Goal: Task Accomplishment & Management: Complete application form

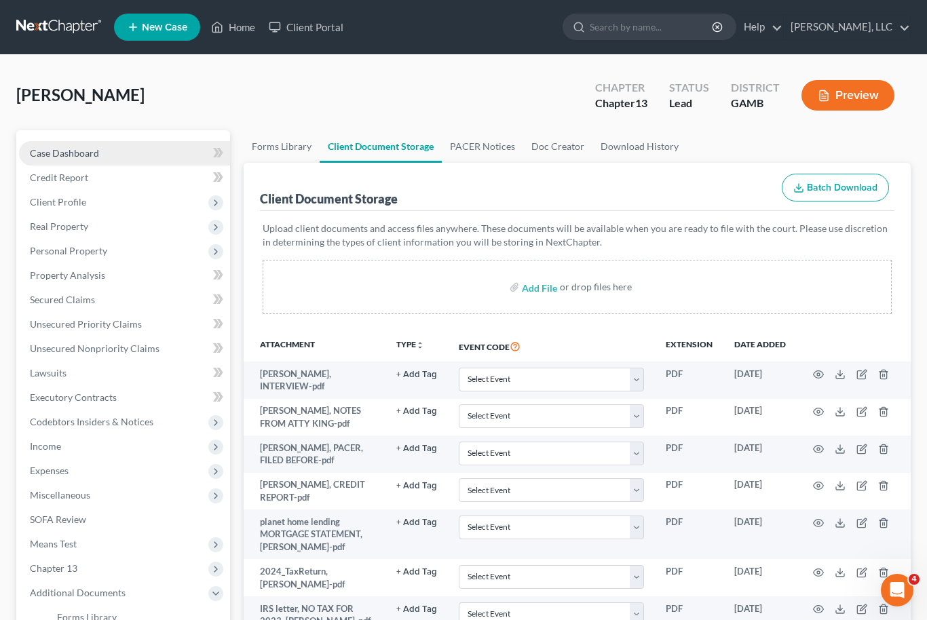
click at [79, 145] on link "Case Dashboard" at bounding box center [124, 153] width 211 height 24
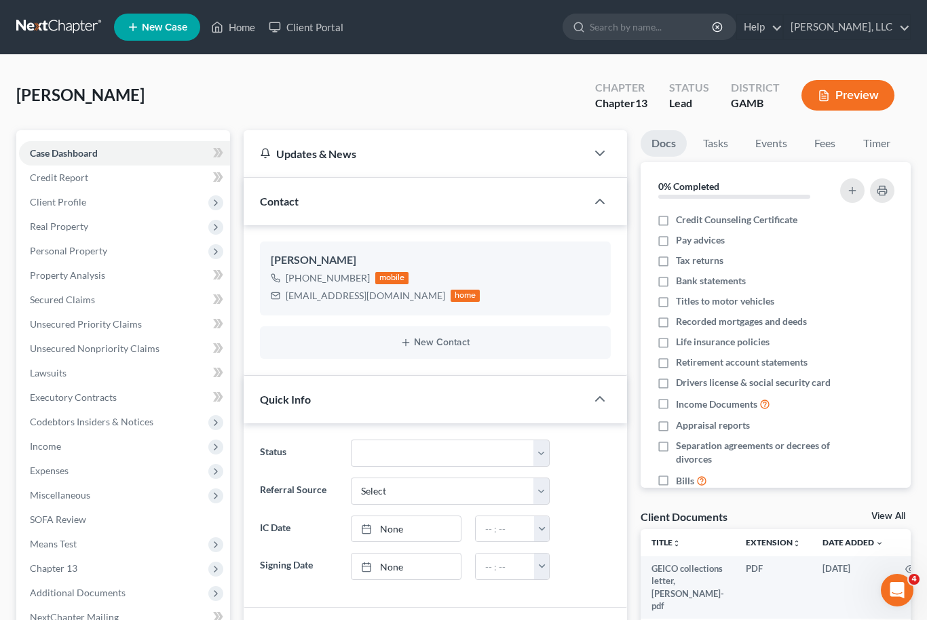
click at [901, 513] on link "View All" at bounding box center [888, 517] width 34 height 10
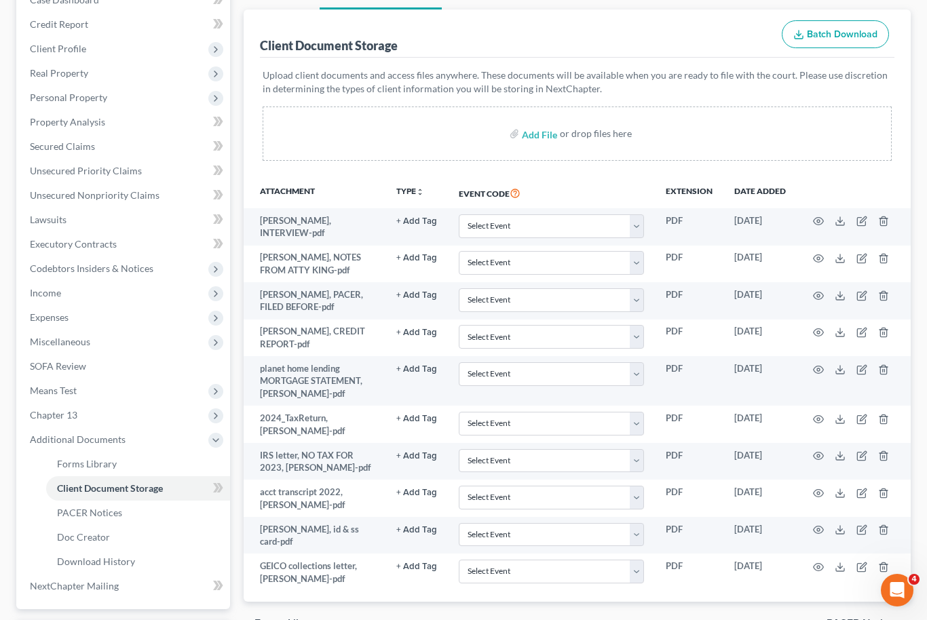
scroll to position [227, 0]
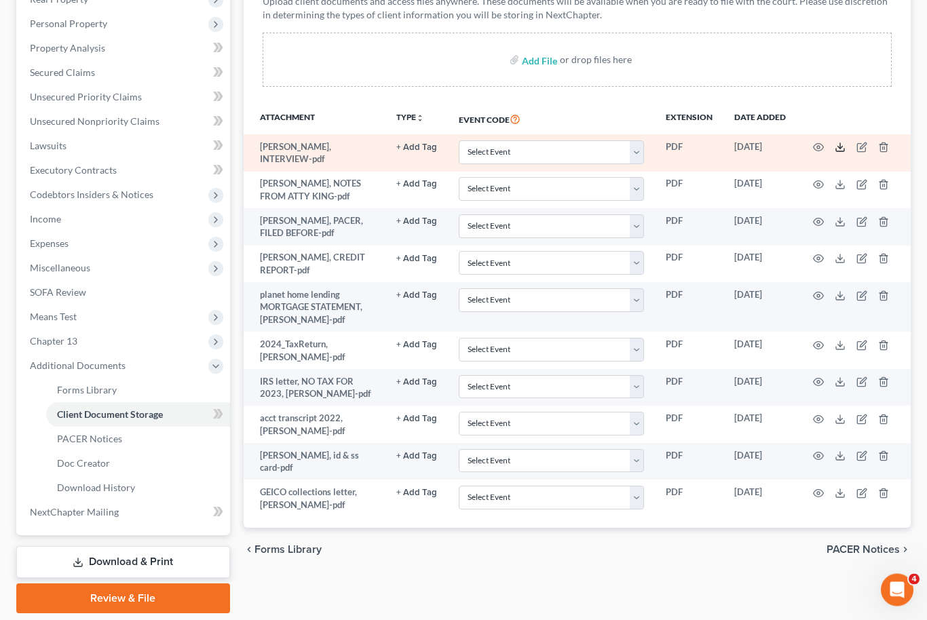
click at [843, 143] on icon at bounding box center [840, 148] width 11 height 11
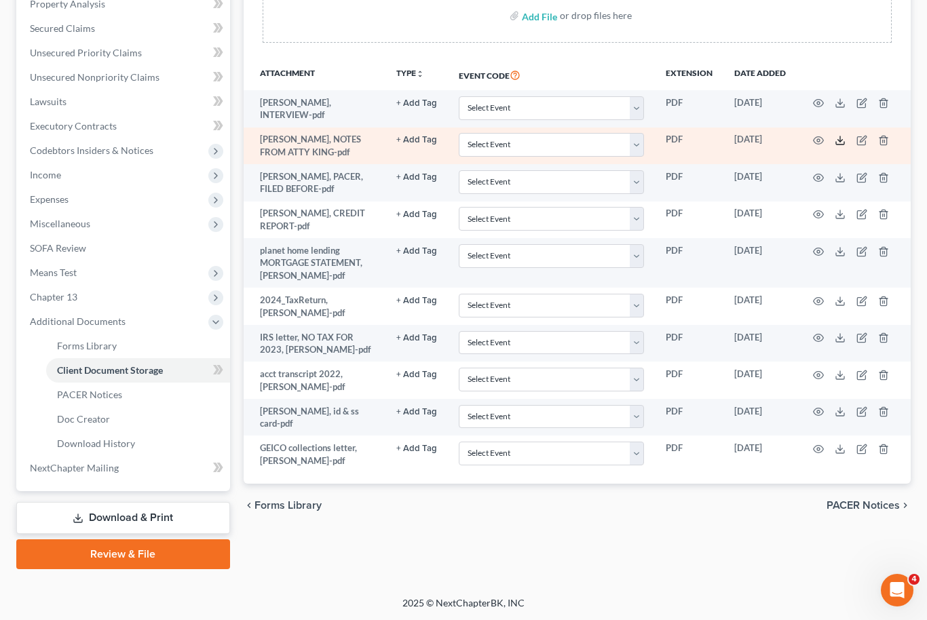
click at [842, 143] on icon at bounding box center [840, 143] width 8 height 3
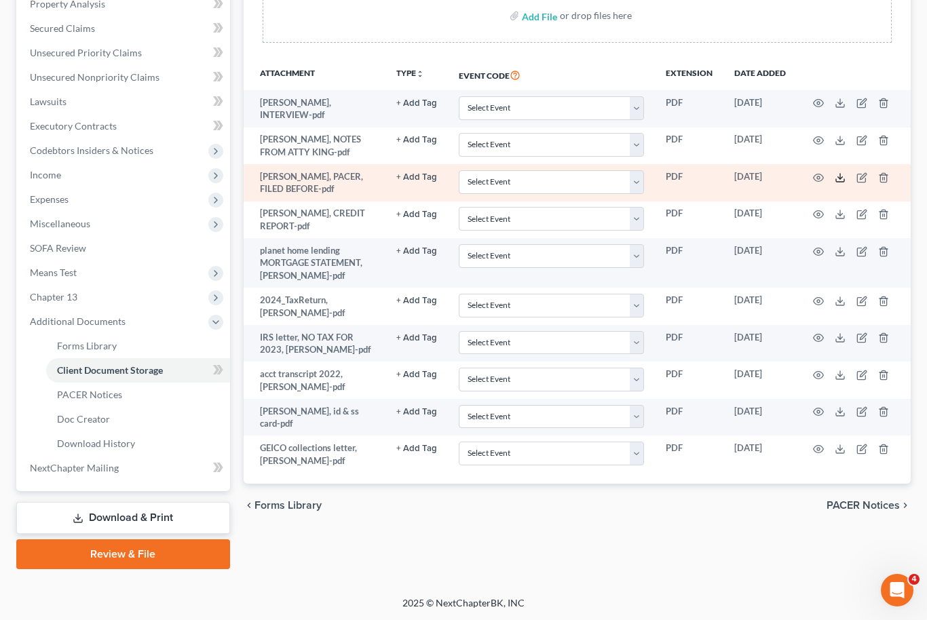
click at [835, 180] on icon at bounding box center [840, 177] width 11 height 11
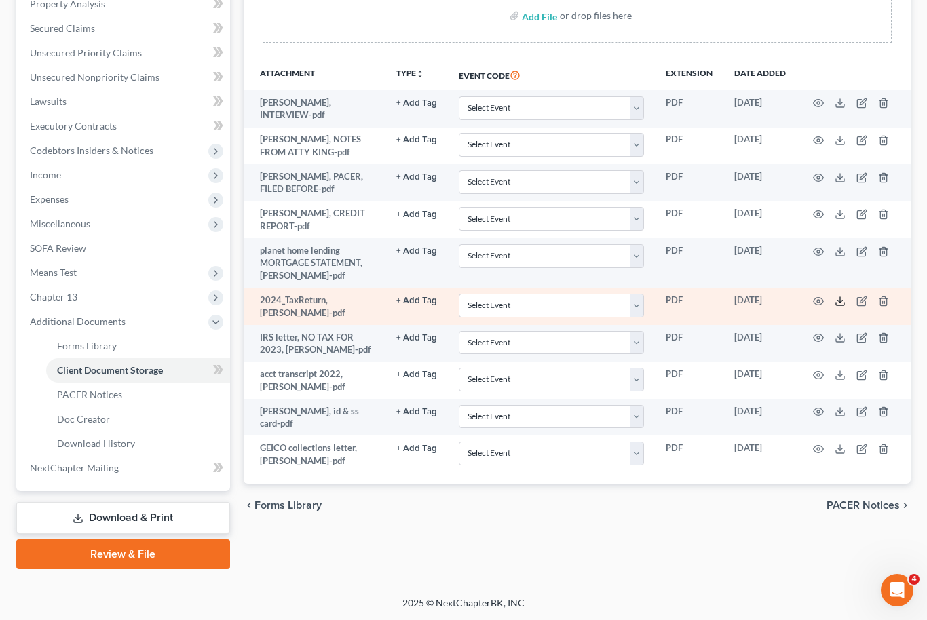
click at [842, 303] on icon at bounding box center [840, 304] width 8 height 3
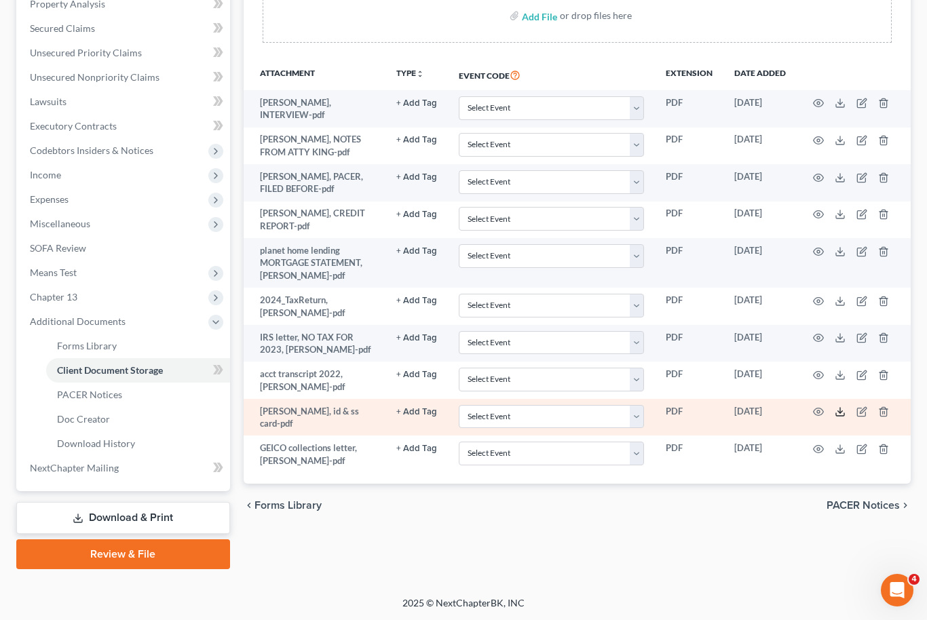
click at [840, 408] on line at bounding box center [840, 410] width 0 height 5
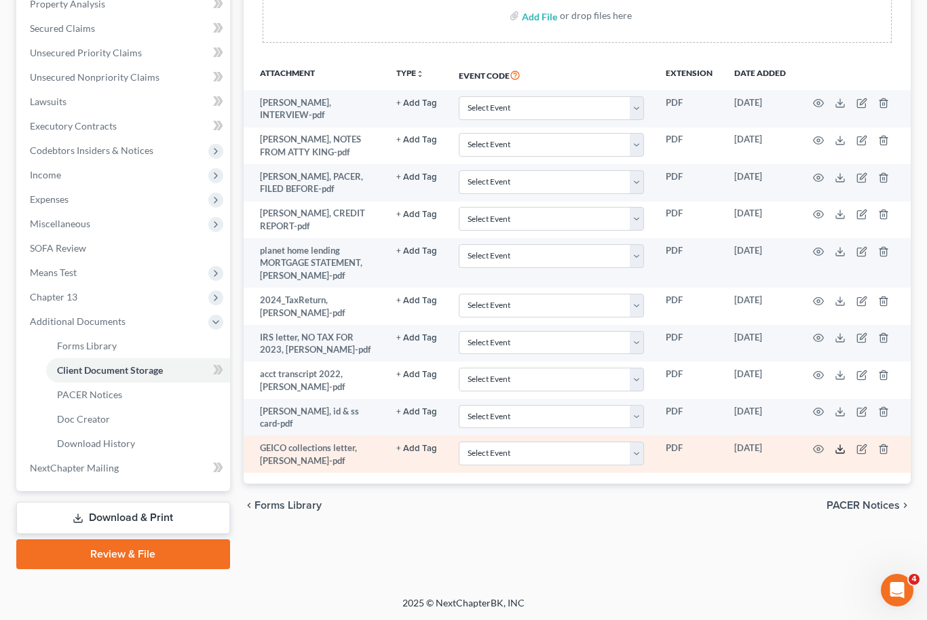
click at [842, 448] on polyline at bounding box center [840, 449] width 5 height 2
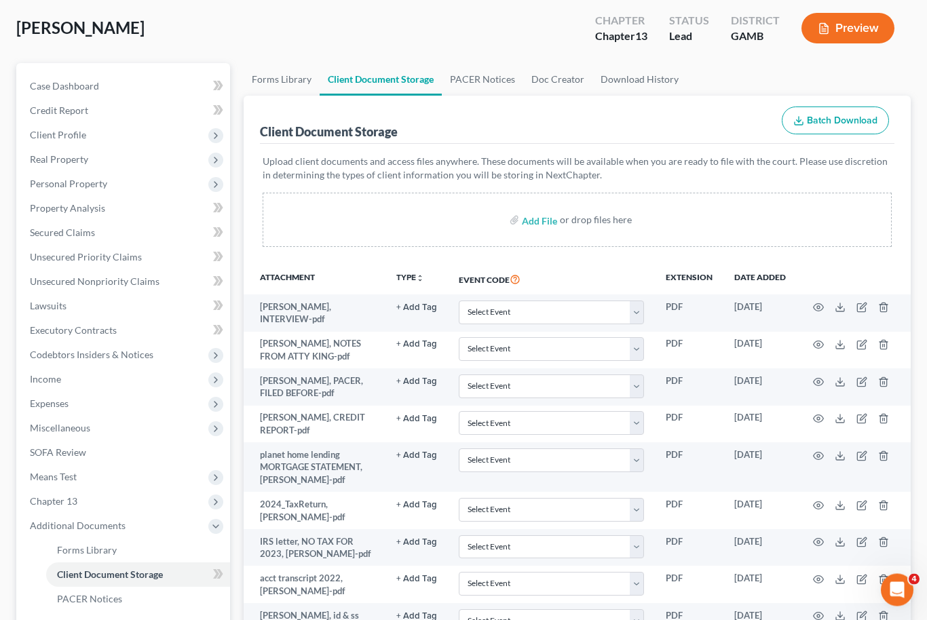
scroll to position [0, 0]
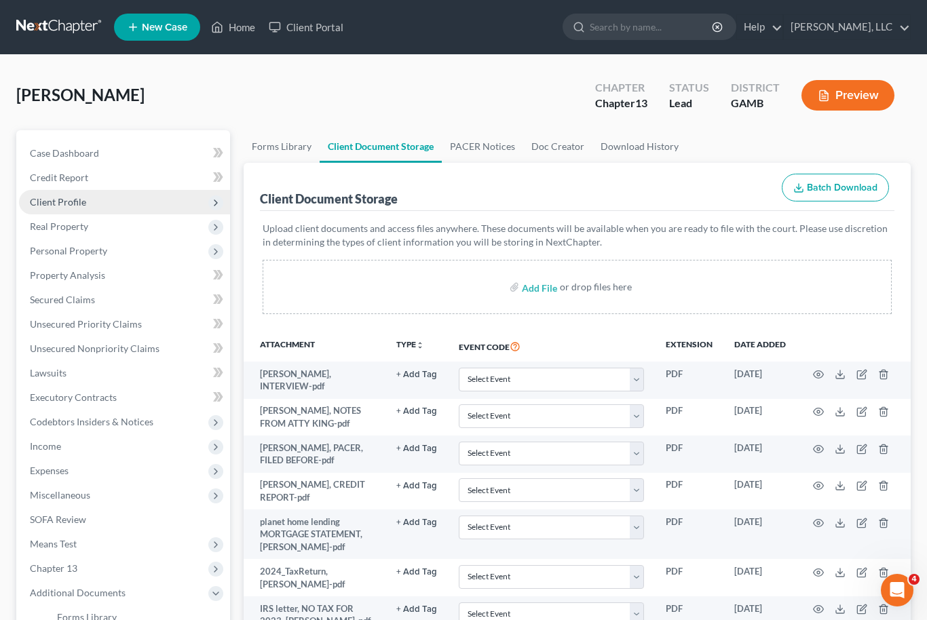
click at [107, 195] on span "Client Profile" at bounding box center [124, 202] width 211 height 24
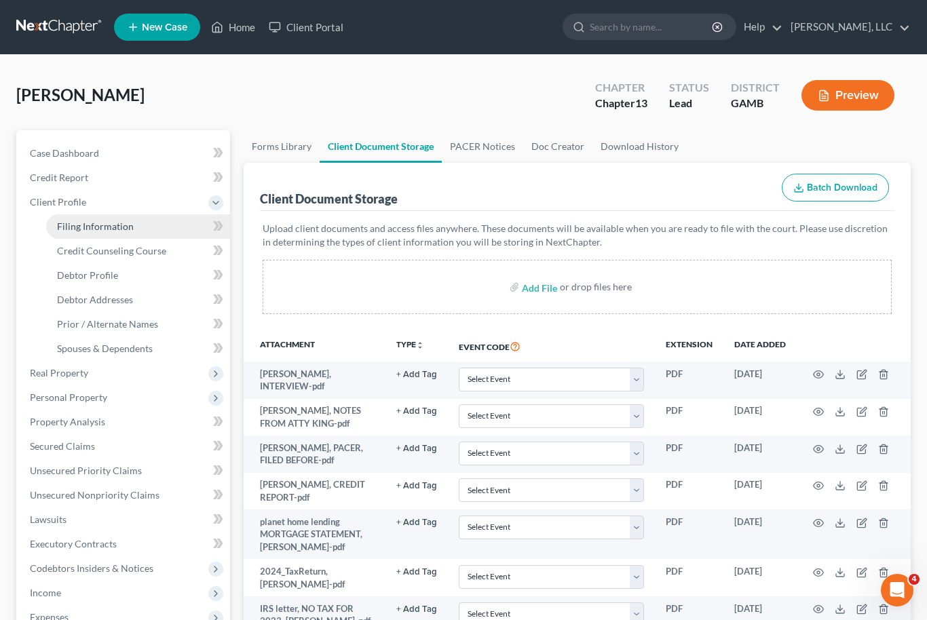
click at [136, 225] on link "Filing Information" at bounding box center [138, 226] width 184 height 24
select select "1"
select select "0"
select select "3"
select select "18"
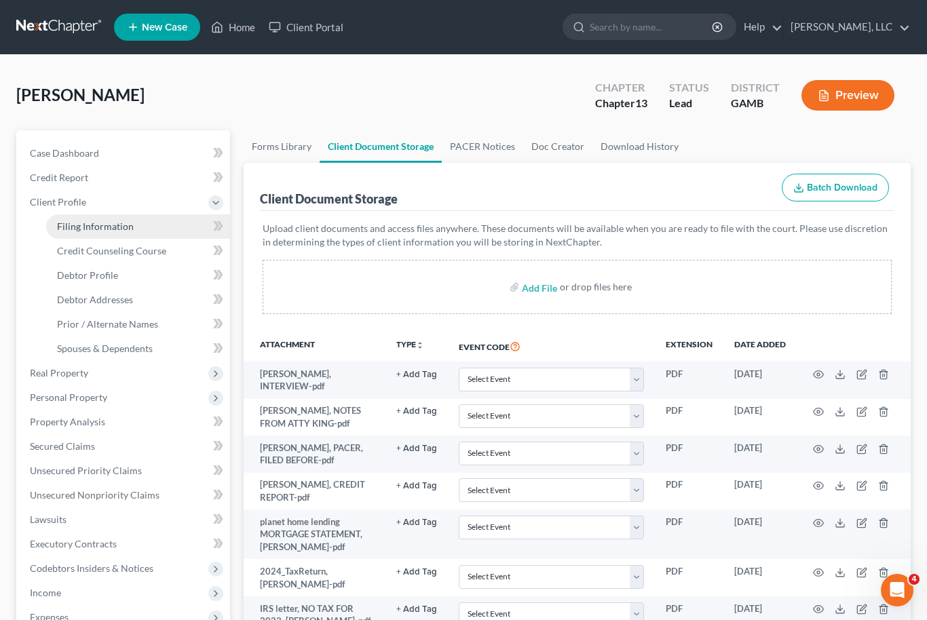
select select "0"
select select "10"
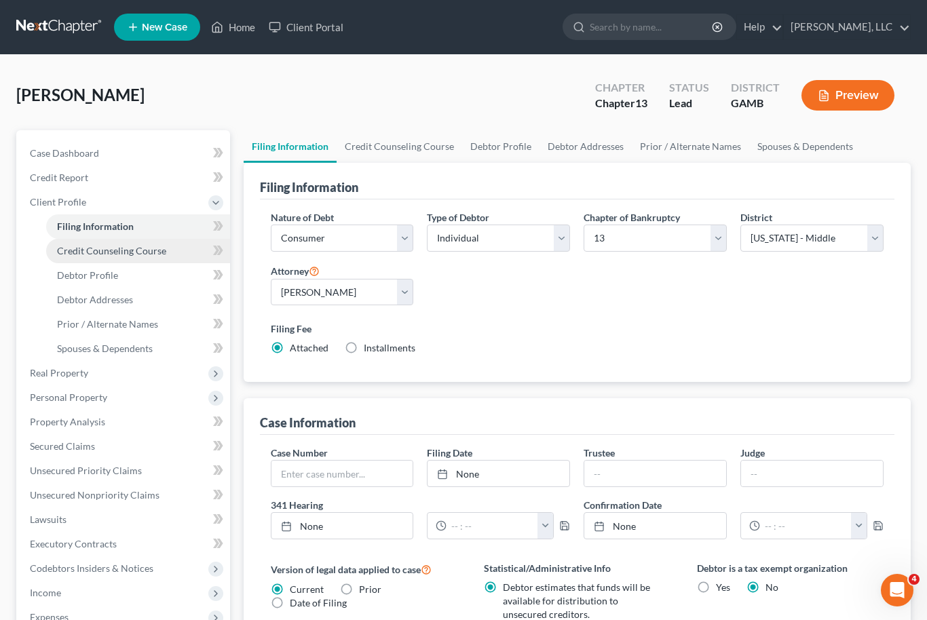
click at [151, 249] on span "Credit Counseling Course" at bounding box center [111, 251] width 109 height 12
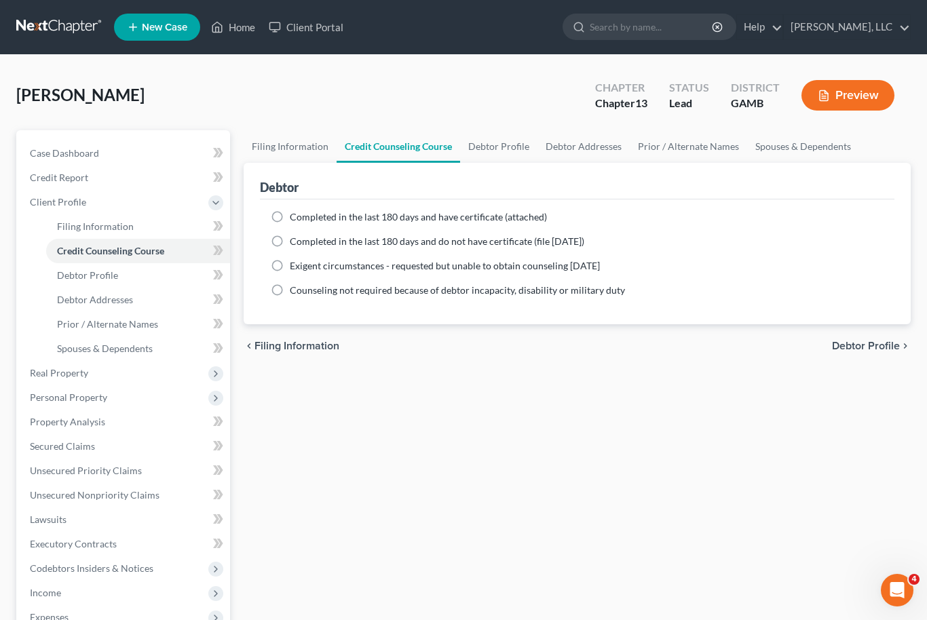
click at [290, 242] on label "Completed in the last 180 days and do not have certificate (file [DATE])" at bounding box center [437, 242] width 295 height 14
click at [295, 242] on input "Completed in the last 180 days and do not have certificate (file [DATE])" at bounding box center [299, 239] width 9 height 9
radio input "true"
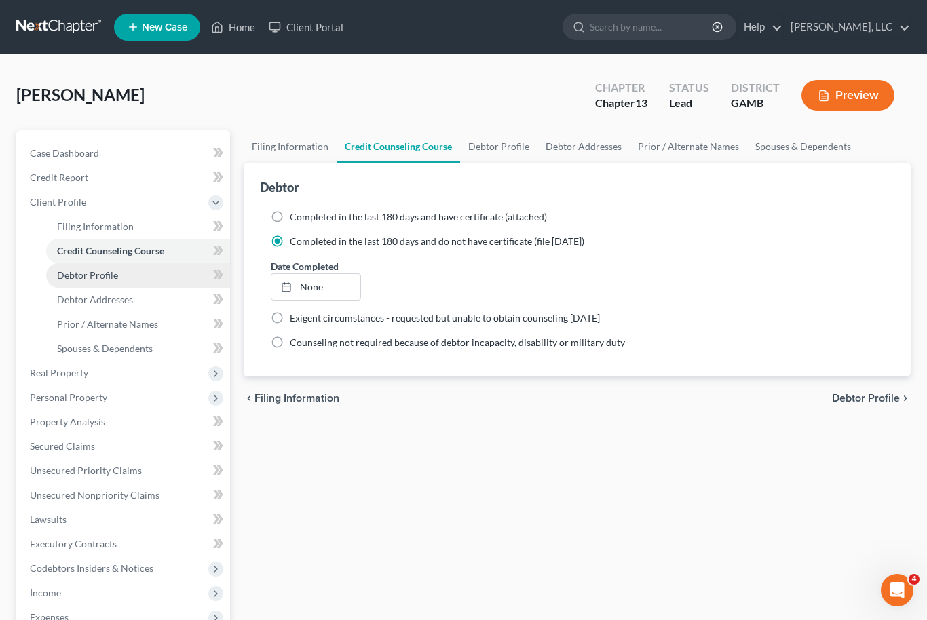
click at [132, 270] on link "Debtor Profile" at bounding box center [138, 275] width 184 height 24
select select "0"
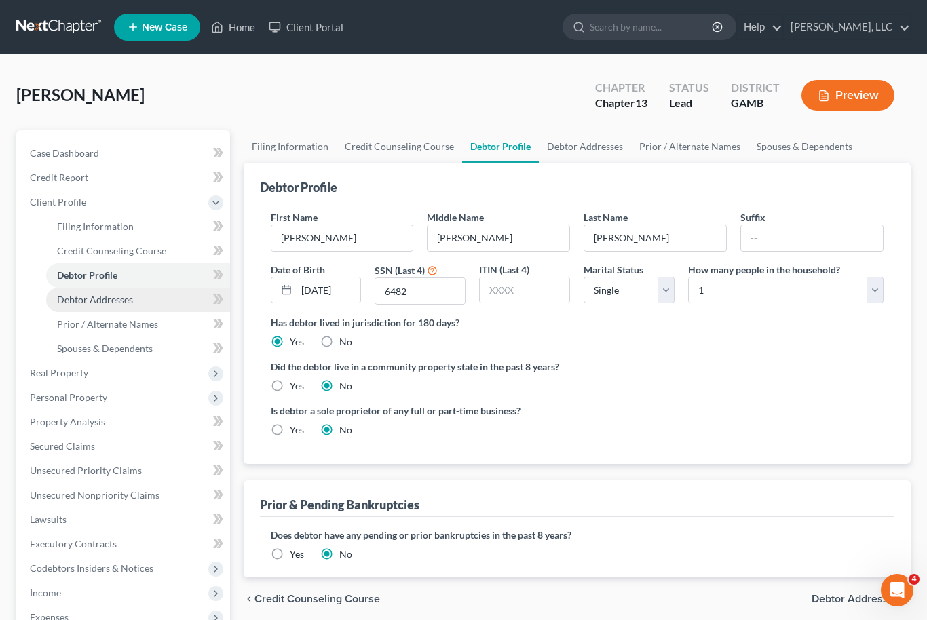
click at [113, 302] on span "Debtor Addresses" at bounding box center [95, 300] width 76 height 12
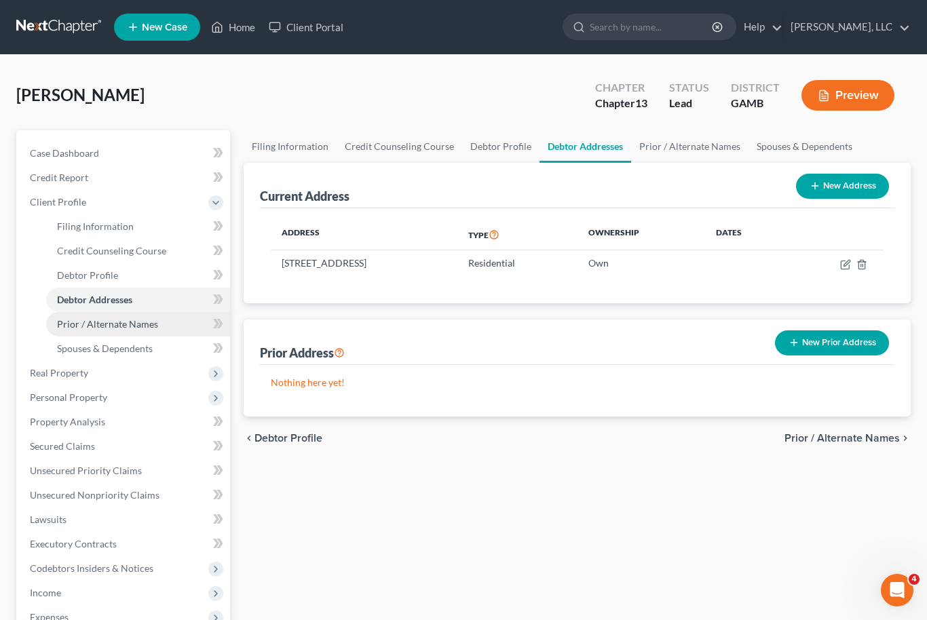
click at [138, 326] on span "Prior / Alternate Names" at bounding box center [107, 324] width 101 height 12
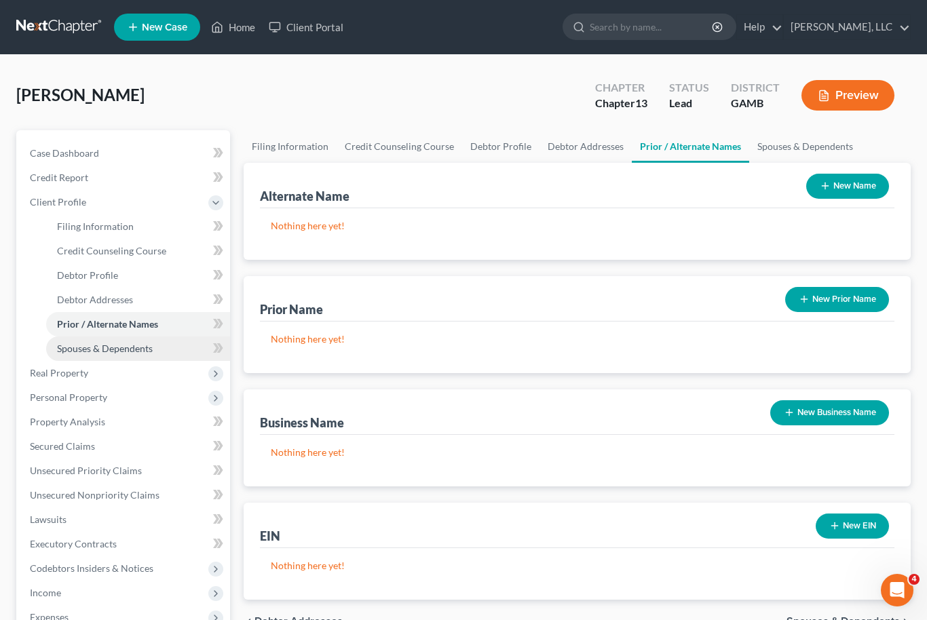
click at [128, 352] on span "Spouses & Dependents" at bounding box center [105, 349] width 96 height 12
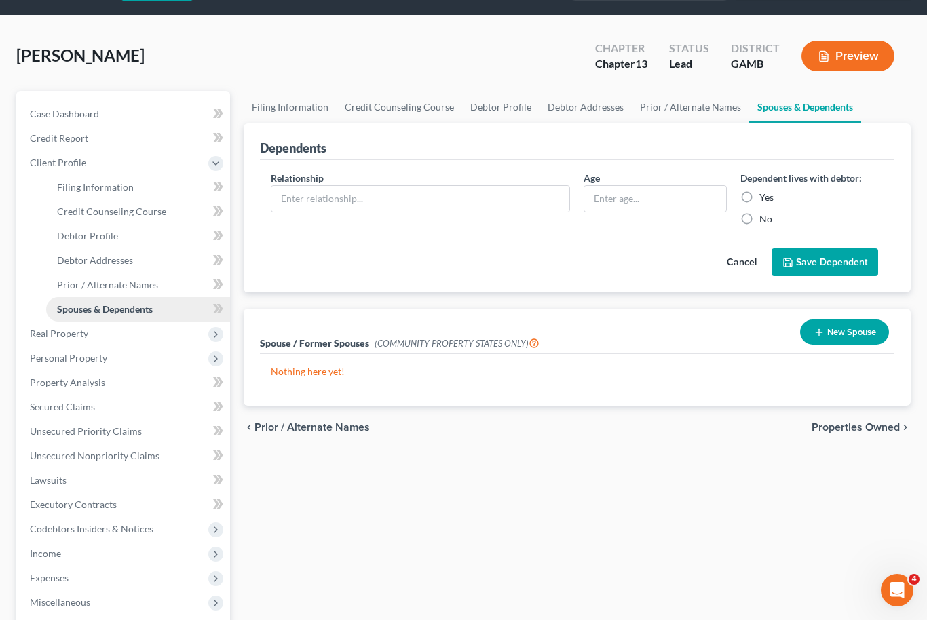
scroll to position [40, 0]
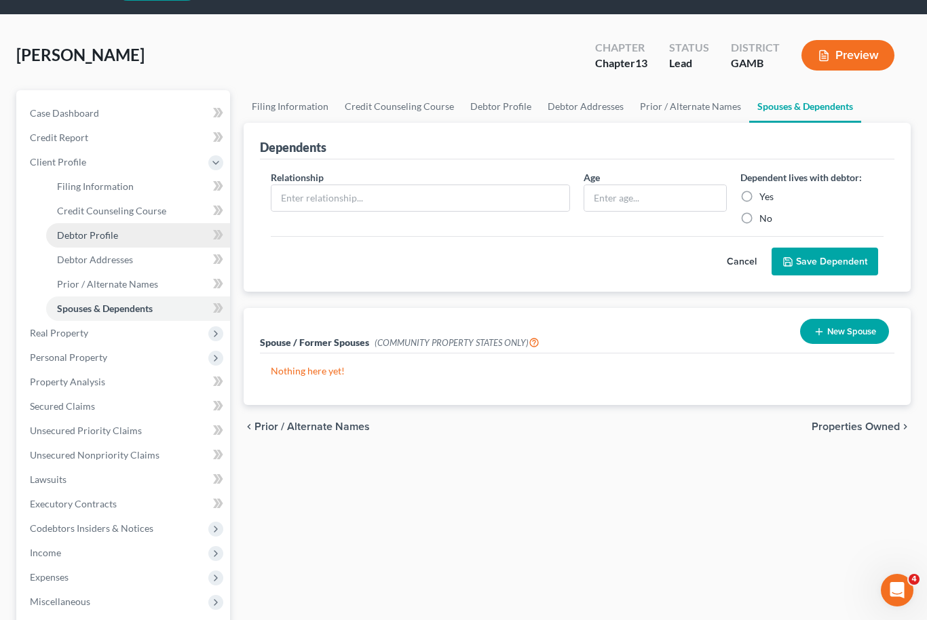
click at [121, 242] on link "Debtor Profile" at bounding box center [138, 235] width 184 height 24
select select "0"
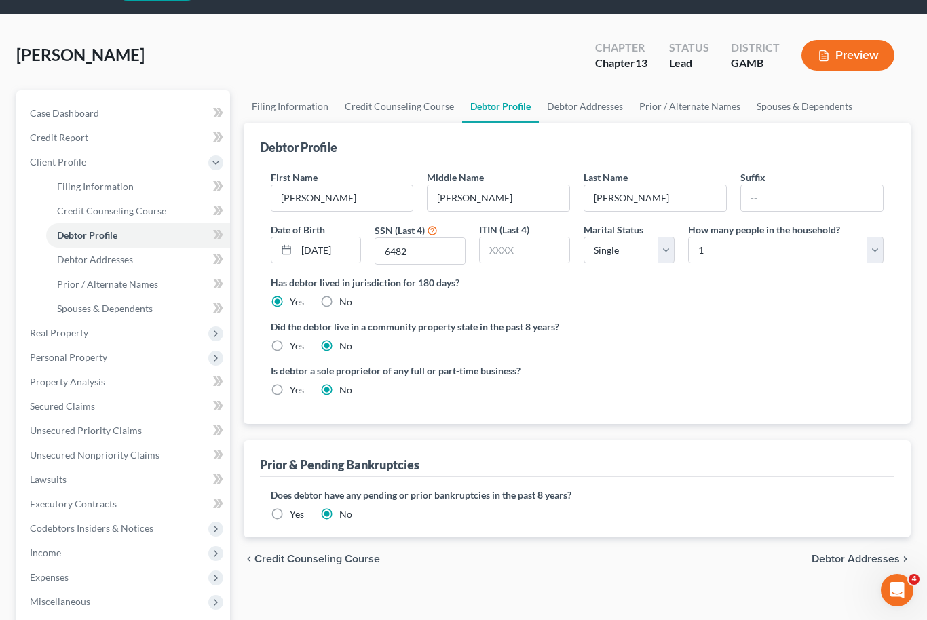
click at [290, 520] on label "Yes" at bounding box center [297, 515] width 14 height 14
click at [295, 516] on input "Yes" at bounding box center [299, 512] width 9 height 9
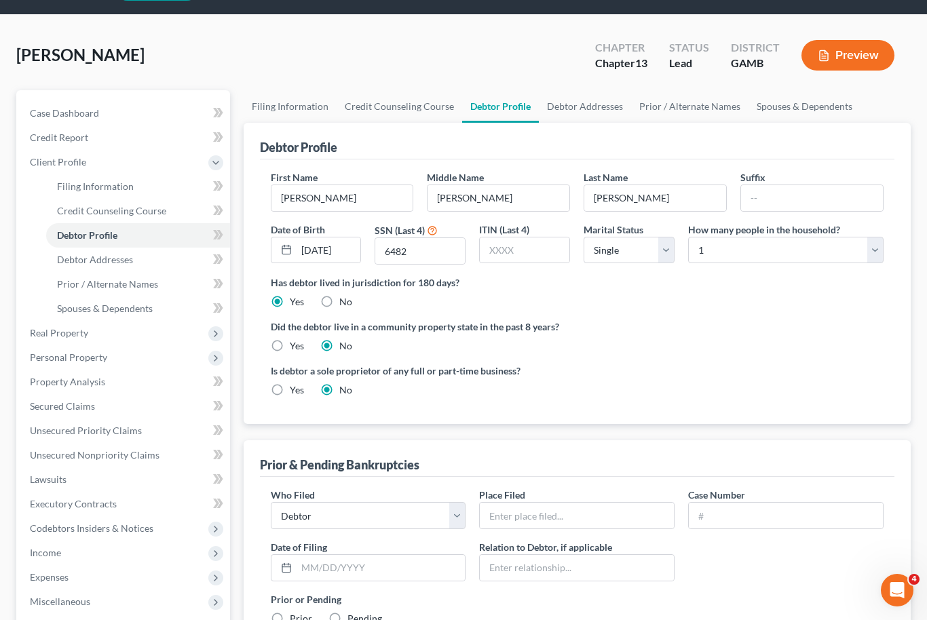
scroll to position [45, 0]
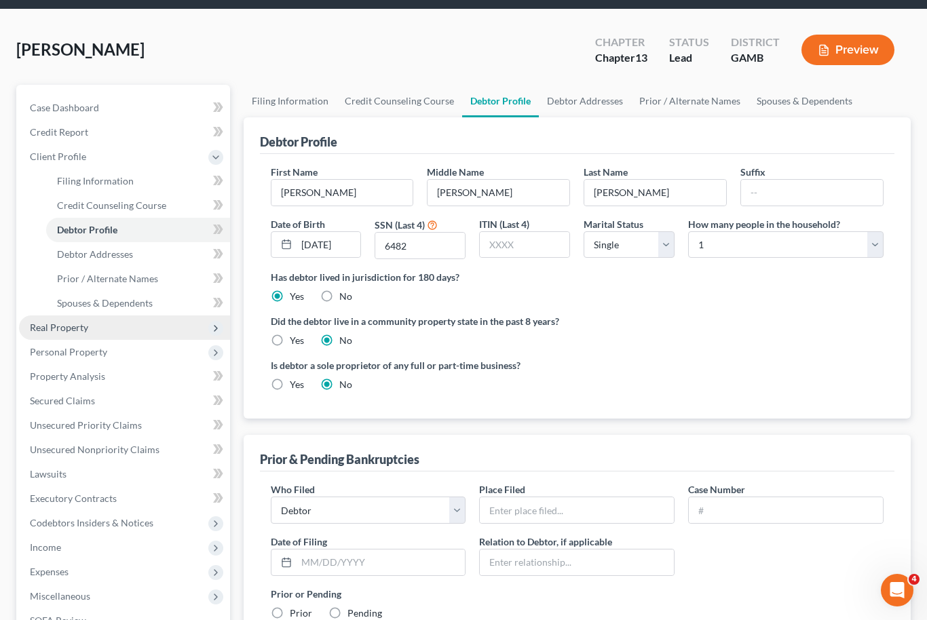
click at [108, 332] on span "Real Property" at bounding box center [124, 328] width 211 height 24
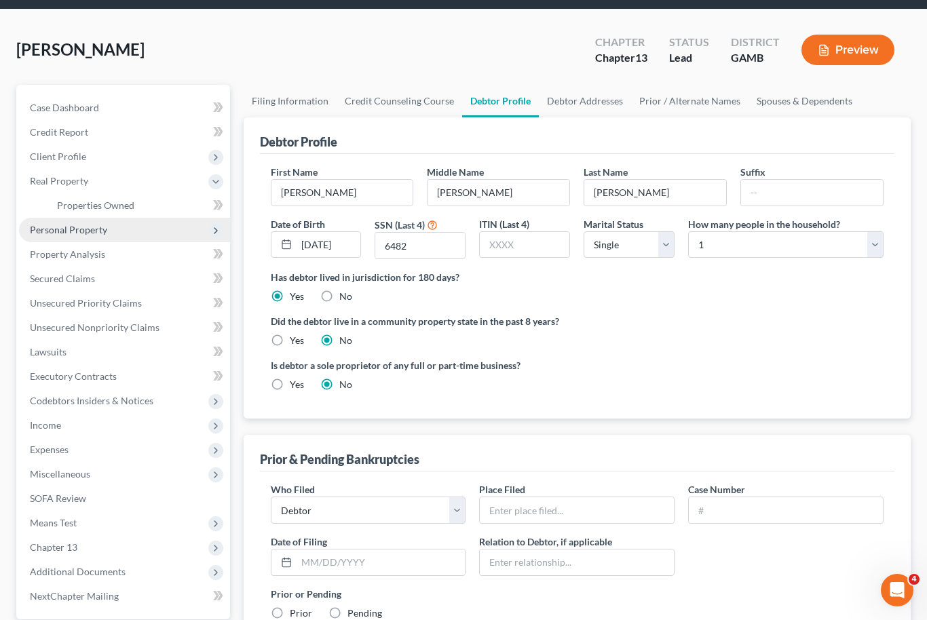
click at [128, 236] on span "Personal Property" at bounding box center [124, 230] width 211 height 24
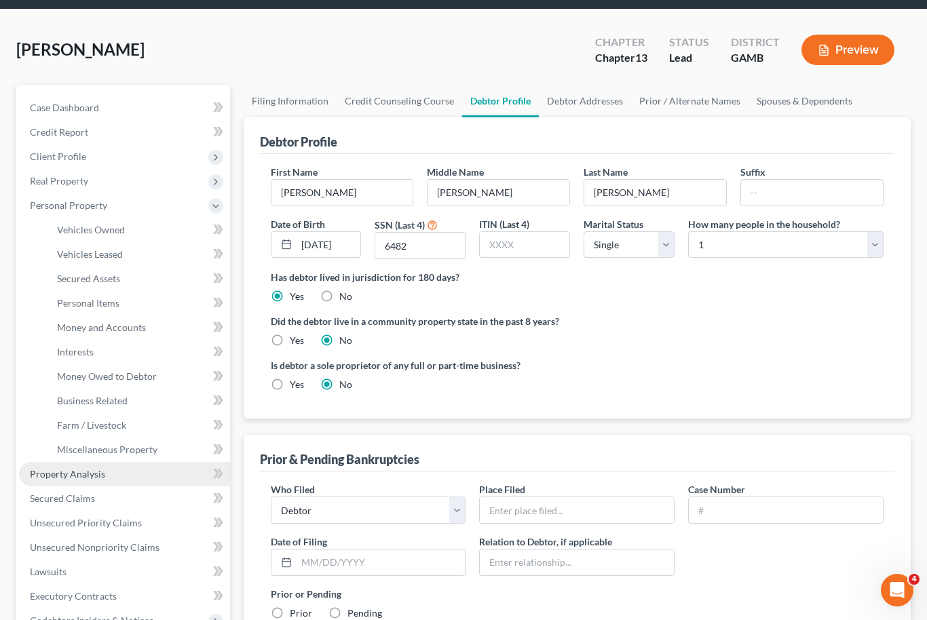
click at [102, 468] on span "Property Analysis" at bounding box center [67, 474] width 75 height 12
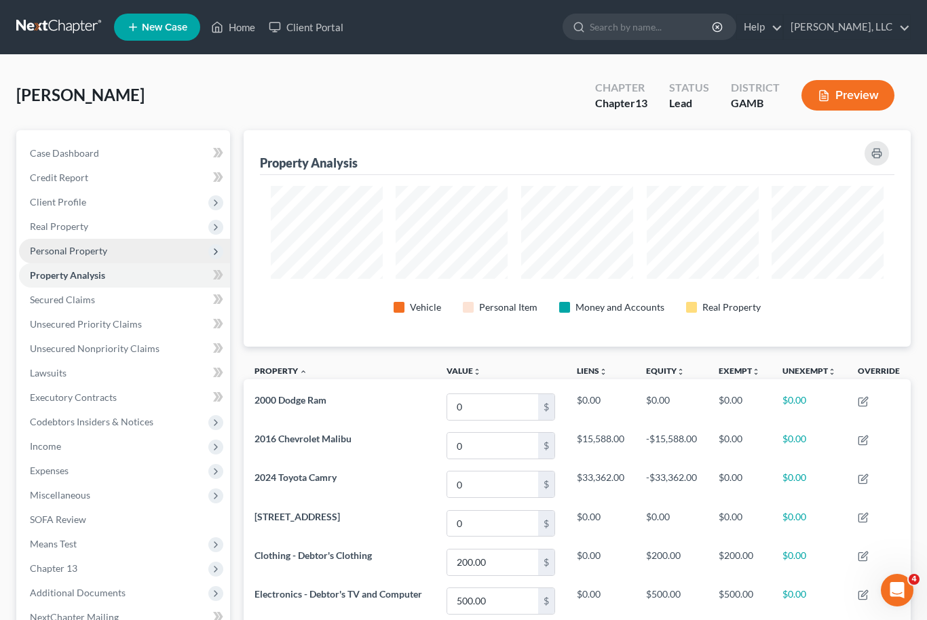
click at [100, 240] on span "Personal Property" at bounding box center [124, 251] width 211 height 24
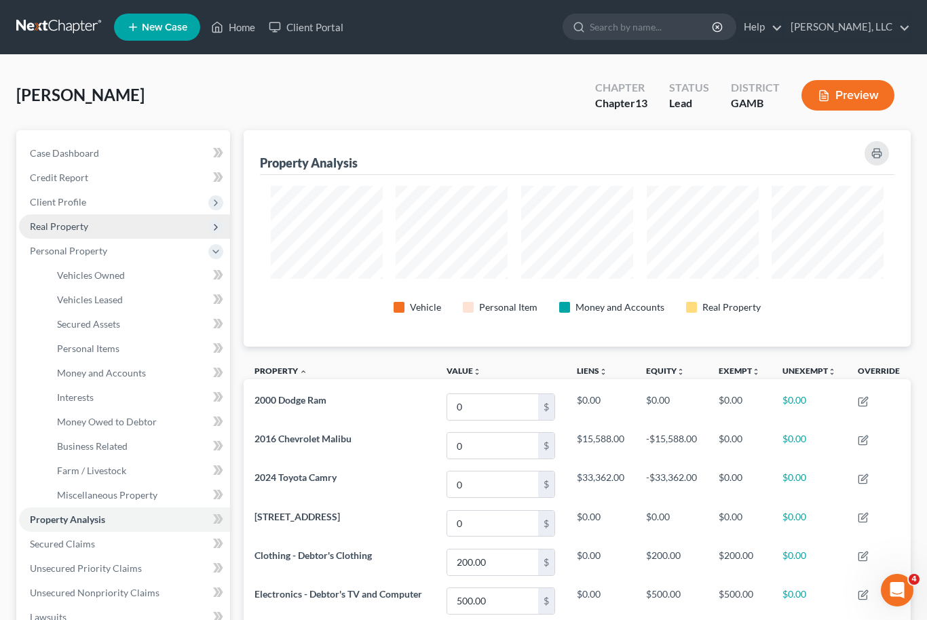
click at [114, 223] on span "Real Property" at bounding box center [124, 226] width 211 height 24
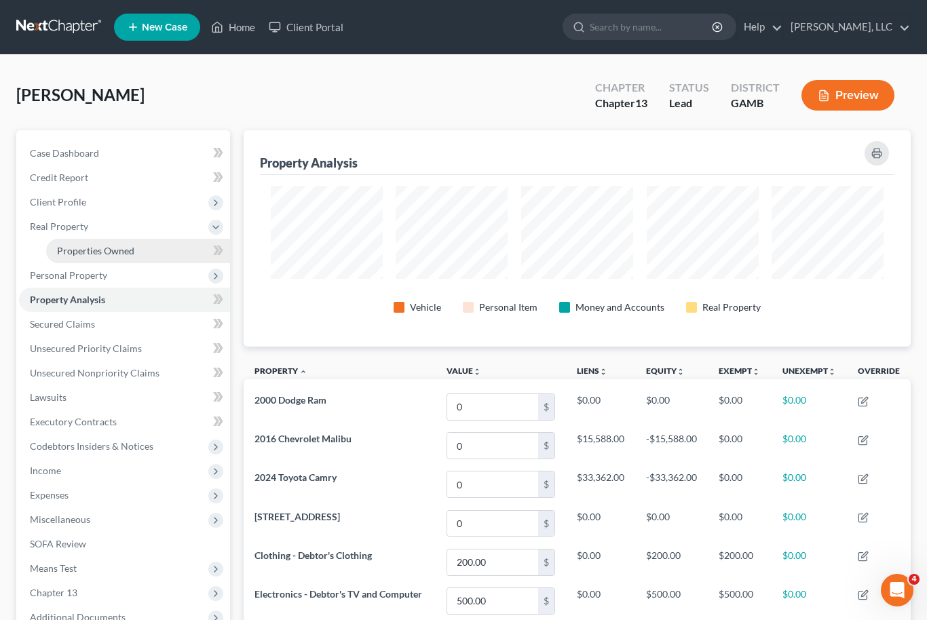
click at [132, 250] on span "Properties Owned" at bounding box center [95, 251] width 77 height 12
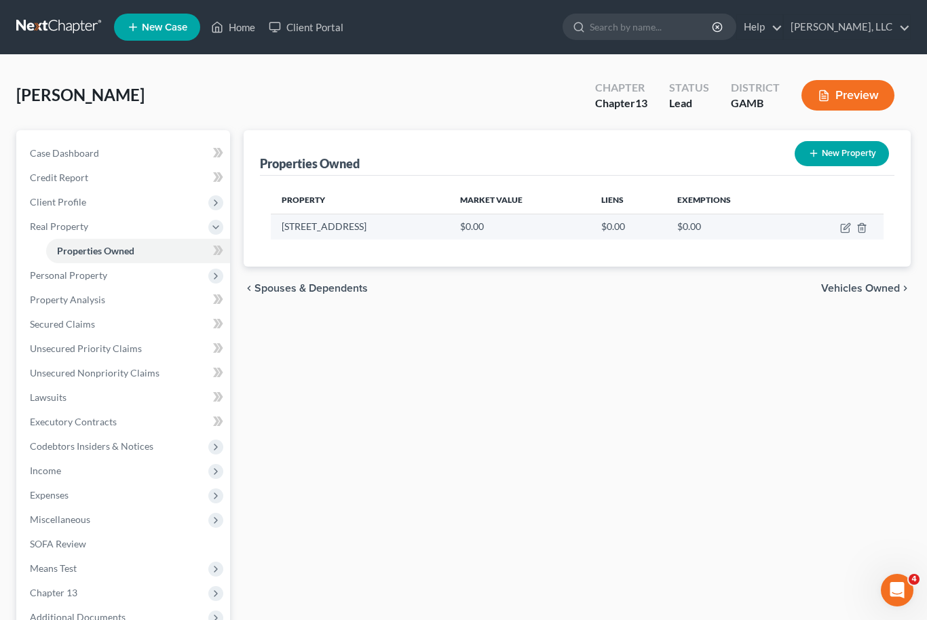
click at [844, 236] on td at bounding box center [838, 227] width 91 height 26
click at [847, 231] on icon "button" at bounding box center [845, 229] width 8 height 8
select select "10"
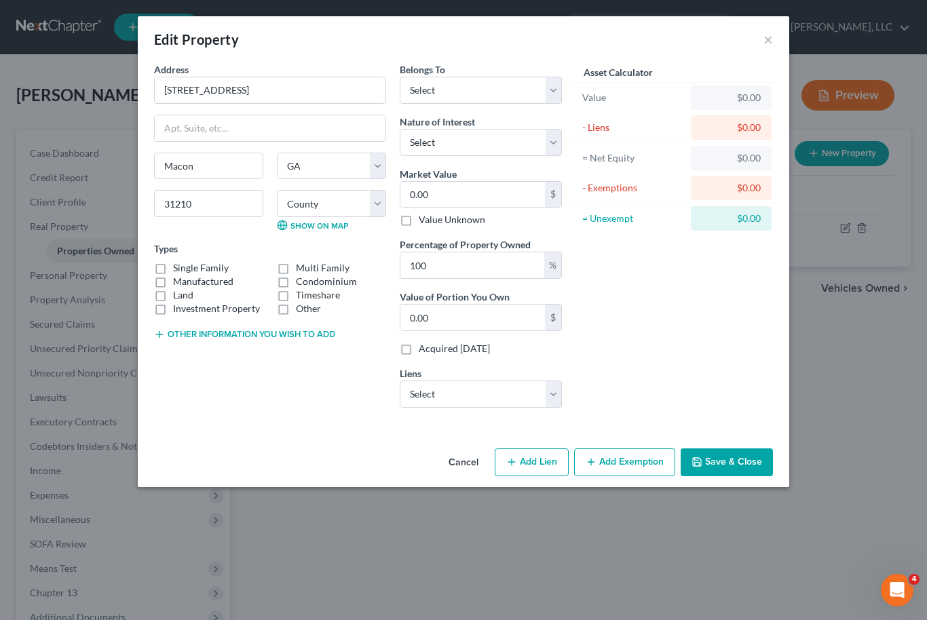
click at [173, 269] on label "Single Family" at bounding box center [201, 268] width 56 height 14
click at [178, 269] on input "Single Family" at bounding box center [182, 265] width 9 height 9
checkbox input "true"
click at [548, 100] on select "Select Debtor 1 Only Debtor 2 Only Debtor 1 And Debtor 2 Only At Least One Of T…" at bounding box center [481, 90] width 162 height 27
select select "0"
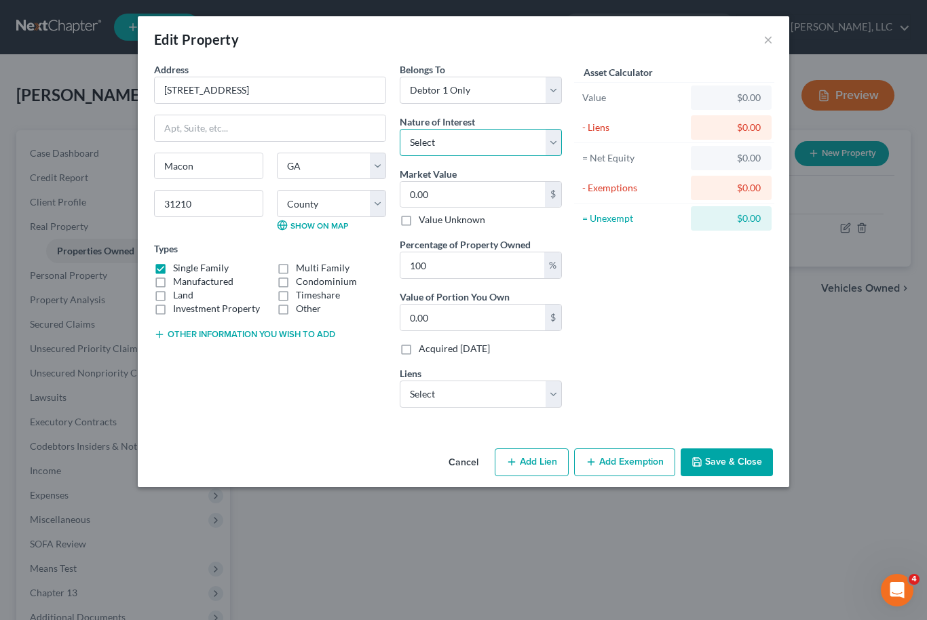
click at [554, 147] on select "Select Fee Simple Joint Tenant Life Estate Equitable Interest Future Interest T…" at bounding box center [481, 142] width 162 height 27
select select "0"
click at [474, 204] on input "0.00" at bounding box center [472, 195] width 145 height 26
type input "1"
type input "1.00"
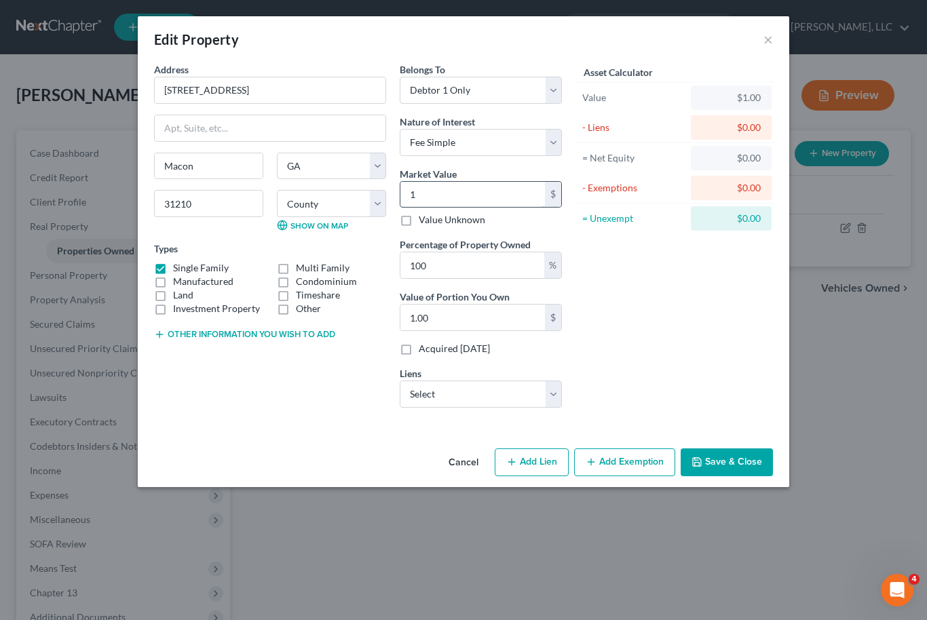
type input "16"
type input "16.00"
type input "167"
type input "167.00"
type input "1670"
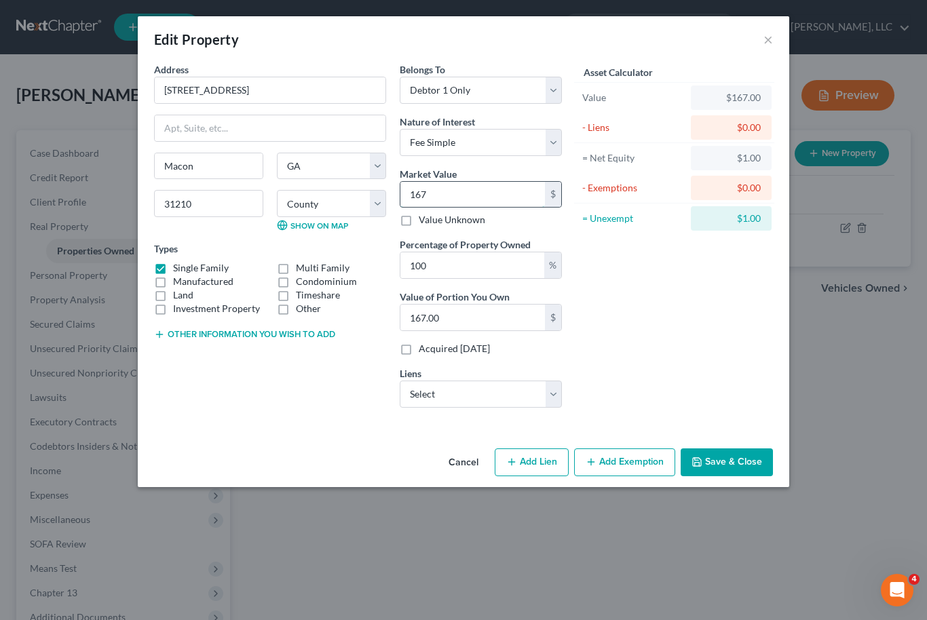
type input "1,670.00"
type input "1,6700"
type input "16,700.00"
type input "16,7000"
type input "167,000.00"
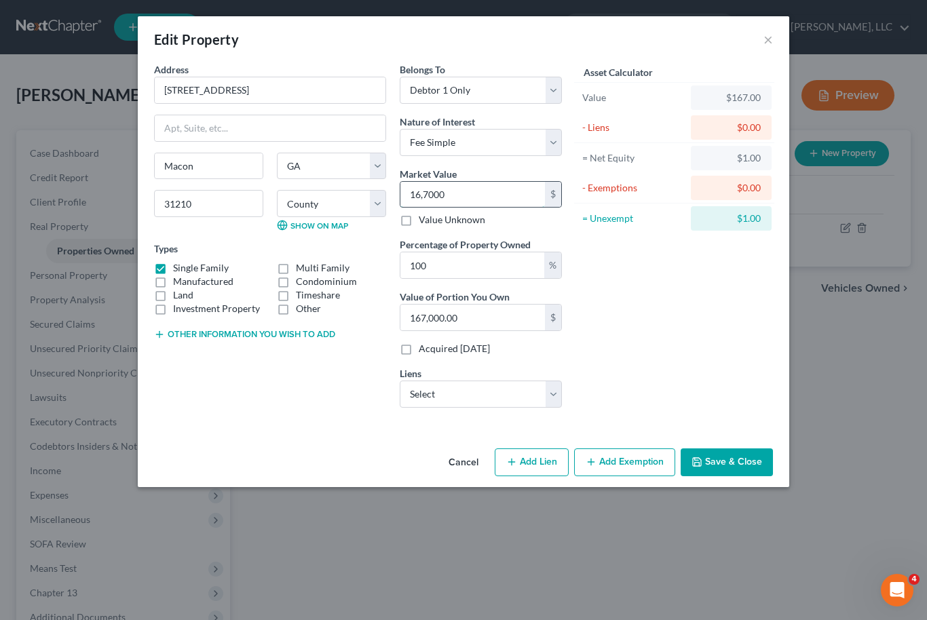
type input "167,000"
click at [550, 407] on select "Select Planet Home Lending - $76,197.00" at bounding box center [481, 394] width 162 height 27
select select "6"
select select "0"
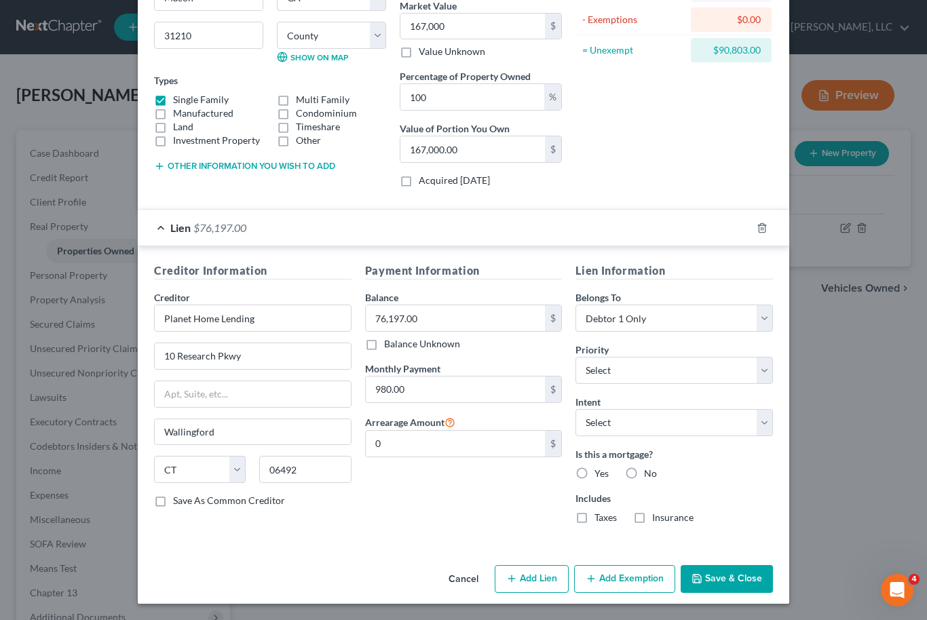
scroll to position [168, 0]
click at [765, 419] on select "Select Surrender Redeem Reaffirm Avoid Other" at bounding box center [674, 422] width 197 height 27
select select "2"
click at [595, 475] on label "Yes" at bounding box center [602, 474] width 14 height 14
click at [600, 475] on input "Yes" at bounding box center [604, 471] width 9 height 9
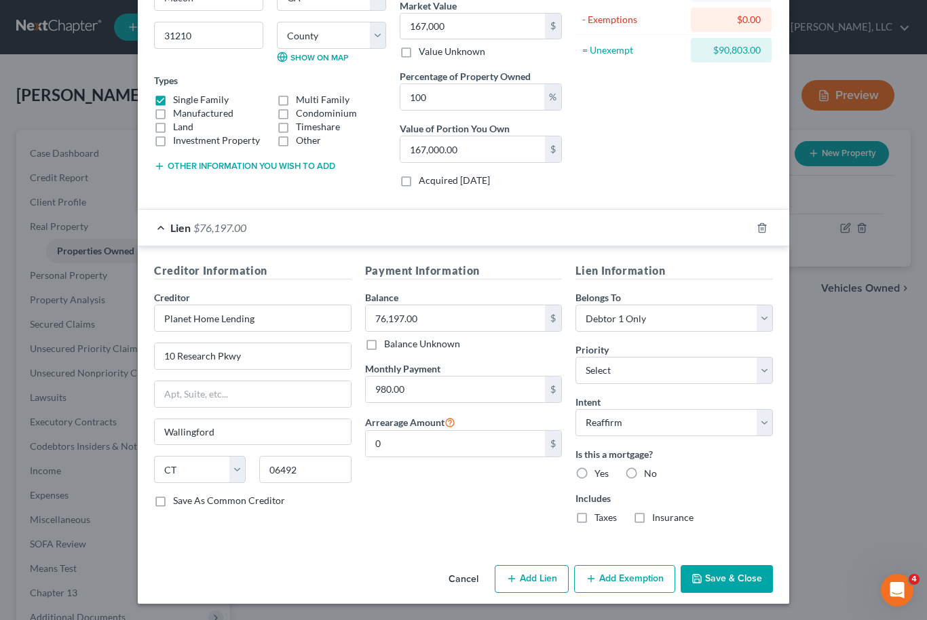
radio input "true"
click at [595, 516] on label "Taxes" at bounding box center [606, 518] width 22 height 14
click at [600, 516] on input "Taxes" at bounding box center [604, 515] width 9 height 9
checkbox input "true"
click at [652, 524] on label "Insurance" at bounding box center [672, 518] width 41 height 14
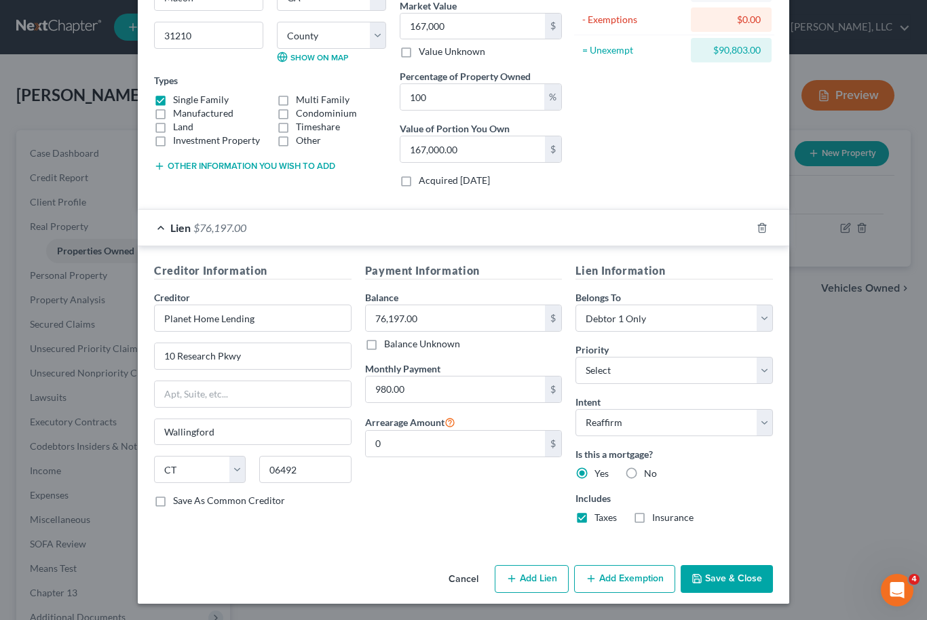
click at [658, 520] on input "Insurance" at bounding box center [662, 515] width 9 height 9
checkbox input "true"
click at [757, 576] on button "Save & Close" at bounding box center [727, 579] width 92 height 29
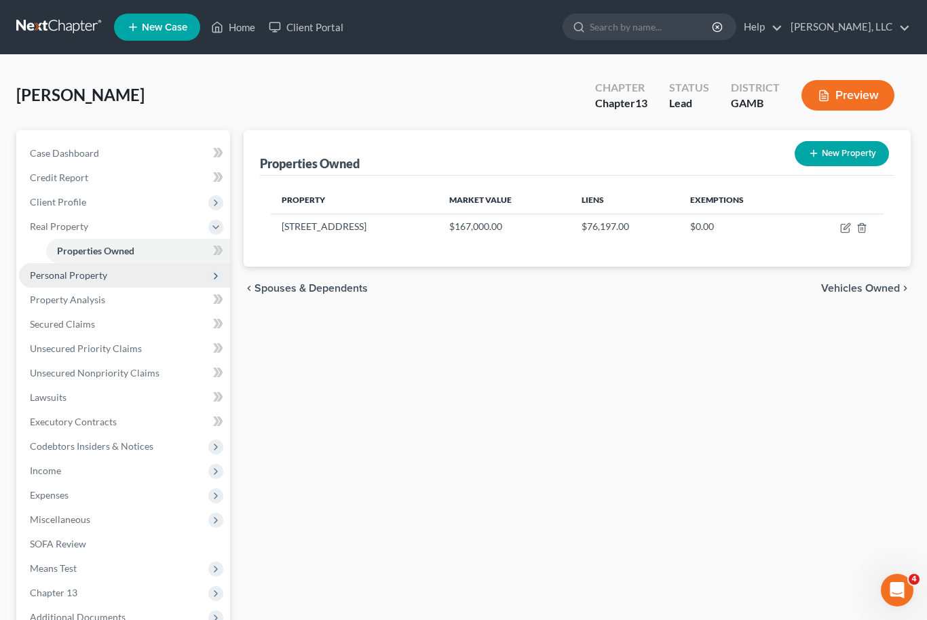
click at [136, 273] on span "Personal Property" at bounding box center [124, 275] width 211 height 24
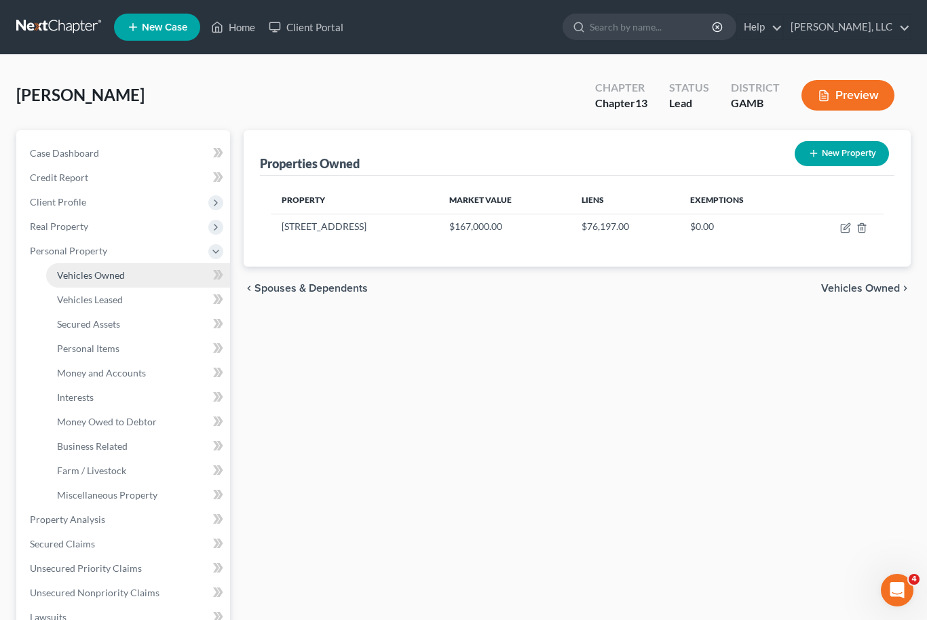
click at [117, 278] on span "Vehicles Owned" at bounding box center [91, 275] width 68 height 12
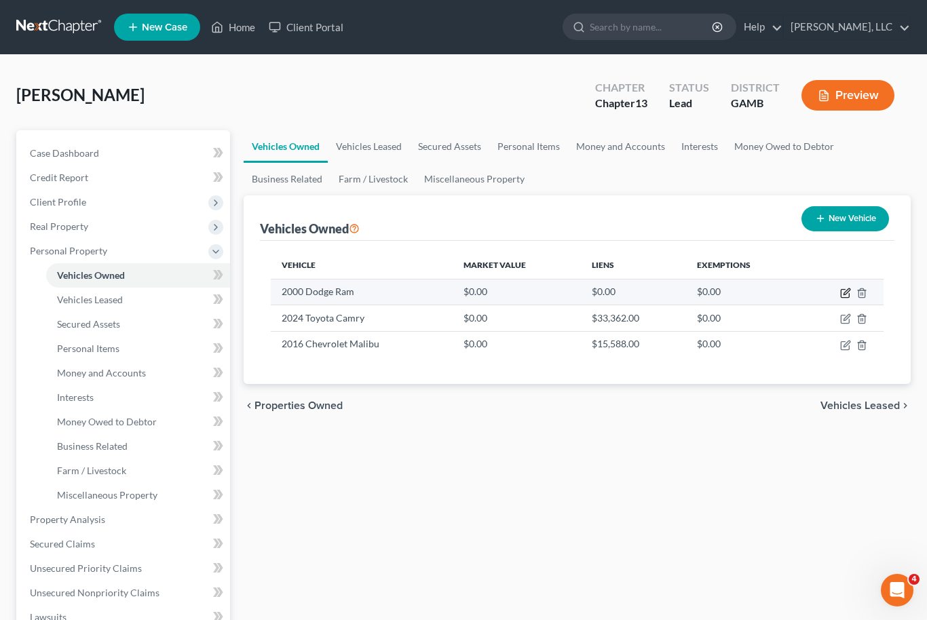
click at [848, 290] on icon "button" at bounding box center [845, 293] width 11 height 11
select select "0"
select select "26"
select select "3"
select select "0"
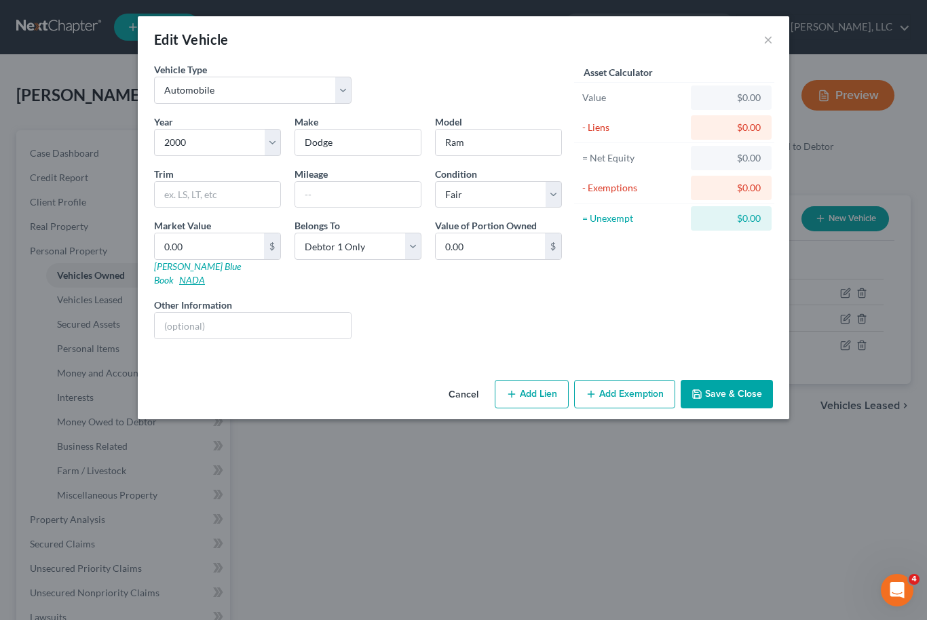
click at [205, 274] on link "NADA" at bounding box center [192, 280] width 26 height 12
click at [205, 242] on input "0.00" at bounding box center [209, 246] width 109 height 26
type input "4"
type input "4.00"
type input "40"
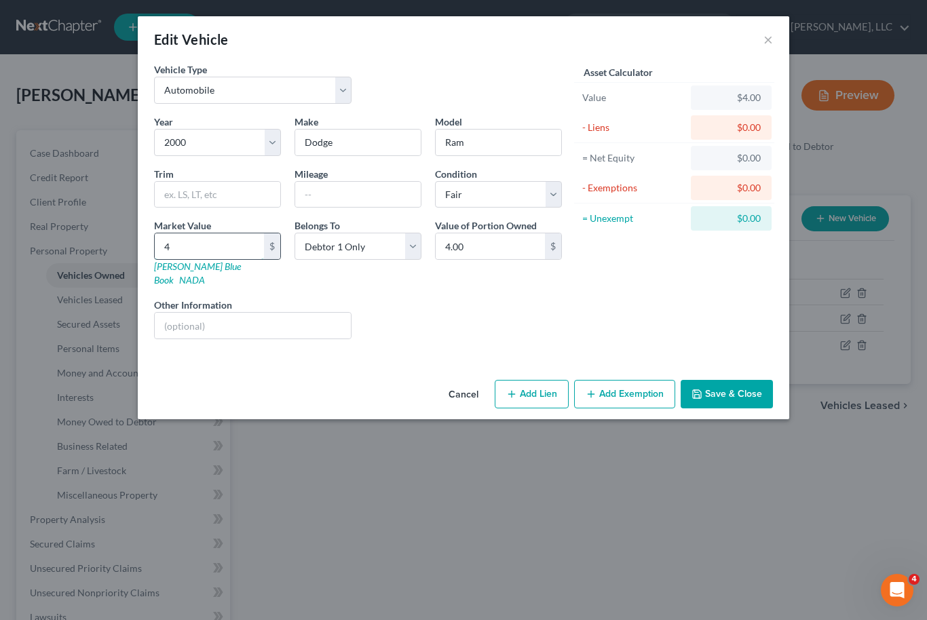
type input "40.00"
type input "400"
type input "400.00"
type input "4000"
type input "4,000.00"
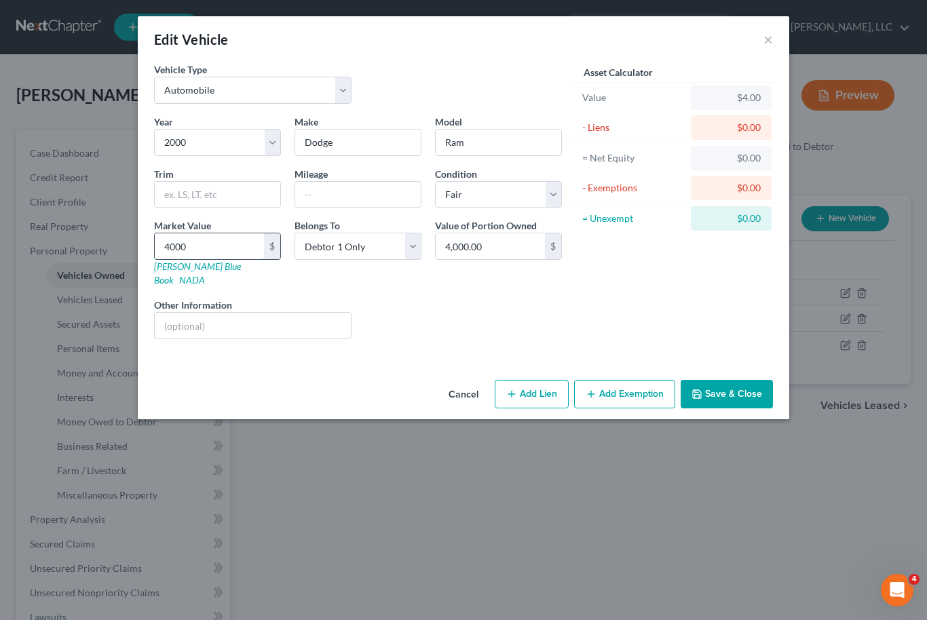
type input "4,000"
click at [641, 380] on button "Add Exemption" at bounding box center [624, 394] width 101 height 29
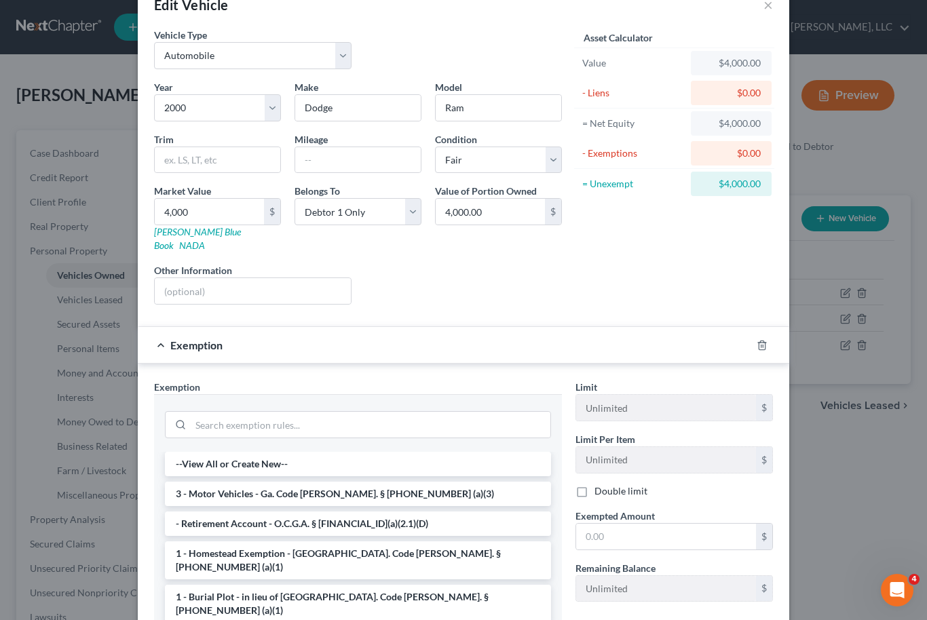
scroll to position [68, 0]
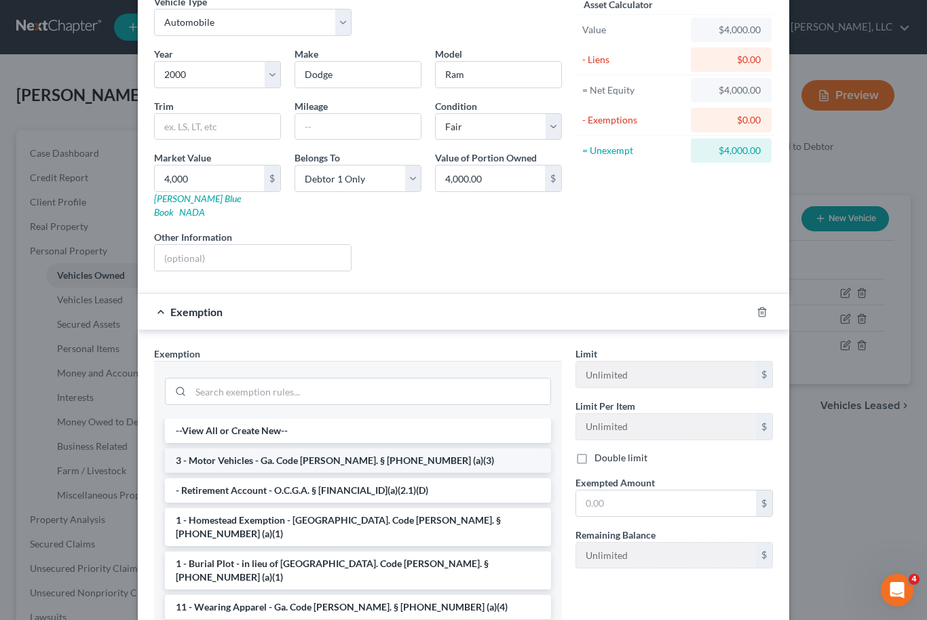
click at [422, 450] on li "3 - Motor Vehicles - Ga. Code [PERSON_NAME]. § [PHONE_NUMBER] (a)(3)" at bounding box center [358, 461] width 386 height 24
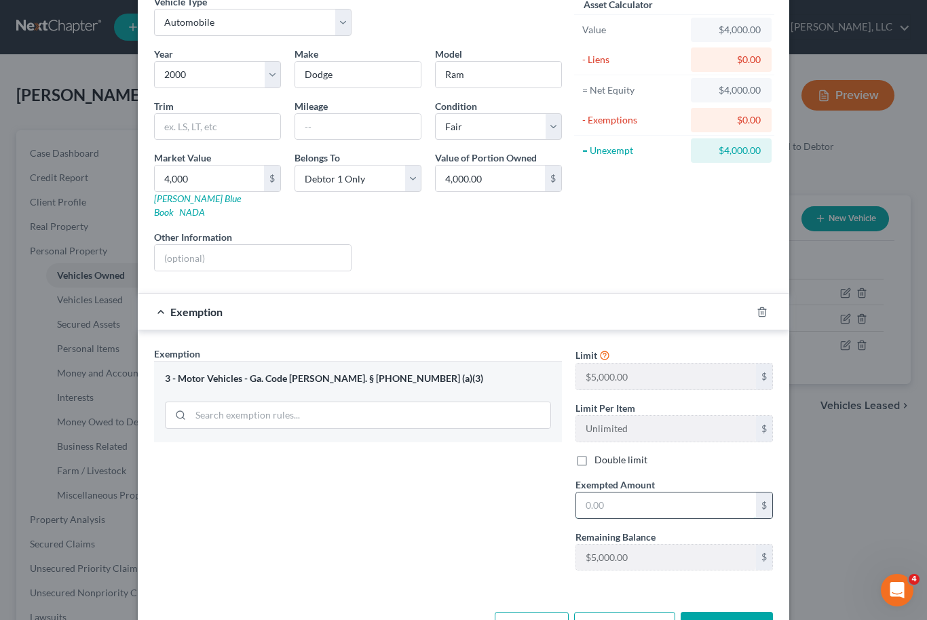
click at [641, 493] on input "text" at bounding box center [666, 506] width 180 height 26
type input "4,000"
click at [755, 612] on button "Save & Close" at bounding box center [727, 626] width 92 height 29
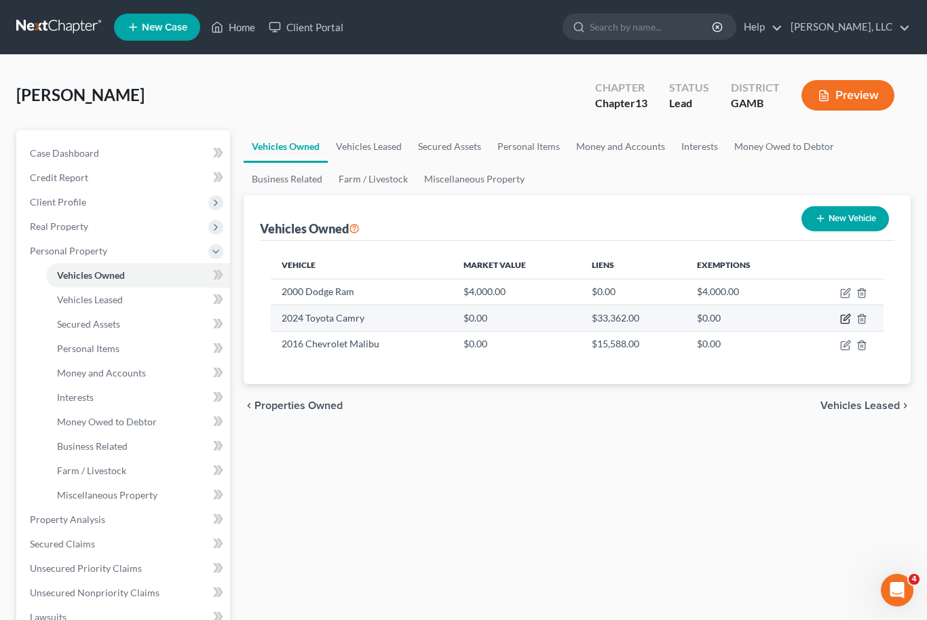
click at [843, 320] on icon "button" at bounding box center [845, 319] width 11 height 11
select select "0"
select select "2"
select select "3"
select select "0"
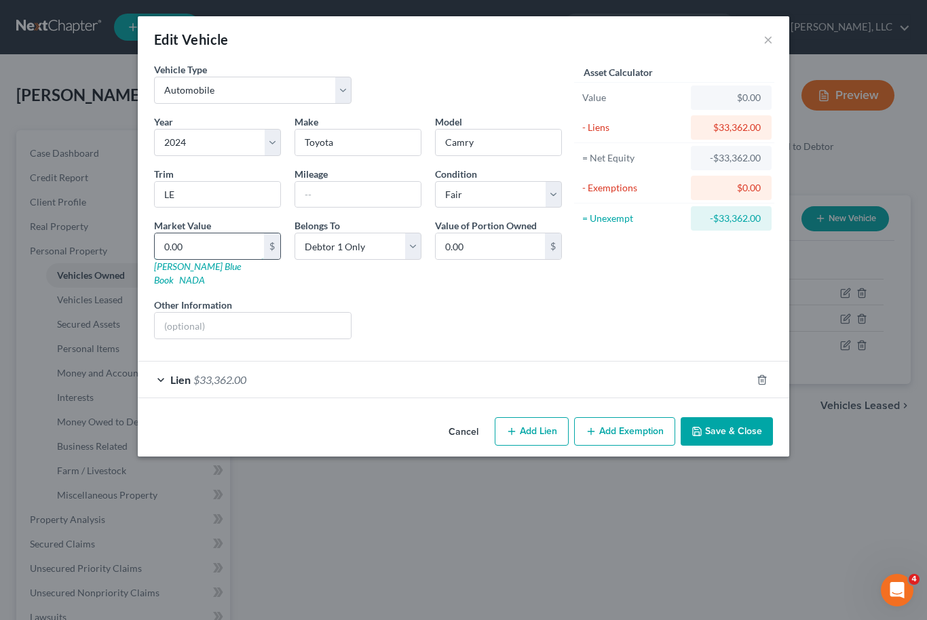
click at [193, 252] on input "0.00" at bounding box center [209, 246] width 109 height 26
type input "3"
type input "3.00"
type input "30"
type input "30.00"
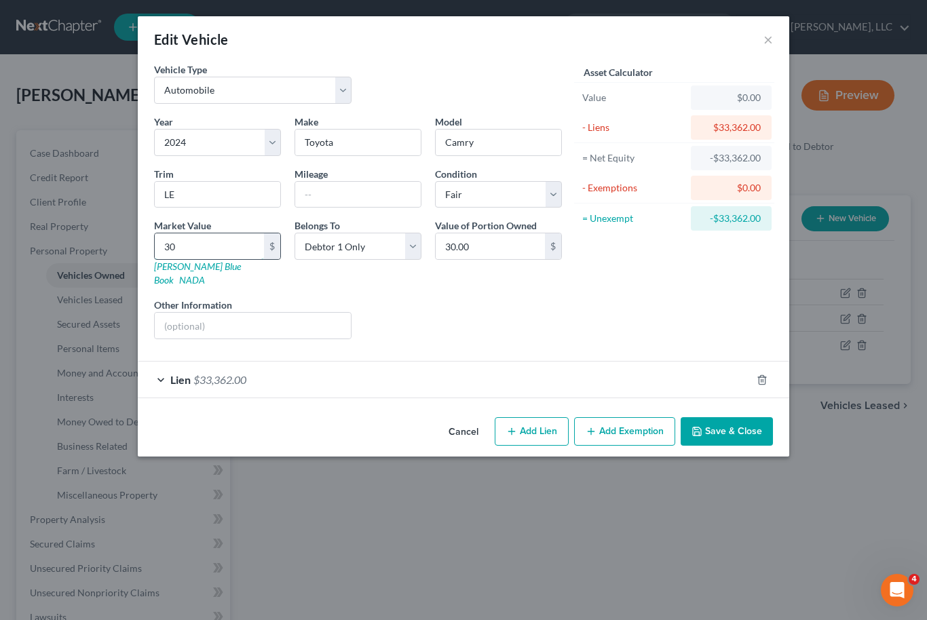
type input "300"
type input "300.00"
type input "3000"
type input "3,000.00"
type input "3,0000"
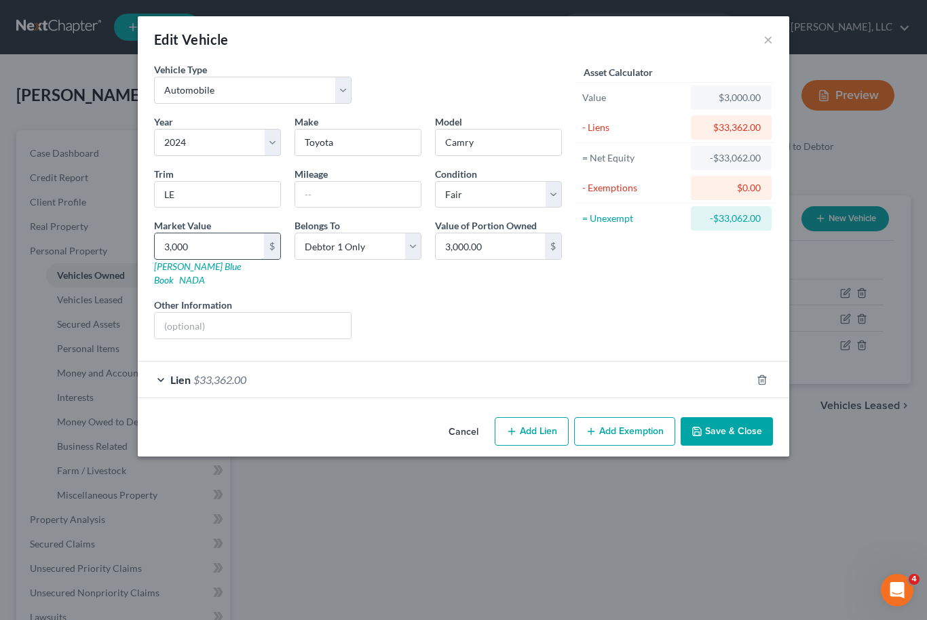
type input "30,000.00"
type input "30,000"
click at [734, 417] on button "Save & Close" at bounding box center [727, 431] width 92 height 29
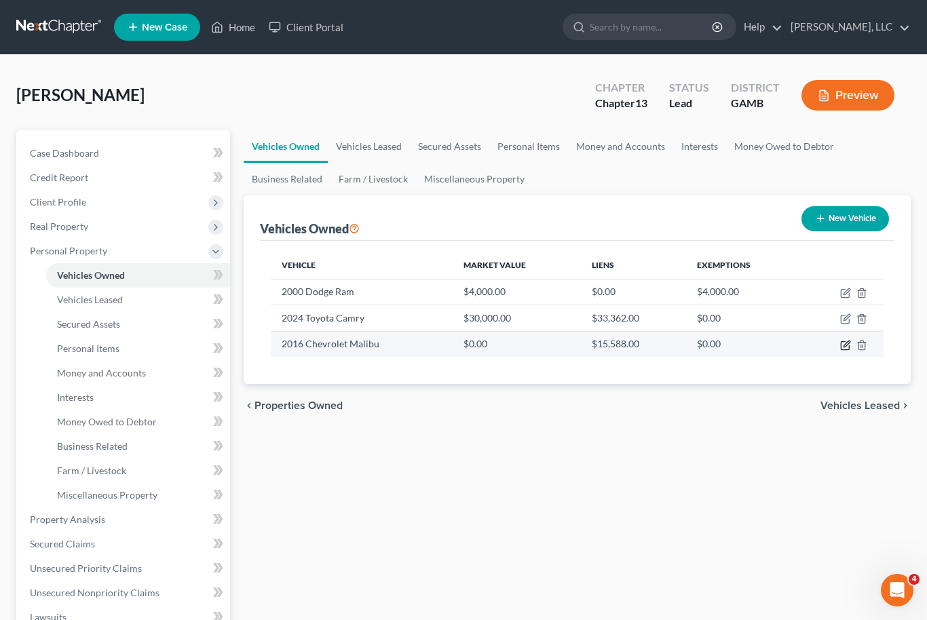
click at [848, 350] on icon "button" at bounding box center [845, 345] width 11 height 11
select select "0"
select select "10"
select select "3"
select select "0"
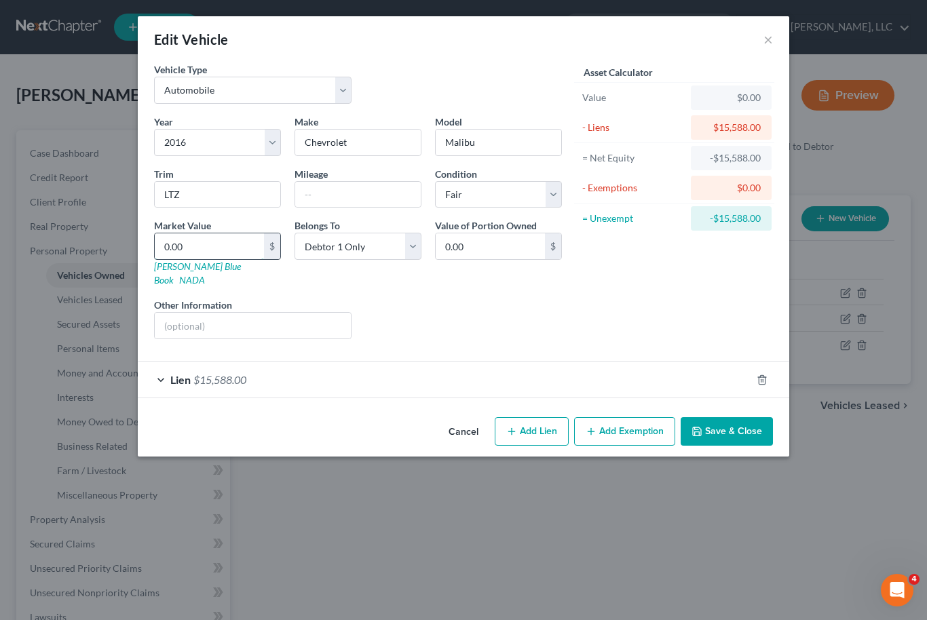
click at [186, 249] on input "0.00" at bounding box center [209, 246] width 109 height 26
type input "6"
type input "6.00"
type input "60"
type input "60.00"
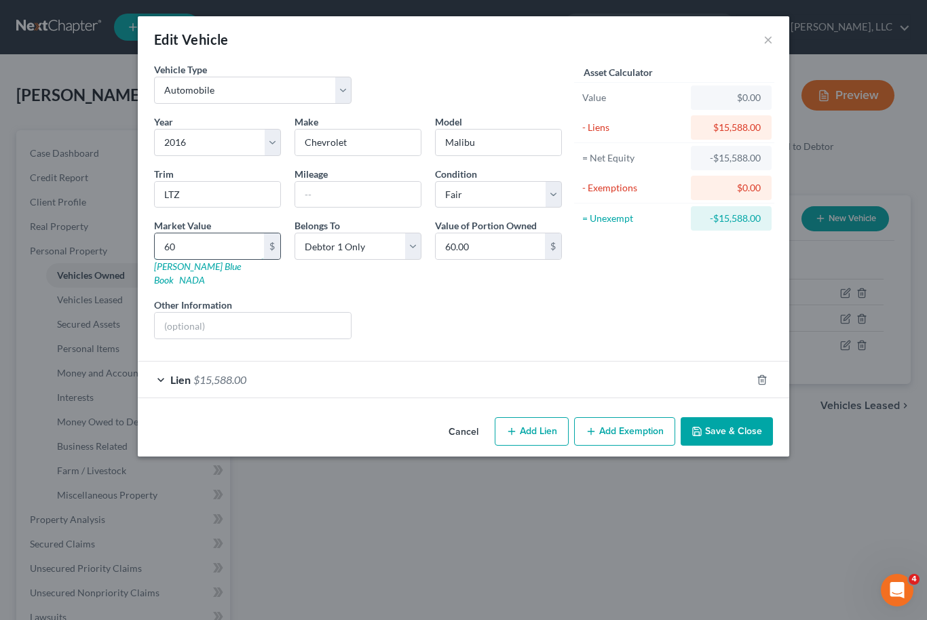
type input "600"
type input "600.00"
type input "6000"
type input "6,000.00"
type input "6,000"
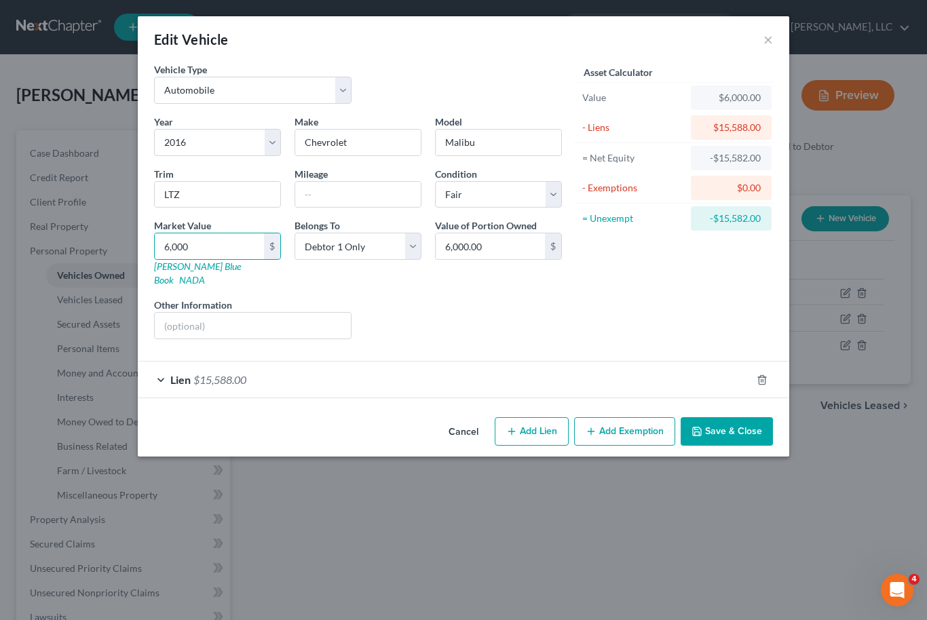
click at [729, 421] on button "Save & Close" at bounding box center [727, 431] width 92 height 29
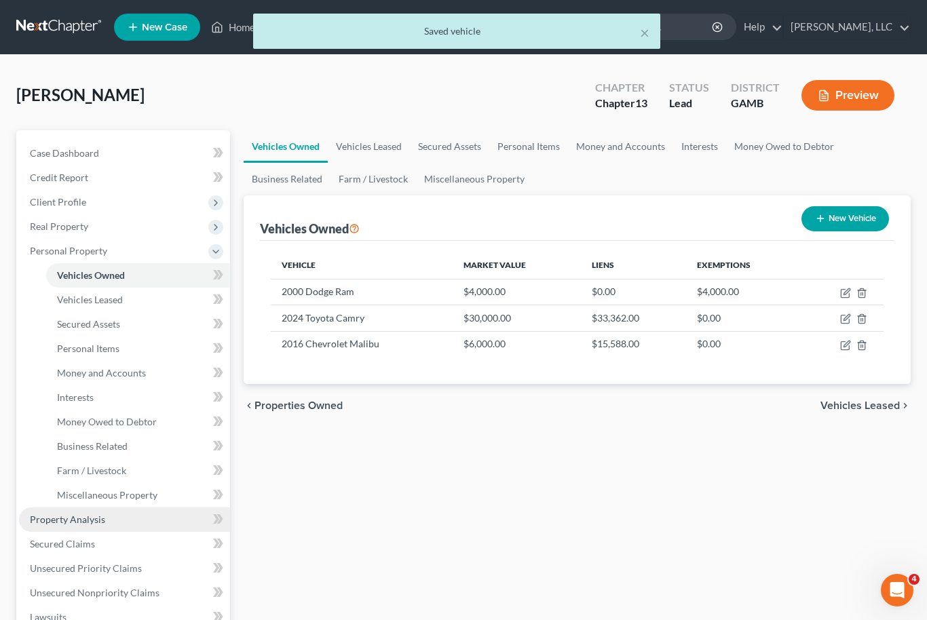
click at [100, 522] on span "Property Analysis" at bounding box center [67, 520] width 75 height 12
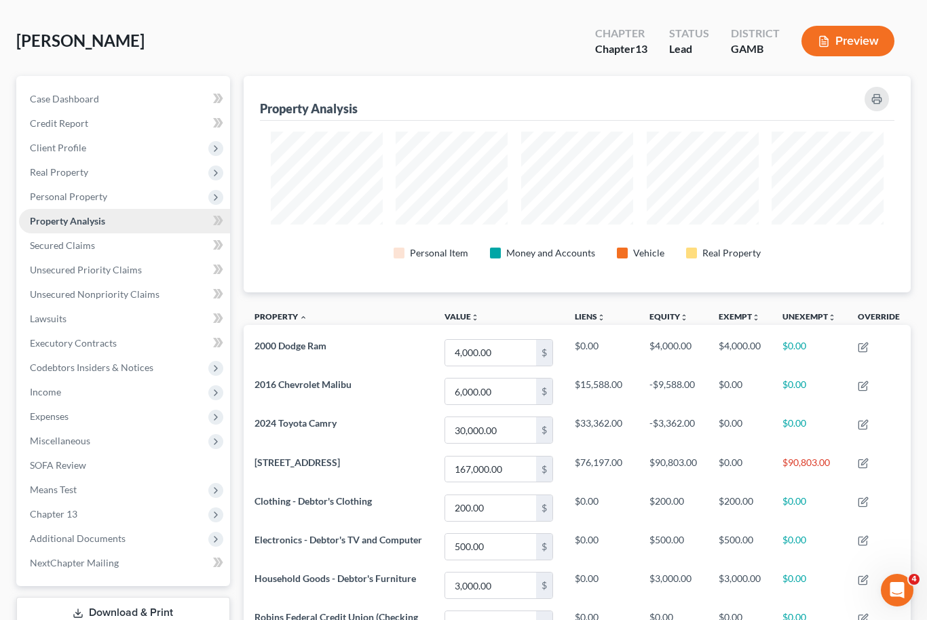
scroll to position [49, 0]
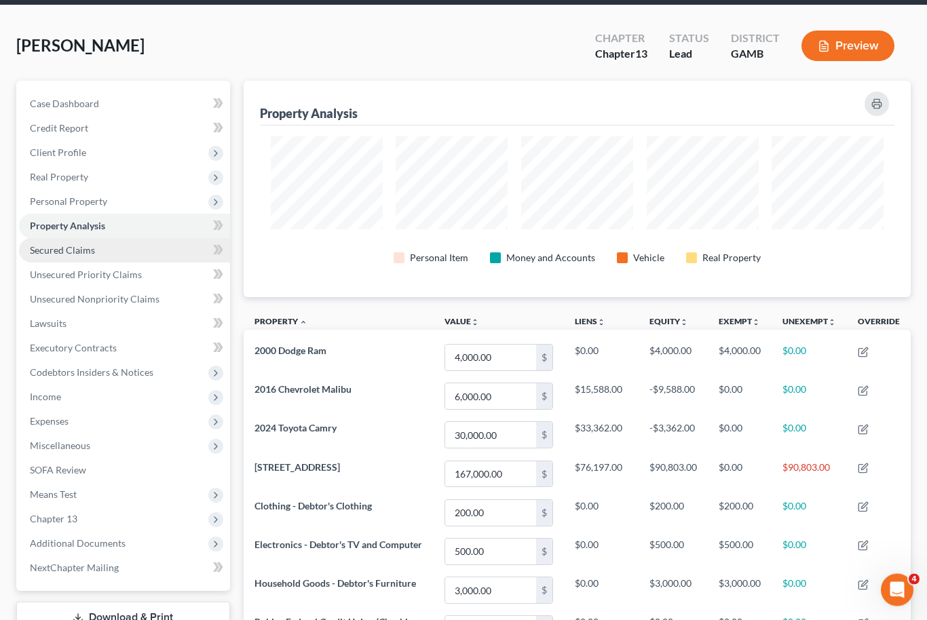
click at [102, 255] on link "Secured Claims" at bounding box center [124, 251] width 211 height 24
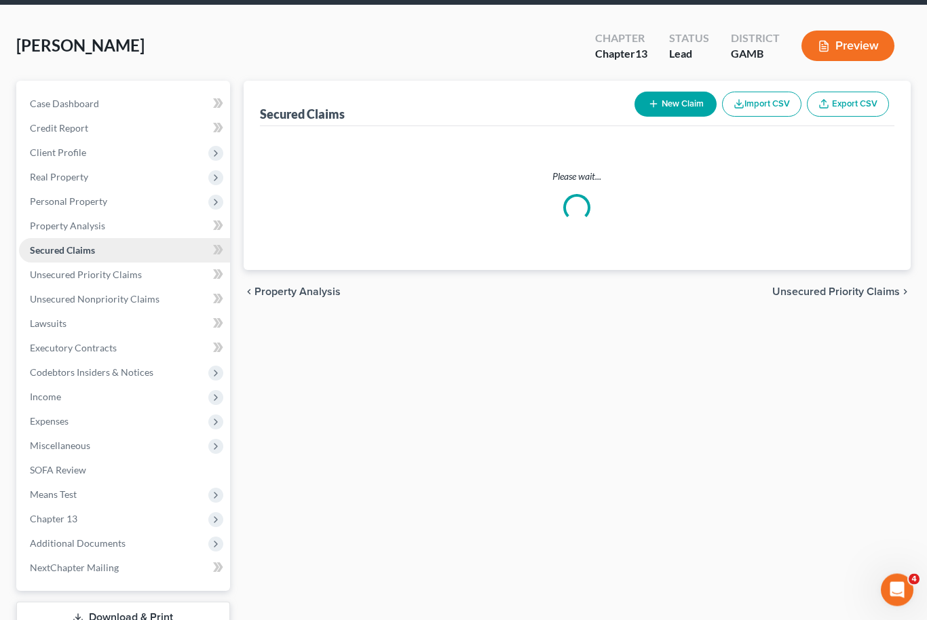
scroll to position [50, 0]
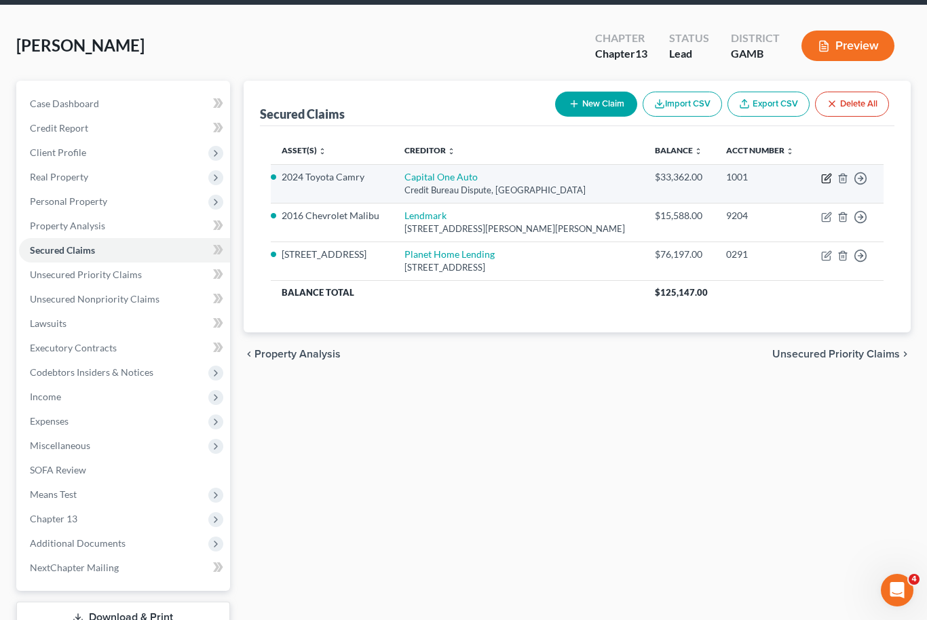
click at [827, 178] on icon "button" at bounding box center [828, 177] width 6 height 6
select select "45"
select select "2"
select select "0"
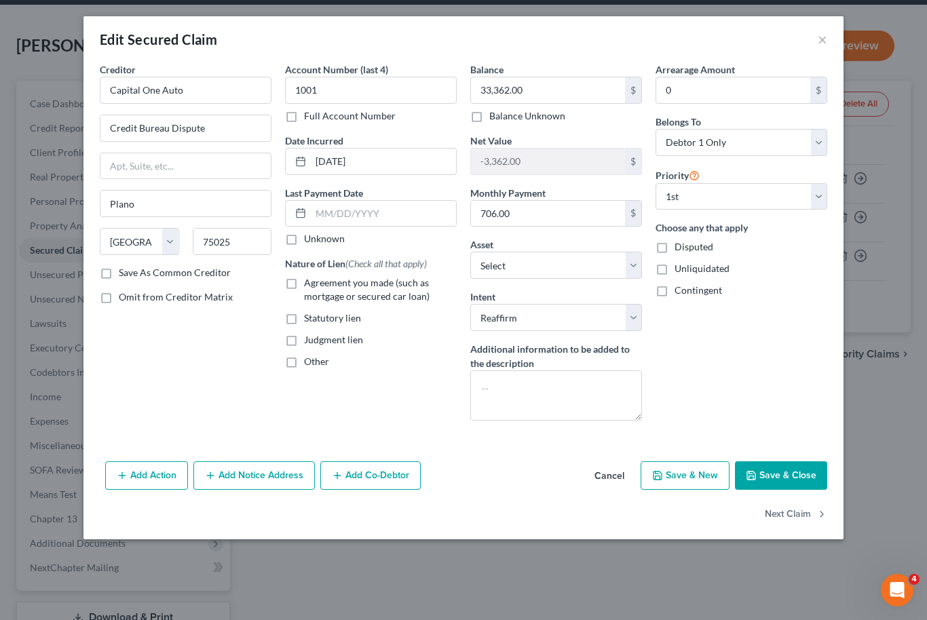
click at [304, 279] on label "Agreement you made (such as mortgage or secured car loan)" at bounding box center [380, 289] width 153 height 27
click at [309, 279] on input "Agreement you made (such as mortgage or secured car loan)" at bounding box center [313, 280] width 9 height 9
checkbox input "true"
click at [802, 482] on button "Save & Close" at bounding box center [781, 476] width 92 height 29
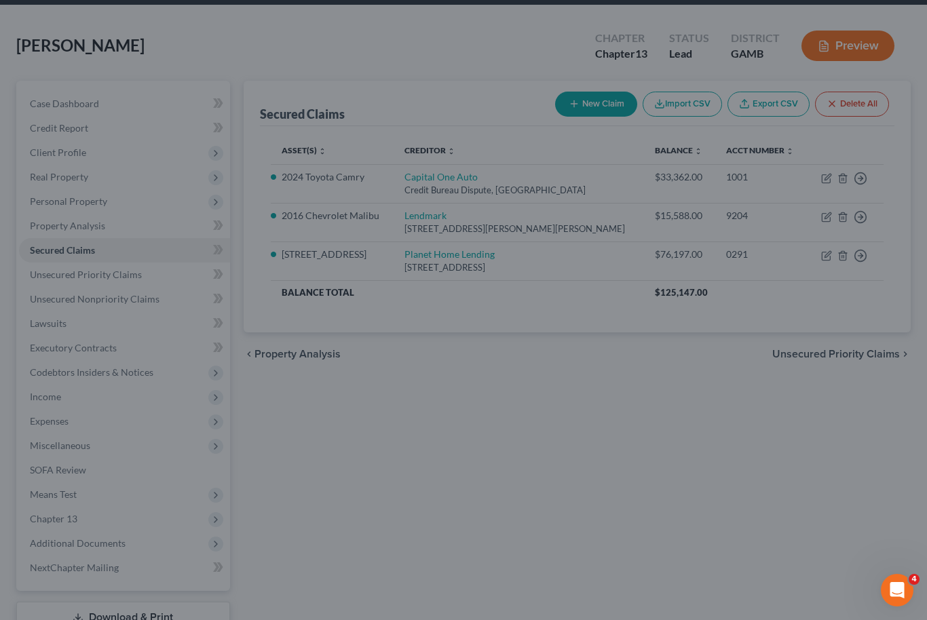
select select "8"
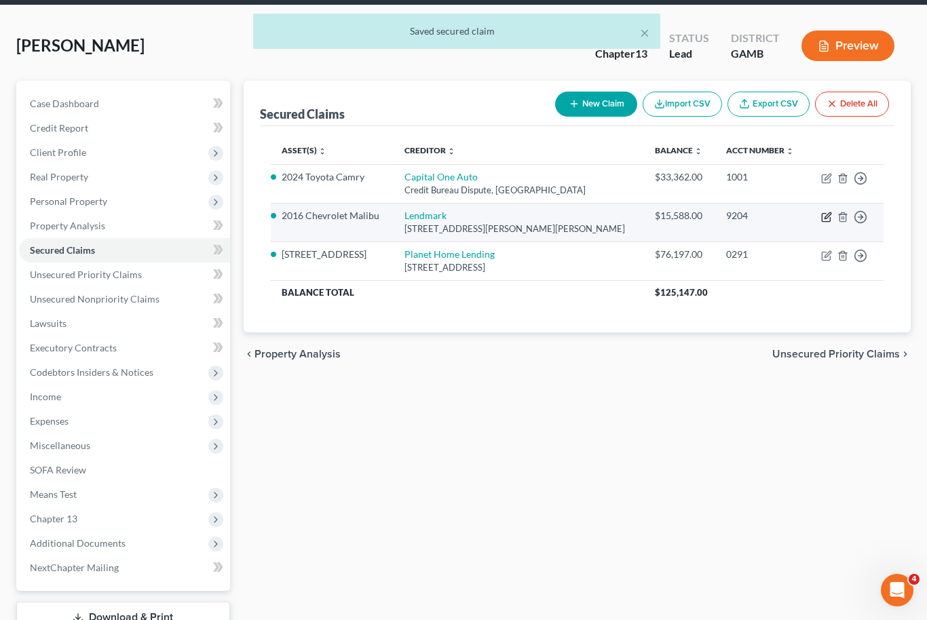
click at [823, 219] on icon "button" at bounding box center [826, 218] width 8 height 8
select select "10"
select select "9"
select select "2"
select select "0"
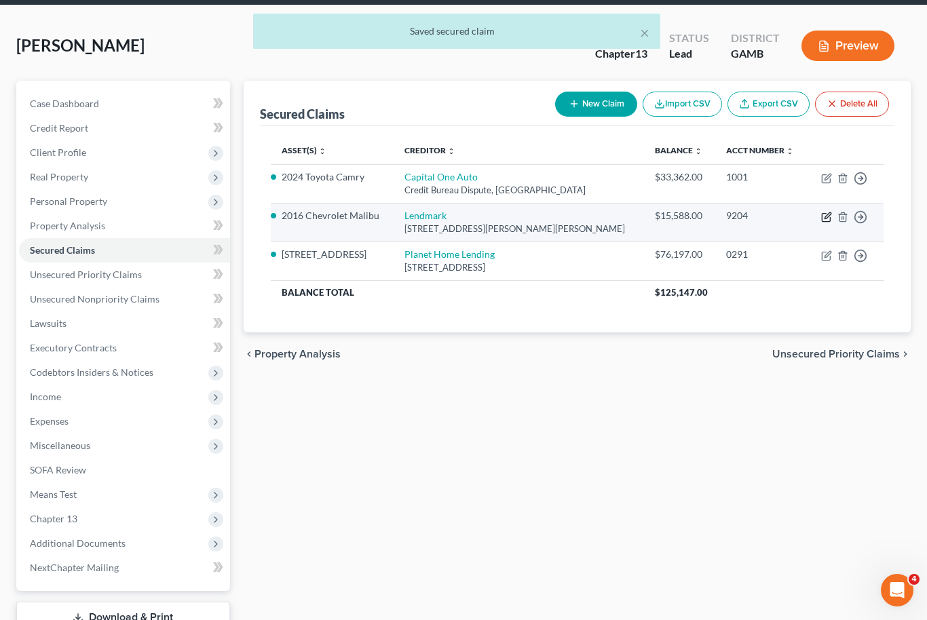
select select "0"
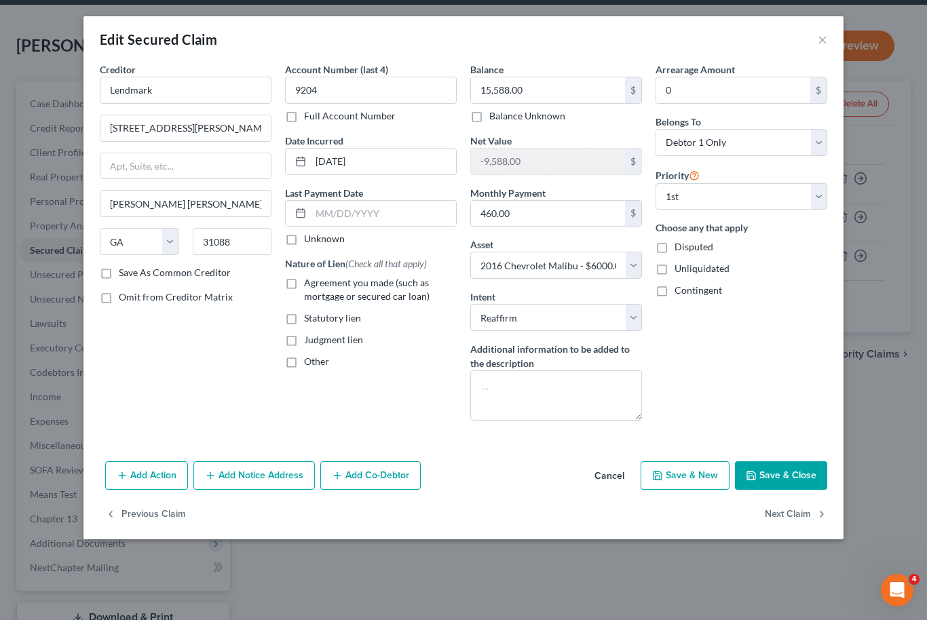
click at [304, 285] on label "Agreement you made (such as mortgage or secured car loan)" at bounding box center [380, 289] width 153 height 27
click at [309, 285] on input "Agreement you made (such as mortgage or secured car loan)" at bounding box center [313, 280] width 9 height 9
checkbox input "true"
click at [806, 478] on button "Save & Close" at bounding box center [781, 476] width 92 height 29
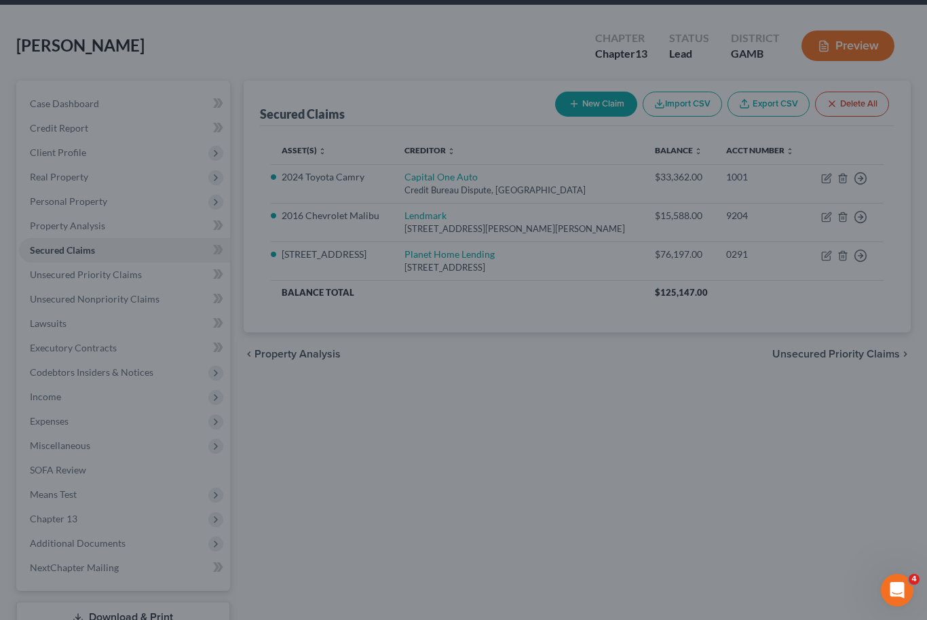
select select "9"
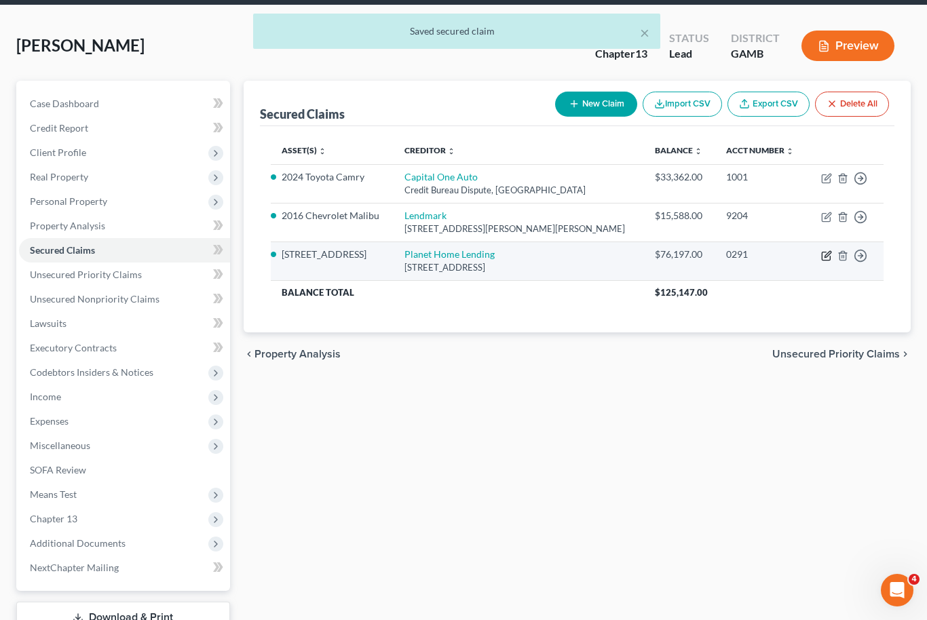
click at [825, 255] on icon "button" at bounding box center [828, 254] width 6 height 6
select select "6"
select select "11"
select select "2"
select select "0"
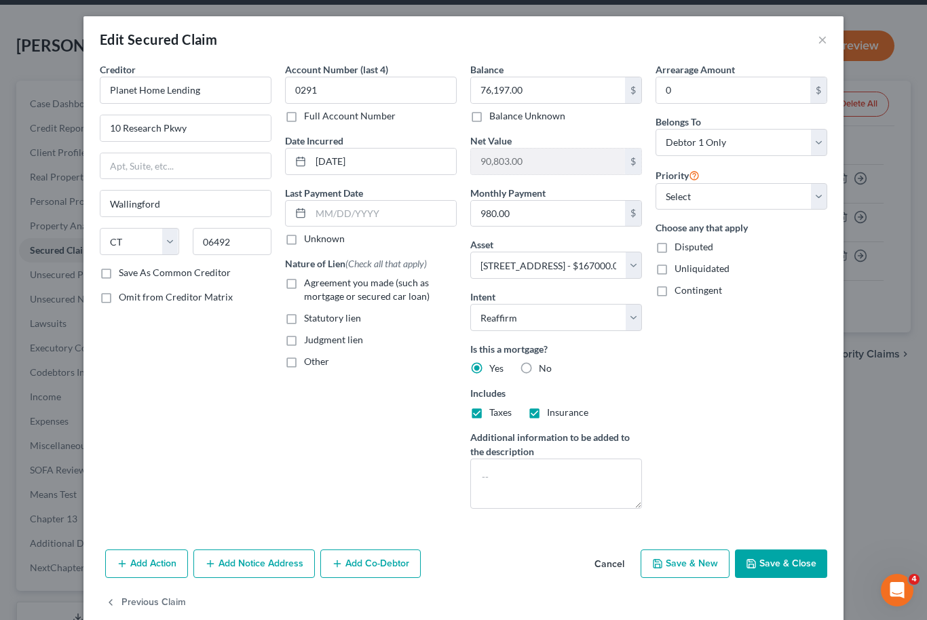
click at [304, 282] on label "Agreement you made (such as mortgage or secured car loan)" at bounding box center [380, 289] width 153 height 27
click at [309, 282] on input "Agreement you made (such as mortgage or secured car loan)" at bounding box center [313, 280] width 9 height 9
checkbox input "true"
click at [821, 193] on select "Select 1st 2nd 3rd 4th 5th 6th 7th 8th 9th 10th 11th 12th 13th 14th 15th 16th 1…" at bounding box center [742, 196] width 172 height 27
select select "0"
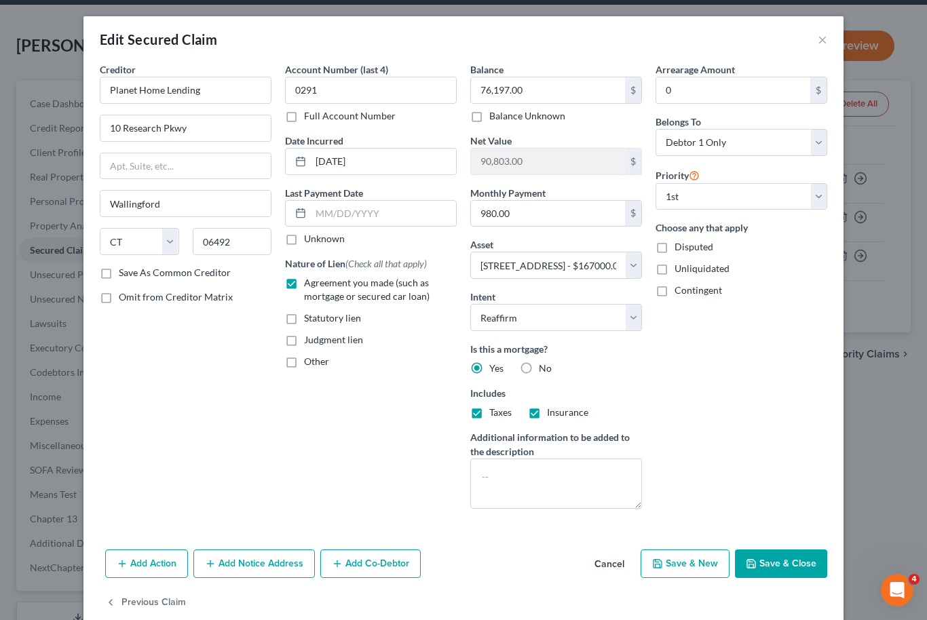
click at [814, 563] on button "Save & Close" at bounding box center [781, 564] width 92 height 29
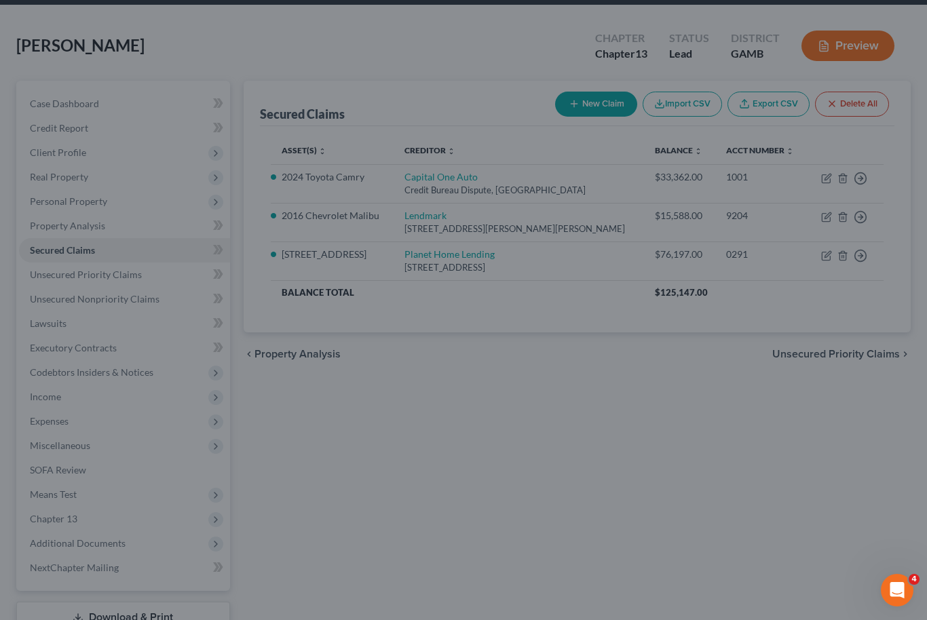
select select "11"
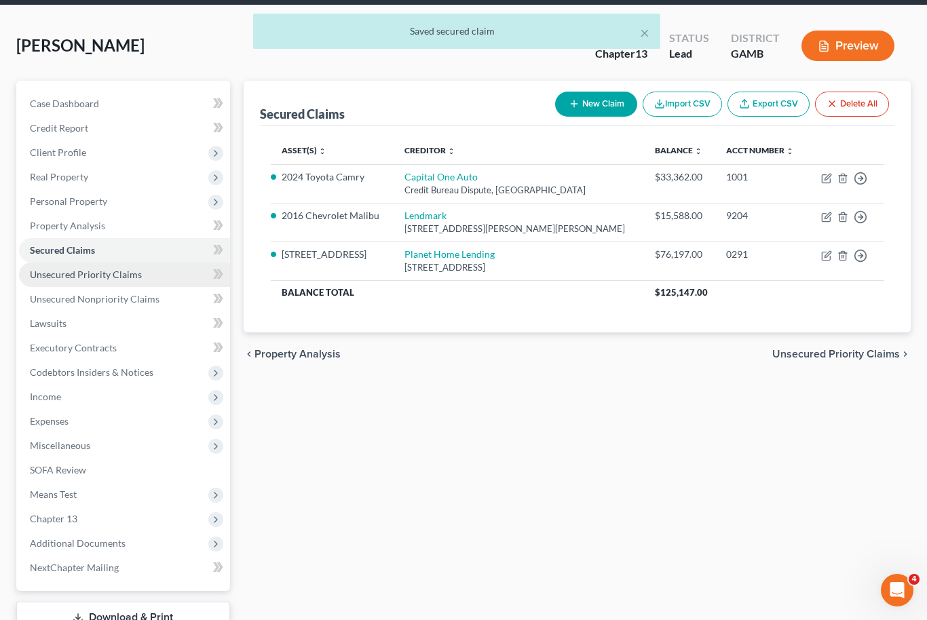
click at [117, 278] on span "Unsecured Priority Claims" at bounding box center [86, 275] width 112 height 12
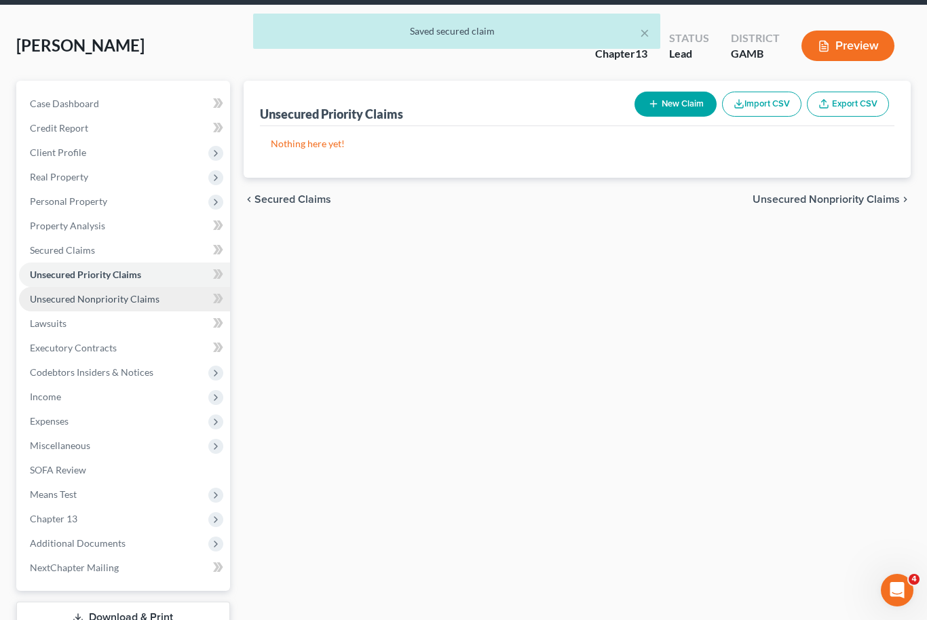
click at [137, 294] on span "Unsecured Nonpriority Claims" at bounding box center [95, 299] width 130 height 12
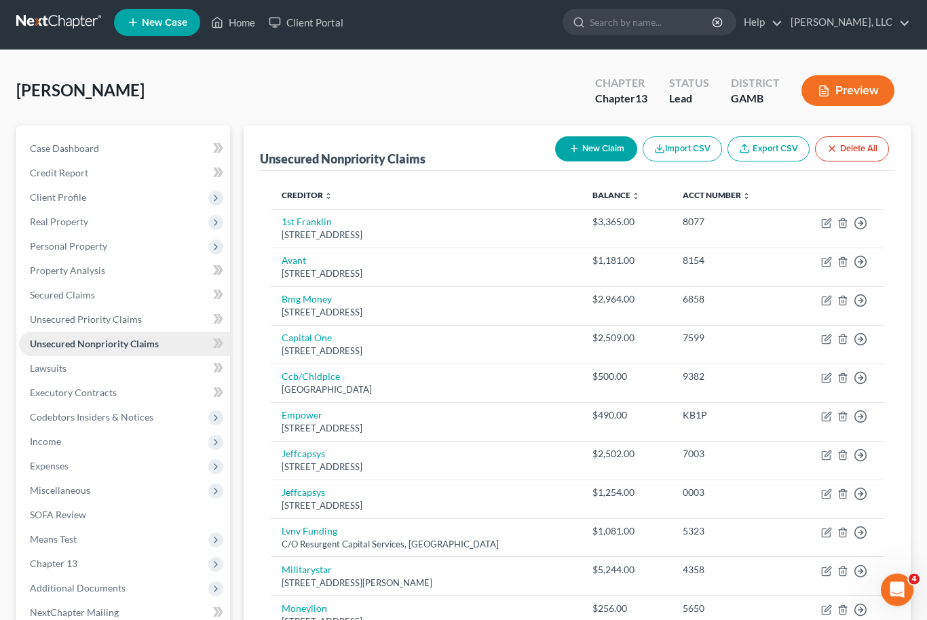
scroll to position [7, 0]
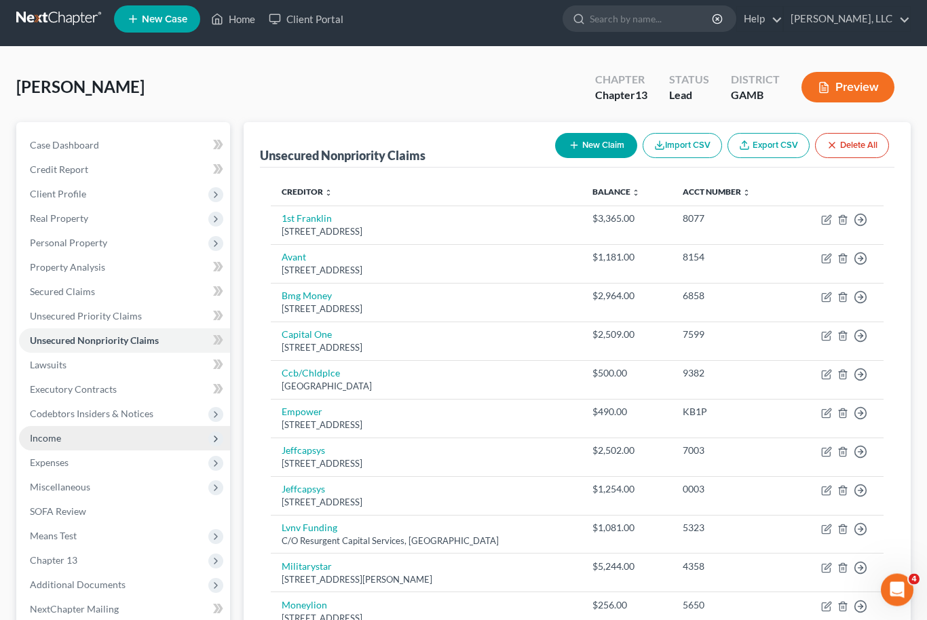
click at [77, 434] on span "Income" at bounding box center [124, 439] width 211 height 24
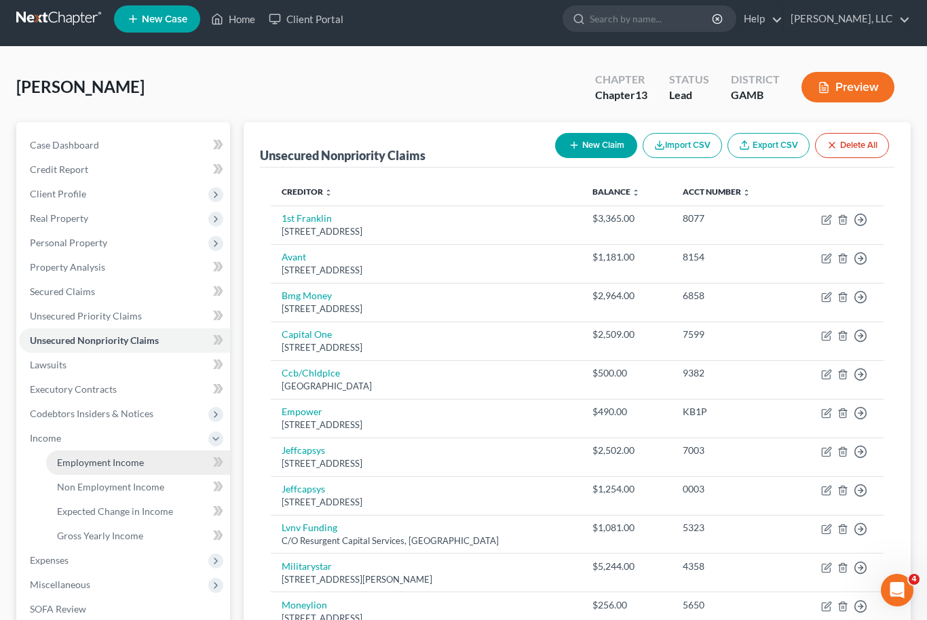
click at [128, 468] on link "Employment Income" at bounding box center [138, 463] width 184 height 24
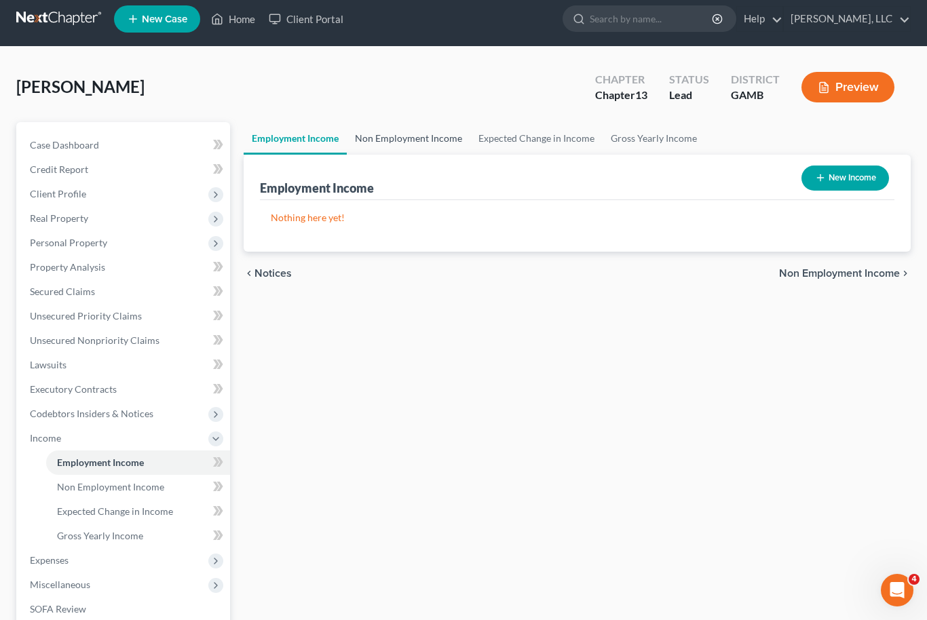
click at [409, 145] on link "Non Employment Income" at bounding box center [409, 138] width 124 height 33
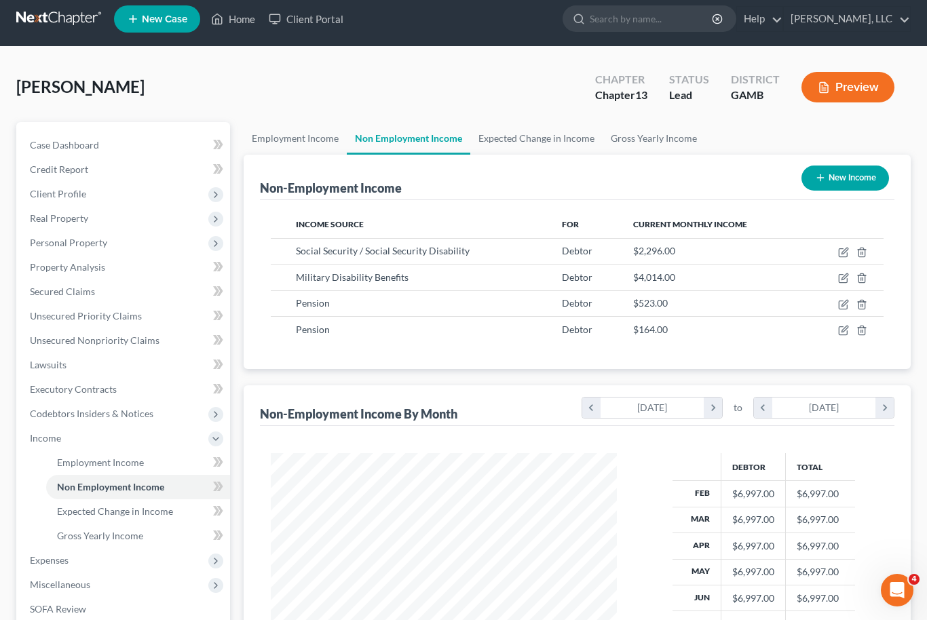
scroll to position [243, 374]
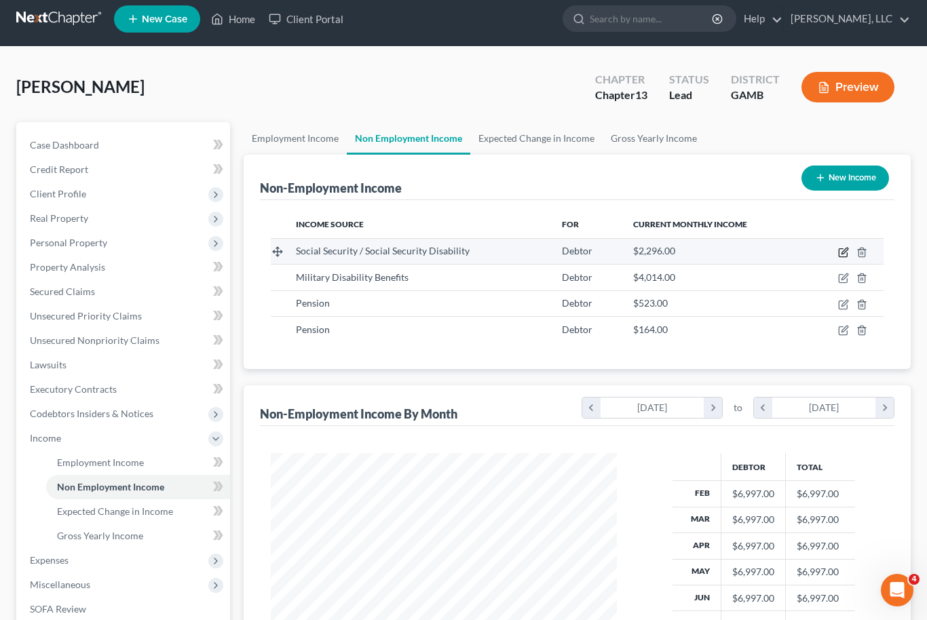
click at [844, 255] on icon "button" at bounding box center [843, 252] width 11 height 11
select select "4"
select select "0"
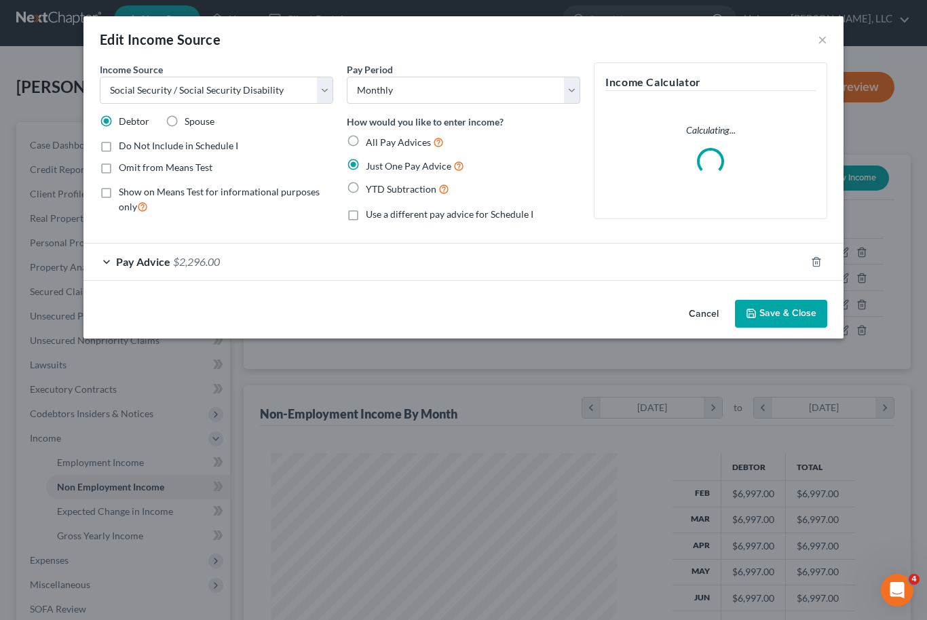
click at [119, 174] on label "Omit from Means Test" at bounding box center [166, 168] width 94 height 14
click at [124, 170] on input "Omit from Means Test" at bounding box center [128, 165] width 9 height 9
checkbox input "true"
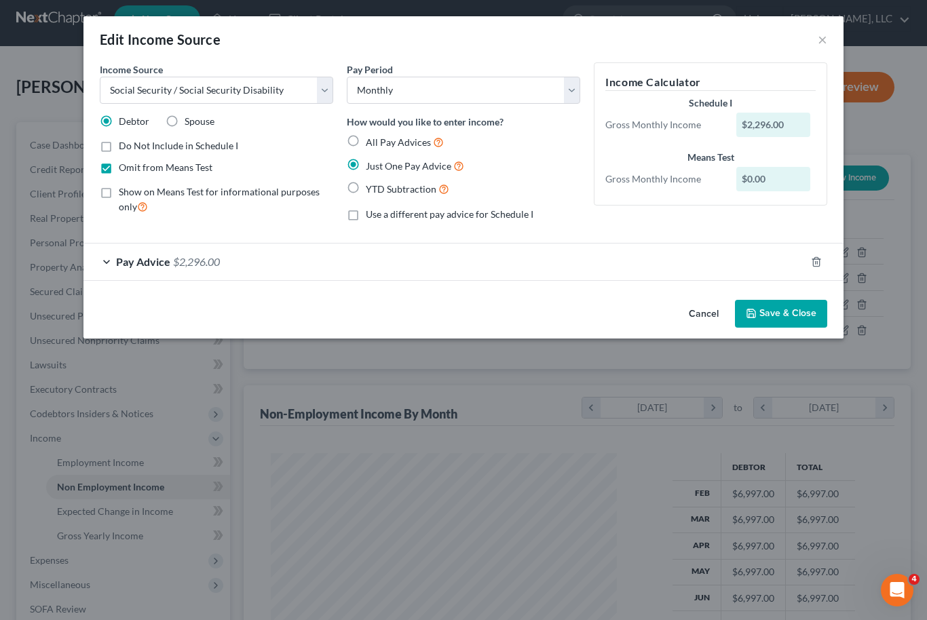
click at [789, 312] on button "Save & Close" at bounding box center [781, 314] width 92 height 29
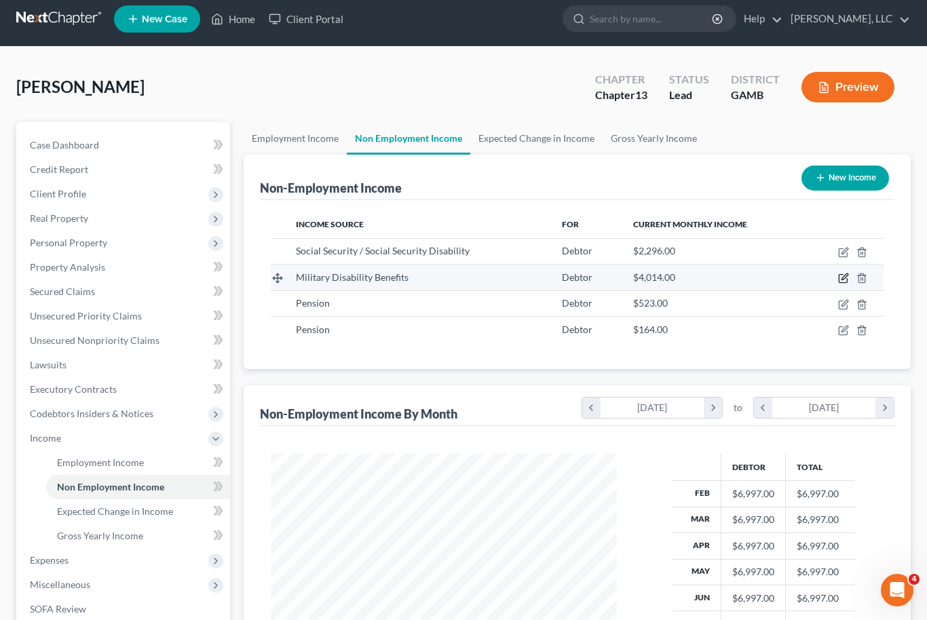
click at [848, 278] on icon "button" at bounding box center [843, 278] width 11 height 11
select select "12"
select select "0"
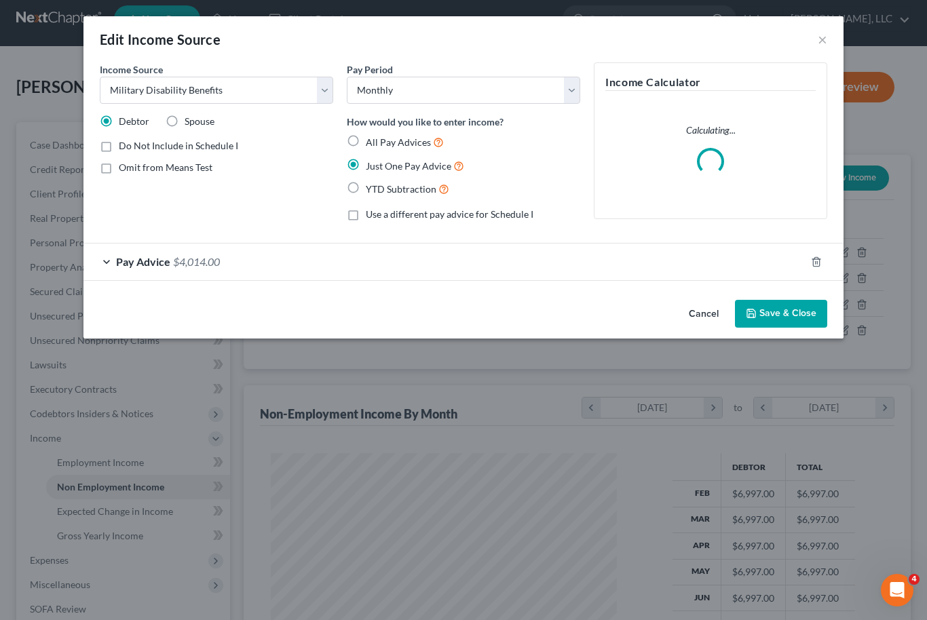
click at [119, 163] on label "Omit from Means Test" at bounding box center [166, 168] width 94 height 14
click at [124, 163] on input "Omit from Means Test" at bounding box center [128, 165] width 9 height 9
checkbox input "true"
click at [786, 313] on button "Save & Close" at bounding box center [781, 314] width 92 height 29
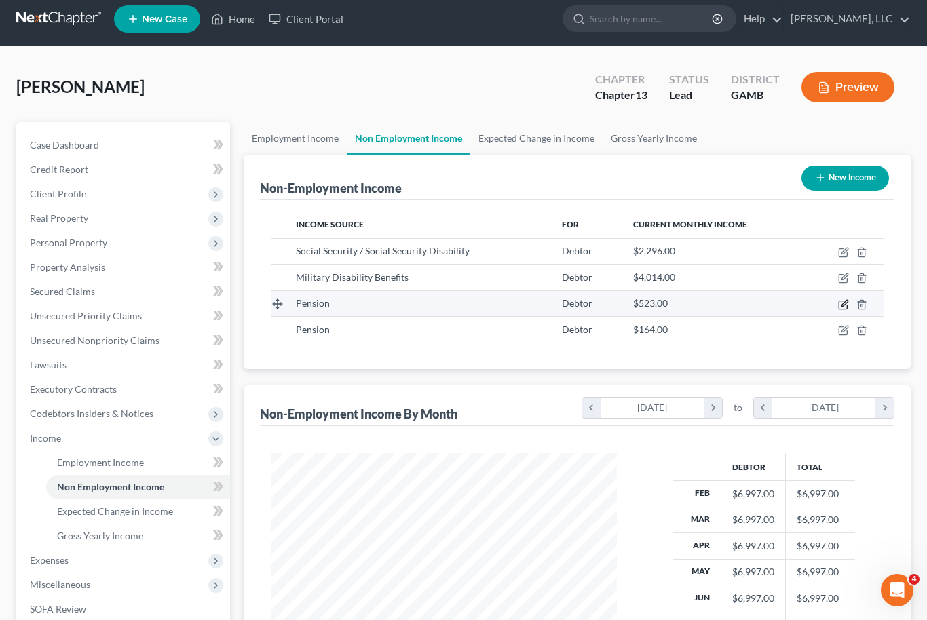
click at [842, 303] on icon "button" at bounding box center [843, 304] width 11 height 11
select select "2"
select select "0"
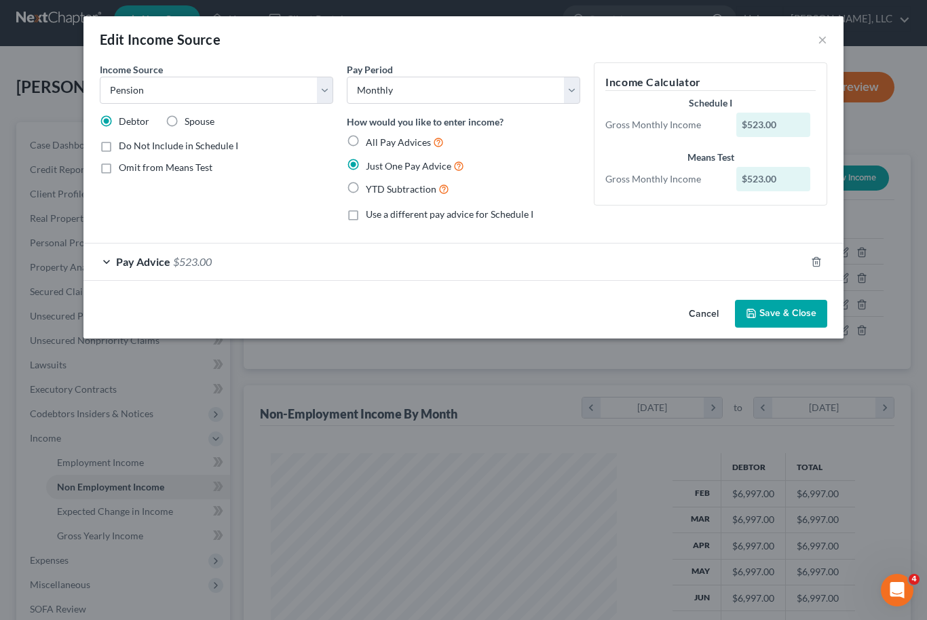
click at [786, 309] on button "Save & Close" at bounding box center [781, 314] width 92 height 29
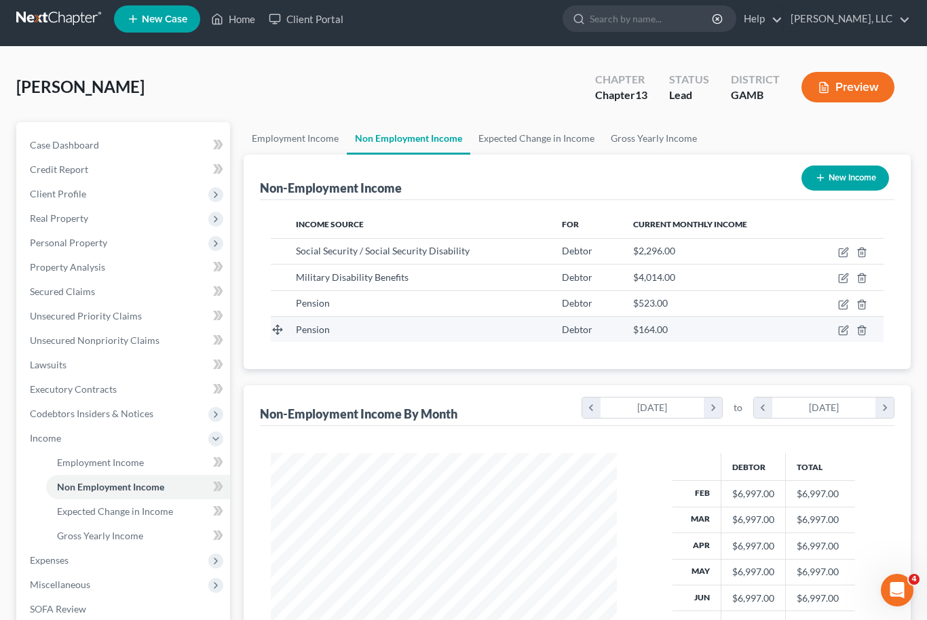
click at [839, 335] on td at bounding box center [845, 329] width 77 height 26
click at [846, 332] on icon "button" at bounding box center [843, 330] width 11 height 11
select select "2"
select select "0"
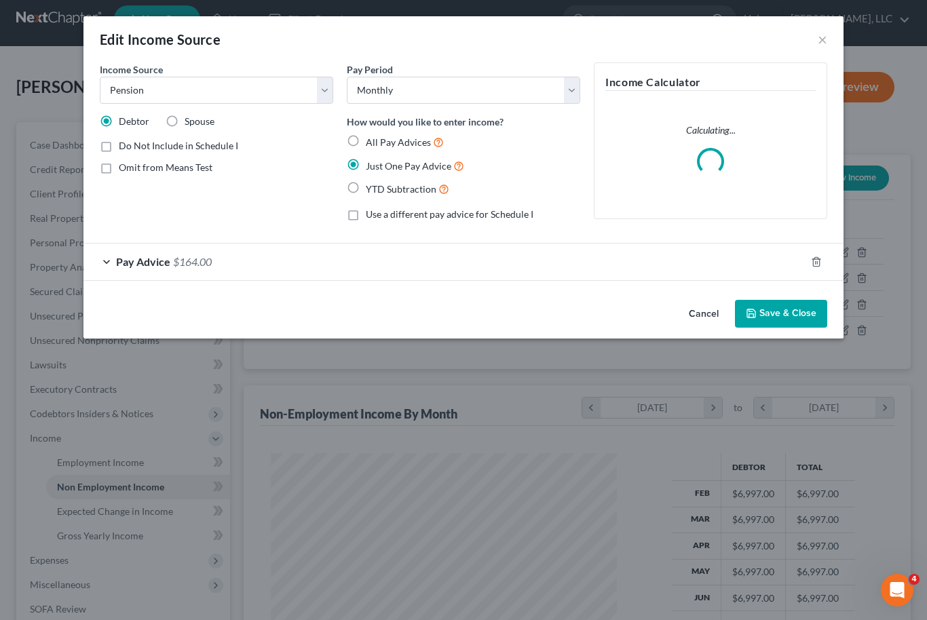
click at [785, 312] on button "Save & Close" at bounding box center [781, 314] width 92 height 29
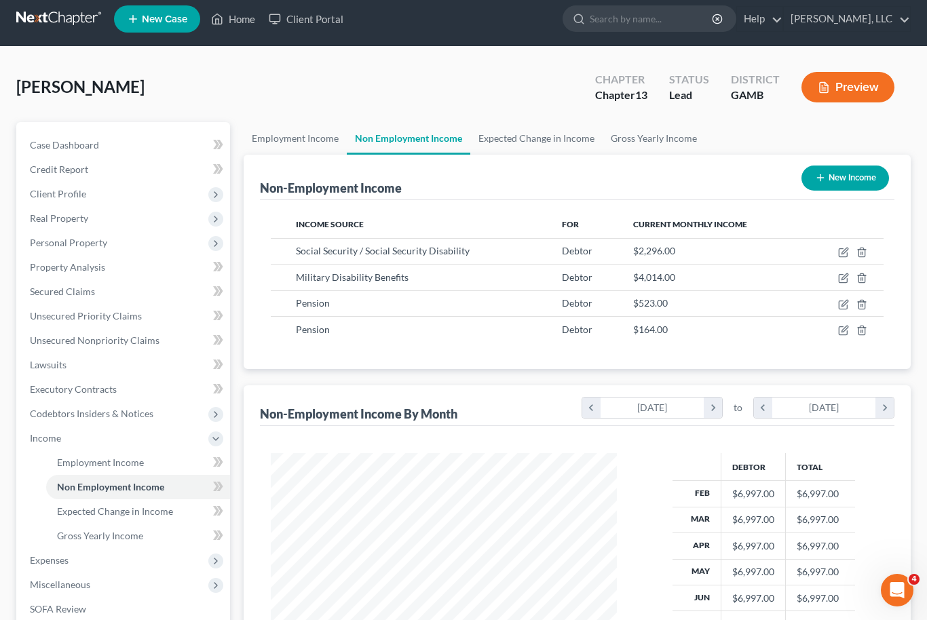
scroll to position [0, 0]
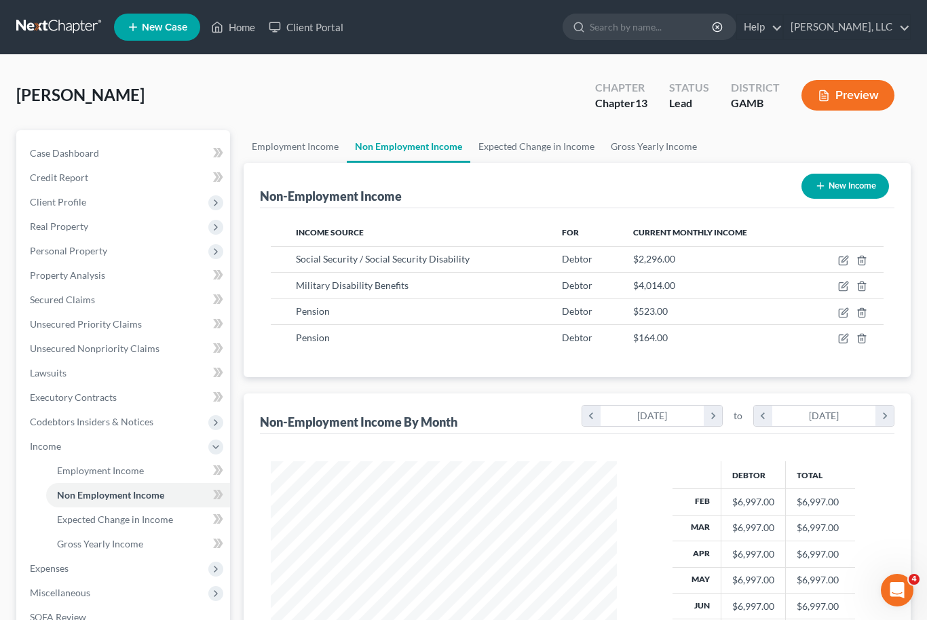
click at [852, 190] on button "New Income" at bounding box center [846, 186] width 88 height 25
select select "0"
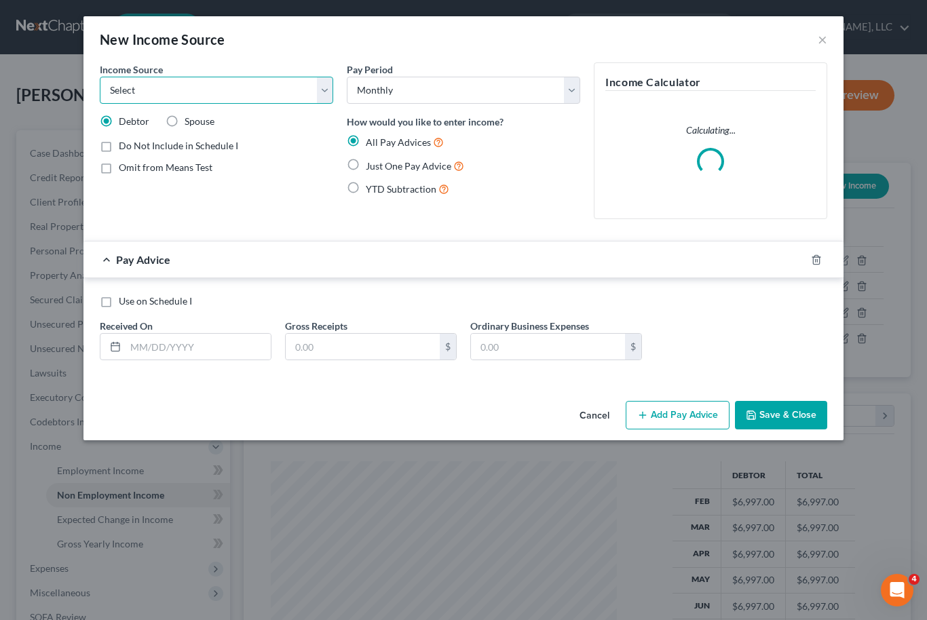
click at [326, 86] on select "Select Unemployment Disability (from employer) Pension Retirement Social Securi…" at bounding box center [216, 90] width 233 height 27
select select "5"
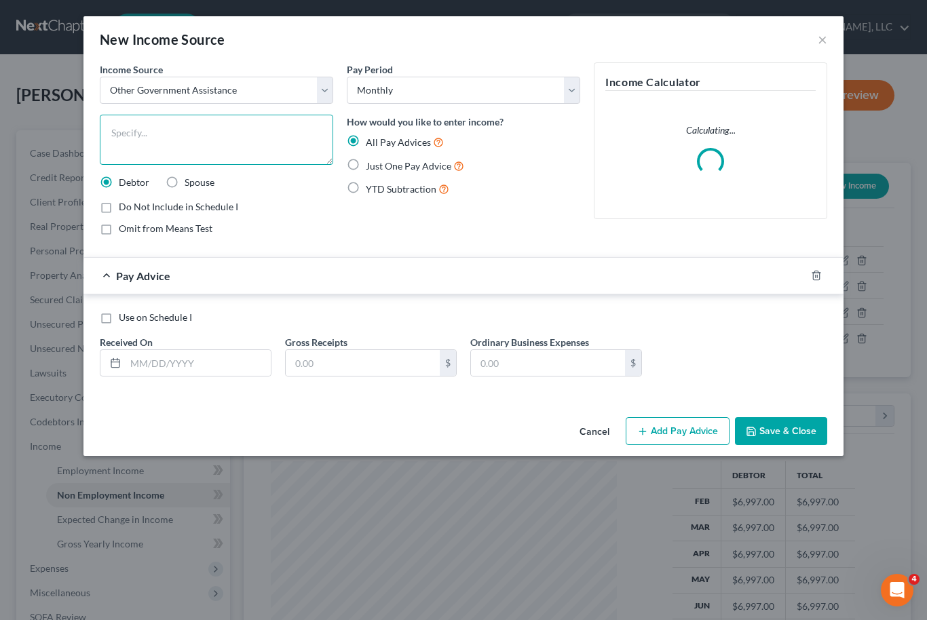
click at [215, 140] on textarea at bounding box center [216, 140] width 233 height 50
type textarea "Tax Refund"
click at [366, 165] on label "Just One Pay Advice" at bounding box center [415, 166] width 98 height 16
click at [371, 165] on input "Just One Pay Advice" at bounding box center [375, 162] width 9 height 9
radio input "true"
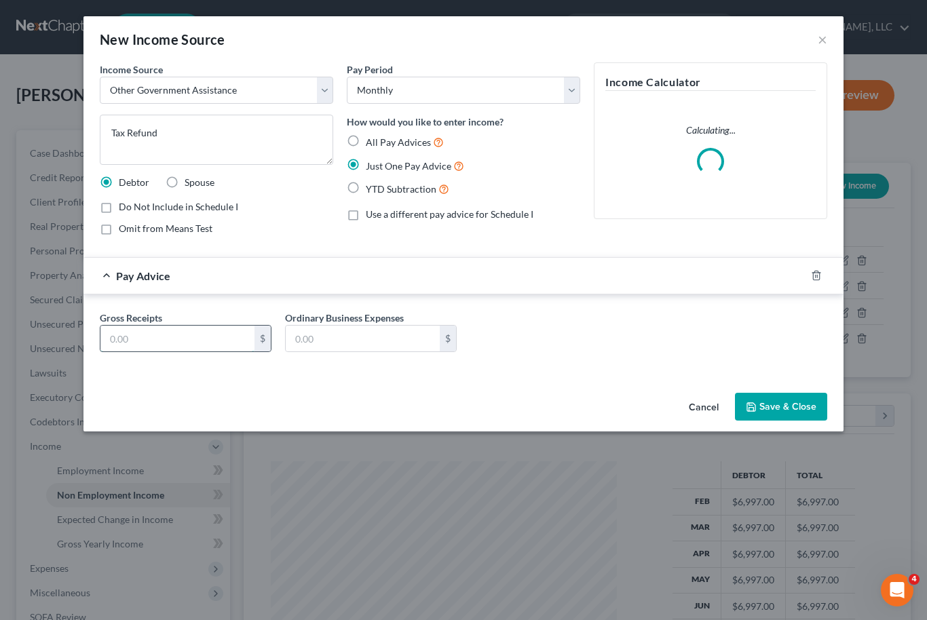
click at [170, 338] on input "text" at bounding box center [177, 339] width 154 height 26
type input "30"
click at [794, 417] on button "Save & Close" at bounding box center [781, 407] width 92 height 29
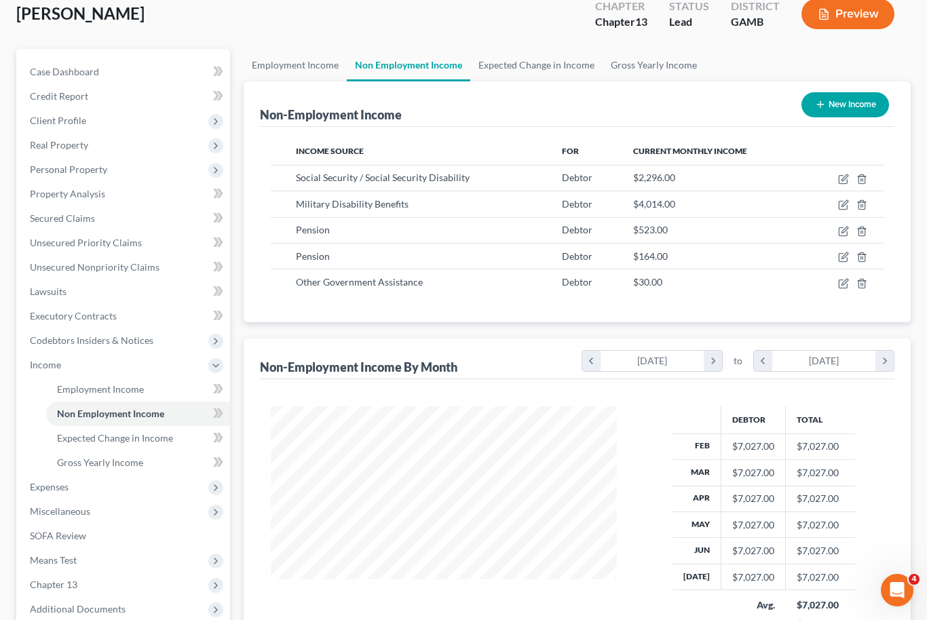
scroll to position [123, 0]
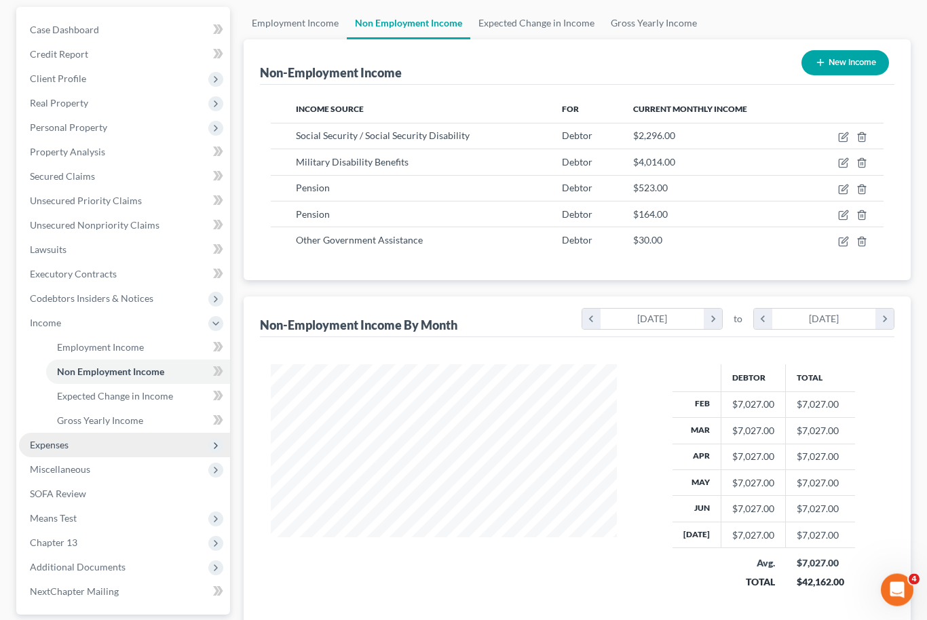
click at [45, 450] on span "Expenses" at bounding box center [124, 446] width 211 height 24
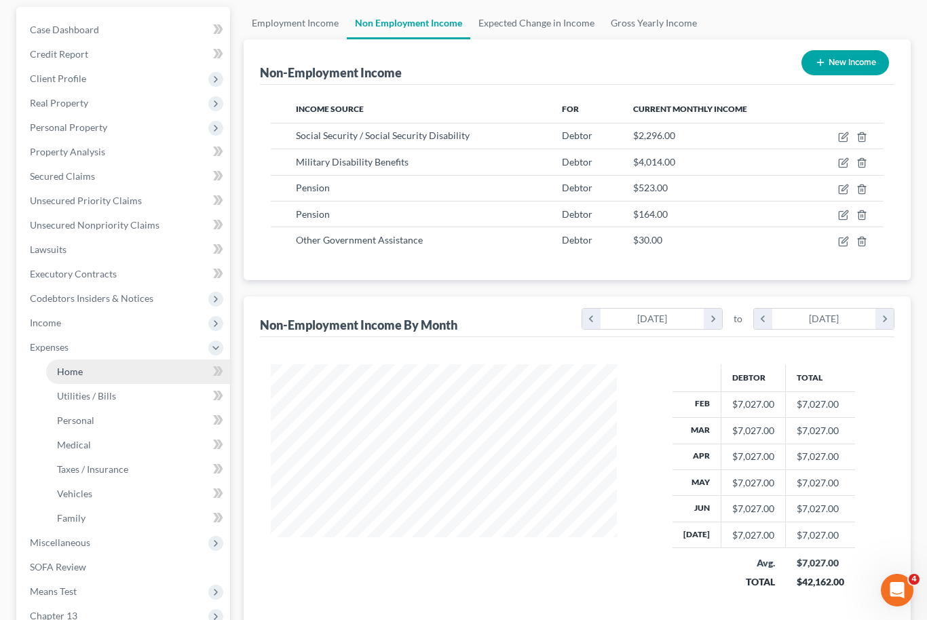
click at [79, 371] on span "Home" at bounding box center [70, 372] width 26 height 12
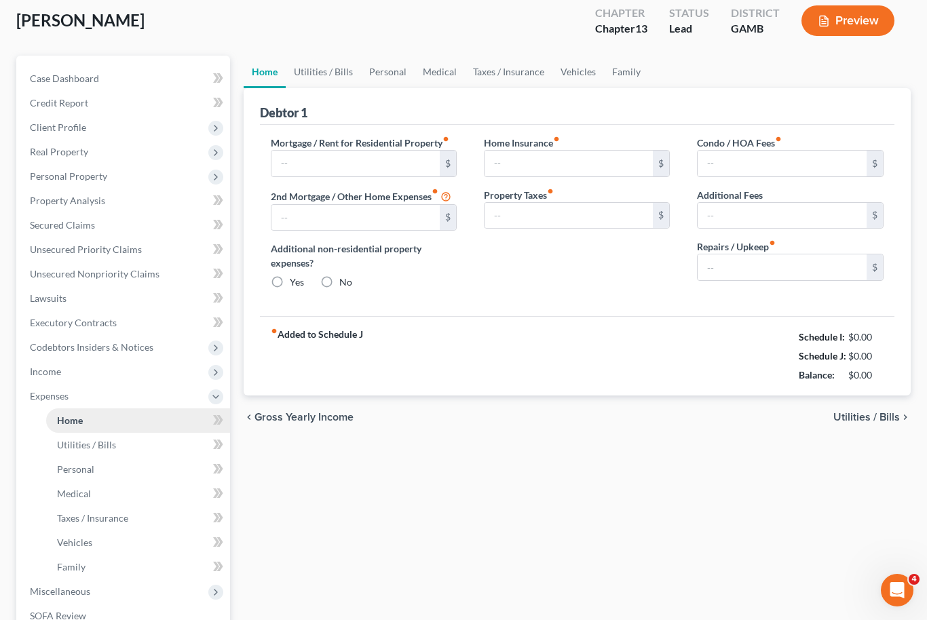
type input "0.00"
radio input "true"
type input "0.00"
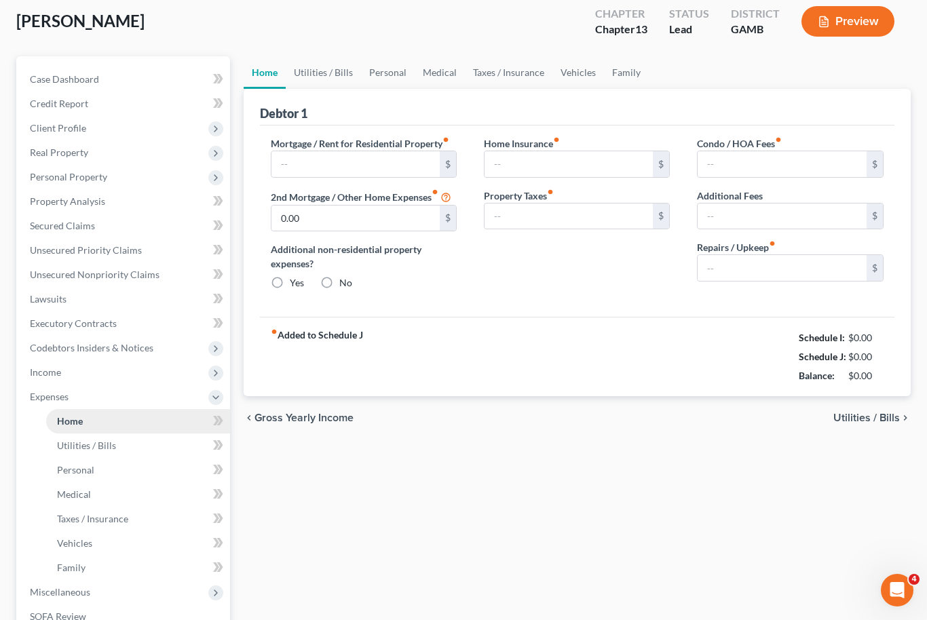
type input "0.00"
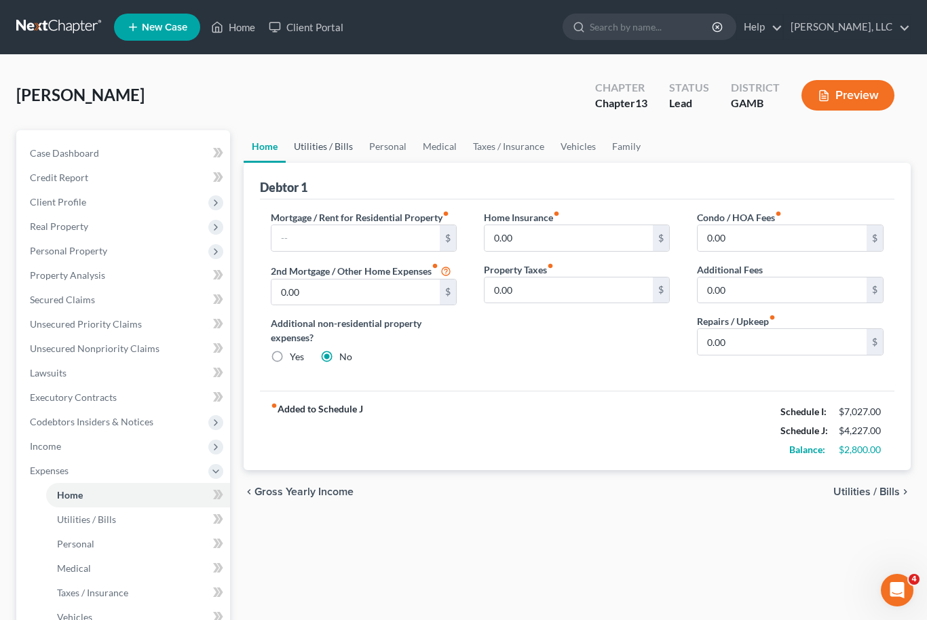
click at [322, 147] on link "Utilities / Bills" at bounding box center [323, 146] width 75 height 33
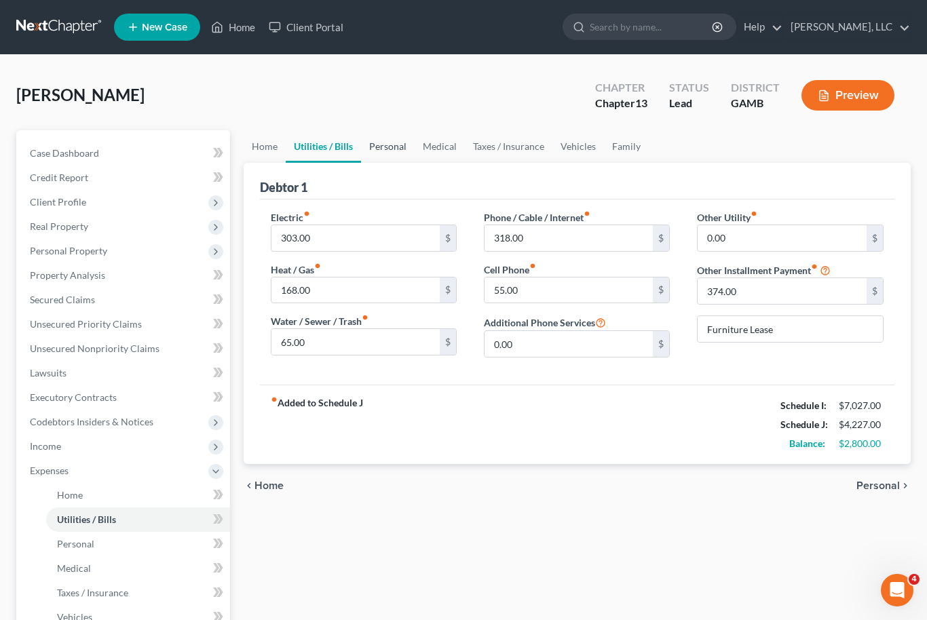
click at [392, 145] on link "Personal" at bounding box center [388, 146] width 54 height 33
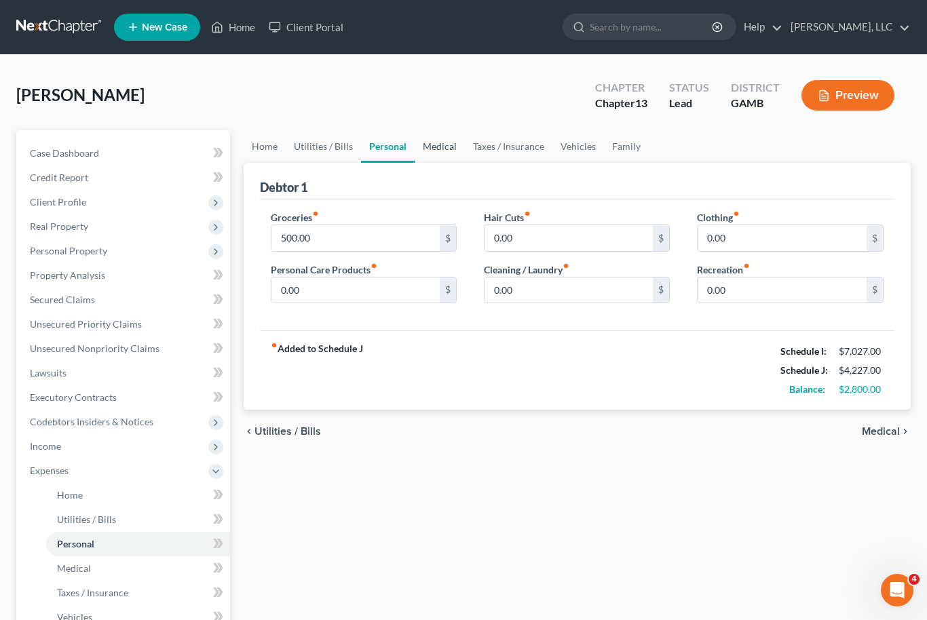
click at [443, 149] on link "Medical" at bounding box center [440, 146] width 50 height 33
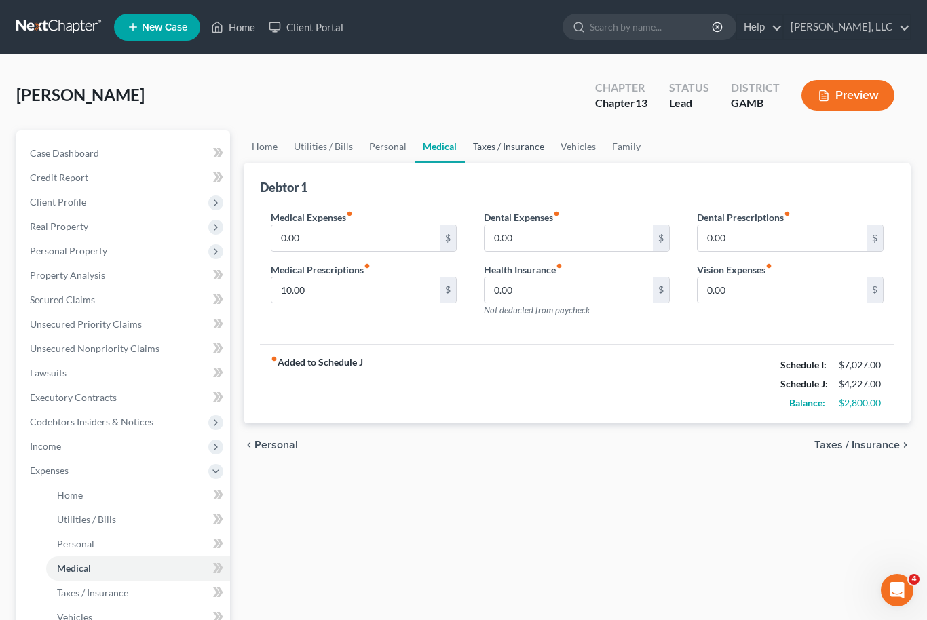
click at [508, 151] on link "Taxes / Insurance" at bounding box center [509, 146] width 88 height 33
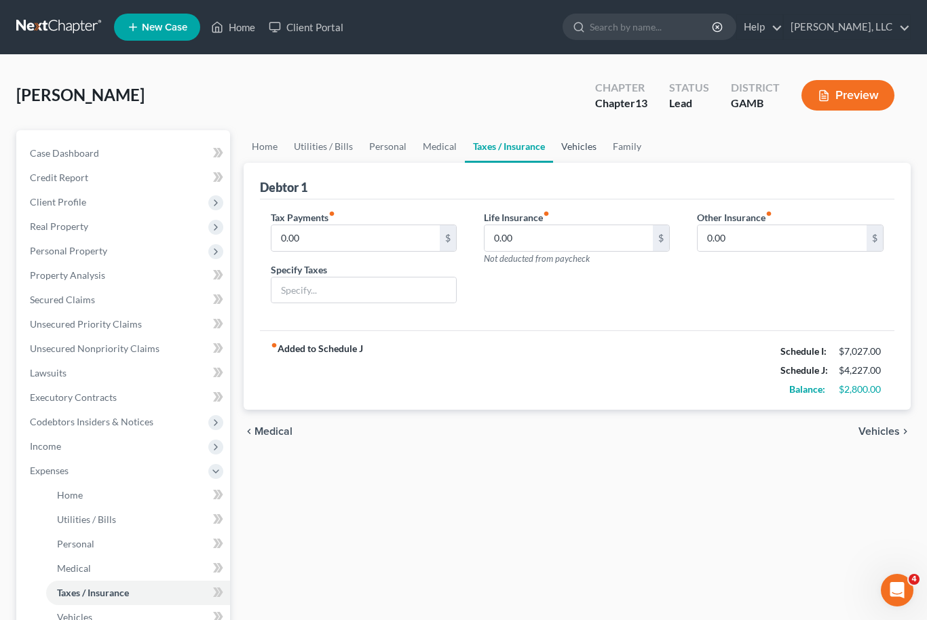
click at [578, 155] on link "Vehicles" at bounding box center [579, 146] width 52 height 33
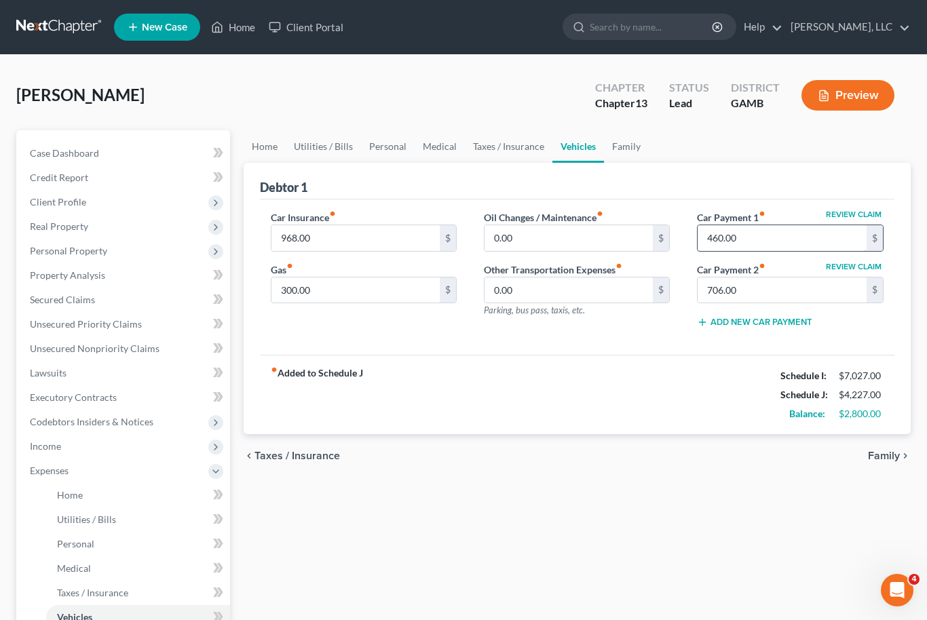
click at [725, 238] on input "460.00" at bounding box center [782, 238] width 169 height 26
click at [736, 294] on input "706.00" at bounding box center [782, 291] width 169 height 26
click at [628, 143] on link "Family" at bounding box center [626, 146] width 45 height 33
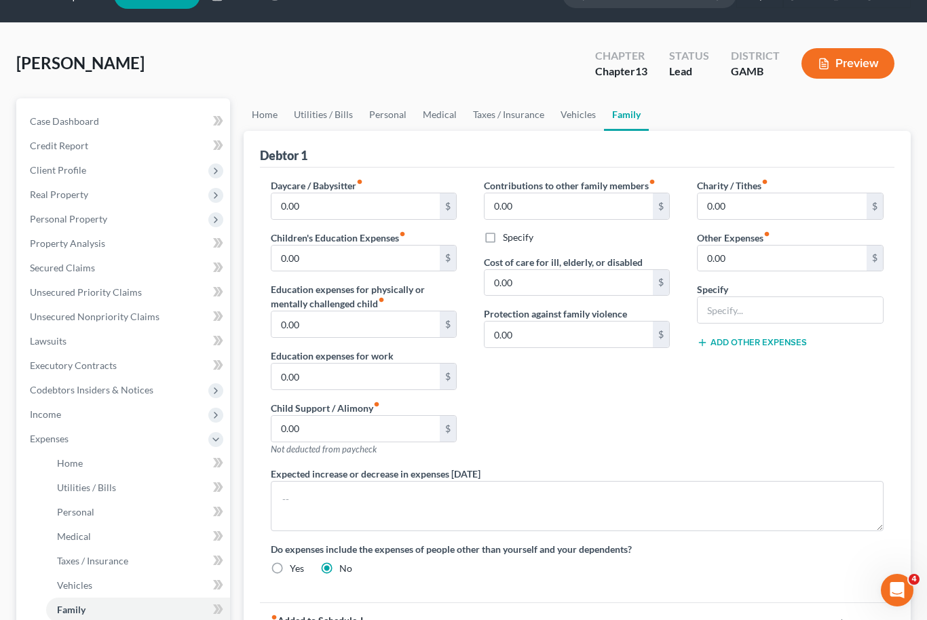
scroll to position [20, 0]
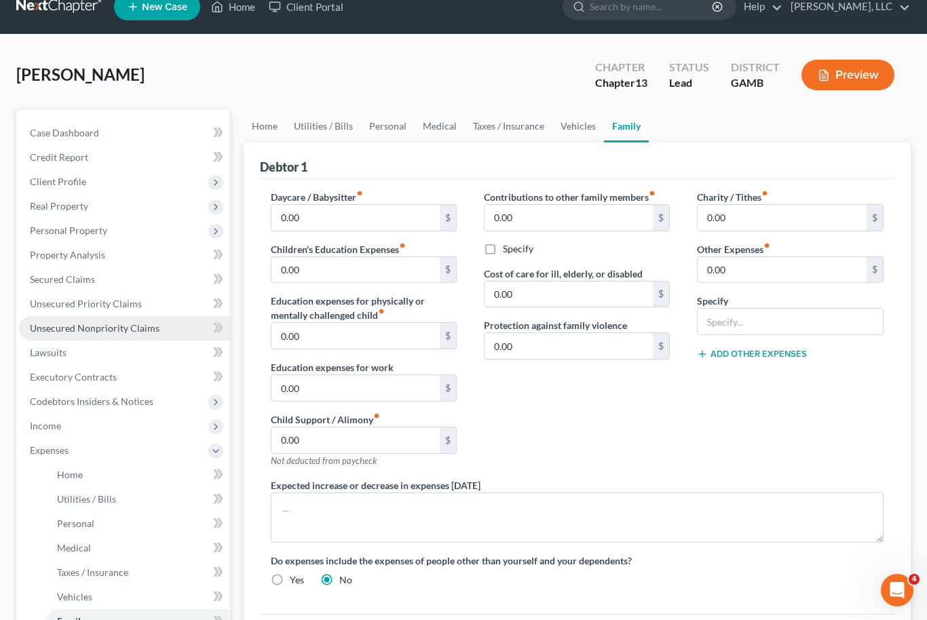
click at [150, 323] on span "Unsecured Nonpriority Claims" at bounding box center [95, 328] width 130 height 12
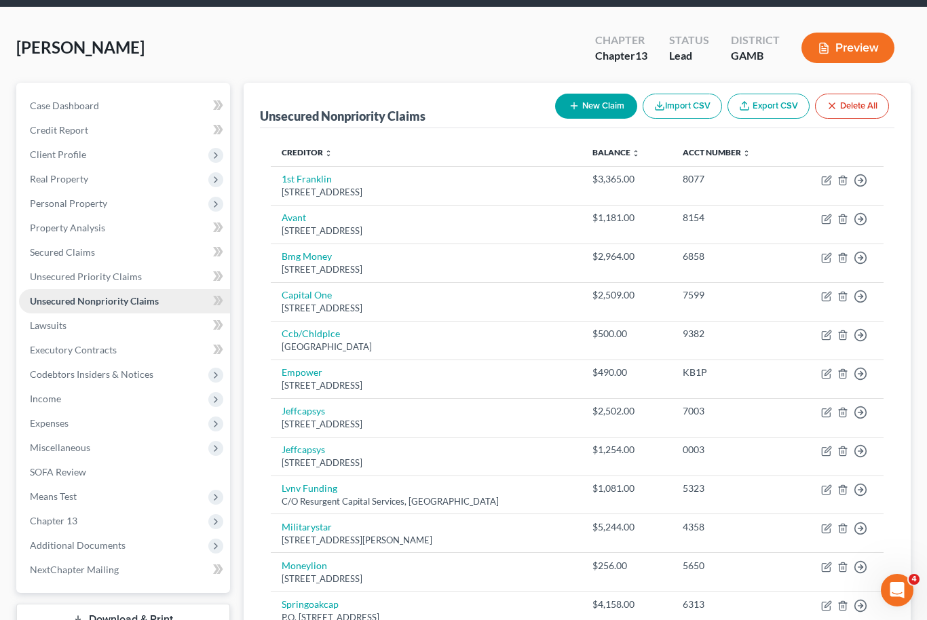
scroll to position [12, 0]
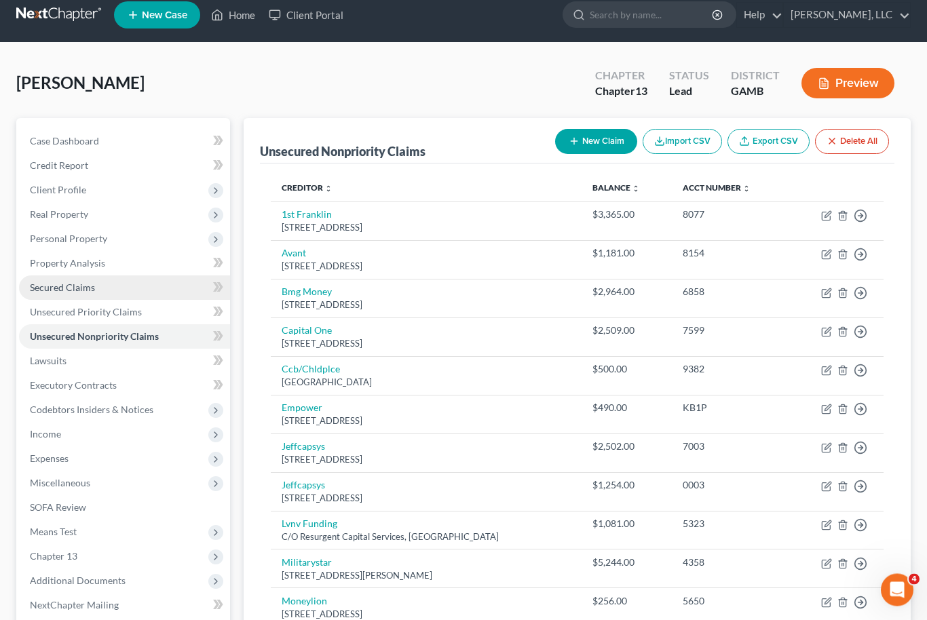
click at [75, 292] on span "Secured Claims" at bounding box center [62, 288] width 65 height 12
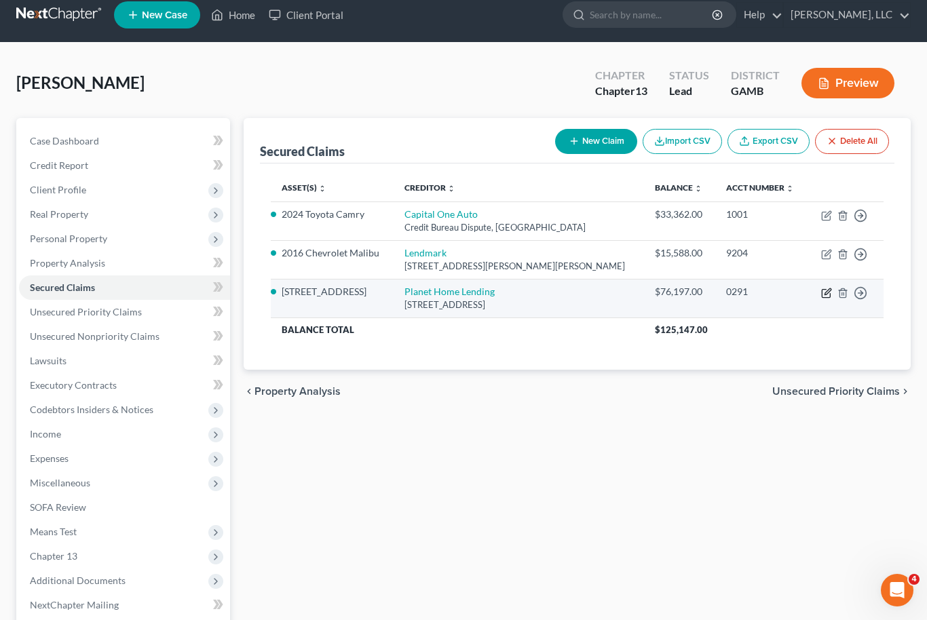
click at [823, 293] on icon "button" at bounding box center [826, 293] width 11 height 11
select select "6"
select select "11"
select select "2"
select select "0"
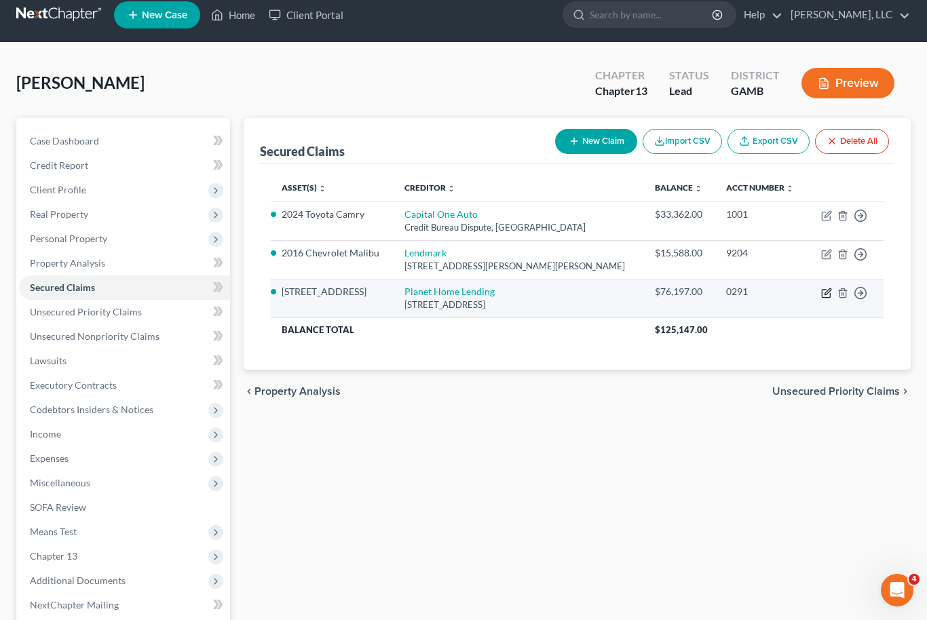
select select "0"
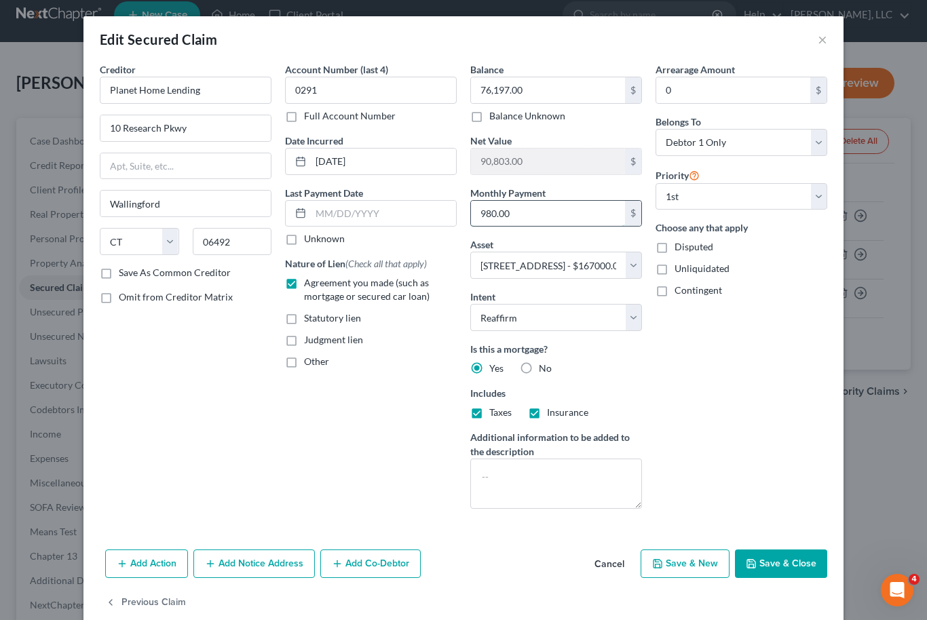
click at [506, 217] on input "980.00" at bounding box center [548, 214] width 154 height 26
type input "1,010.00"
click at [800, 570] on button "Save & Close" at bounding box center [781, 564] width 92 height 29
select select
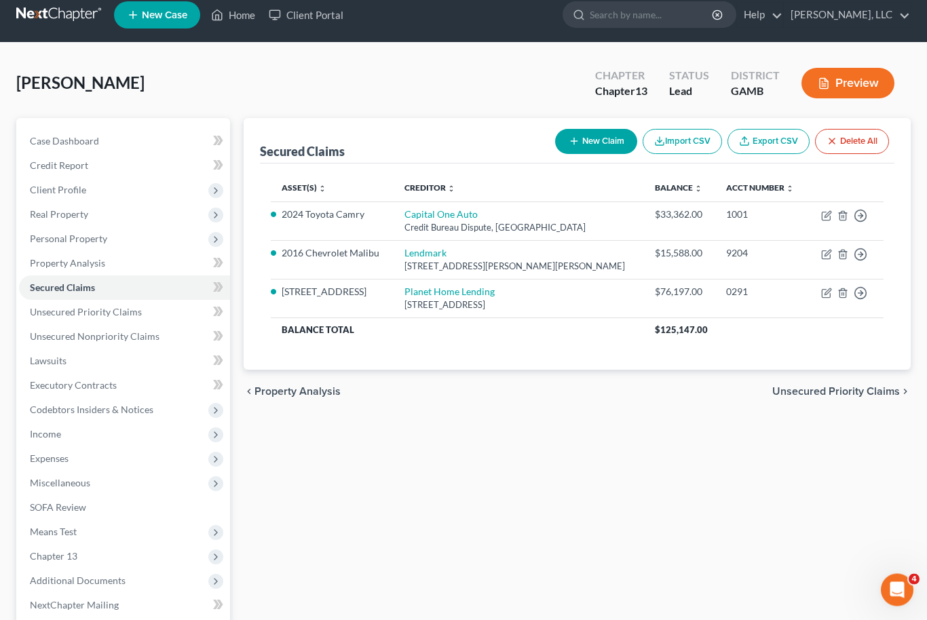
scroll to position [12, 0]
click at [91, 221] on span "Real Property" at bounding box center [124, 214] width 211 height 24
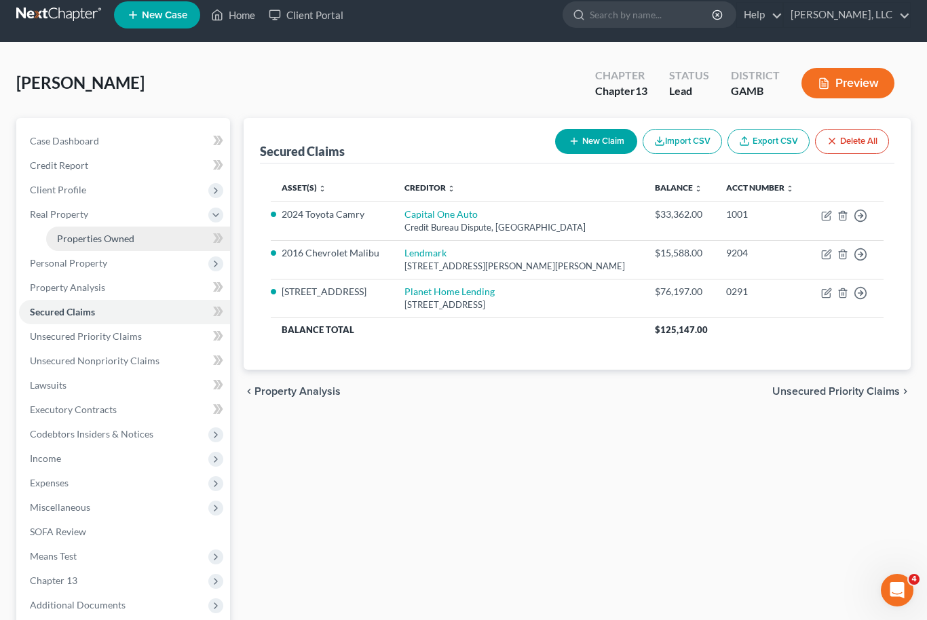
click at [128, 241] on span "Properties Owned" at bounding box center [95, 239] width 77 height 12
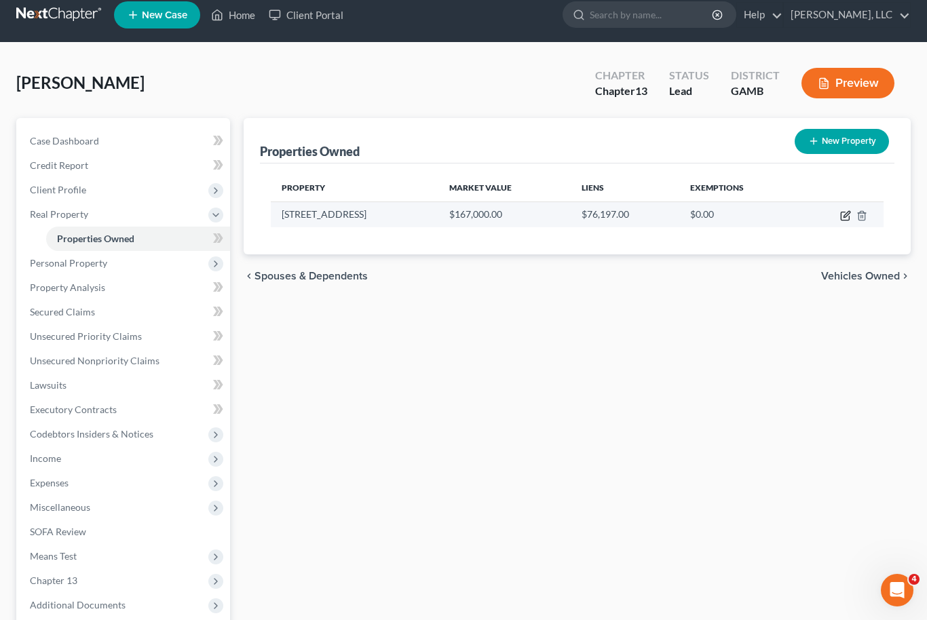
click at [847, 212] on icon "button" at bounding box center [847, 214] width 6 height 6
select select "10"
select select "0"
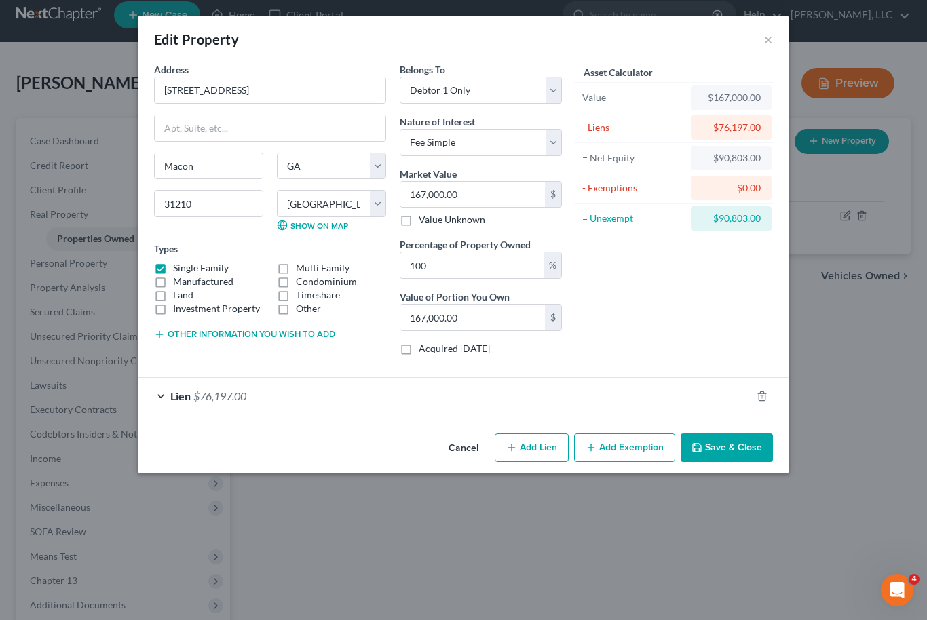
click at [643, 449] on button "Add Exemption" at bounding box center [624, 448] width 101 height 29
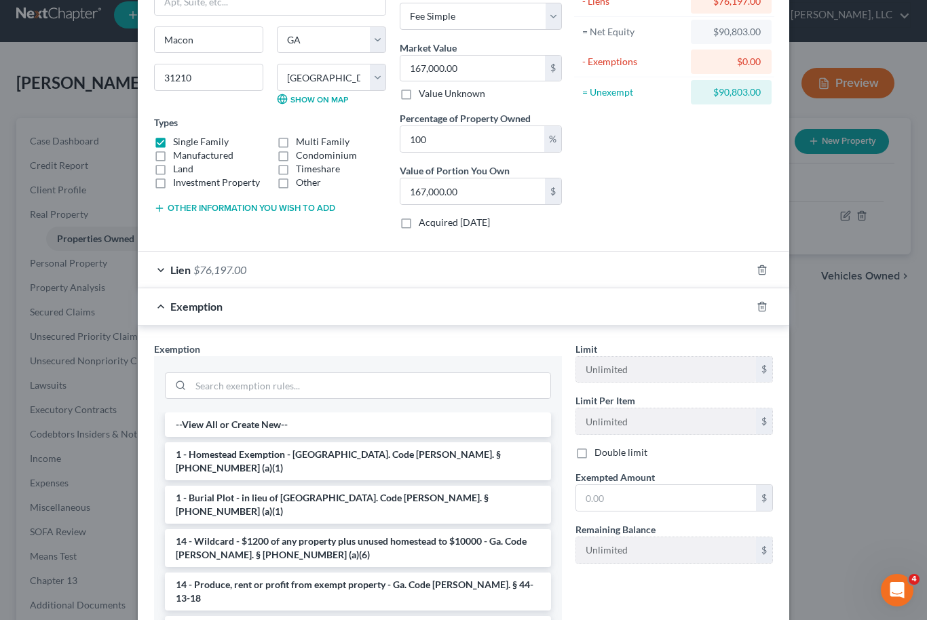
scroll to position [128, 0]
click at [402, 459] on li "1 - Homestead Exemption - [GEOGRAPHIC_DATA]. Code [PERSON_NAME]. § [PHONE_NUMBE…" at bounding box center [358, 460] width 386 height 38
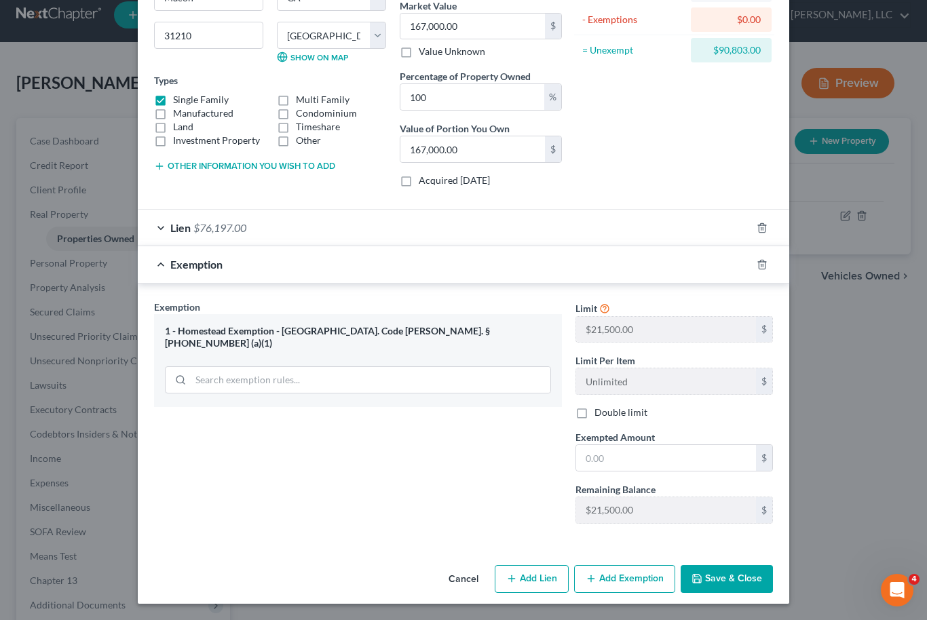
scroll to position [168, 0]
click at [649, 468] on input "text" at bounding box center [666, 458] width 180 height 26
type input "21,500"
click at [752, 586] on button "Save & Close" at bounding box center [727, 579] width 92 height 29
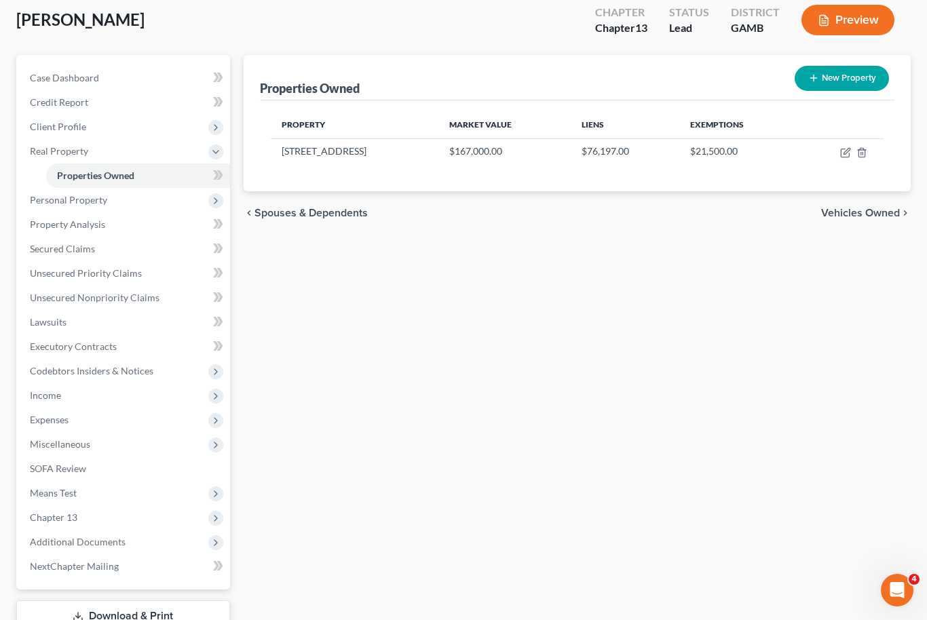
scroll to position [75, 0]
click at [113, 350] on span "Executory Contracts" at bounding box center [73, 347] width 87 height 12
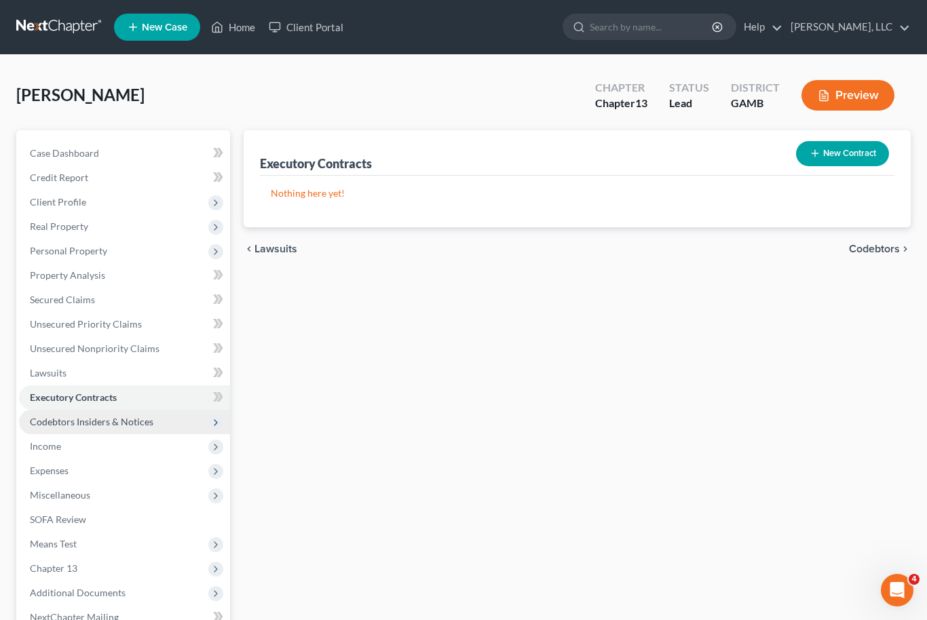
click at [121, 419] on span "Codebtors Insiders & Notices" at bounding box center [92, 422] width 124 height 12
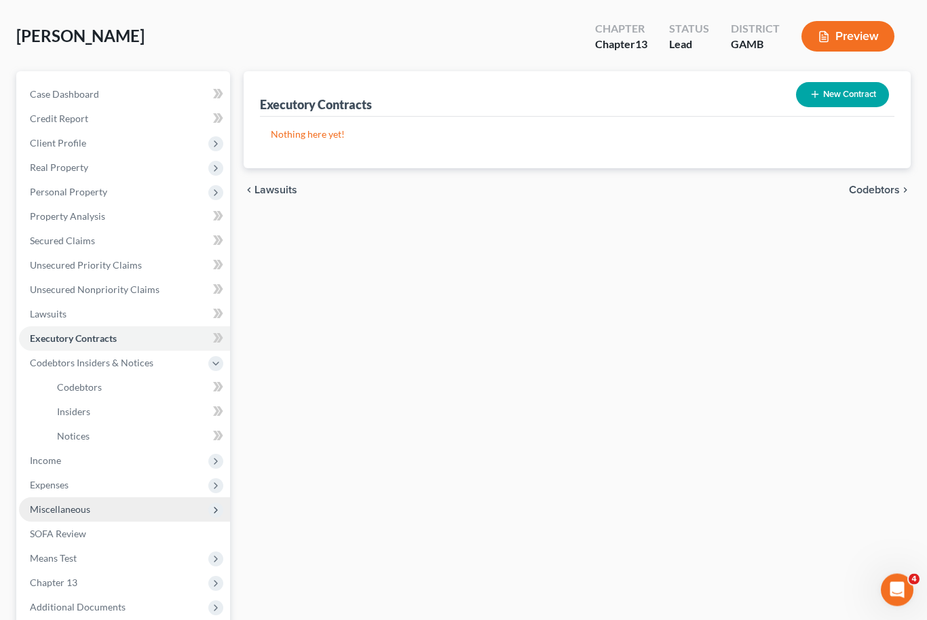
click at [99, 510] on span "Miscellaneous" at bounding box center [124, 510] width 211 height 24
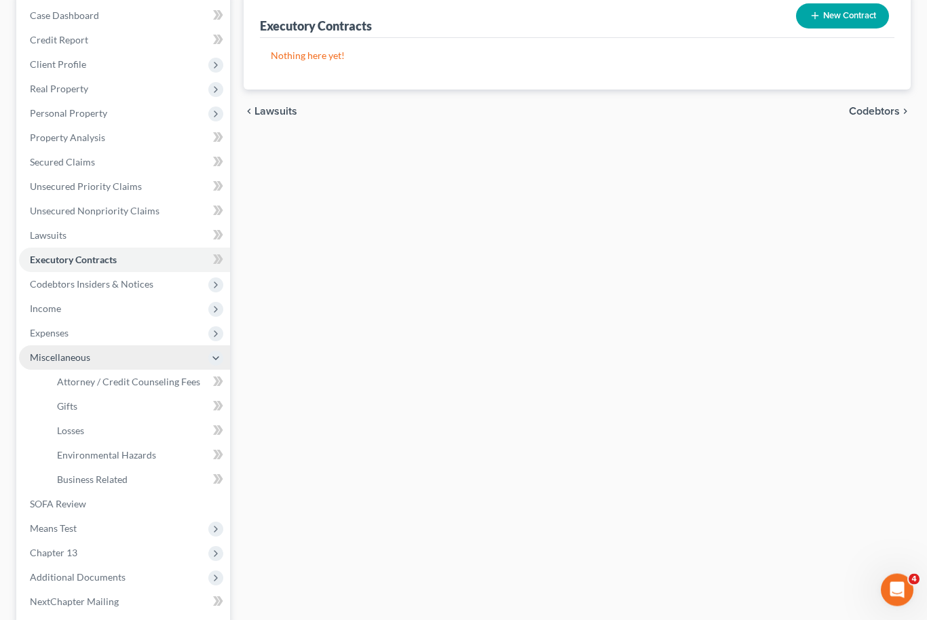
scroll to position [140, 0]
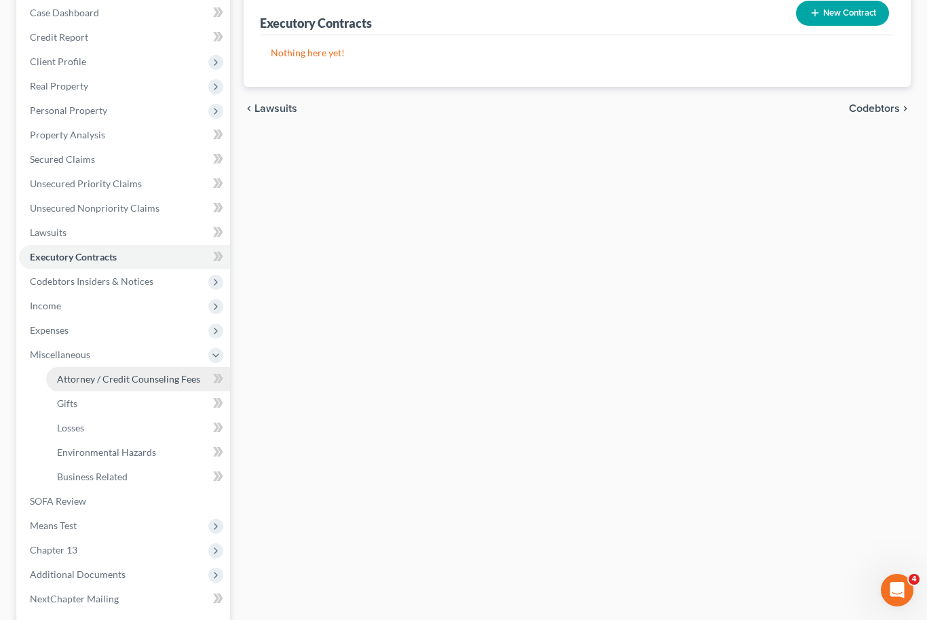
click at [143, 388] on link "Attorney / Credit Counseling Fees" at bounding box center [138, 379] width 184 height 24
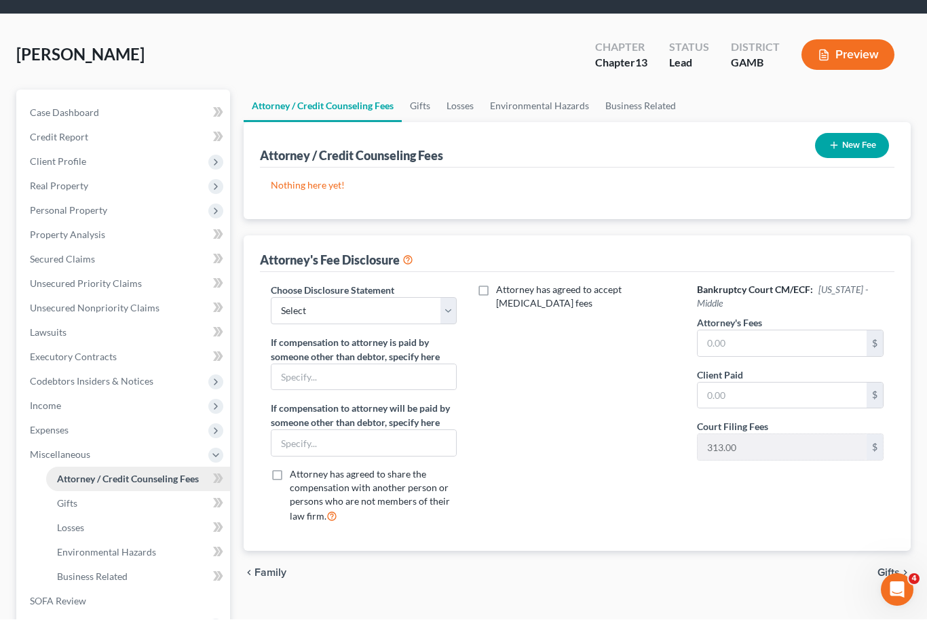
scroll to position [41, 0]
click at [454, 309] on select "Select Disclosure of Compensation of Attorney for Debtor Disclosure of Compensa…" at bounding box center [364, 310] width 186 height 27
select select "0"
click at [761, 349] on input "text" at bounding box center [782, 344] width 169 height 26
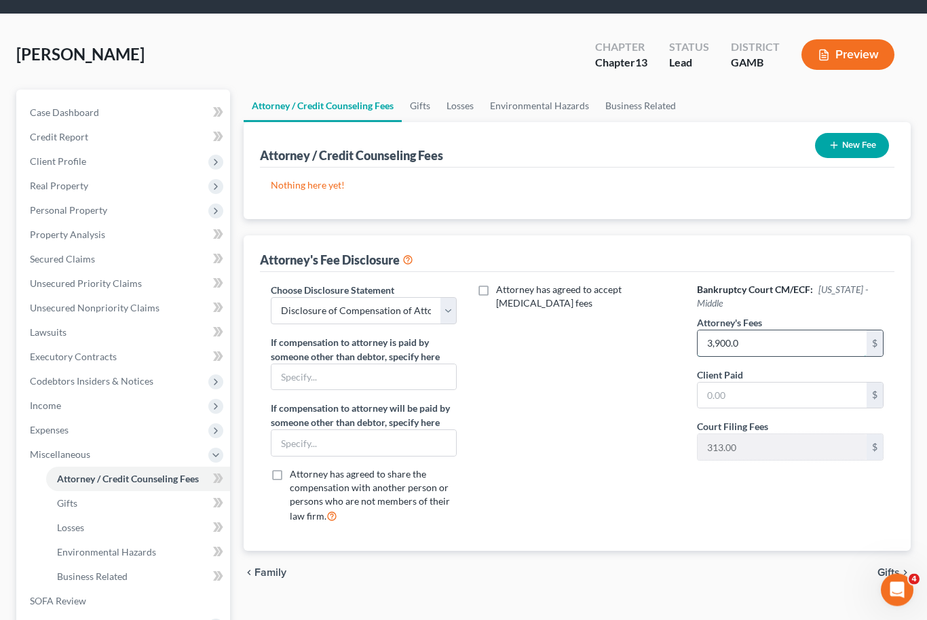
type input "3,900.00"
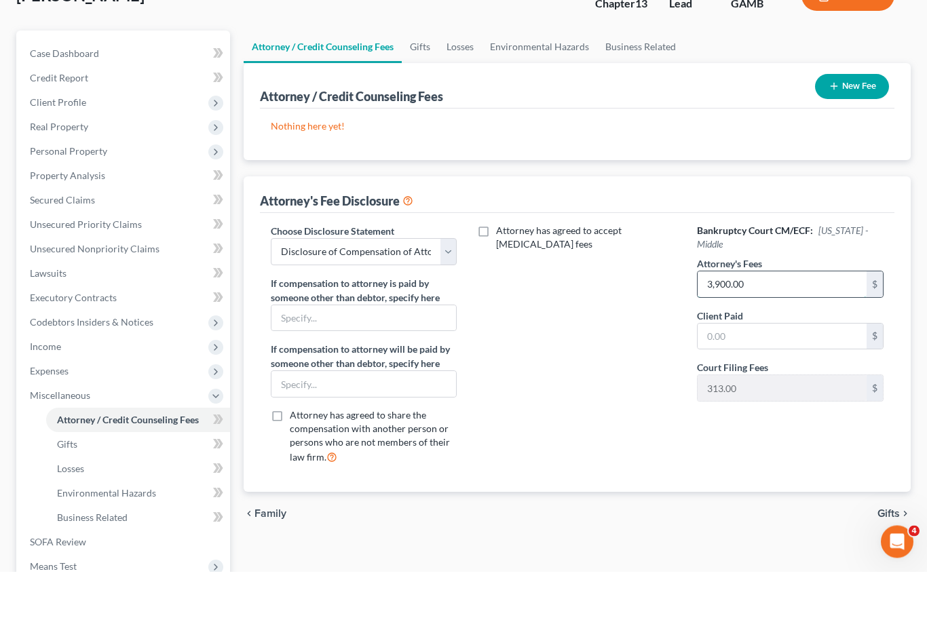
scroll to position [53, 0]
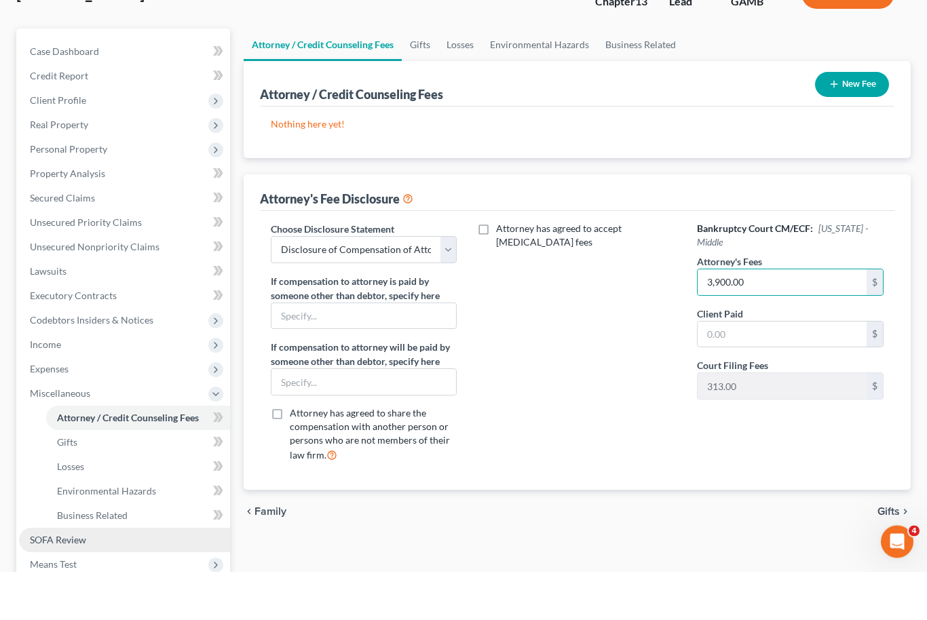
click at [69, 577] on link "SOFA Review" at bounding box center [124, 589] width 211 height 24
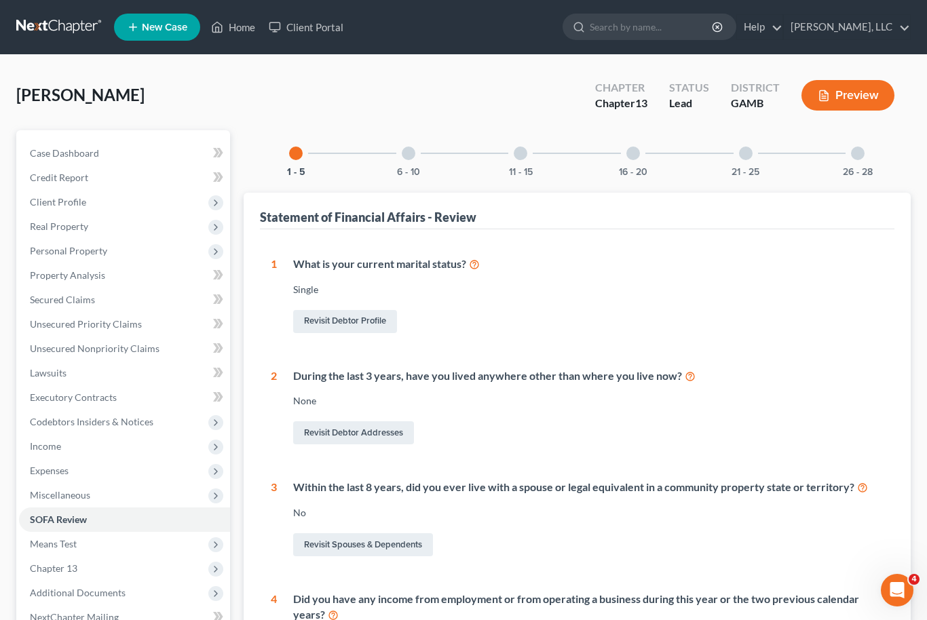
click at [404, 146] on div "6 - 10" at bounding box center [408, 153] width 46 height 46
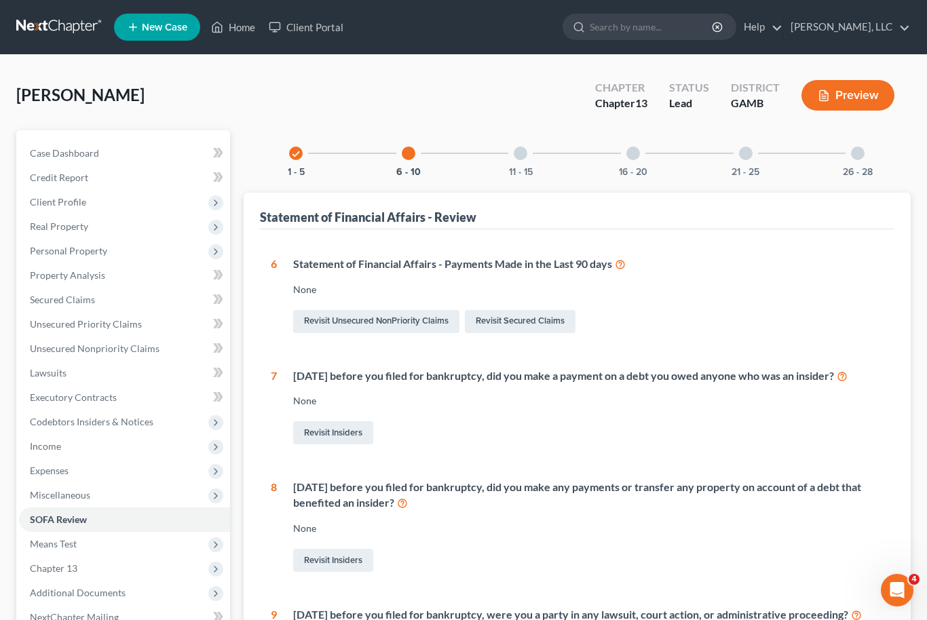
click at [524, 161] on div "11 - 15" at bounding box center [520, 153] width 46 height 46
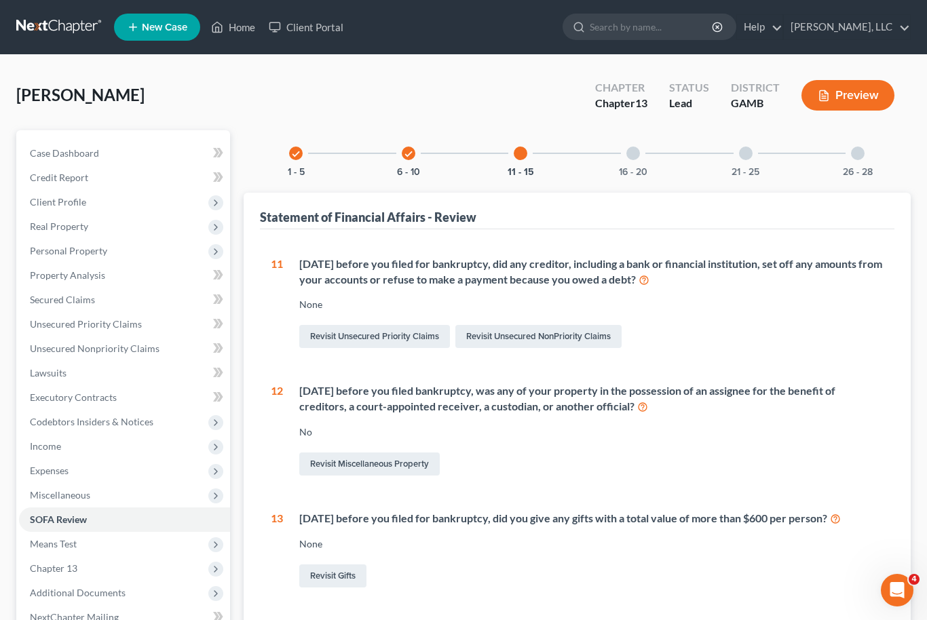
click at [635, 158] on div at bounding box center [633, 154] width 14 height 14
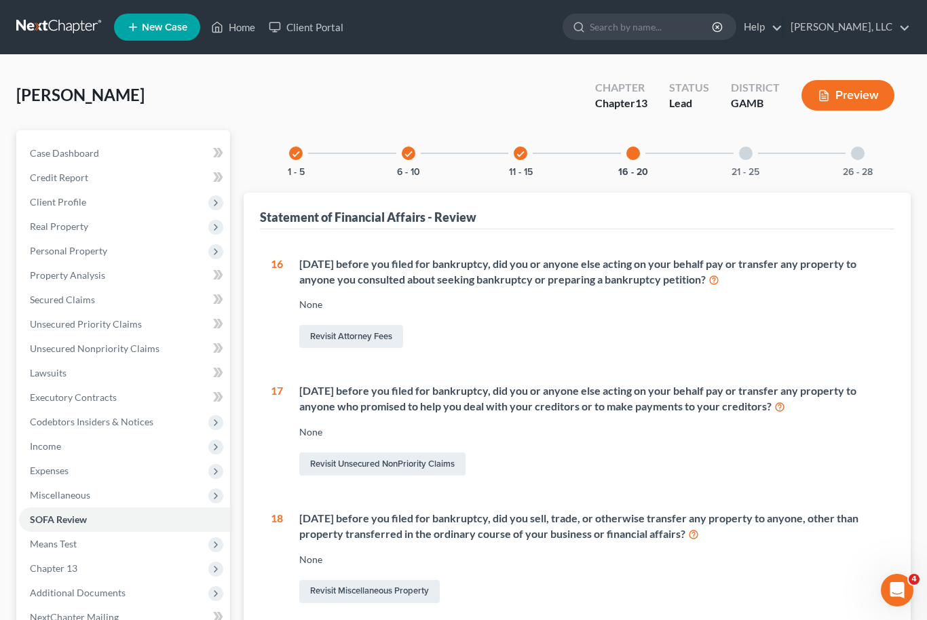
click at [746, 148] on div at bounding box center [746, 154] width 14 height 14
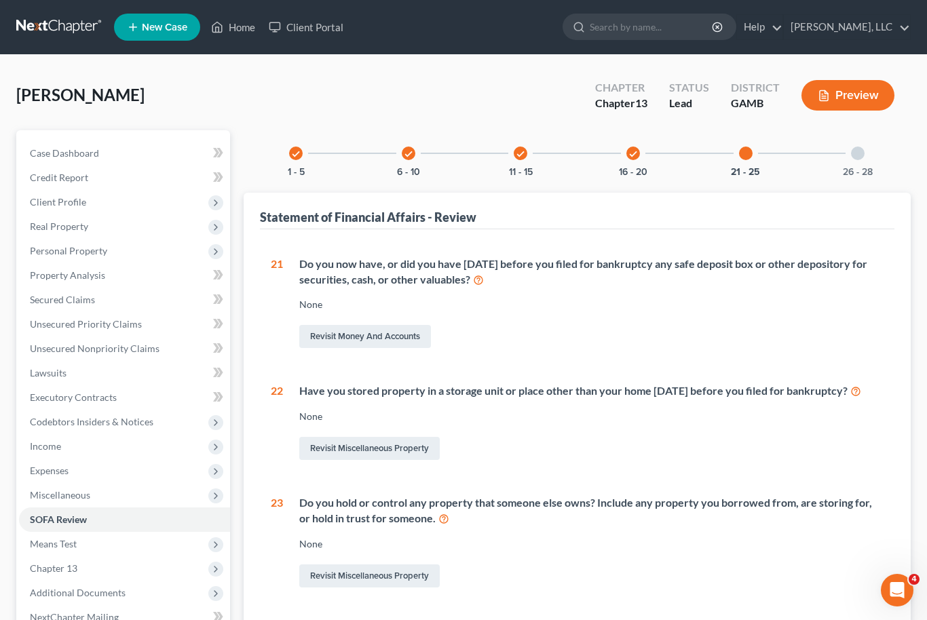
click at [856, 149] on div at bounding box center [858, 154] width 14 height 14
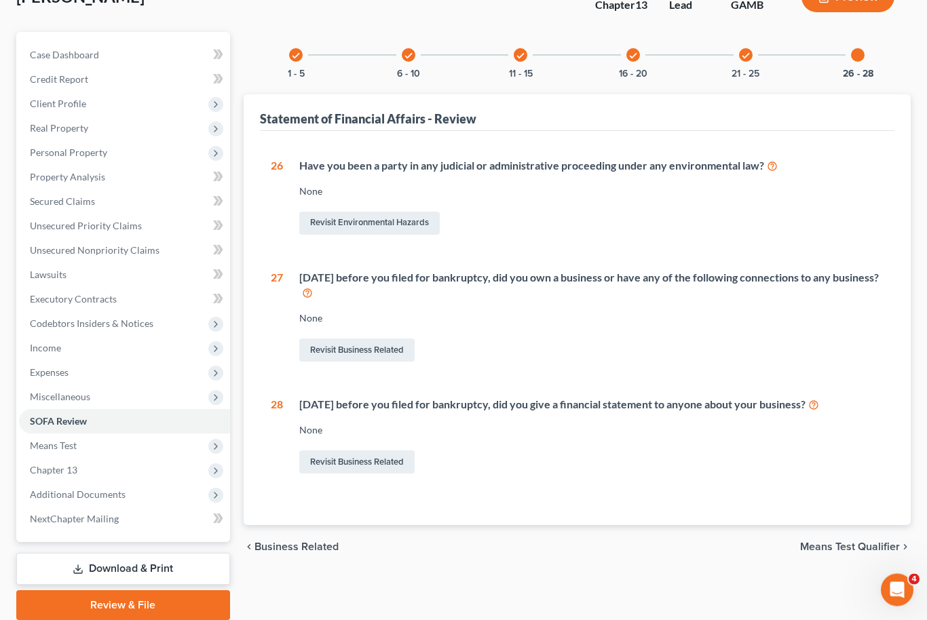
scroll to position [105, 0]
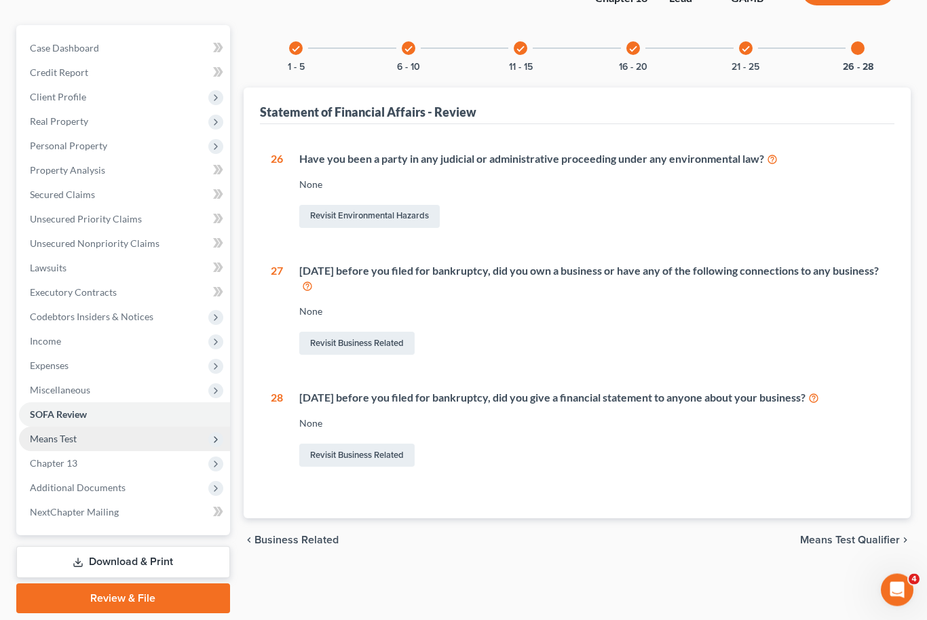
click at [109, 445] on span "Means Test" at bounding box center [124, 440] width 211 height 24
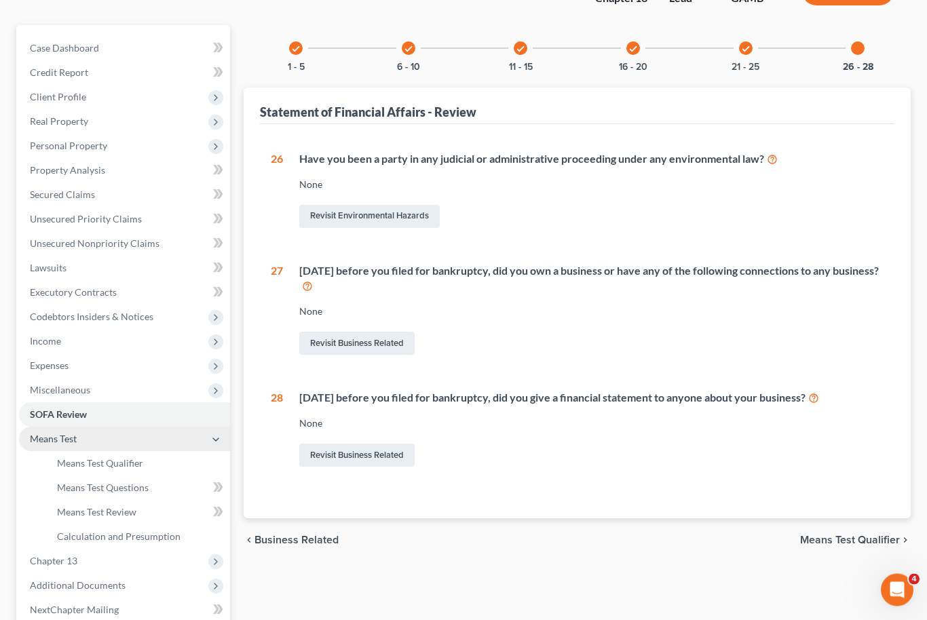
scroll to position [105, 0]
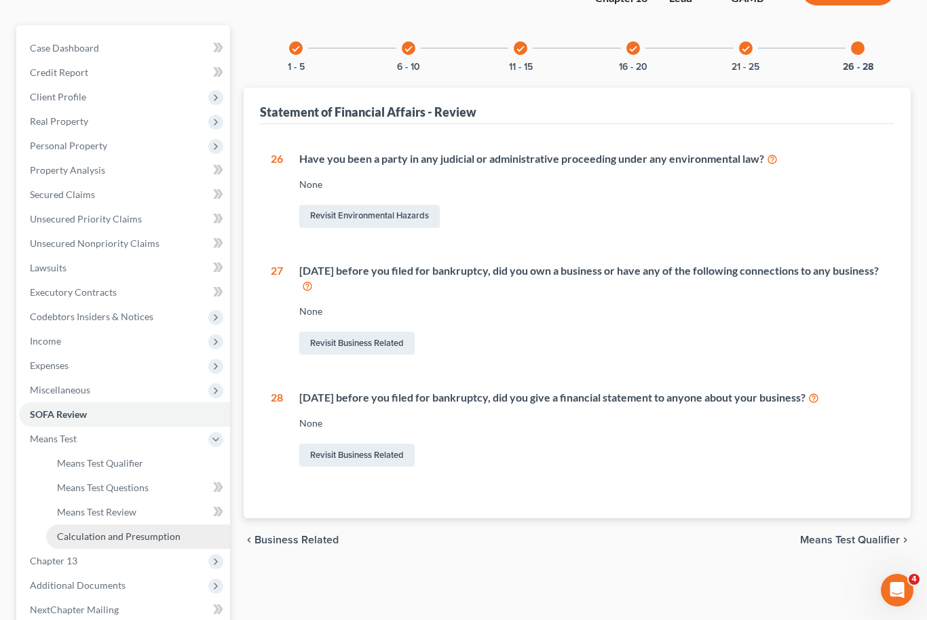
click at [143, 533] on span "Calculation and Presumption" at bounding box center [119, 537] width 124 height 12
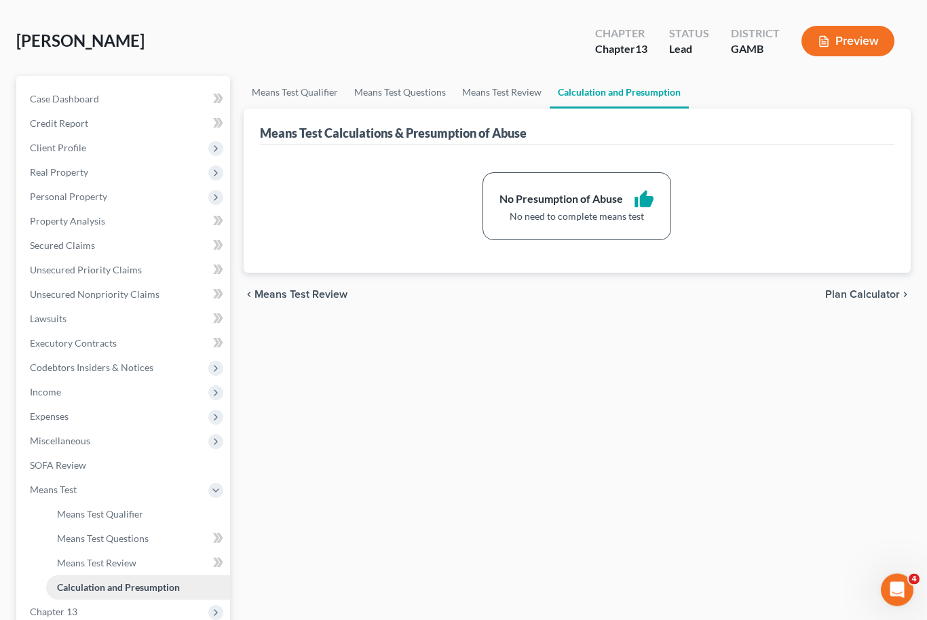
scroll to position [202, 0]
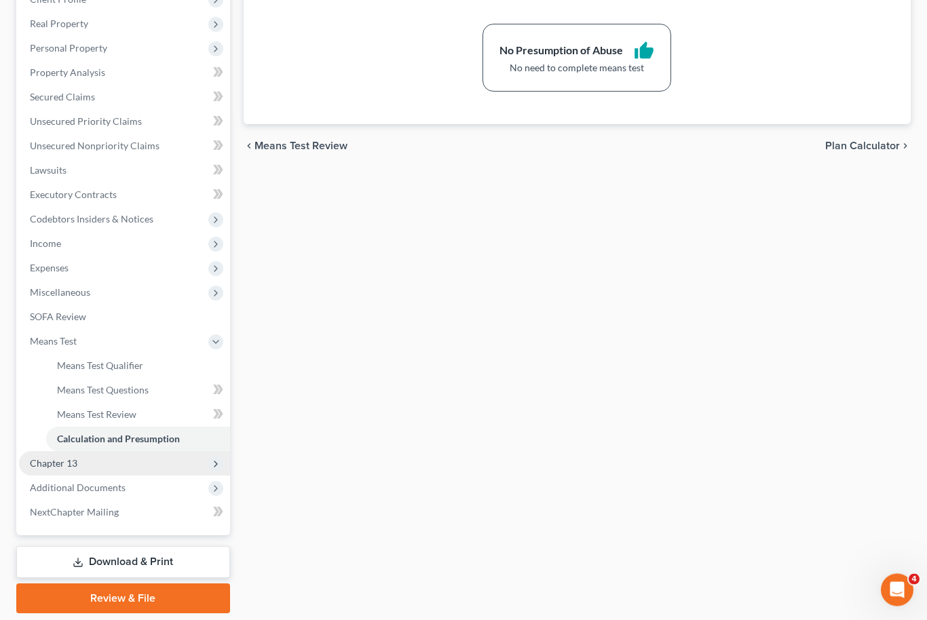
click at [104, 464] on span "Chapter 13" at bounding box center [124, 464] width 211 height 24
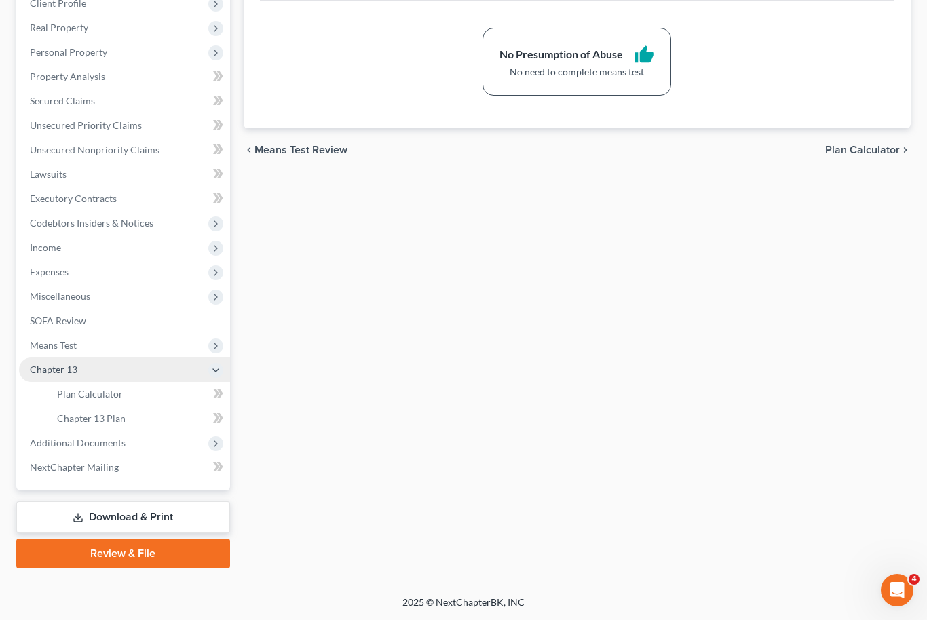
scroll to position [153, 0]
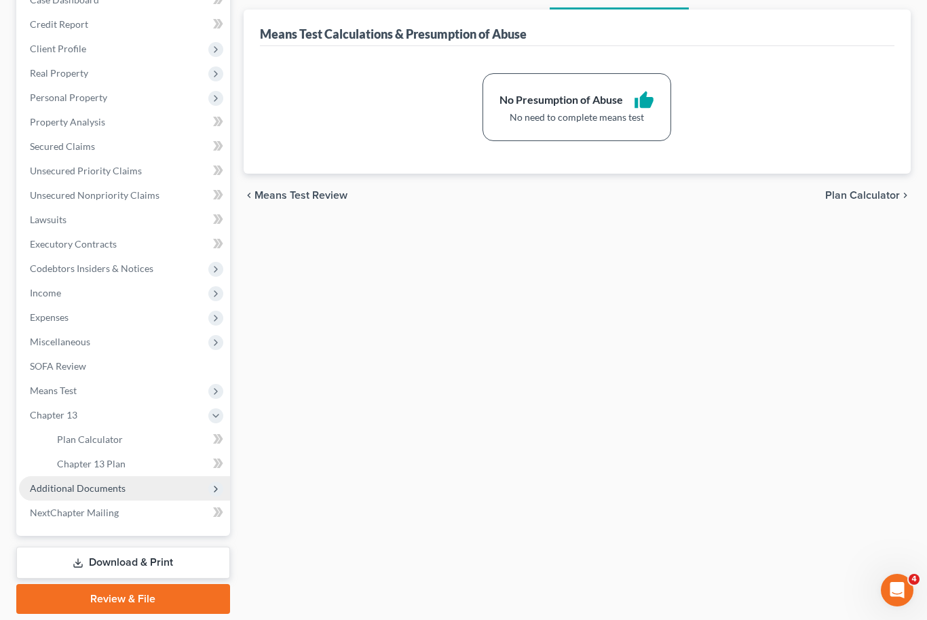
click at [105, 494] on span "Additional Documents" at bounding box center [124, 488] width 211 height 24
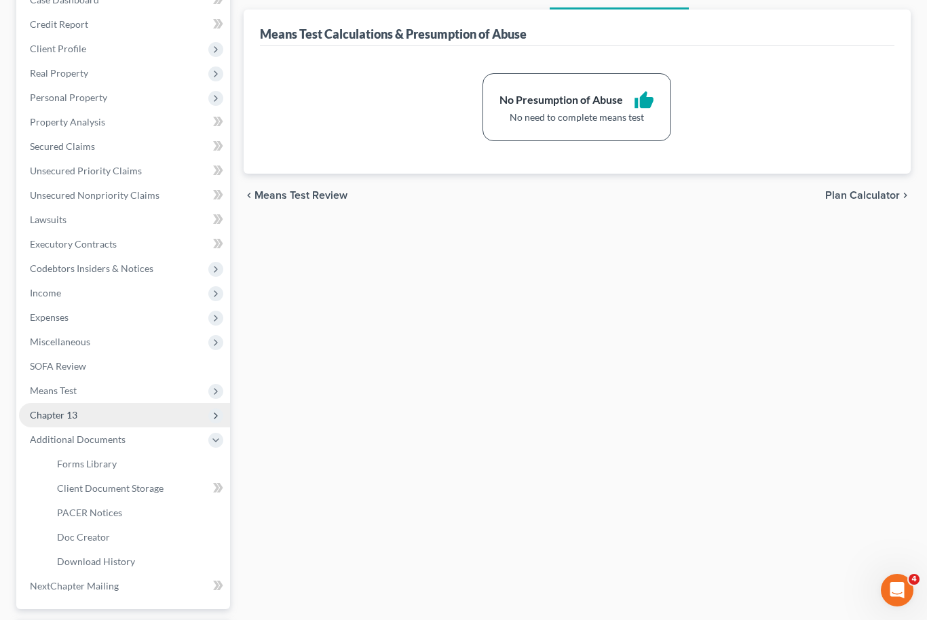
click at [115, 413] on span "Chapter 13" at bounding box center [124, 415] width 211 height 24
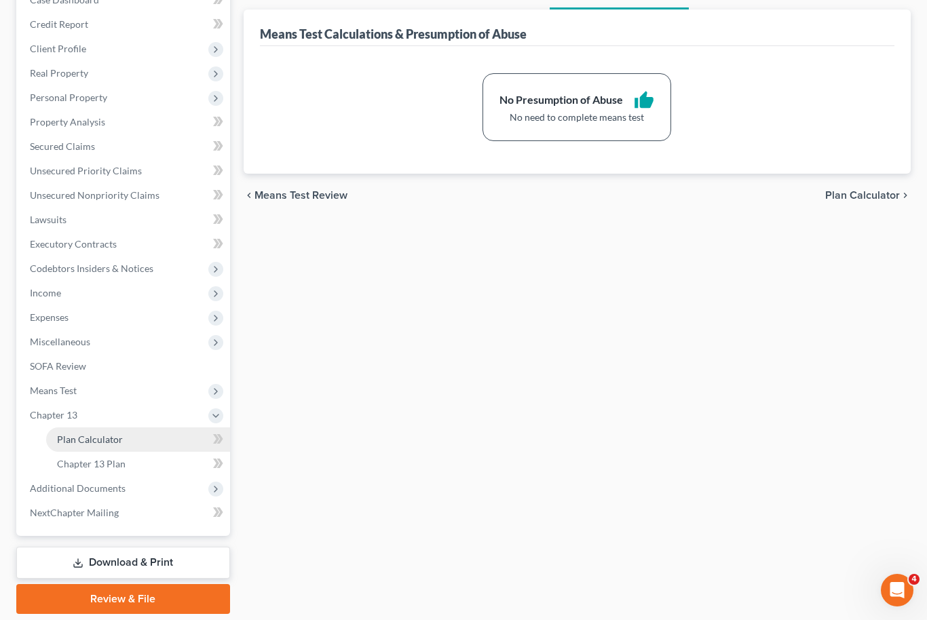
click at [139, 439] on link "Plan Calculator" at bounding box center [138, 440] width 184 height 24
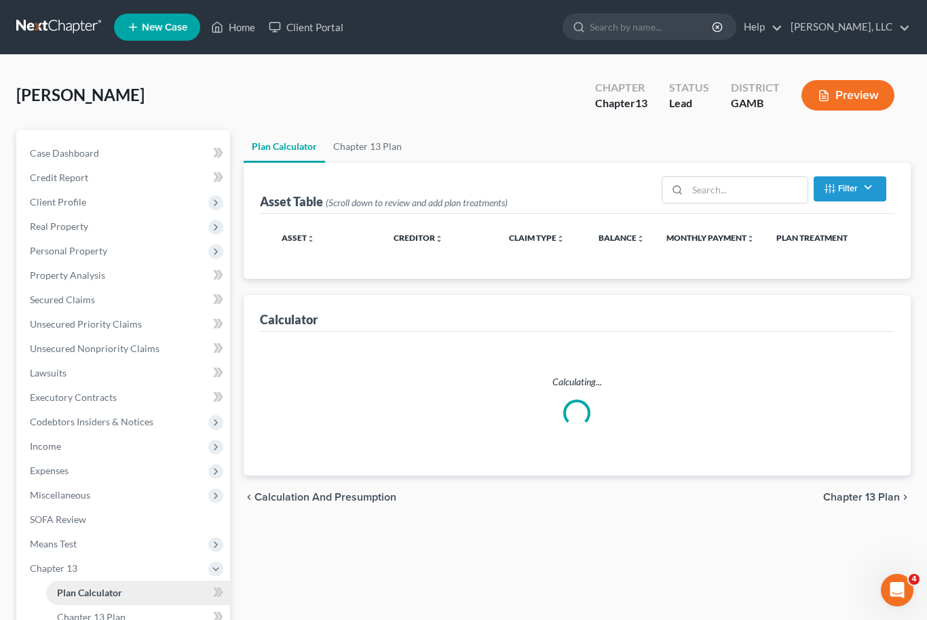
select select "59"
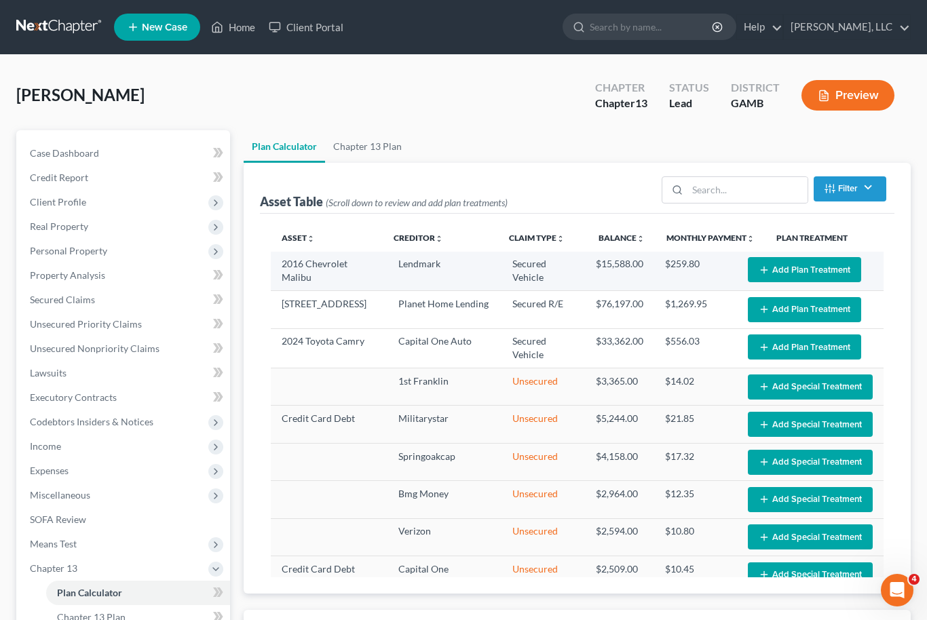
click at [816, 271] on button "Add Plan Treatment" at bounding box center [804, 269] width 113 height 25
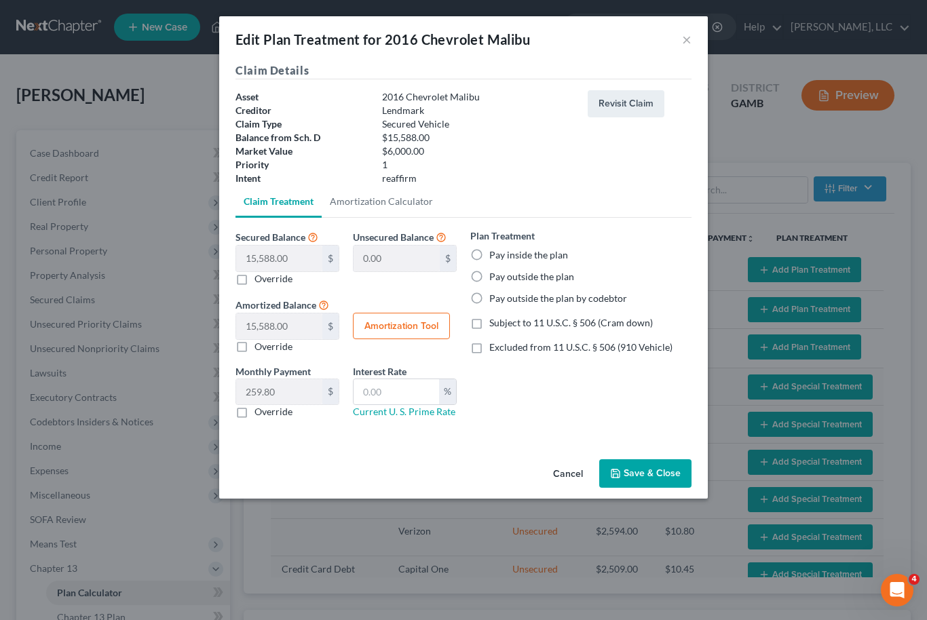
click at [489, 262] on label "Pay inside the plan" at bounding box center [528, 255] width 79 height 14
click at [495, 257] on input "Pay inside the plan" at bounding box center [499, 252] width 9 height 9
radio input "true"
click at [489, 349] on label "Excluded from 11 U.S.C. § 506 (910 Vehicle)" at bounding box center [580, 348] width 183 height 14
click at [495, 349] on input "Excluded from 11 U.S.C. § 506 (910 Vehicle)" at bounding box center [499, 345] width 9 height 9
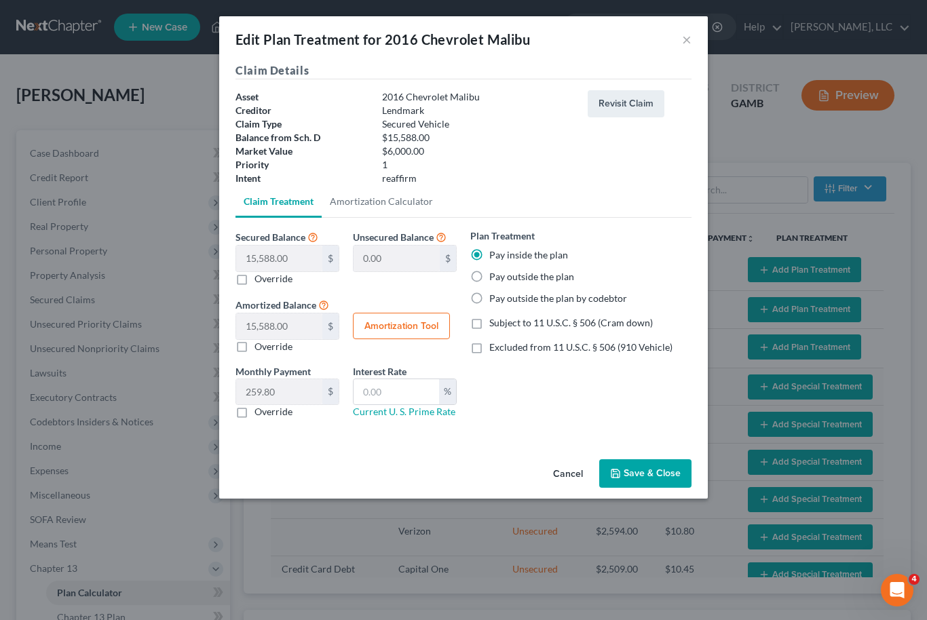
checkbox input "true"
click at [400, 392] on input "text" at bounding box center [397, 392] width 86 height 26
type input "10.5"
click at [415, 332] on button "Amortization Tool" at bounding box center [401, 326] width 97 height 27
type input "15,588.00"
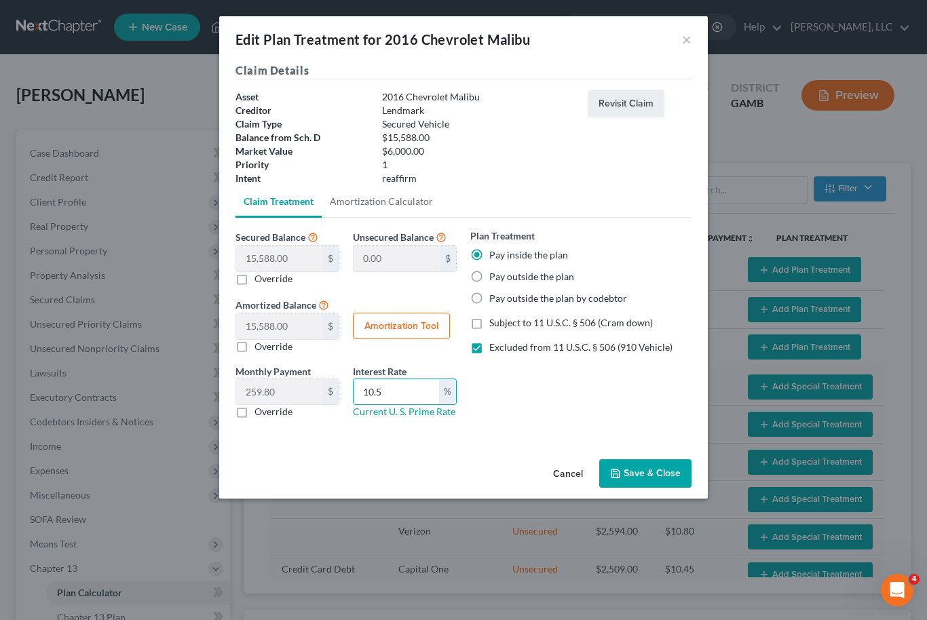
type input "10.5"
type input "60"
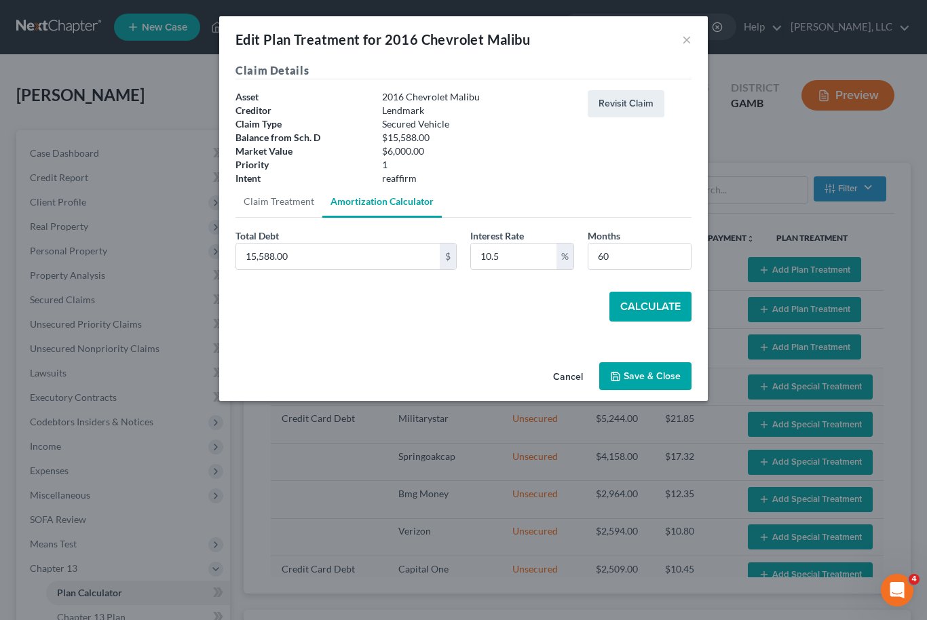
click at [654, 303] on button "Calculate" at bounding box center [650, 307] width 82 height 30
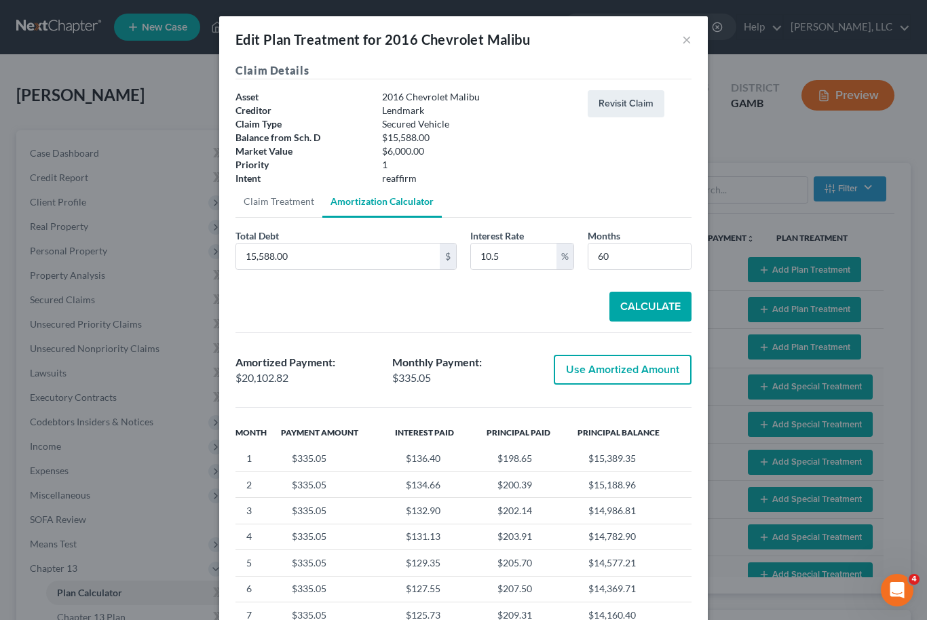
click at [636, 375] on button "Use Amortized Amount" at bounding box center [623, 370] width 138 height 30
type input "20,102.81"
checkbox input "true"
type input "335.04"
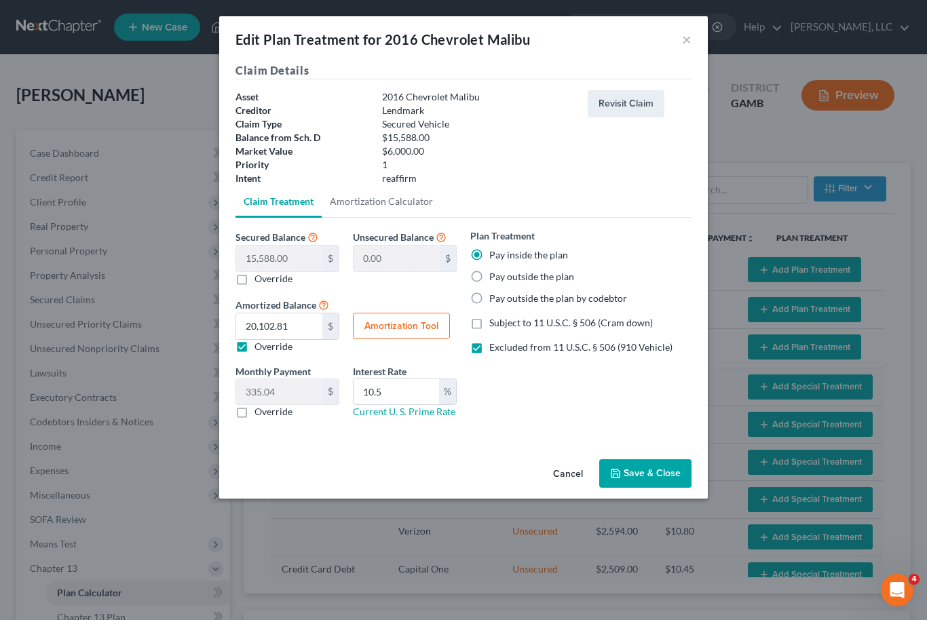
click at [671, 480] on button "Save & Close" at bounding box center [645, 473] width 92 height 29
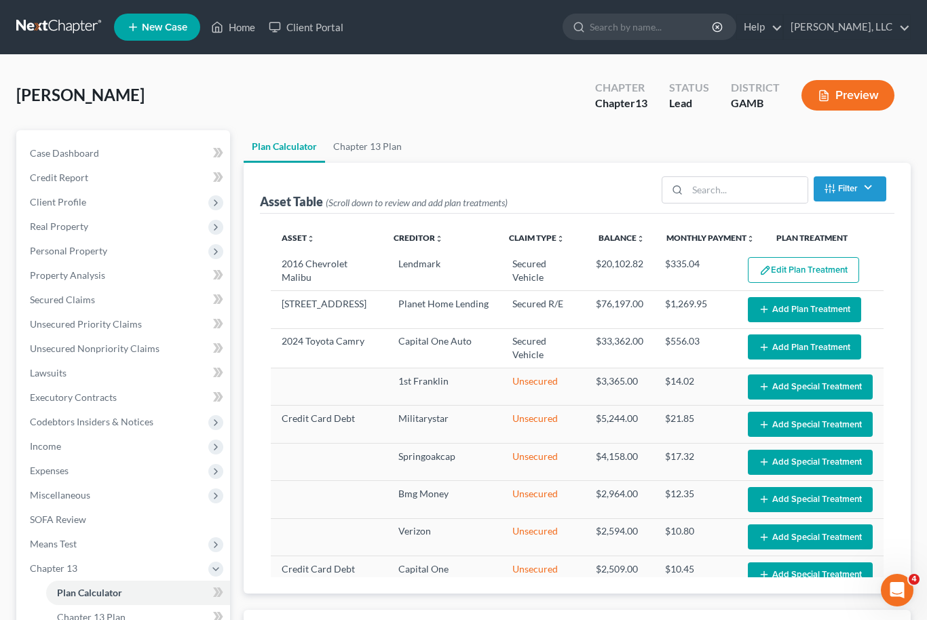
select select "59"
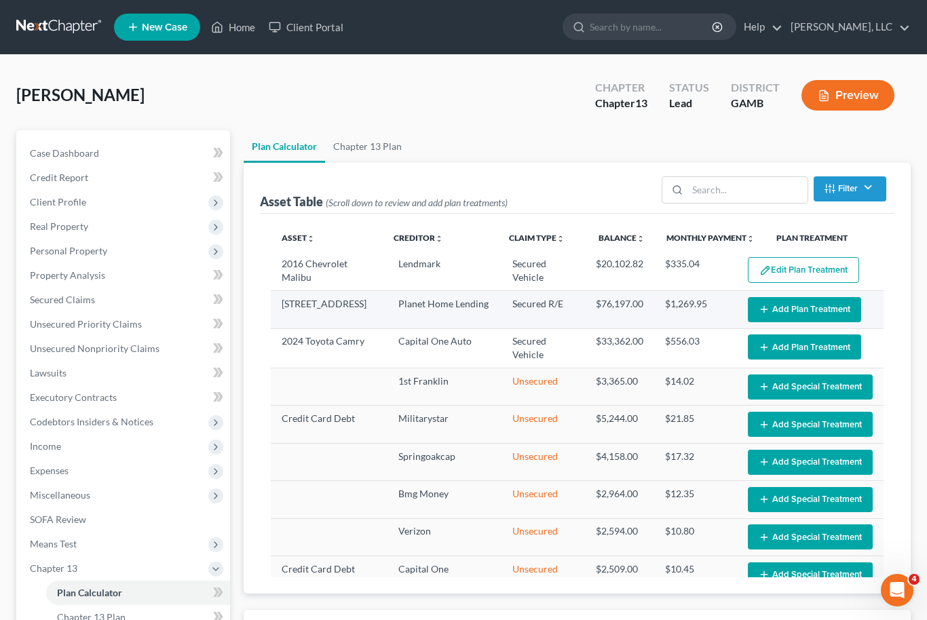
click at [799, 312] on button "Add Plan Treatment" at bounding box center [804, 309] width 113 height 25
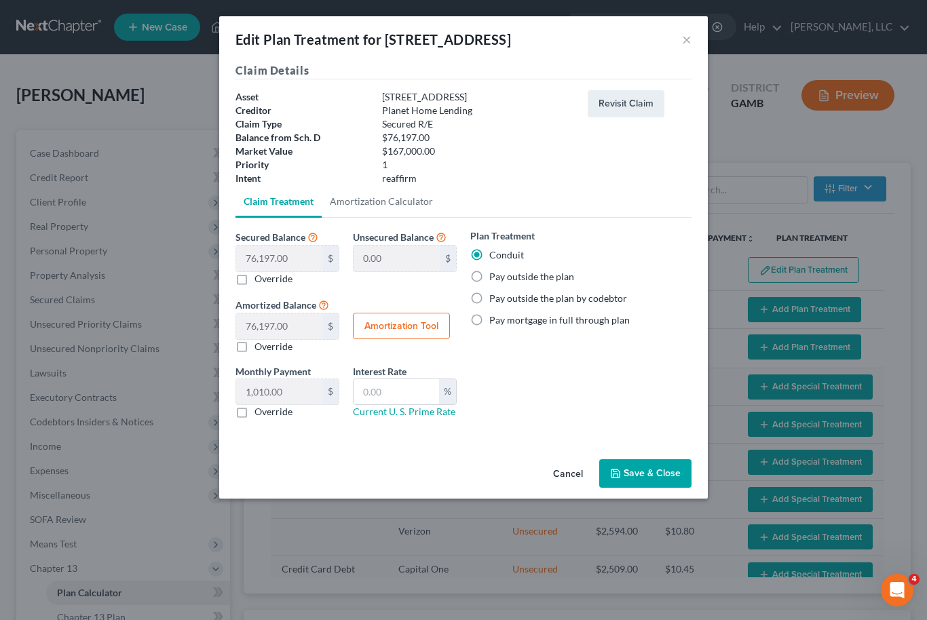
click at [650, 476] on button "Save & Close" at bounding box center [645, 473] width 92 height 29
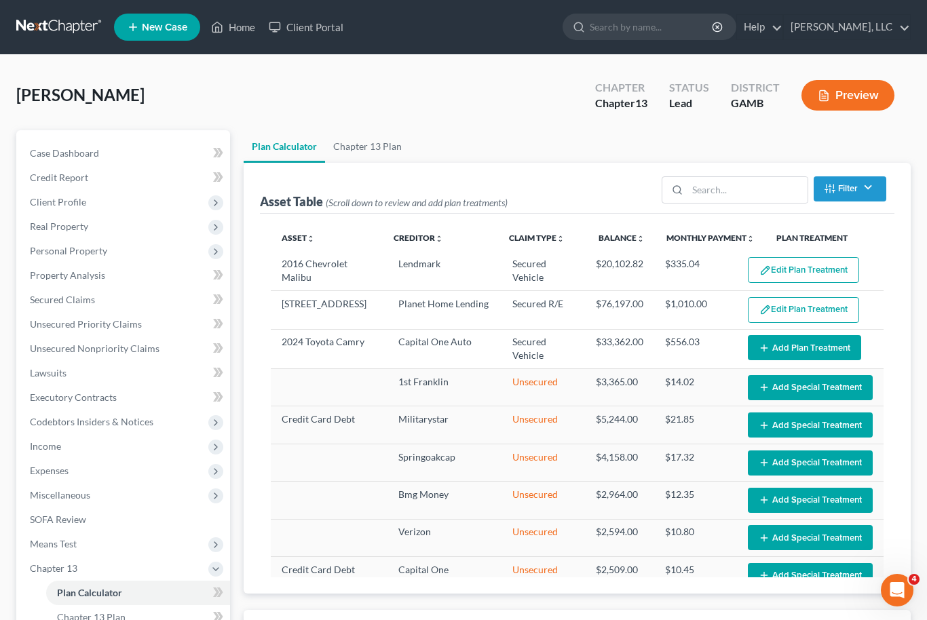
select select "59"
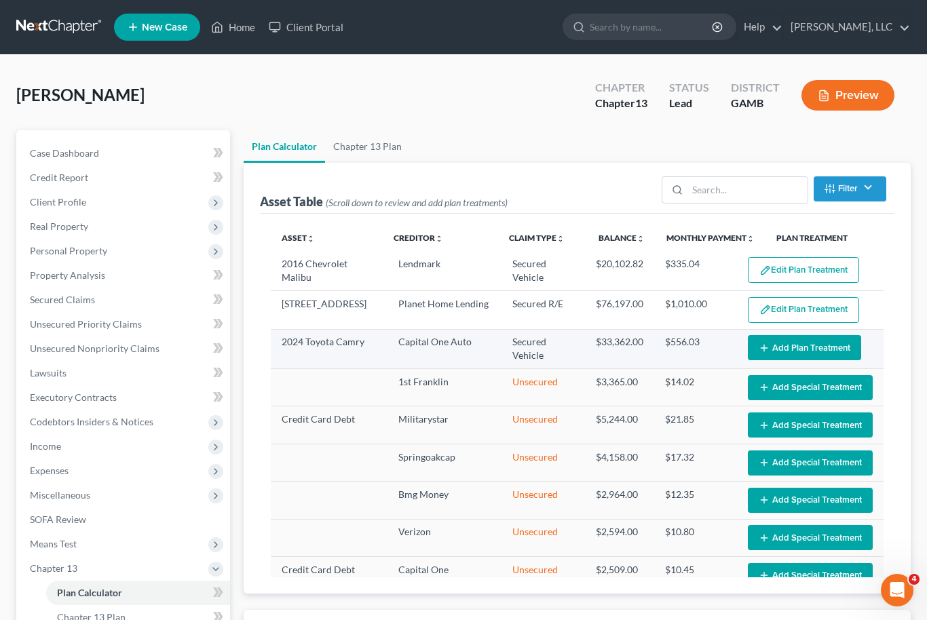
click at [818, 345] on button "Add Plan Treatment" at bounding box center [804, 347] width 113 height 25
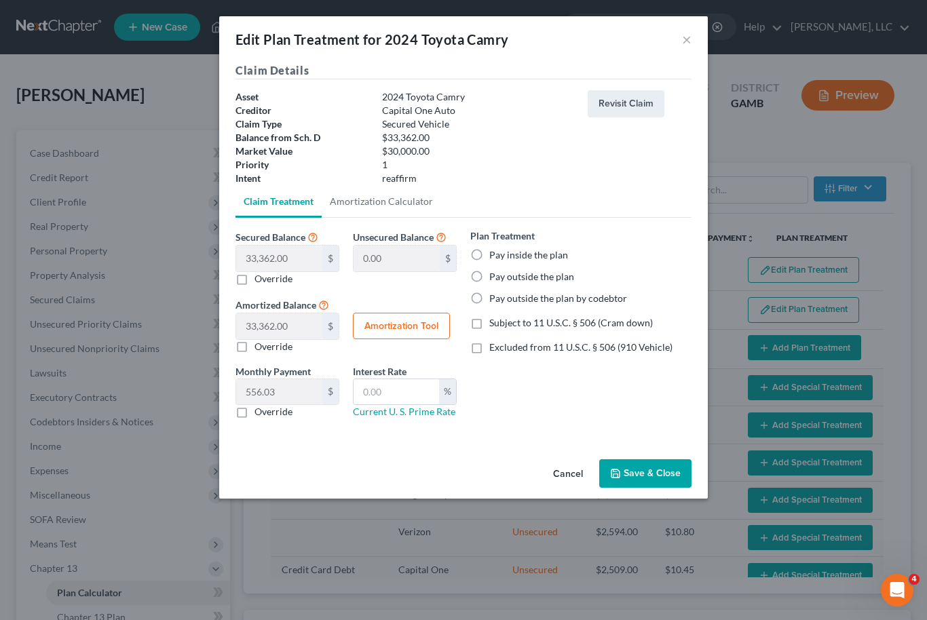
click at [489, 253] on label "Pay inside the plan" at bounding box center [528, 255] width 79 height 14
click at [495, 253] on input "Pay inside the plan" at bounding box center [499, 252] width 9 height 9
radio input "true"
click at [489, 350] on label "Excluded from 11 U.S.C. § 506 (910 Vehicle)" at bounding box center [580, 348] width 183 height 14
click at [495, 350] on input "Excluded from 11 U.S.C. § 506 (910 Vehicle)" at bounding box center [499, 345] width 9 height 9
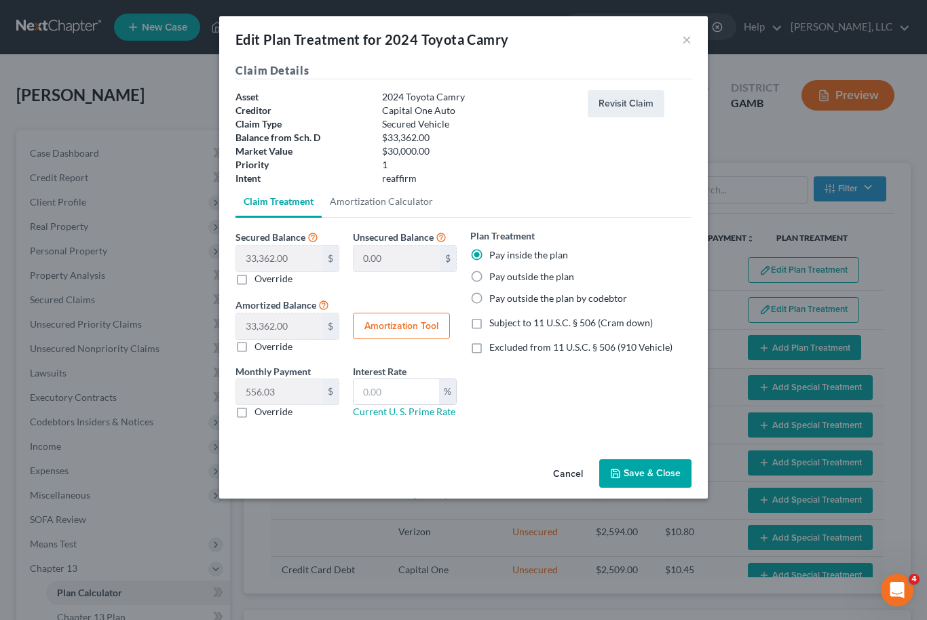
checkbox input "true"
click at [395, 395] on input "text" at bounding box center [397, 392] width 86 height 26
type input "10.5"
click at [412, 327] on button "Amortization Tool" at bounding box center [401, 326] width 97 height 27
type input "33,362.00"
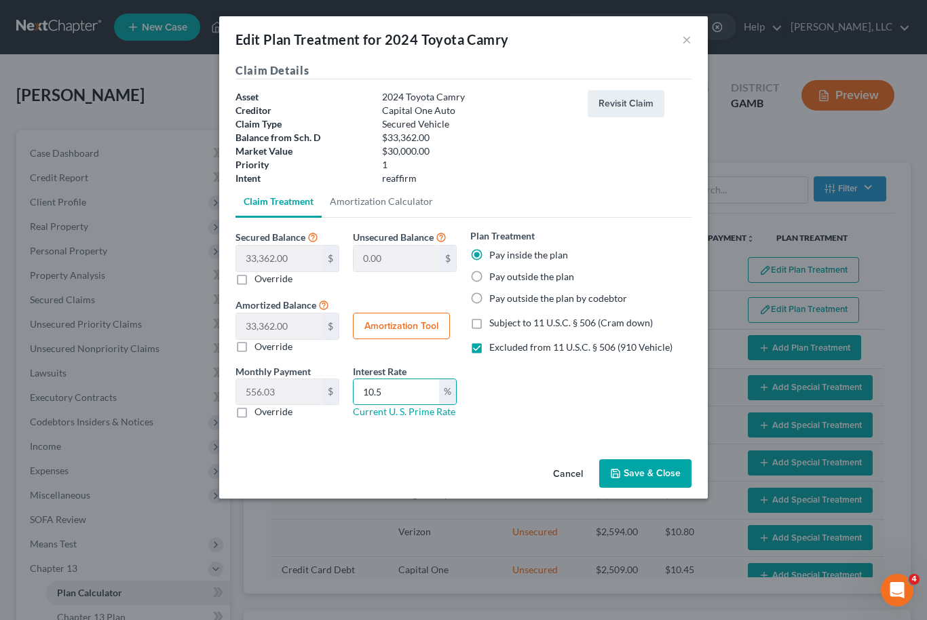
type input "10.5"
type input "60"
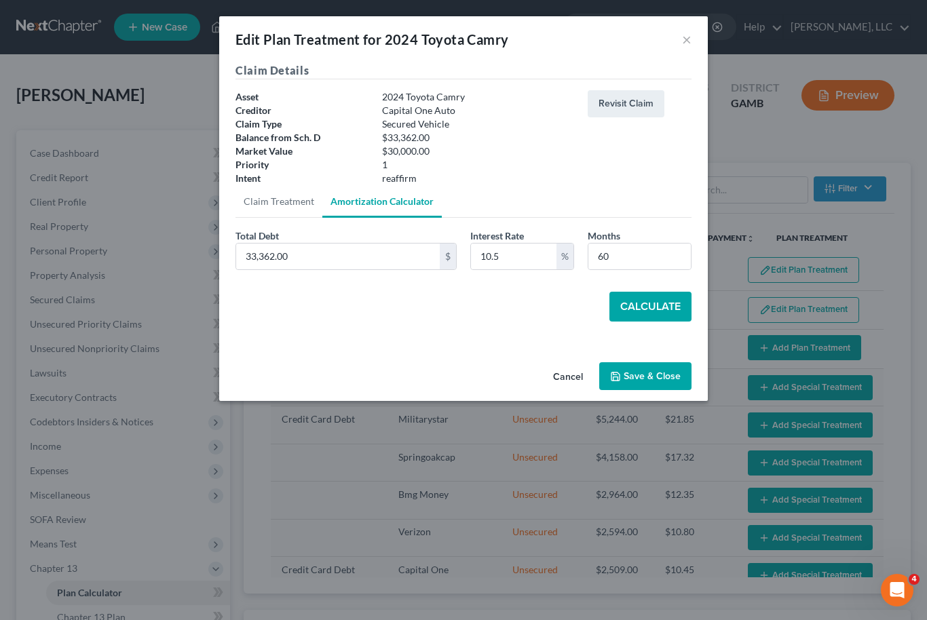
click at [666, 306] on button "Calculate" at bounding box center [650, 307] width 82 height 30
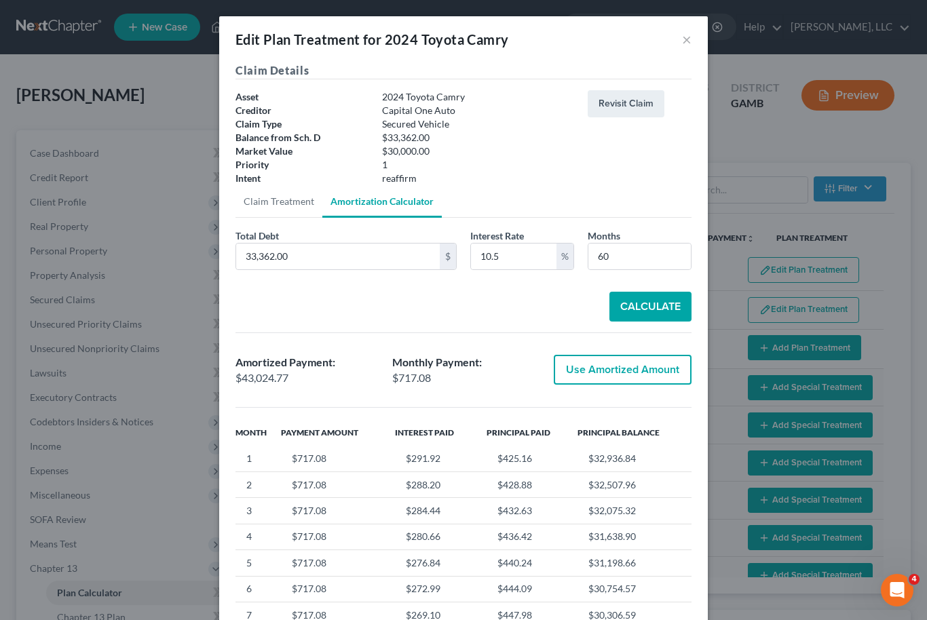
click at [657, 368] on button "Use Amortized Amount" at bounding box center [623, 370] width 138 height 30
type input "43,024.77"
checkbox input "true"
type input "717.07"
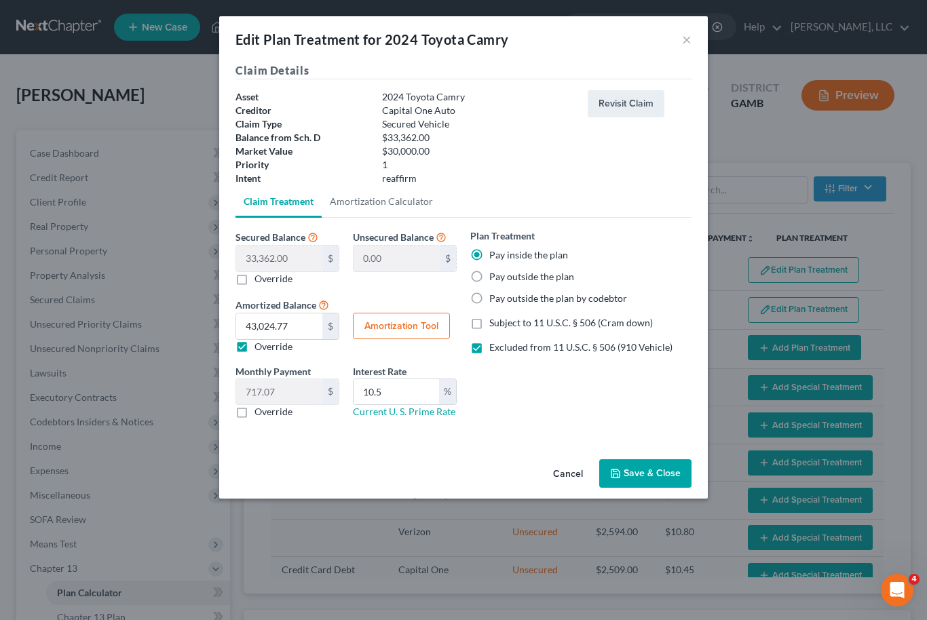
click at [664, 475] on button "Save & Close" at bounding box center [645, 473] width 92 height 29
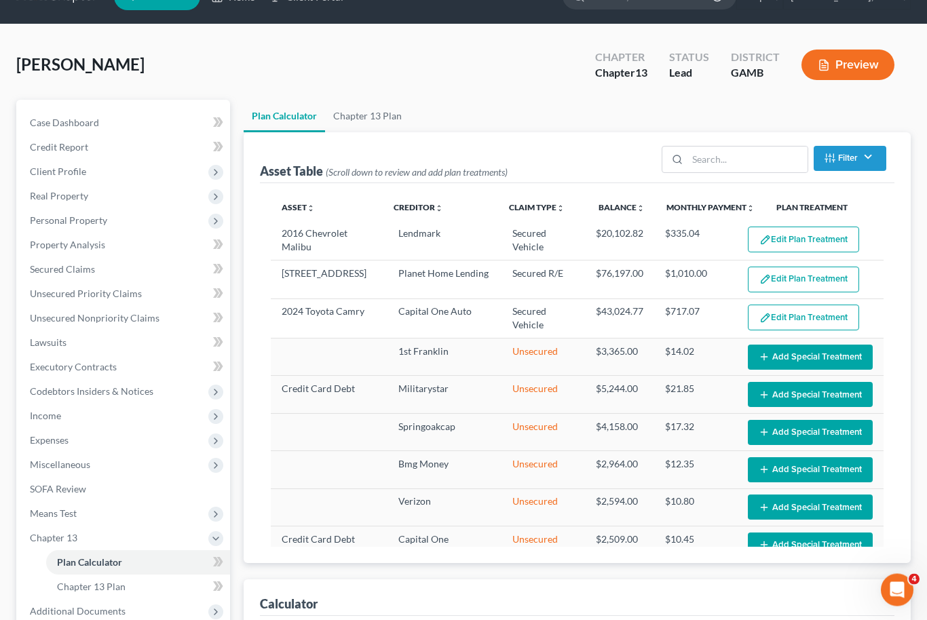
select select "59"
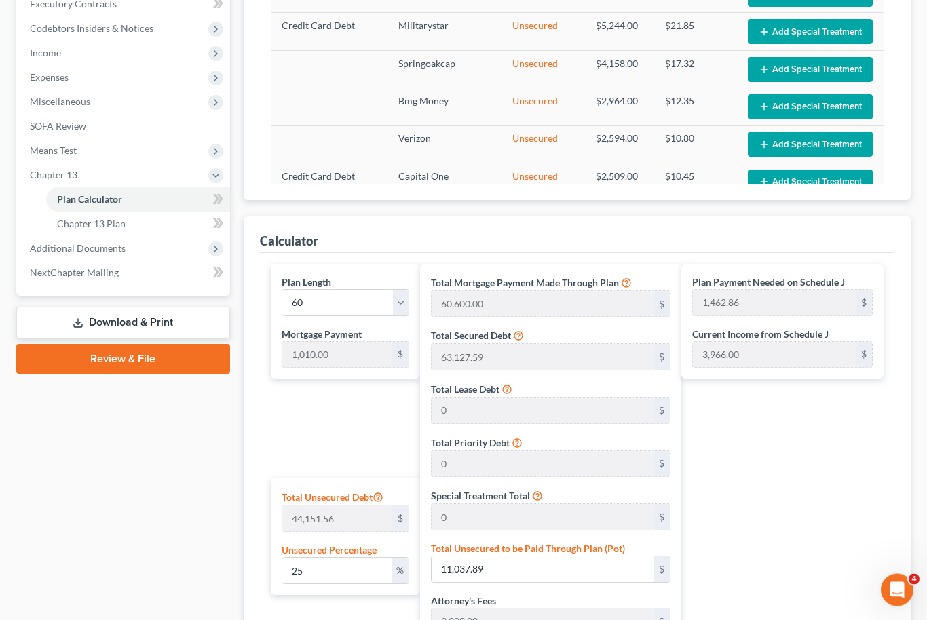
scroll to position [394, 0]
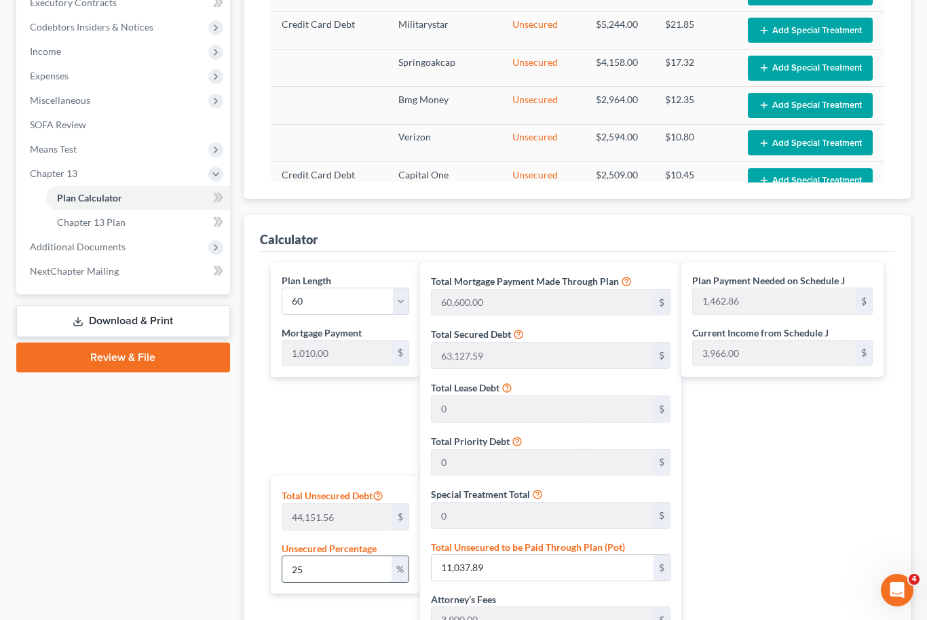
click at [316, 565] on input "25" at bounding box center [337, 570] width 110 height 26
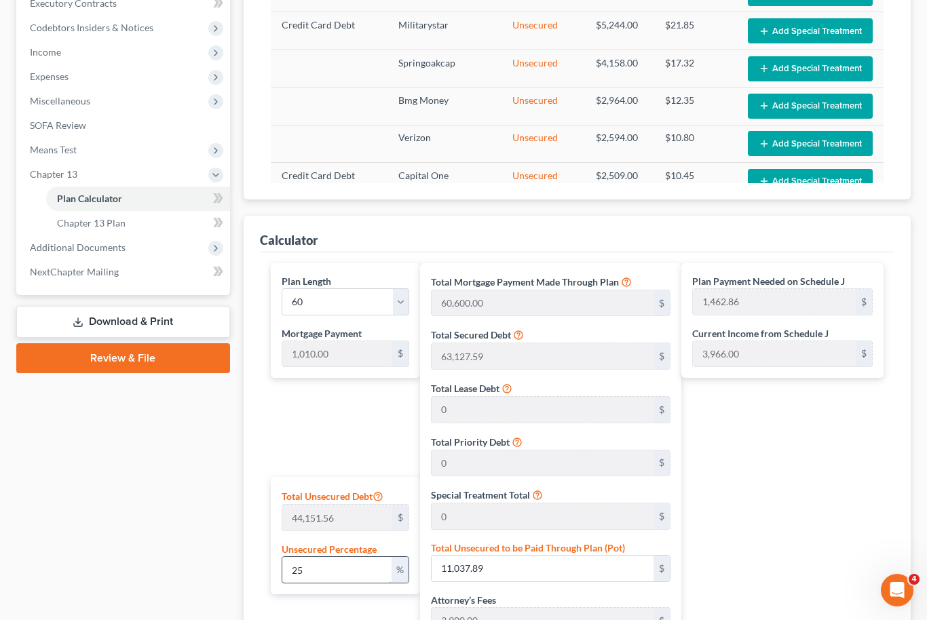
type input "2"
type input "883.03"
type input "128,510.62"
type input "8,995.74"
type input "137,506.36"
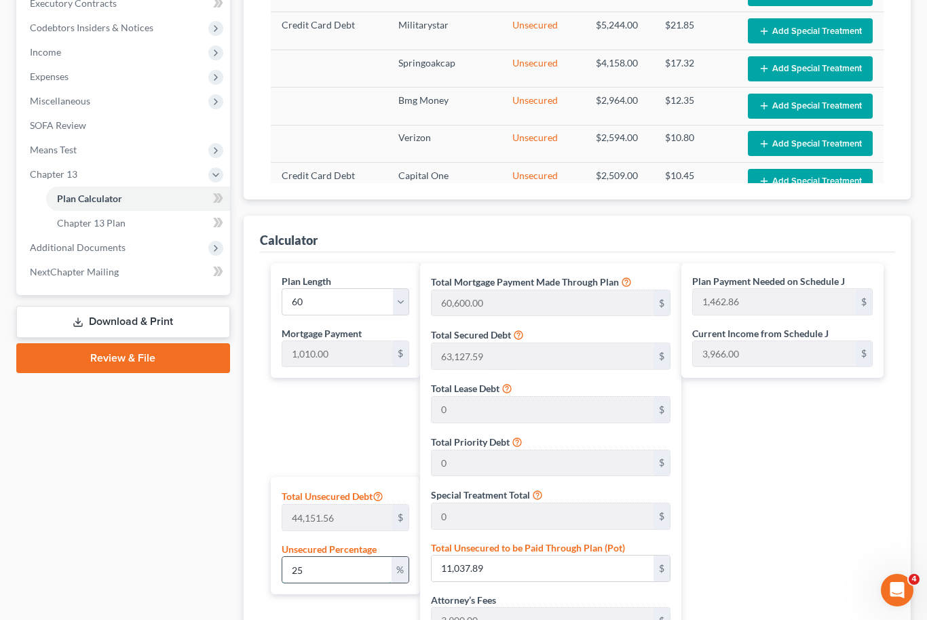
type input "1,281.77"
type input "2,291.77"
type input "127,627.59"
type input "8,933.93"
type input "136,561.52"
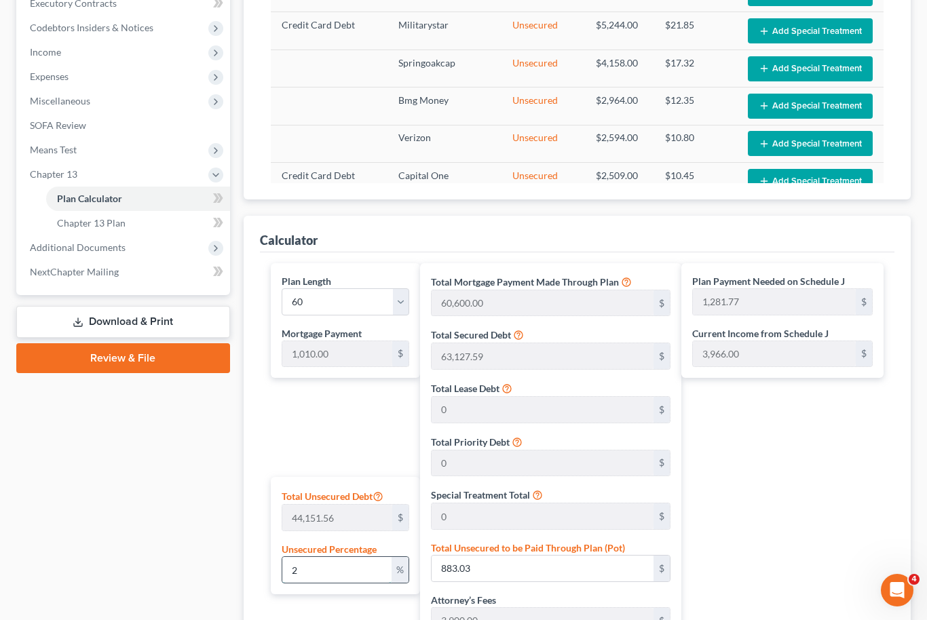
type input "1,266.02"
type input "2,276.02"
type input "1"
type input "441.51"
type input "128,069.10"
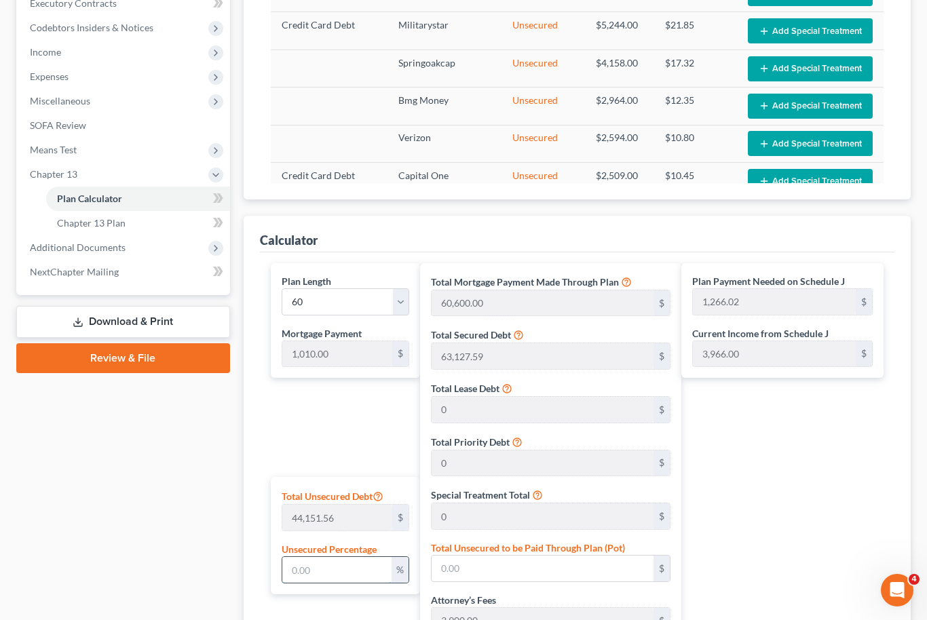
type input "8,964.83"
type input "137,033.94"
type input "1,273.89"
type input "2,283.89"
type input "10"
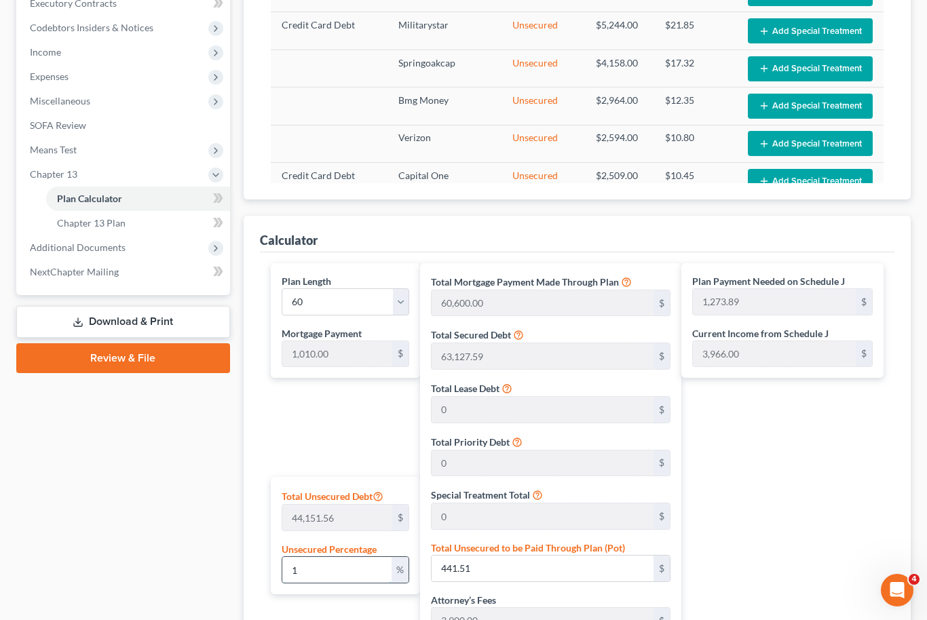
type input "4,415.15"
type input "132,042.74"
type input "9,242.99"
type input "141,285.73"
type input "1,344.76"
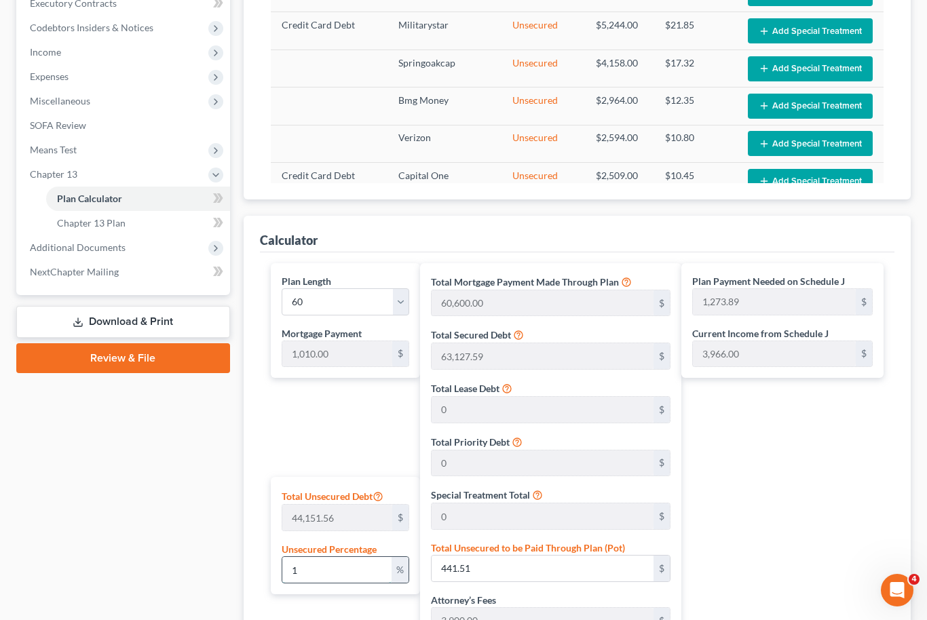
type input "2,354.76"
type input "100"
type input "44,151.56"
type input "171,779.15"
type input "12,024.54"
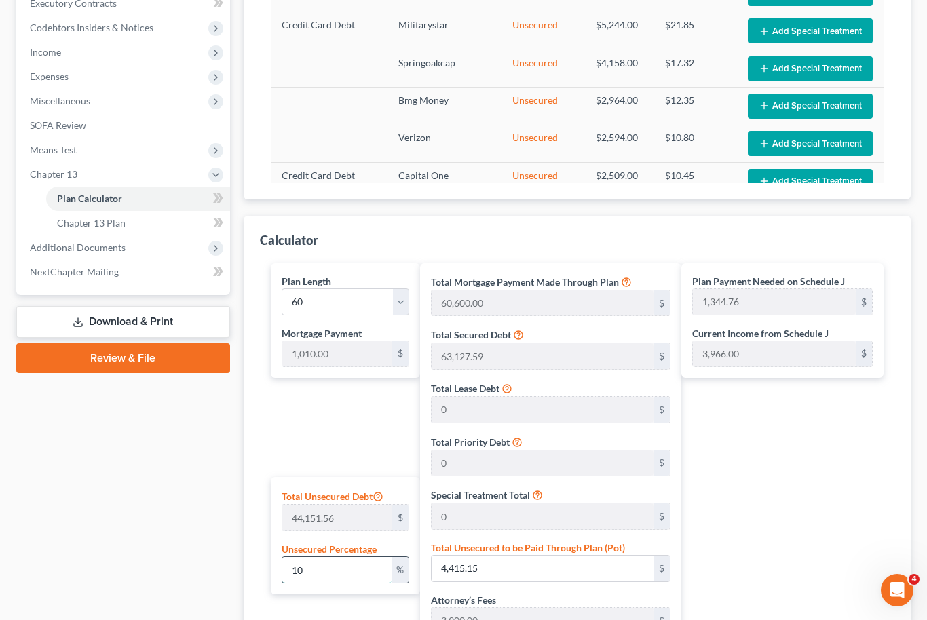
type input "183,803.69"
type input "2,053.39"
type input "3,063.39"
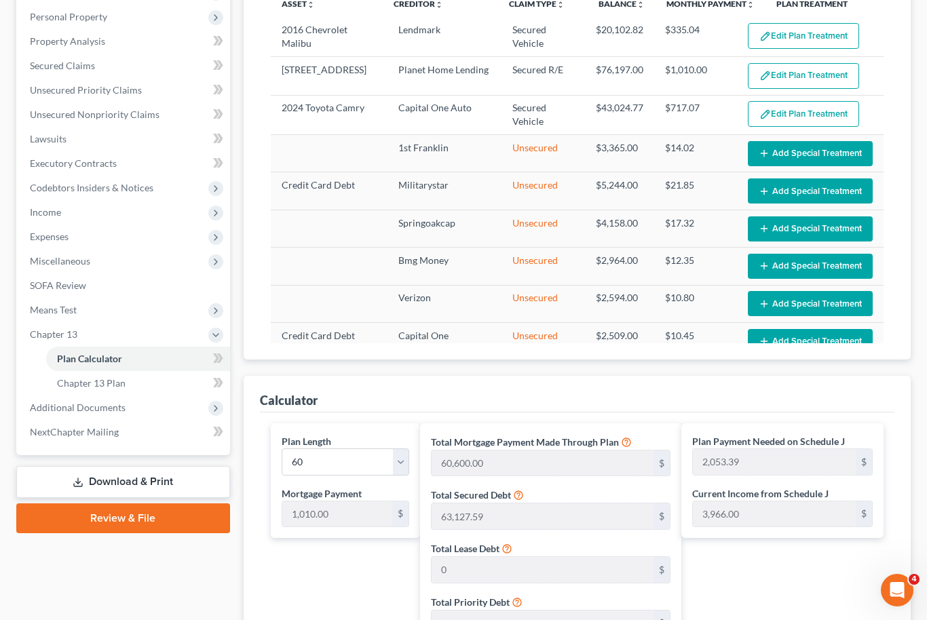
scroll to position [227, 0]
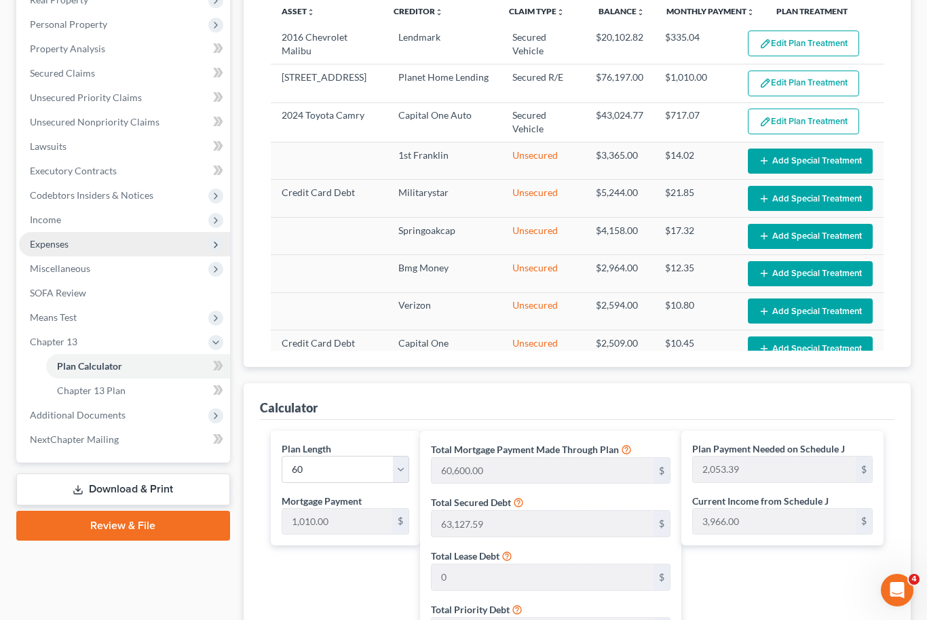
type input "100"
click at [130, 240] on span "Expenses" at bounding box center [124, 244] width 211 height 24
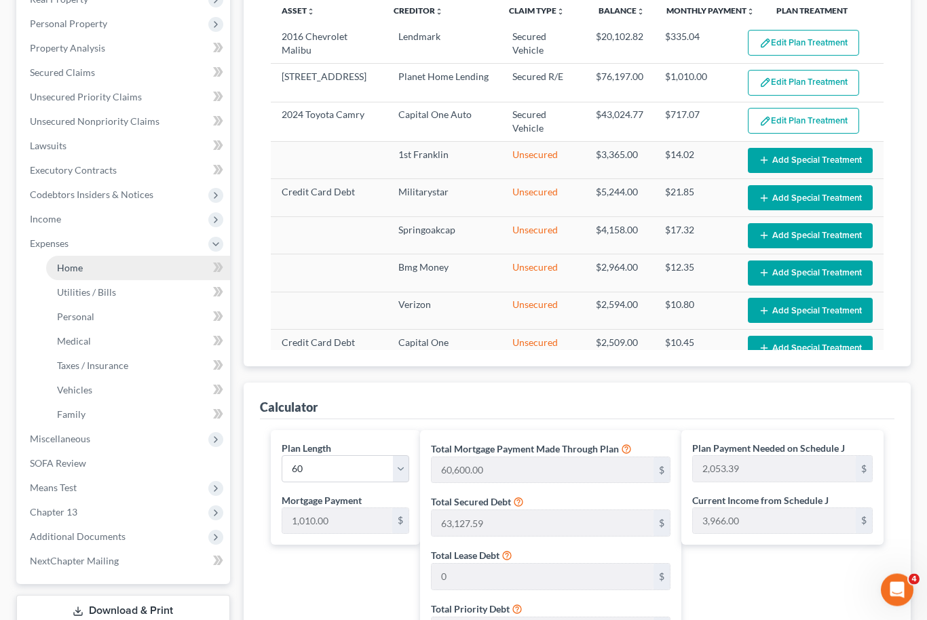
click at [124, 268] on link "Home" at bounding box center [138, 269] width 184 height 24
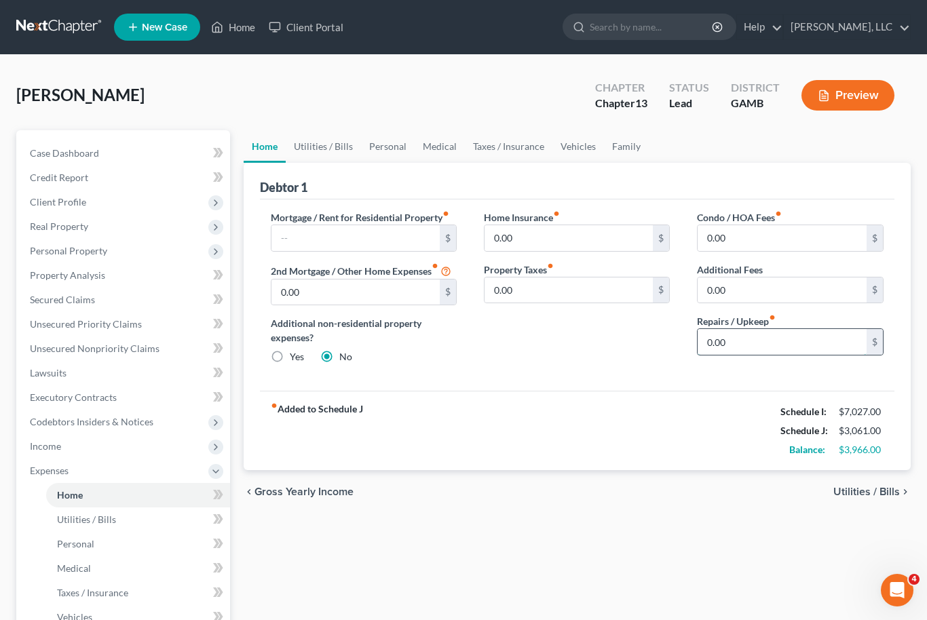
click at [720, 346] on input "0.00" at bounding box center [782, 342] width 169 height 26
type input "100"
click at [327, 153] on link "Utilities / Bills" at bounding box center [323, 146] width 75 height 33
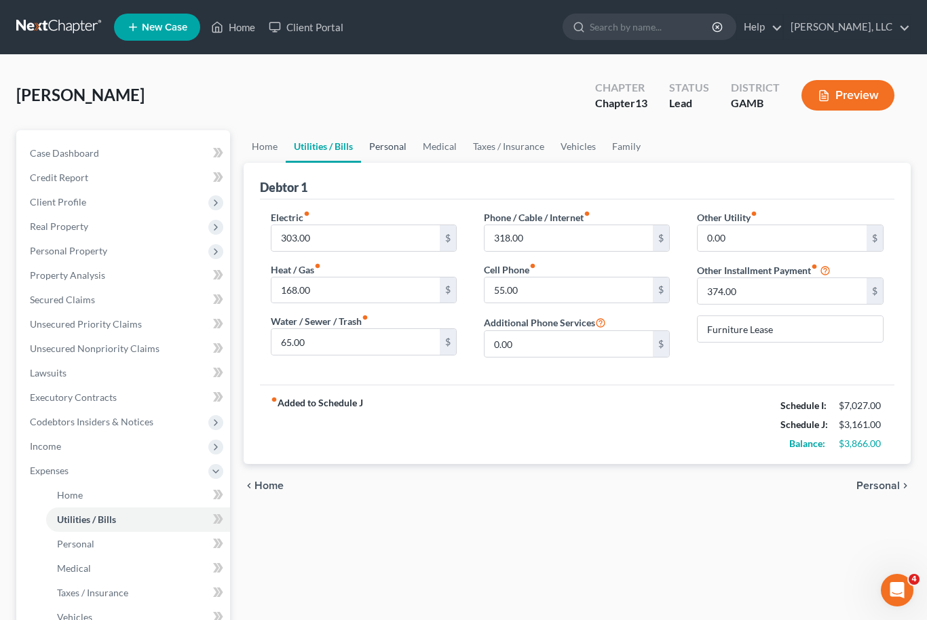
click at [394, 151] on link "Personal" at bounding box center [388, 146] width 54 height 33
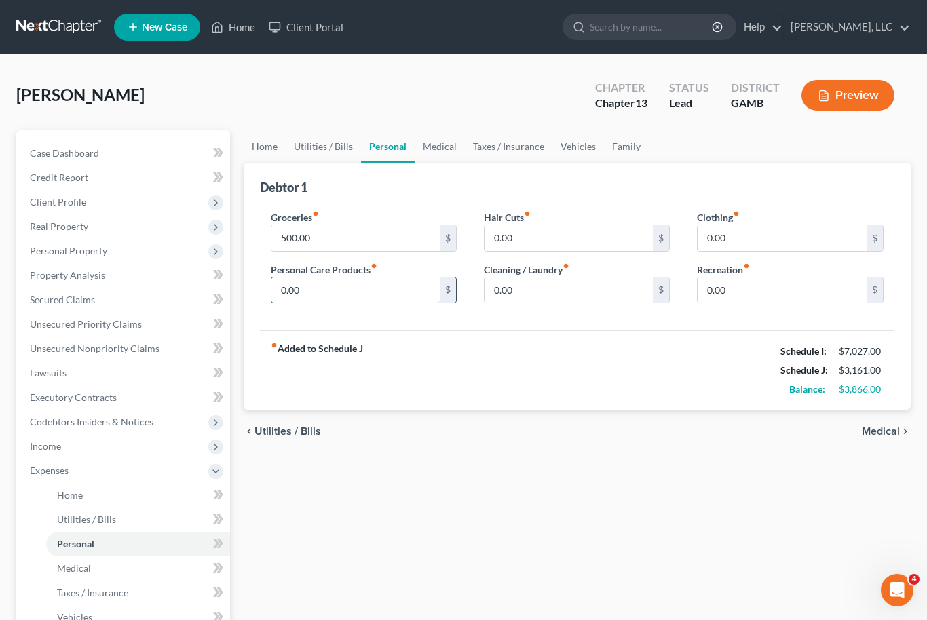
click at [292, 293] on input "0.00" at bounding box center [355, 291] width 169 height 26
type input "100.00"
click at [514, 232] on input "0.00" at bounding box center [569, 238] width 169 height 26
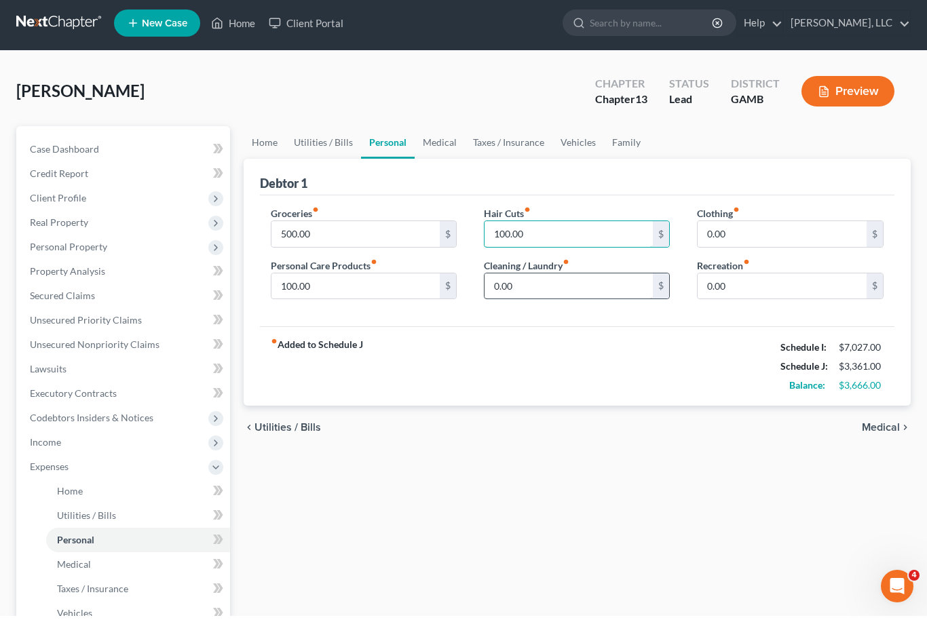
type input "100.00"
click at [516, 290] on input "0.00" at bounding box center [569, 291] width 169 height 26
type input "100.00"
click at [741, 237] on input "0.00" at bounding box center [782, 238] width 169 height 26
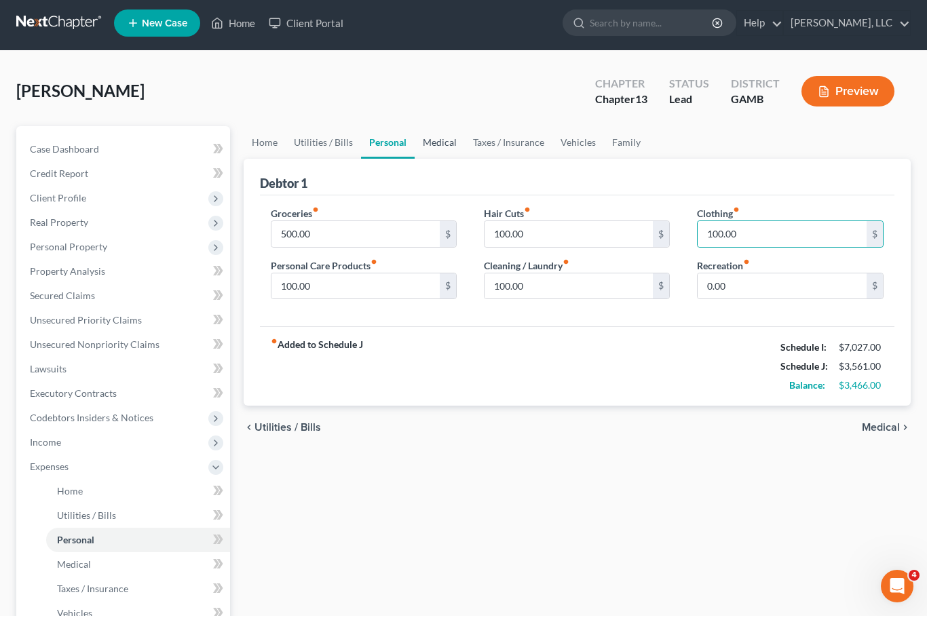
click at [436, 143] on link "Medical" at bounding box center [440, 146] width 50 height 33
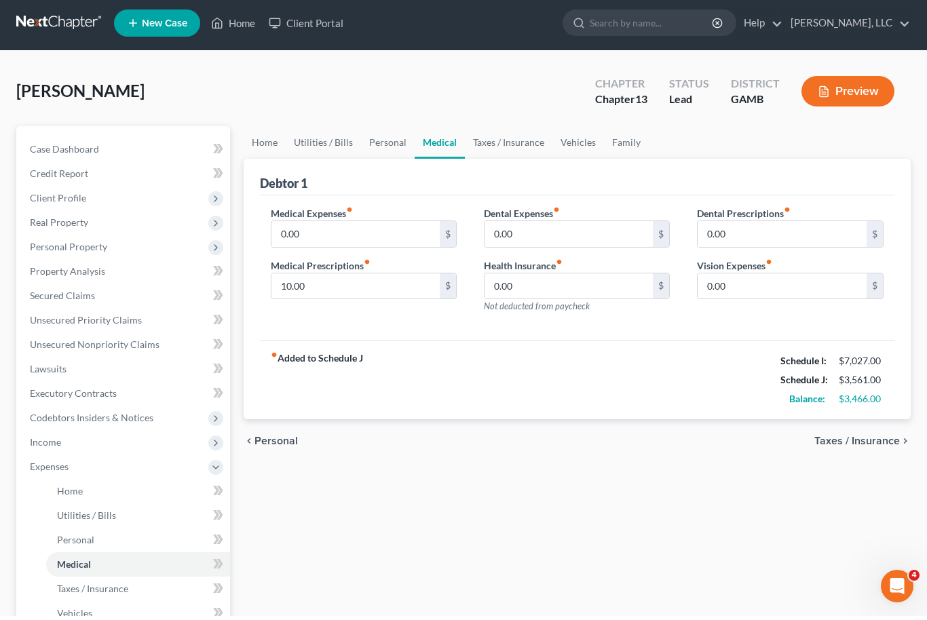
scroll to position [4, 0]
click at [576, 149] on link "Vehicles" at bounding box center [578, 142] width 52 height 33
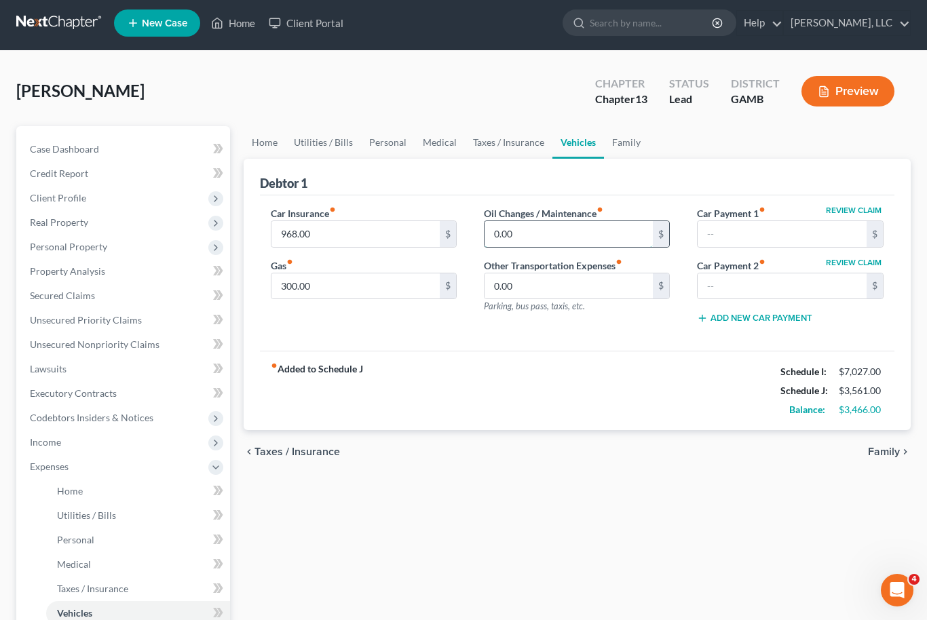
click at [516, 231] on input "0.00" at bounding box center [569, 234] width 169 height 26
click at [625, 148] on link "Family" at bounding box center [626, 142] width 45 height 33
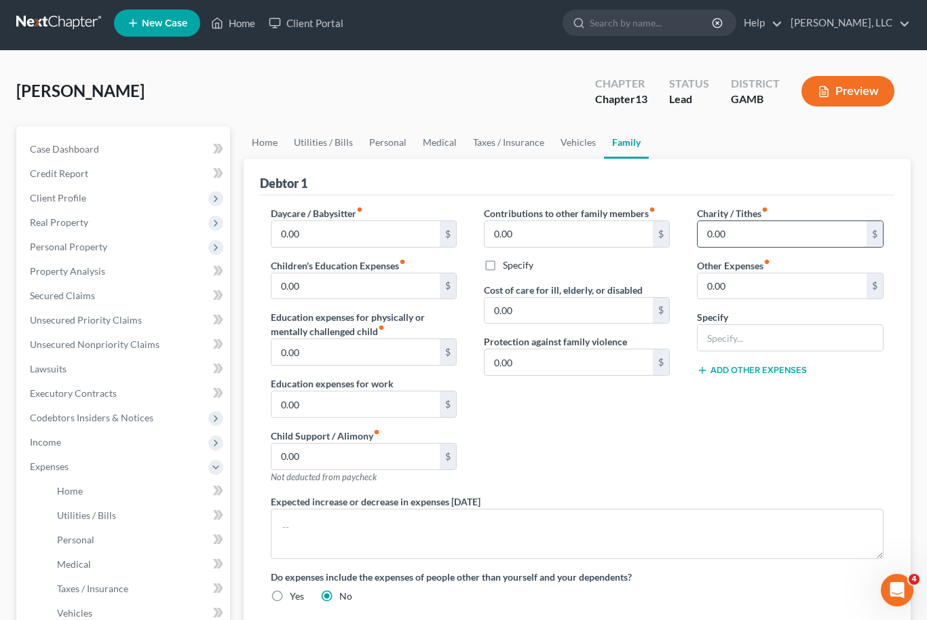
click at [728, 239] on input "0.00" at bounding box center [782, 234] width 169 height 26
click at [700, 468] on div "Charity / Tithes fiber_manual_record 80 $ Other Expenses fiber_manual_record 0.…" at bounding box center [789, 350] width 213 height 288
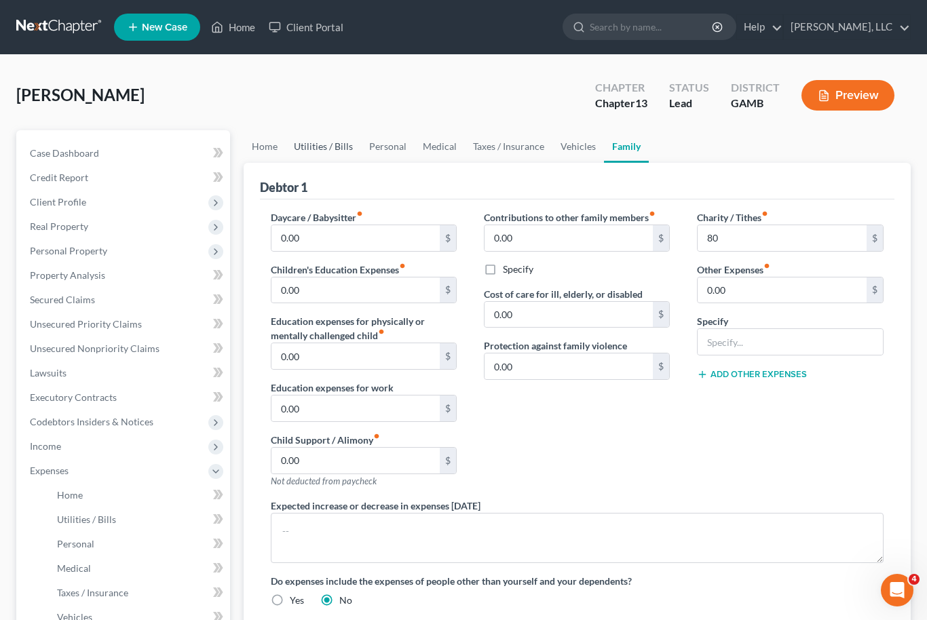
click at [328, 143] on link "Utilities / Bills" at bounding box center [323, 146] width 75 height 33
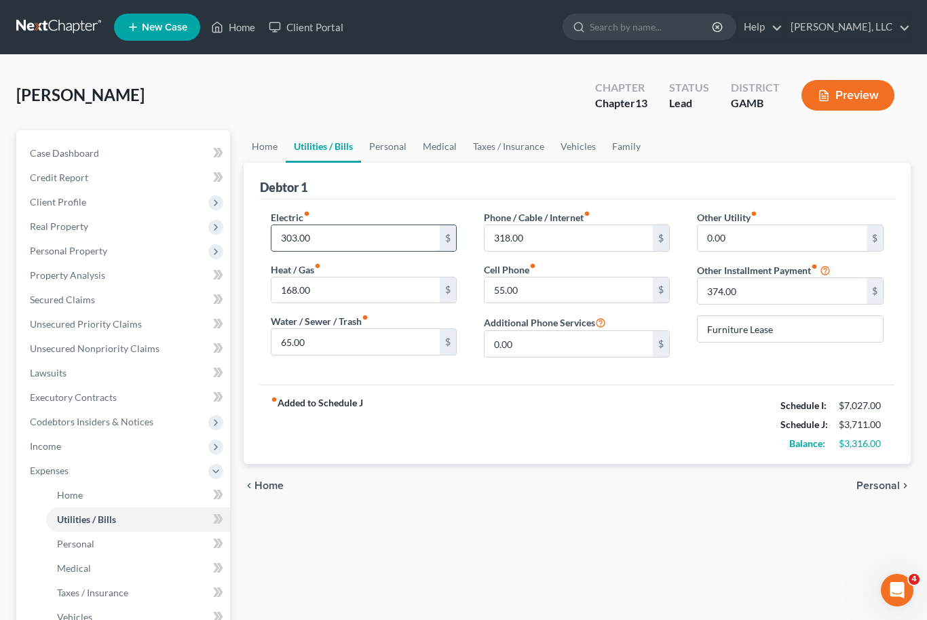
click at [299, 239] on input "303.00" at bounding box center [355, 238] width 169 height 26
click at [522, 294] on input "55.00" at bounding box center [569, 291] width 169 height 26
click at [388, 150] on link "Personal" at bounding box center [388, 146] width 54 height 33
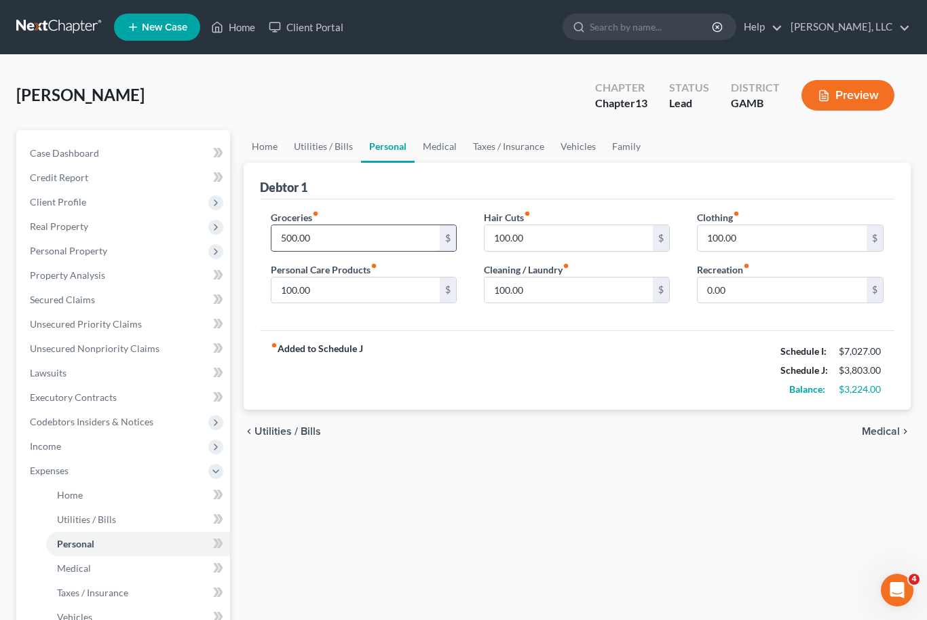
click at [299, 236] on input "500.00" at bounding box center [355, 238] width 169 height 26
click at [430, 143] on link "Medical" at bounding box center [440, 146] width 50 height 33
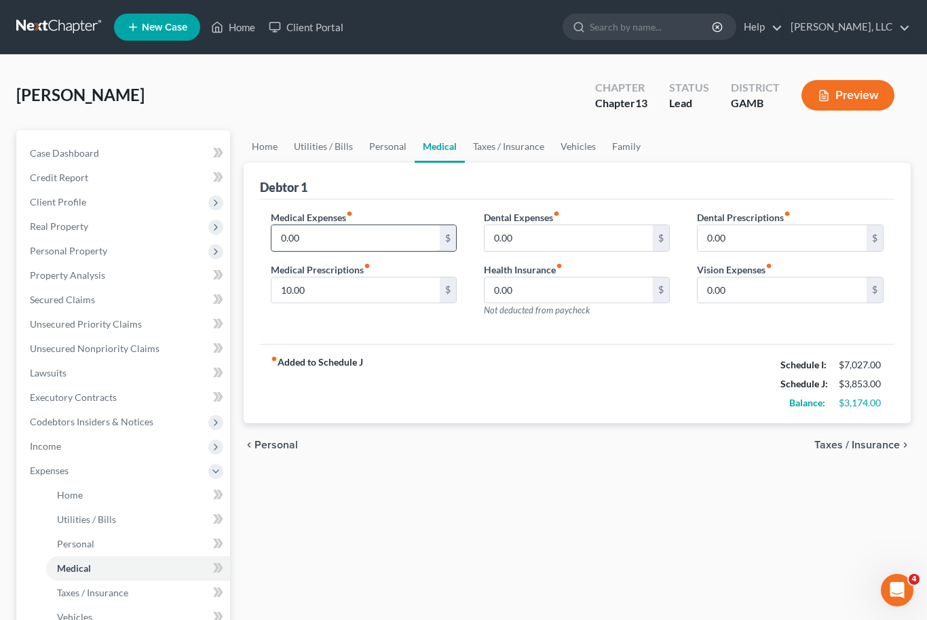
click at [297, 236] on input "0.00" at bounding box center [355, 238] width 169 height 26
click at [502, 145] on link "Taxes / Insurance" at bounding box center [509, 146] width 88 height 33
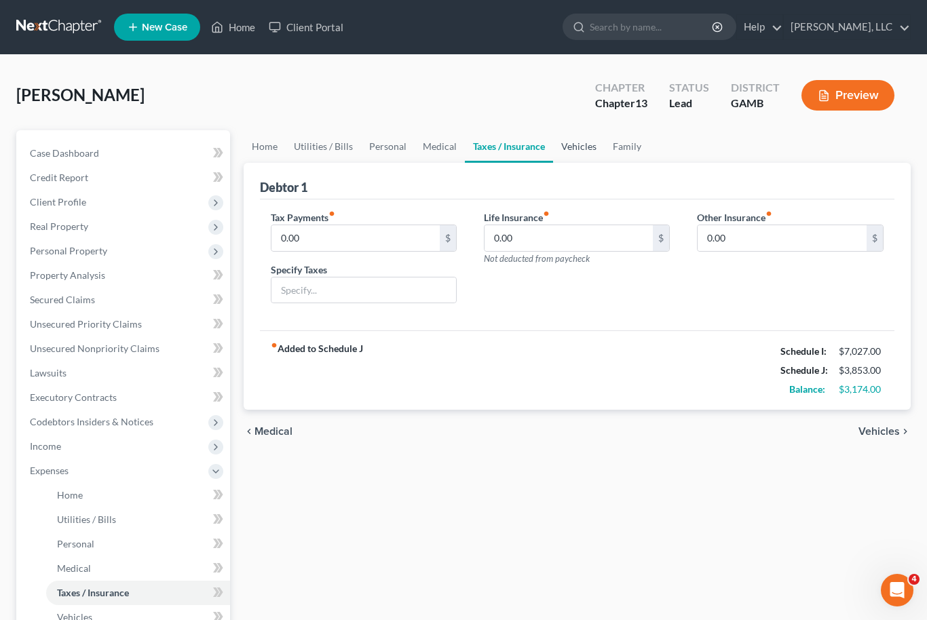
click at [576, 146] on link "Vehicles" at bounding box center [579, 146] width 52 height 33
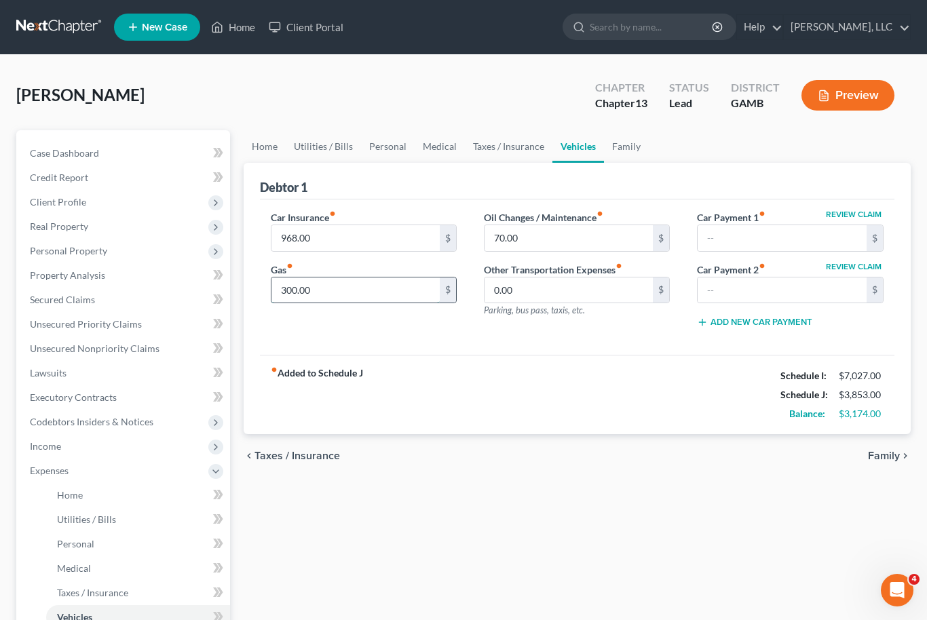
click at [301, 289] on input "300.00" at bounding box center [355, 291] width 169 height 26
click at [514, 239] on input "70.00" at bounding box center [569, 238] width 169 height 26
click at [621, 147] on link "Family" at bounding box center [626, 146] width 45 height 33
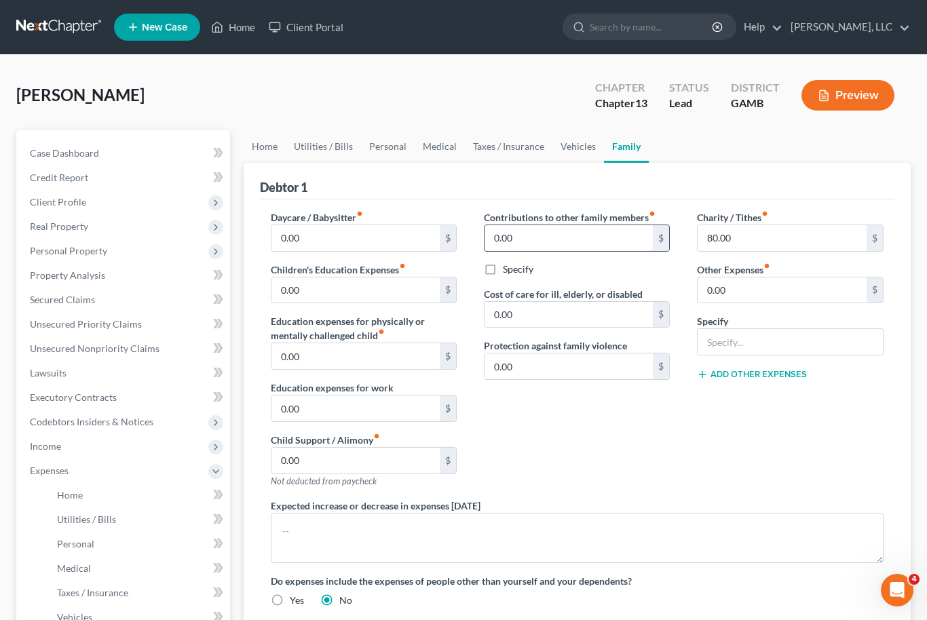
click at [512, 236] on input "0.00" at bounding box center [569, 238] width 169 height 26
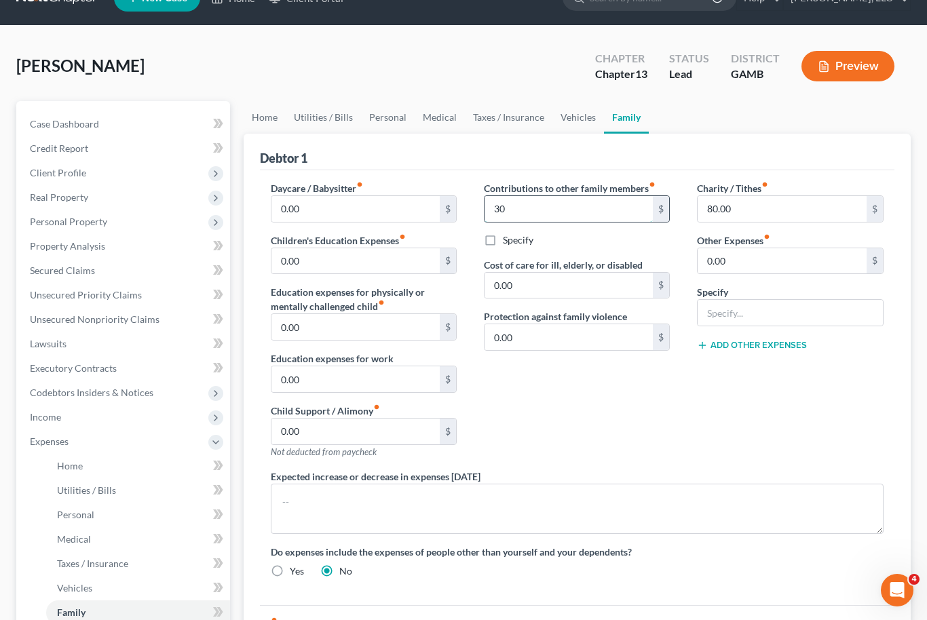
scroll to position [19, 0]
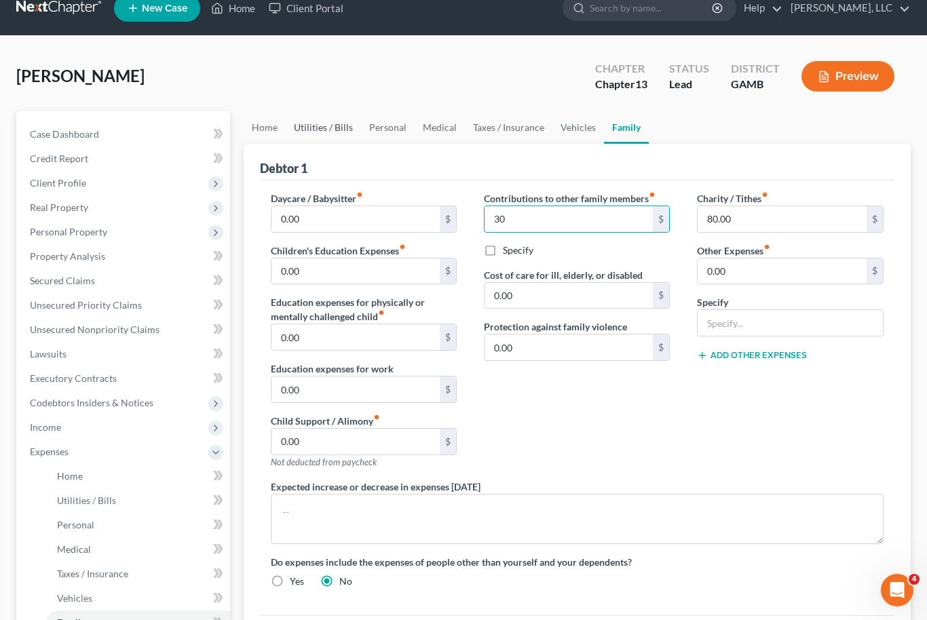
click at [318, 125] on link "Utilities / Bills" at bounding box center [323, 127] width 75 height 33
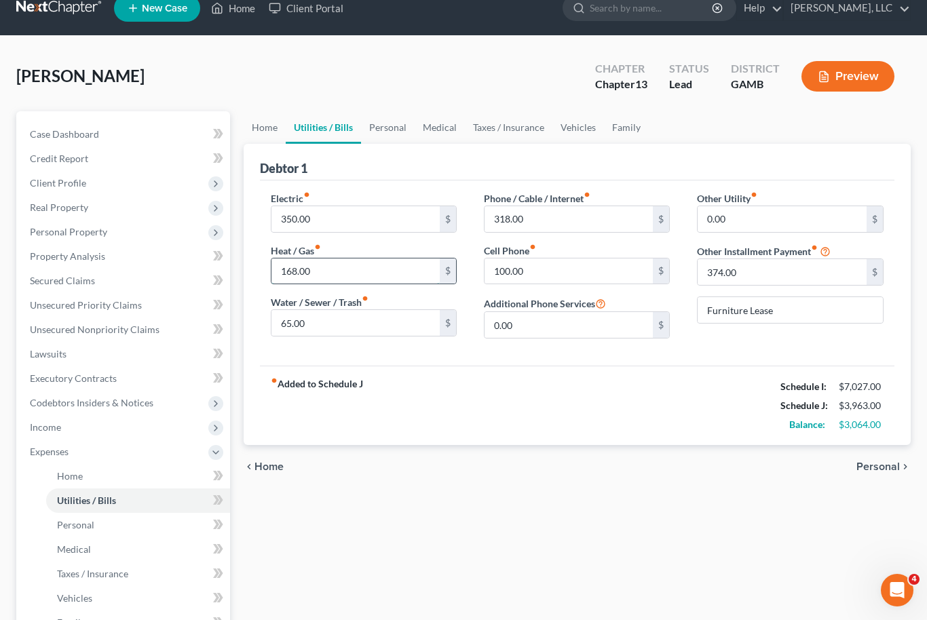
click at [300, 279] on input "168.00" at bounding box center [355, 272] width 169 height 26
click at [592, 458] on div "chevron_left Home Personal chevron_right" at bounding box center [578, 466] width 668 height 43
click at [333, 266] on input "167" at bounding box center [355, 272] width 169 height 26
click at [328, 263] on input "167" at bounding box center [355, 272] width 169 height 26
click at [326, 267] on input "167" at bounding box center [355, 272] width 169 height 26
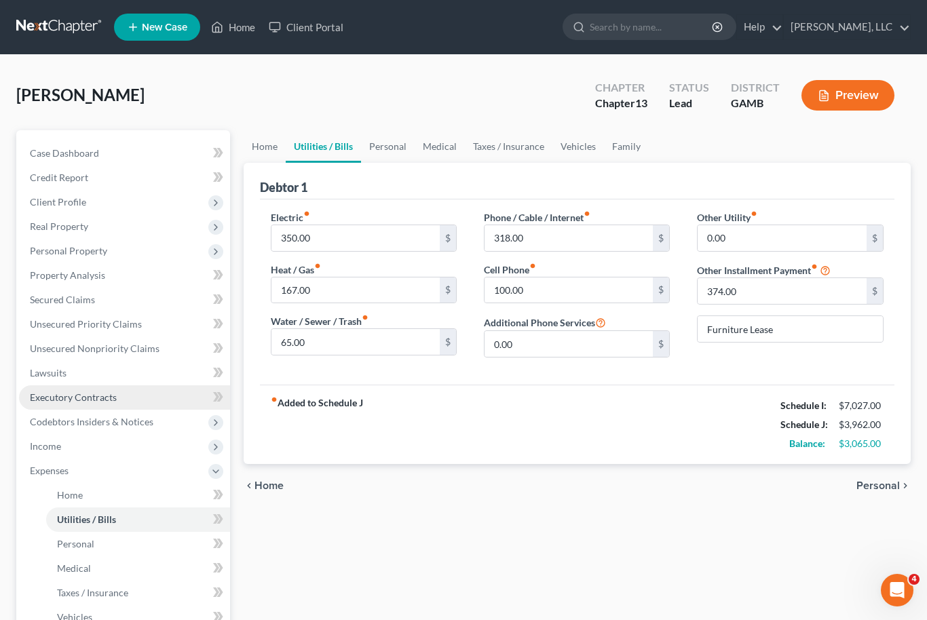
click at [100, 399] on span "Executory Contracts" at bounding box center [73, 398] width 87 height 12
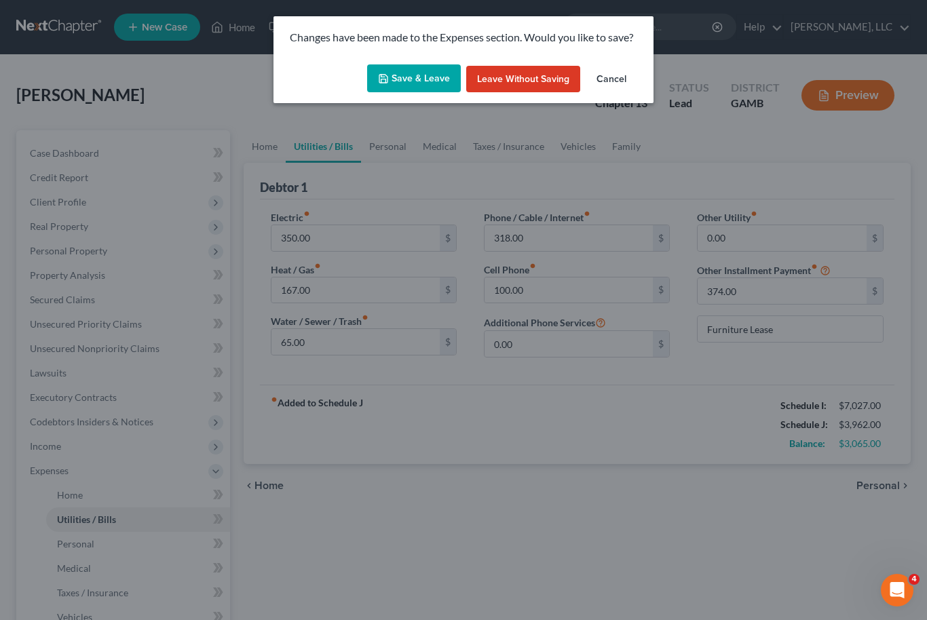
click at [419, 73] on button "Save & Leave" at bounding box center [414, 78] width 94 height 29
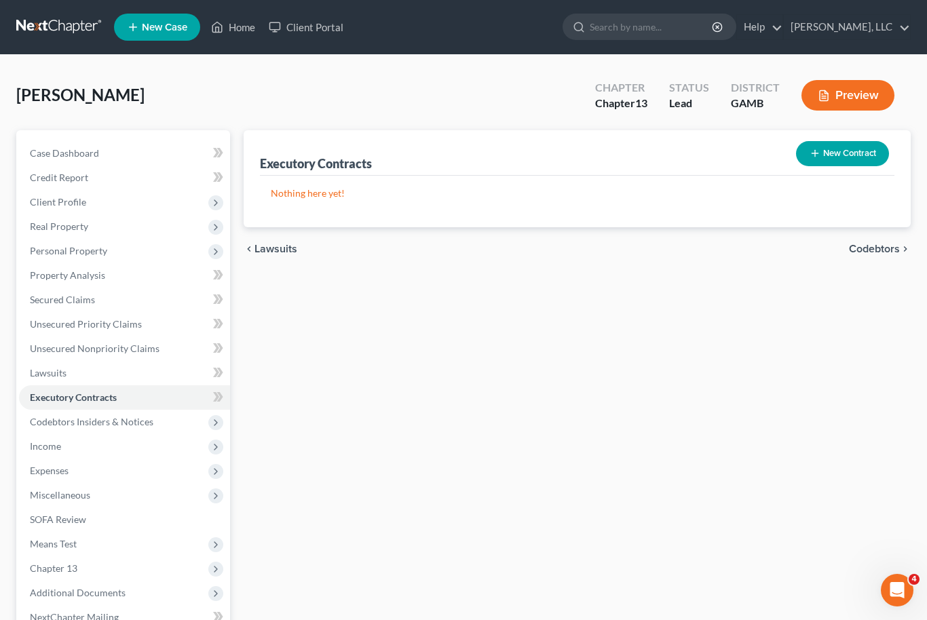
click at [850, 155] on button "New Contract" at bounding box center [842, 153] width 93 height 25
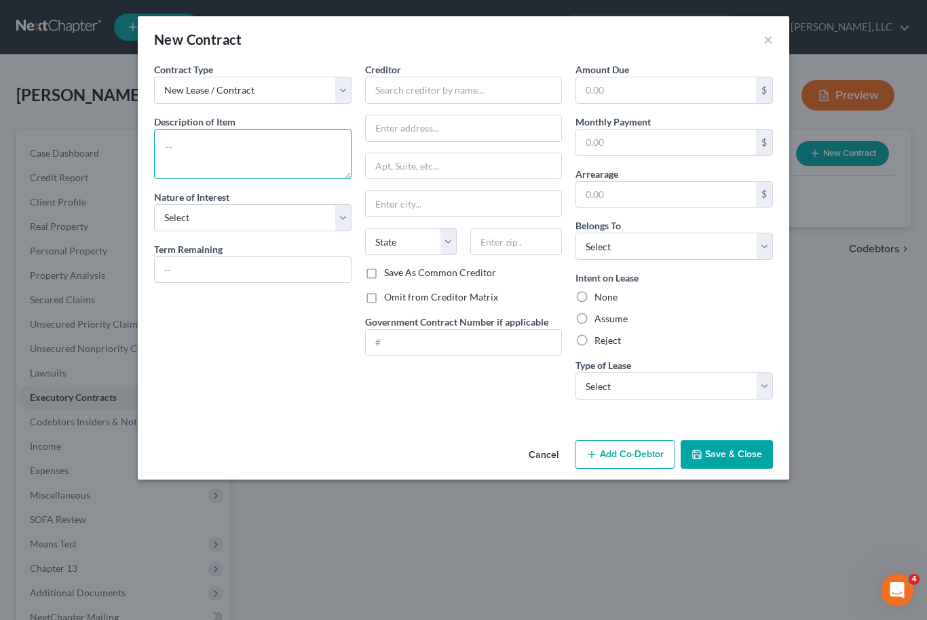
click at [261, 140] on textarea at bounding box center [252, 154] width 197 height 50
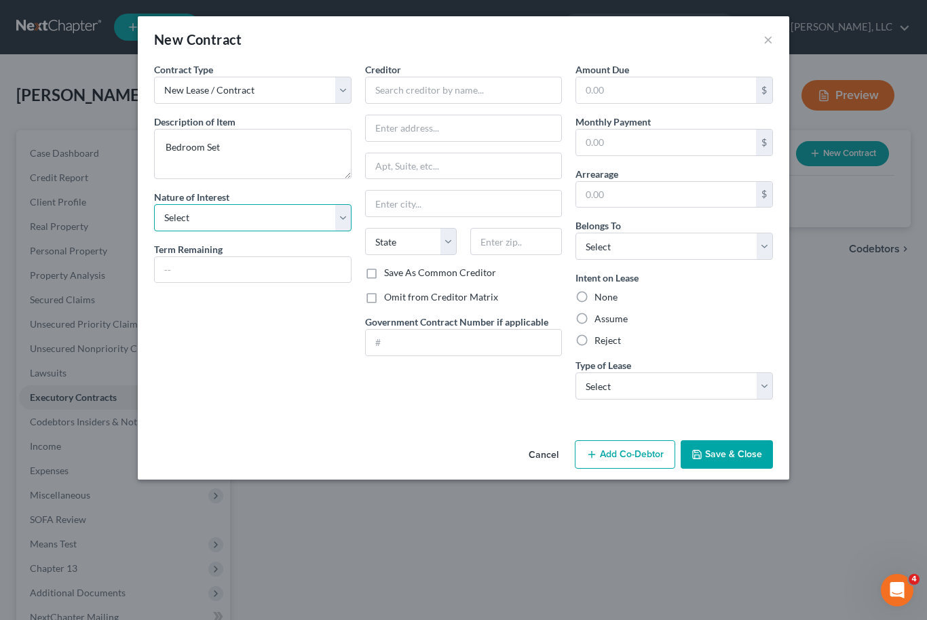
click at [343, 230] on select "Select Purchaser Agent Lessor Lessee" at bounding box center [252, 217] width 197 height 27
click at [449, 96] on input "text" at bounding box center [463, 90] width 197 height 27
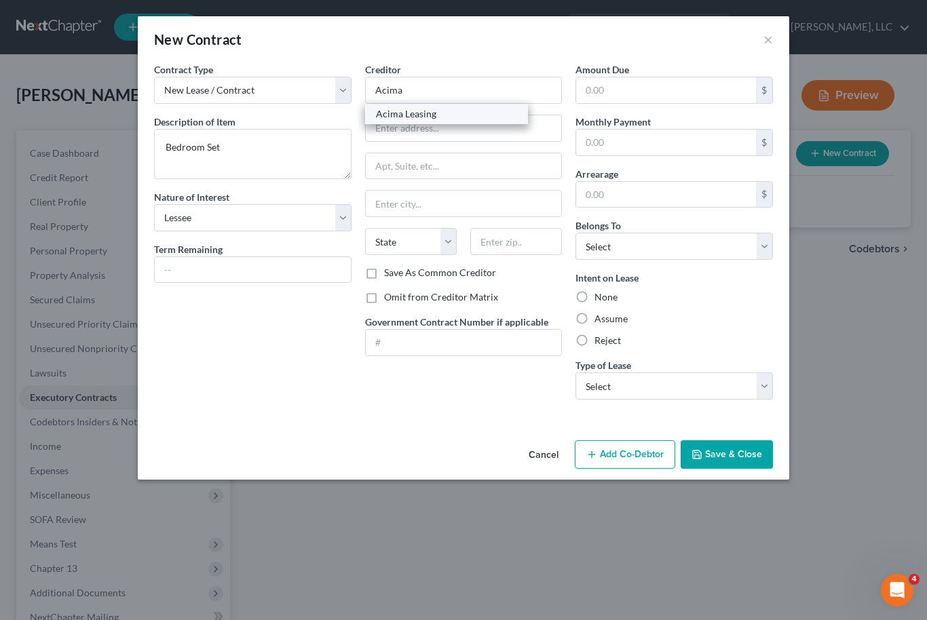
click at [425, 115] on div "Acima Leasing" at bounding box center [446, 114] width 141 height 14
click at [595, 322] on label "Assume" at bounding box center [611, 319] width 33 height 14
click at [600, 321] on input "Assume" at bounding box center [604, 316] width 9 height 9
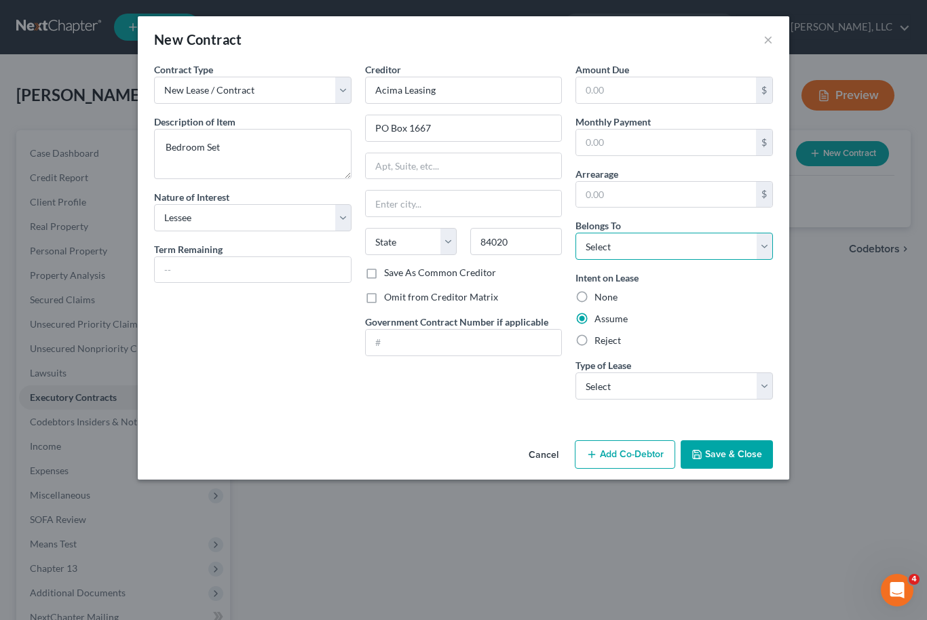
click at [766, 251] on select "Select Debtor 1 Only Debtor 2 Only Debtor 1 And Debtor 2 Only At Least One Of T…" at bounding box center [674, 246] width 197 height 27
click at [772, 377] on select "Select Real Estate Car Other" at bounding box center [674, 386] width 197 height 27
click at [648, 141] on input "text" at bounding box center [666, 143] width 180 height 26
click at [749, 457] on button "Save & Close" at bounding box center [727, 454] width 92 height 29
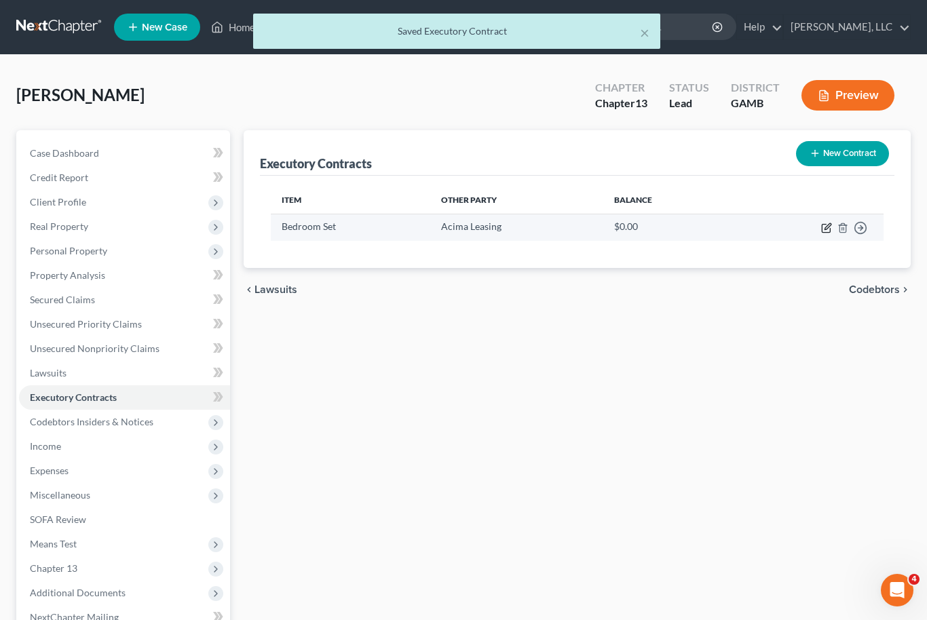
click at [824, 225] on icon "button" at bounding box center [826, 229] width 8 height 8
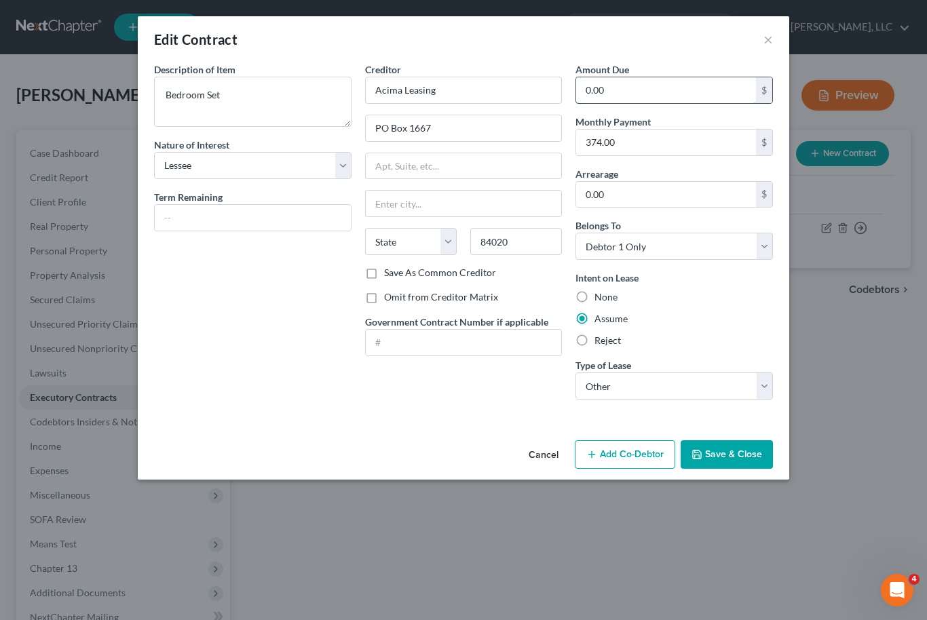
click at [605, 92] on input "0.00" at bounding box center [666, 90] width 180 height 26
click at [743, 456] on button "Save & Close" at bounding box center [727, 454] width 92 height 29
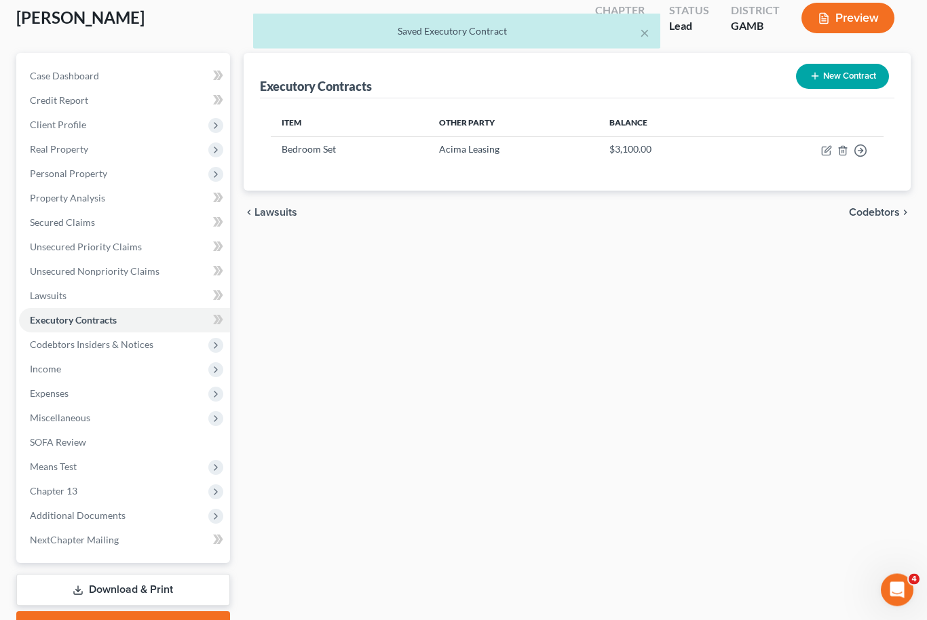
scroll to position [81, 0]
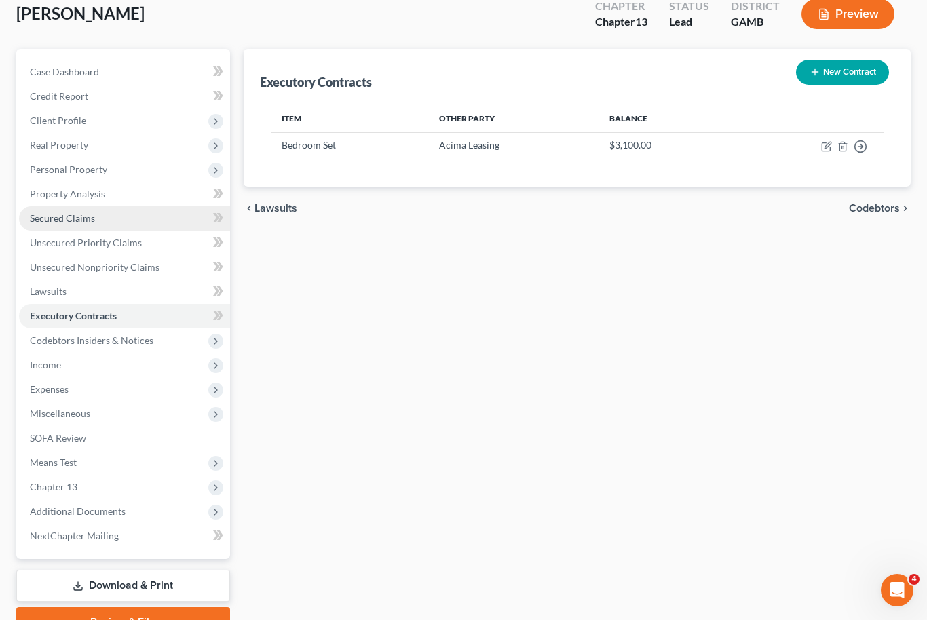
click at [107, 219] on link "Secured Claims" at bounding box center [124, 218] width 211 height 24
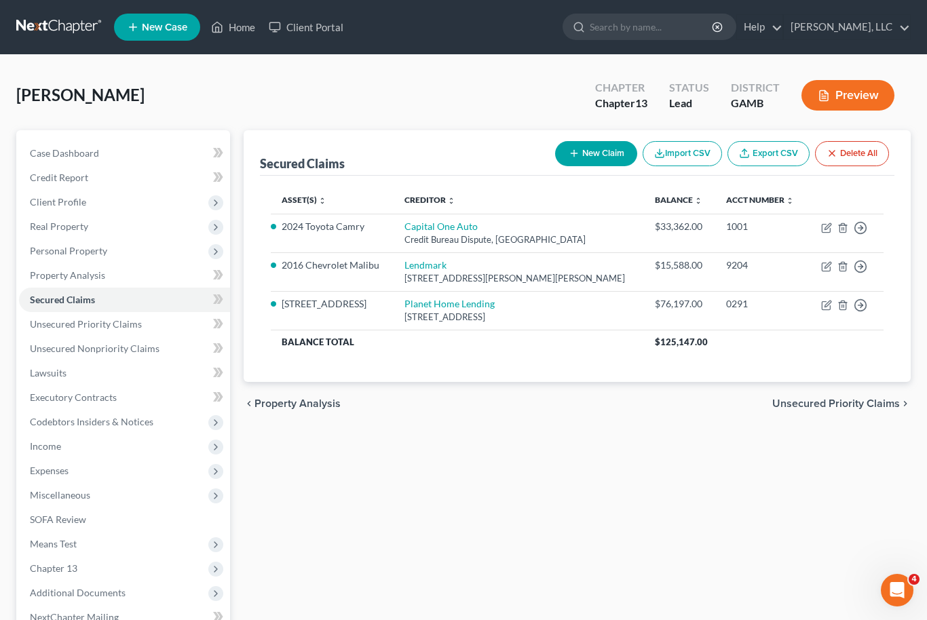
click at [597, 152] on button "New Claim" at bounding box center [596, 153] width 82 height 25
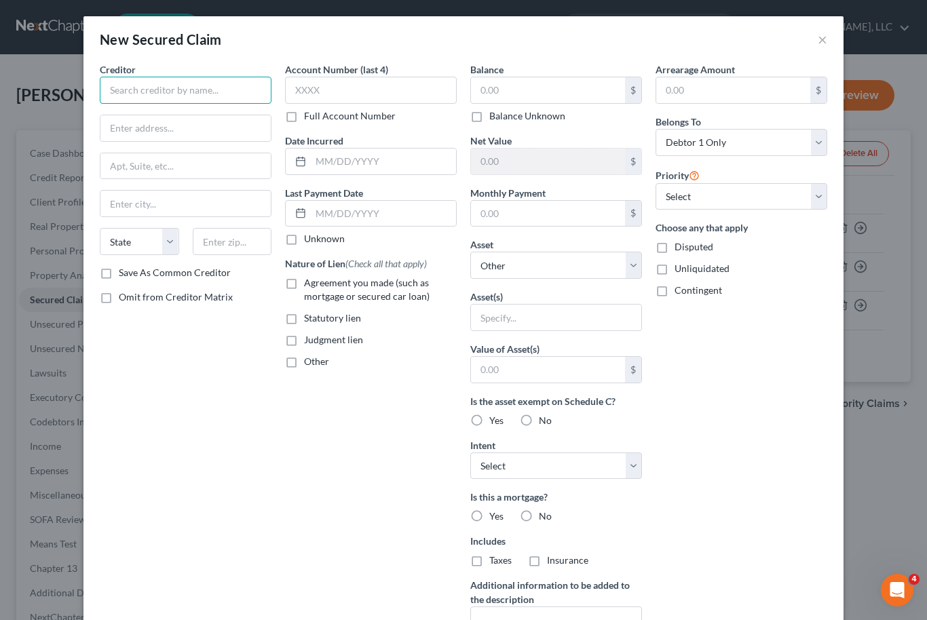
click at [172, 90] on input "text" at bounding box center [186, 90] width 172 height 27
click at [232, 244] on input "text" at bounding box center [232, 241] width 79 height 27
click at [304, 292] on label "Agreement you made (such as mortgage or secured car loan)" at bounding box center [380, 289] width 153 height 27
click at [309, 285] on input "Agreement you made (such as mortgage or secured car loan)" at bounding box center [313, 280] width 9 height 9
click at [521, 214] on input "text" at bounding box center [548, 214] width 154 height 26
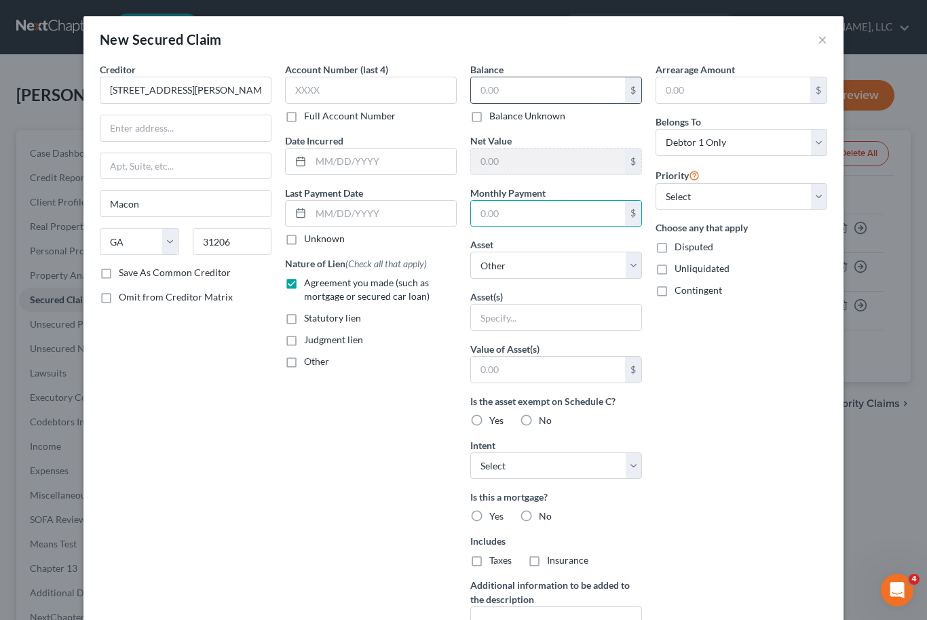
click at [528, 82] on input "text" at bounding box center [548, 90] width 154 height 26
click at [535, 214] on input "text" at bounding box center [548, 214] width 154 height 26
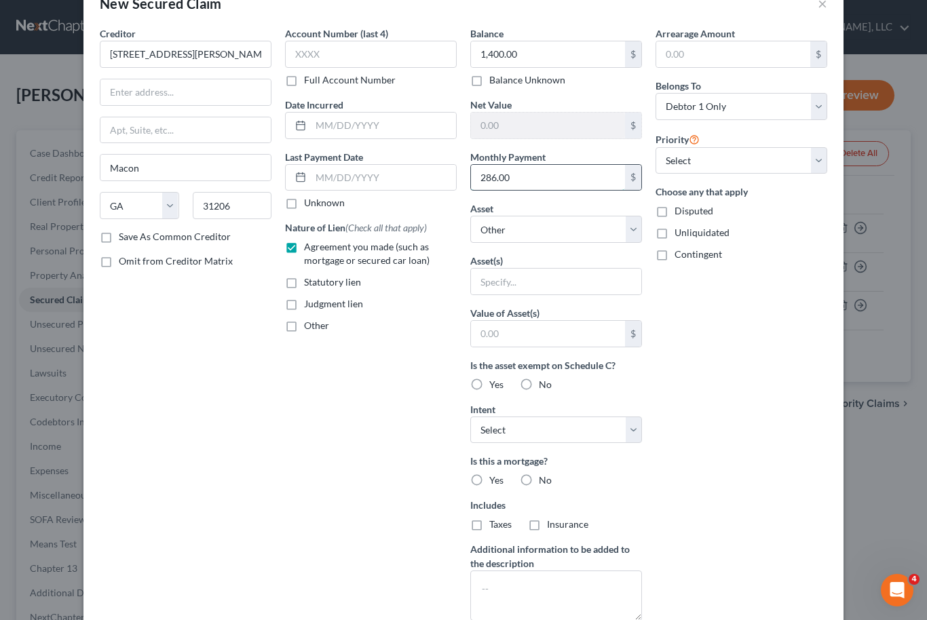
scroll to position [53, 0]
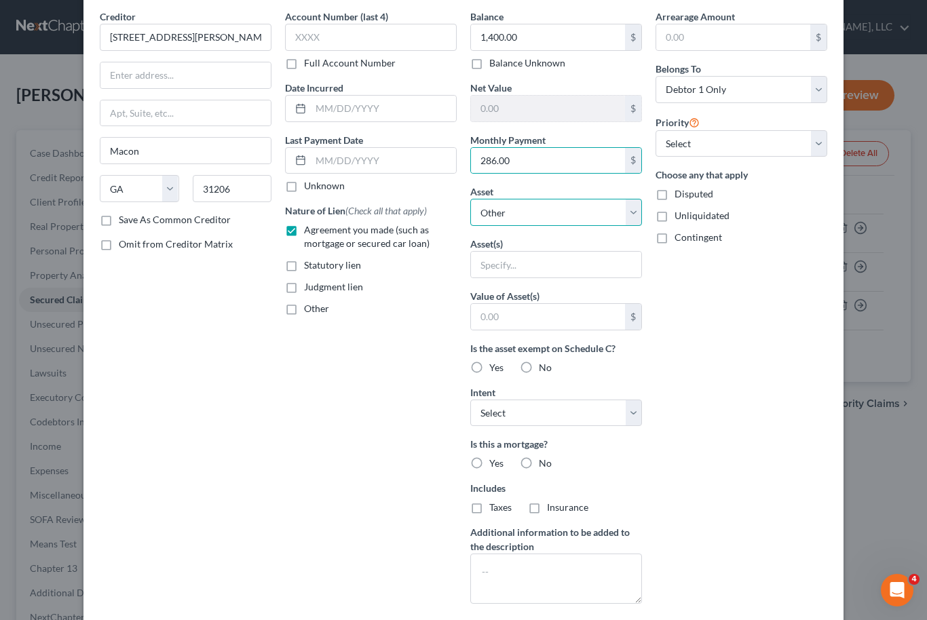
click at [635, 223] on select "Select Other Multiple Assets Clothing - Debtor's Clothing - $200.0 Household Go…" at bounding box center [556, 212] width 172 height 27
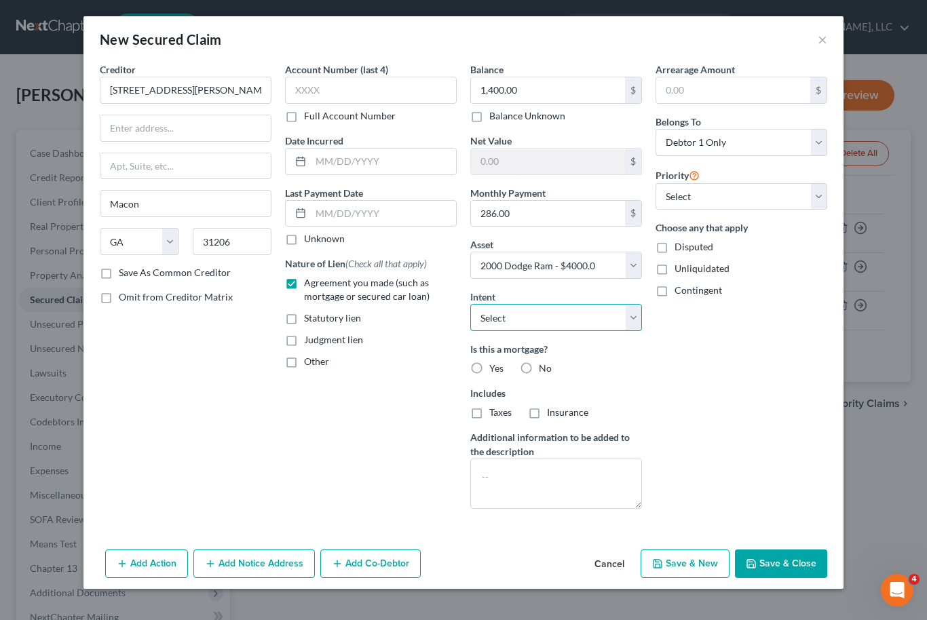
click at [632, 325] on select "Select Surrender Redeem Reaffirm Avoid Other" at bounding box center [556, 317] width 172 height 27
click at [539, 369] on label "No" at bounding box center [545, 369] width 13 height 14
click at [544, 369] on input "No" at bounding box center [548, 366] width 9 height 9
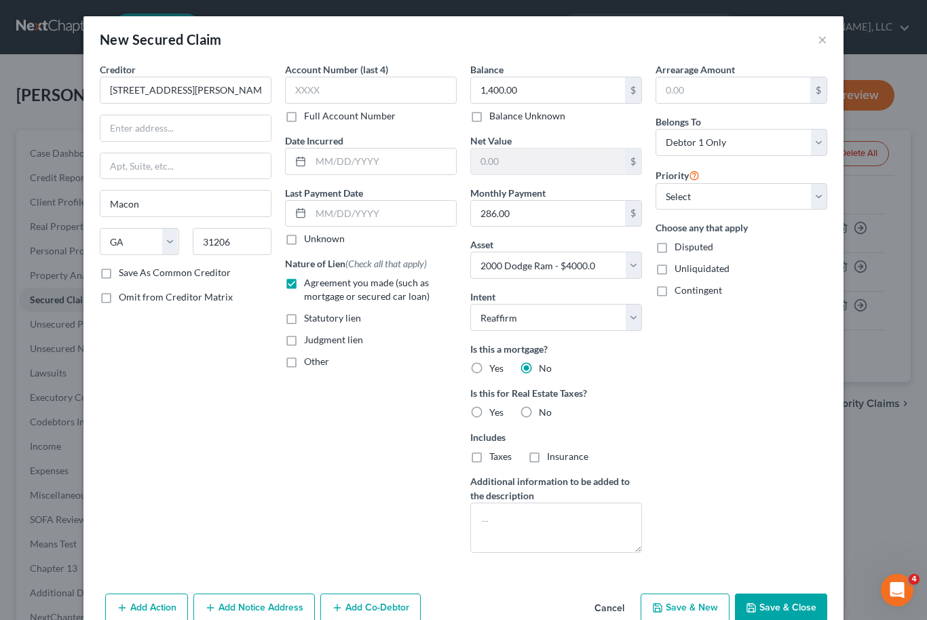
click at [539, 414] on label "No" at bounding box center [545, 413] width 13 height 14
click at [544, 414] on input "No" at bounding box center [548, 410] width 9 height 9
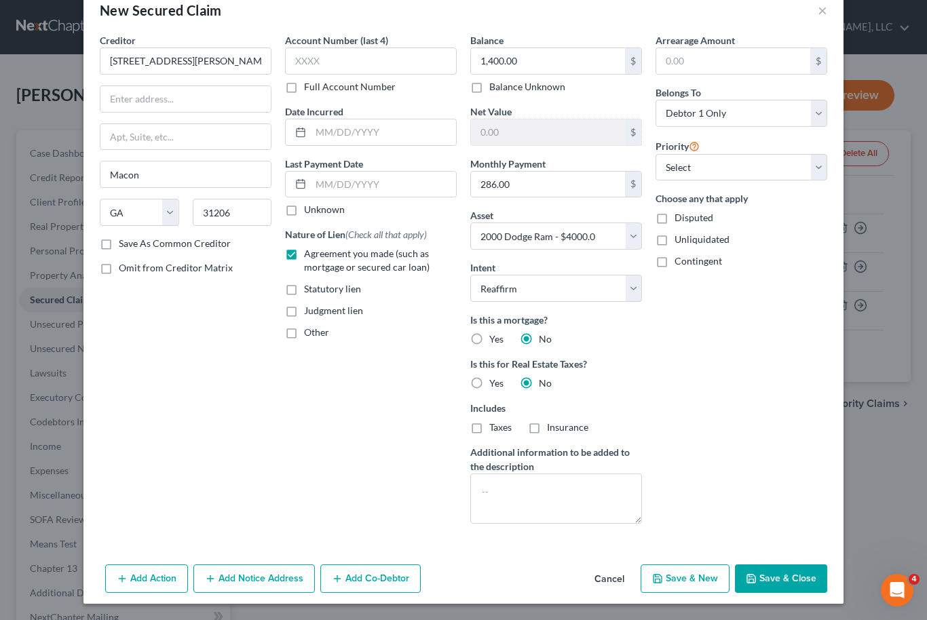
scroll to position [29, 0]
click at [826, 165] on select "Select 1st 2nd 3rd 4th 5th 6th 7th 8th 9th 10th 11th 12th 13th 14th 15th 16th 1…" at bounding box center [742, 167] width 172 height 27
click at [818, 582] on button "Save & Close" at bounding box center [781, 579] width 92 height 29
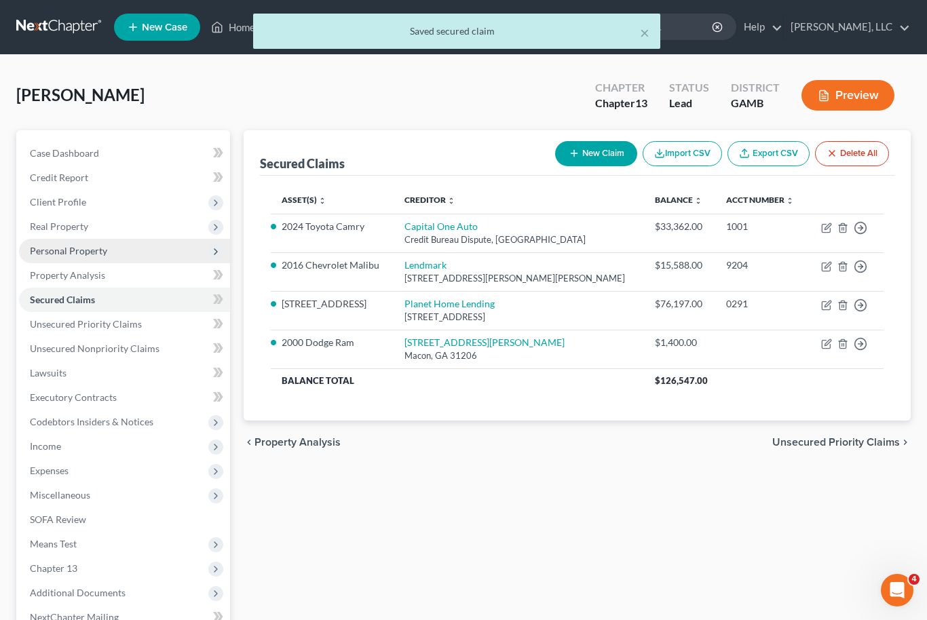
click at [79, 255] on span "Personal Property" at bounding box center [68, 251] width 77 height 12
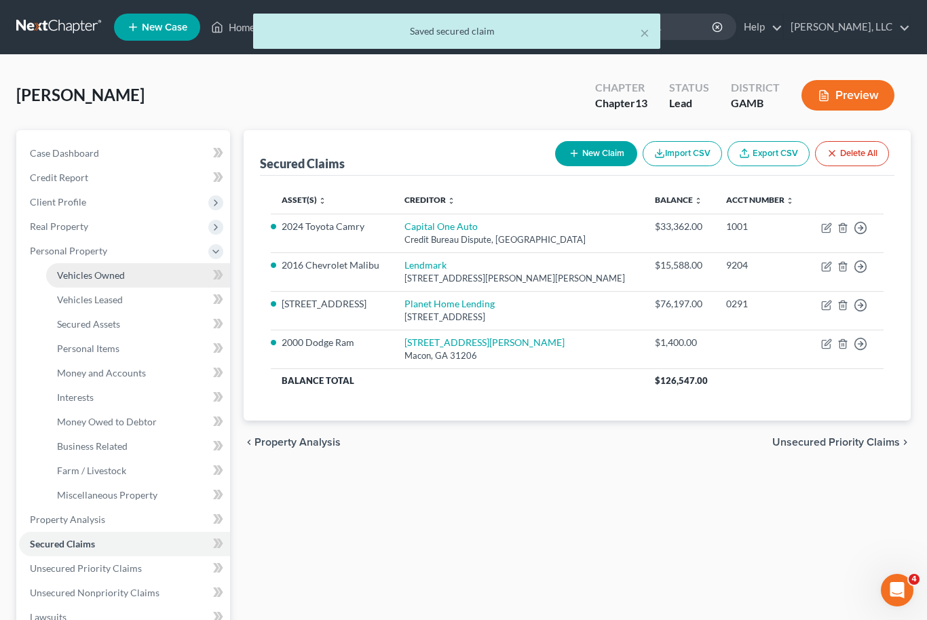
click at [103, 278] on span "Vehicles Owned" at bounding box center [91, 275] width 68 height 12
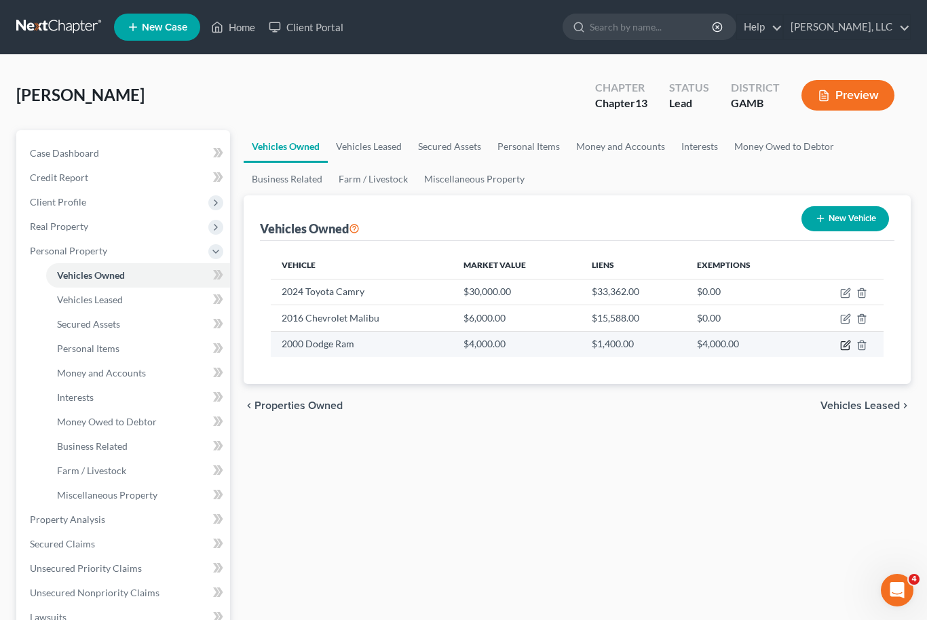
click at [841, 348] on icon "button" at bounding box center [845, 345] width 8 height 8
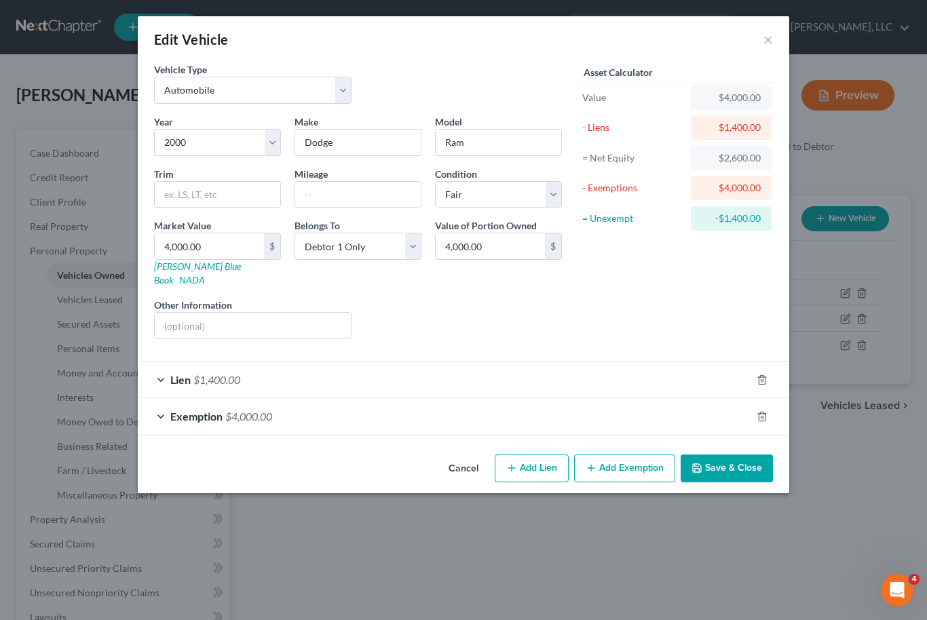
click at [314, 405] on div "Exemption $4,000.00" at bounding box center [445, 416] width 614 height 36
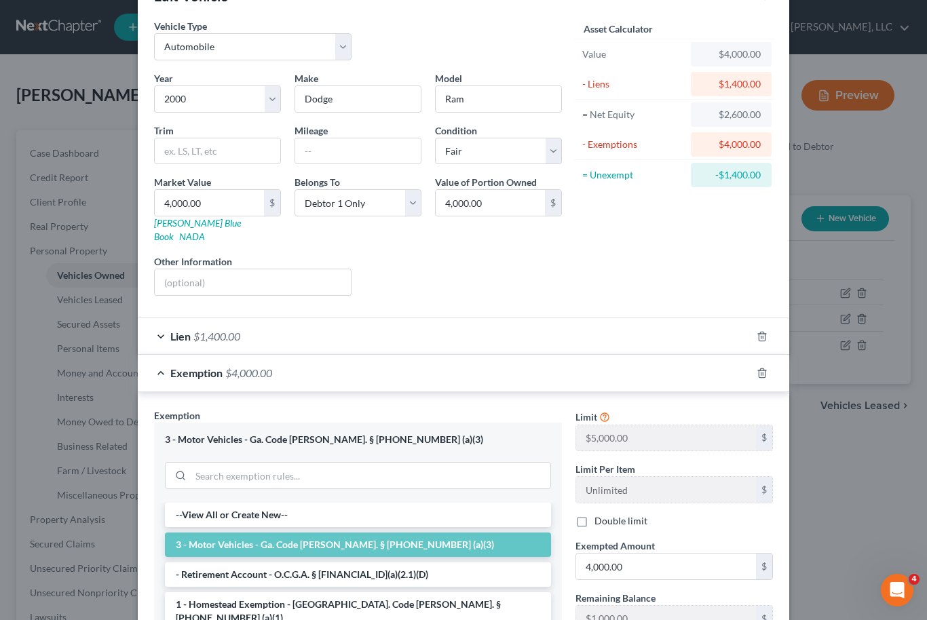
scroll to position [62, 0]
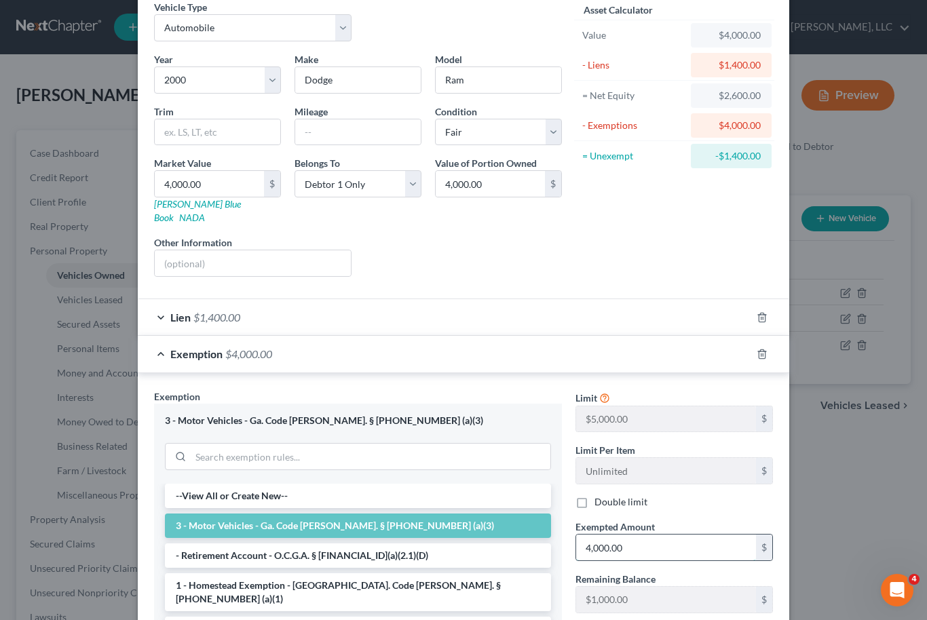
click at [609, 543] on input "4,000.00" at bounding box center [666, 548] width 180 height 26
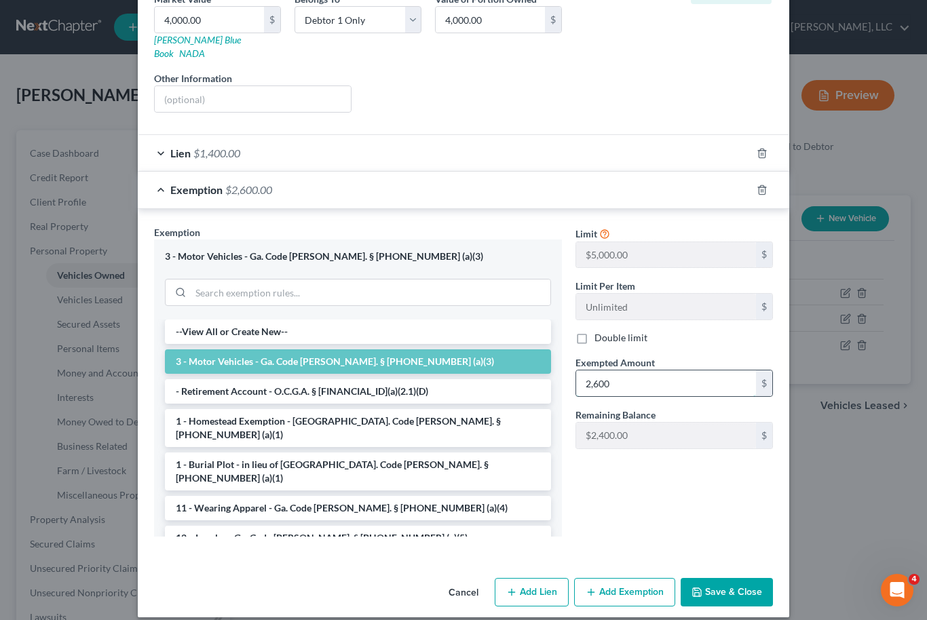
scroll to position [225, 0]
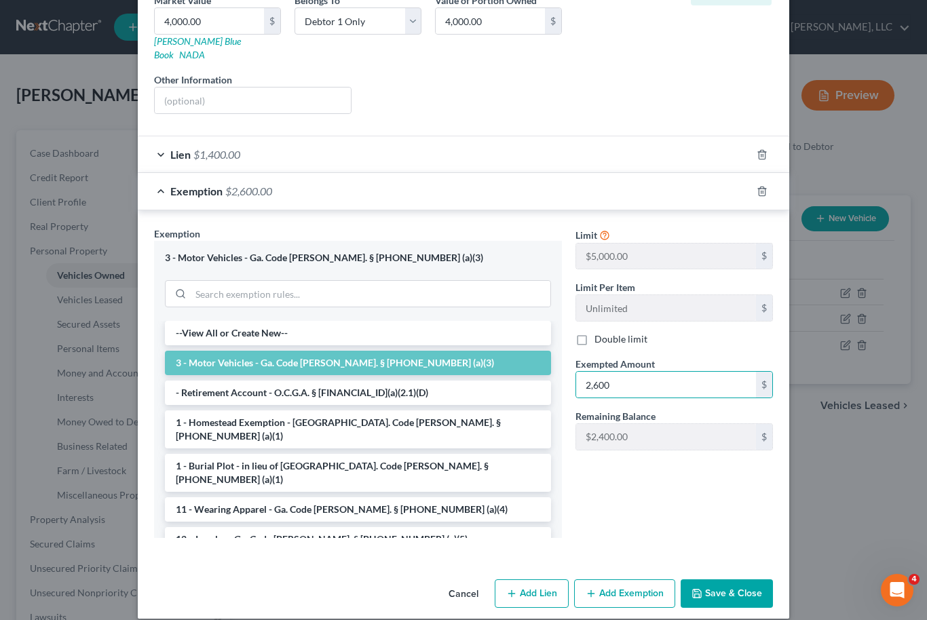
click at [749, 588] on button "Save & Close" at bounding box center [727, 594] width 92 height 29
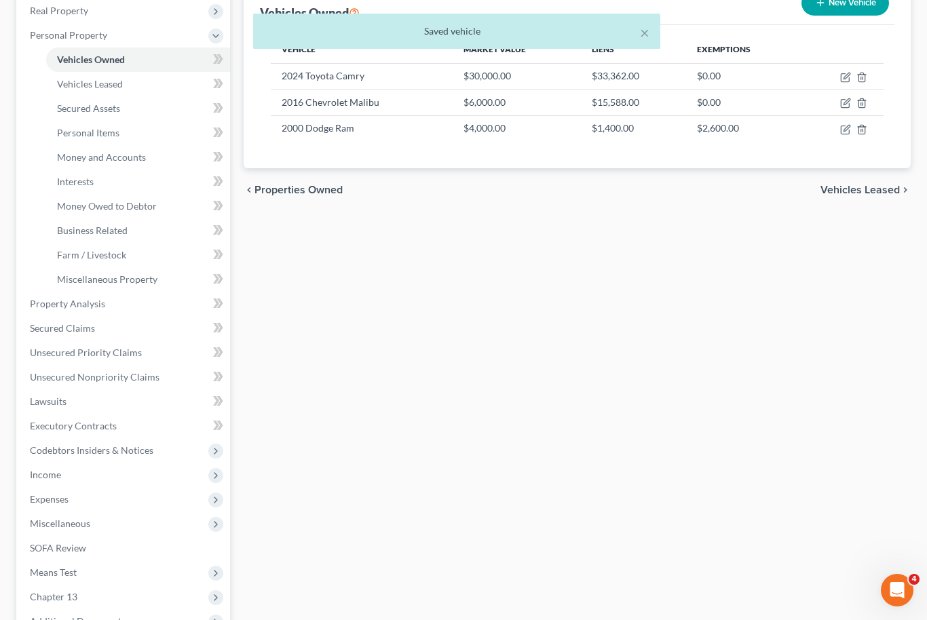
scroll to position [222, 0]
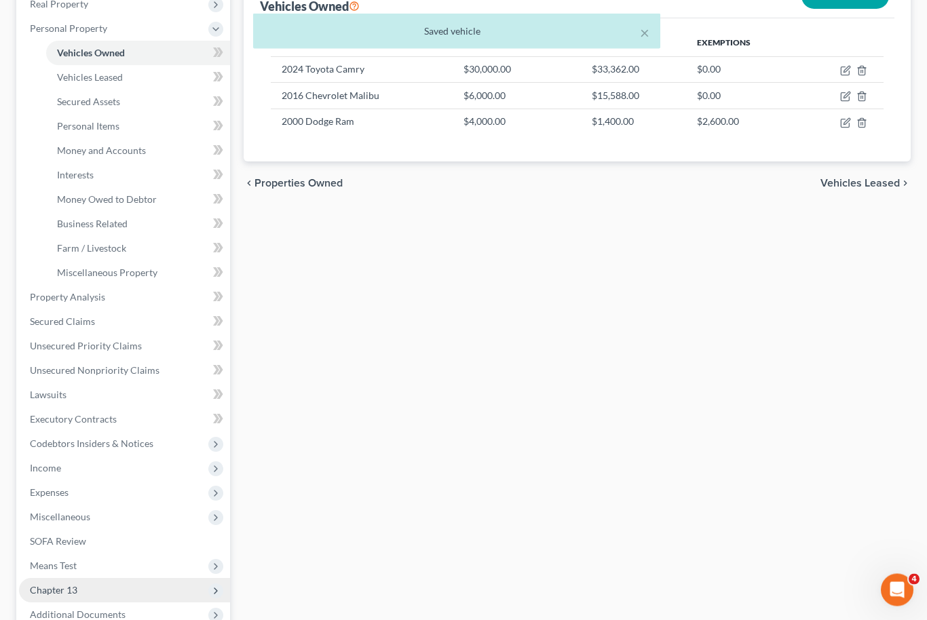
click at [84, 597] on span "Chapter 13" at bounding box center [124, 591] width 211 height 24
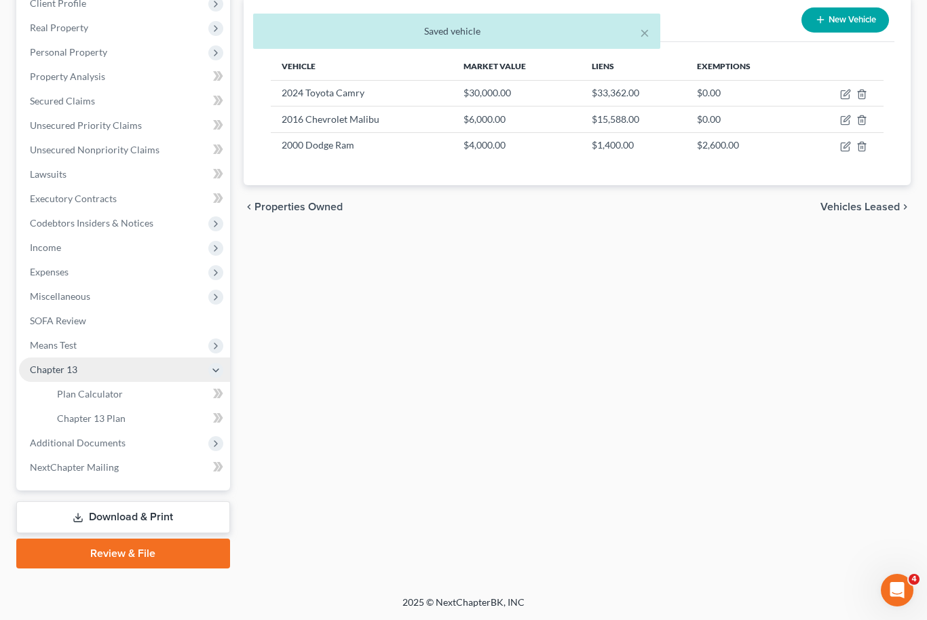
scroll to position [153, 0]
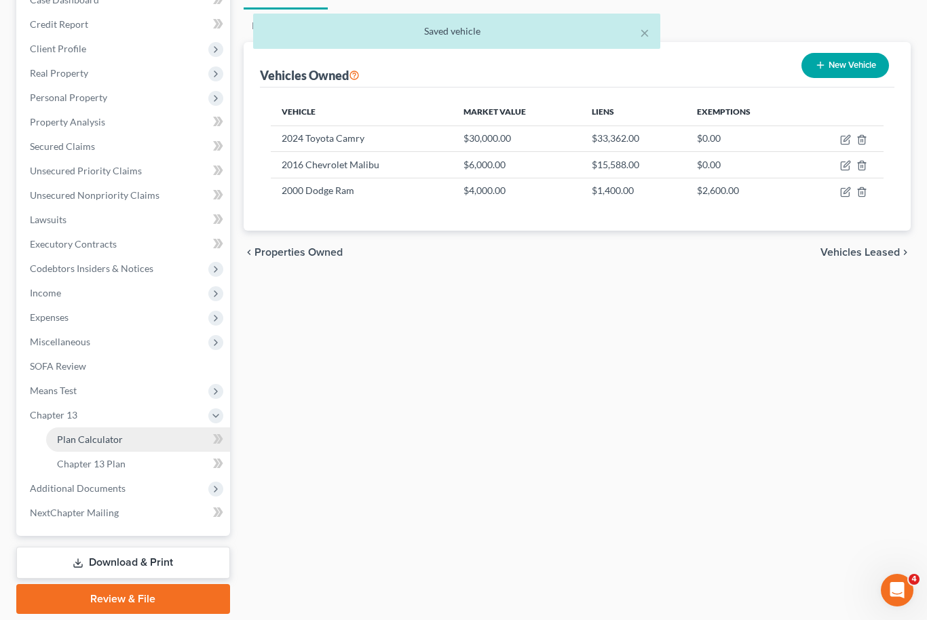
click at [117, 443] on span "Plan Calculator" at bounding box center [90, 440] width 66 height 12
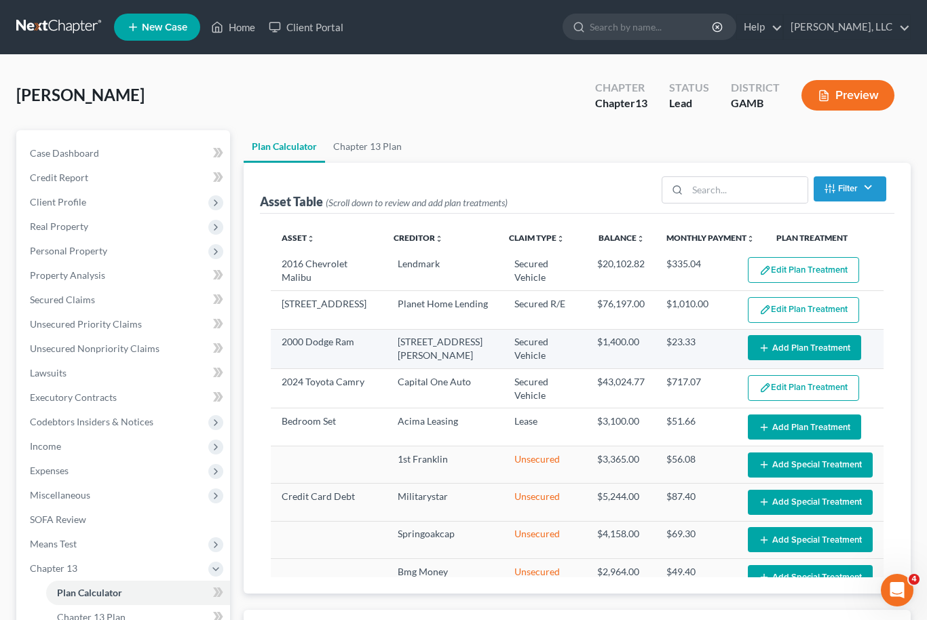
click at [813, 350] on button "Add Plan Treatment" at bounding box center [804, 347] width 113 height 25
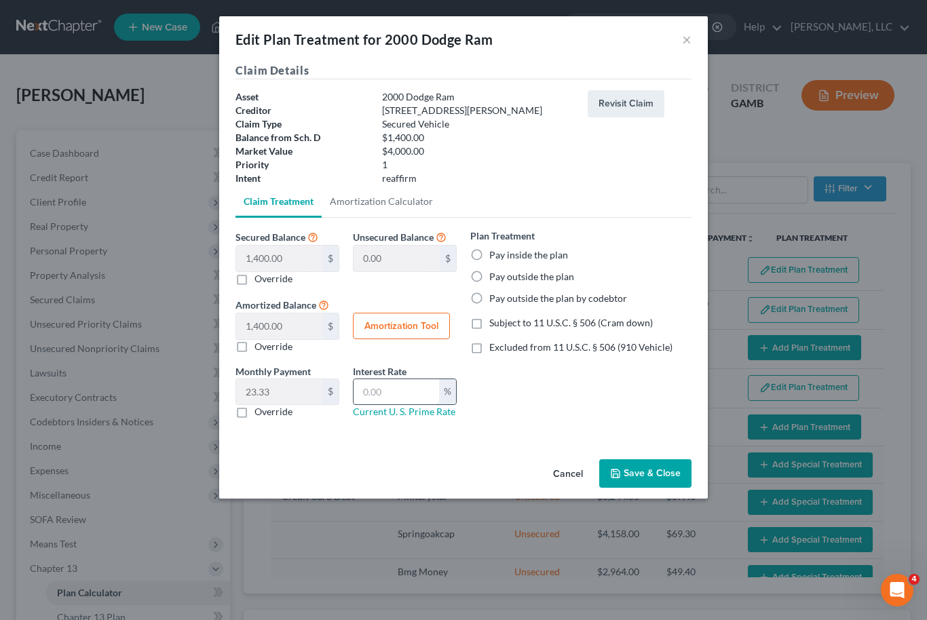
click at [404, 393] on input "text" at bounding box center [397, 392] width 86 height 26
click at [489, 258] on label "Pay inside the plan" at bounding box center [528, 255] width 79 height 14
click at [495, 257] on input "Pay inside the plan" at bounding box center [499, 252] width 9 height 9
click at [489, 322] on label "Subject to 11 U.S.C. § 506 (Cram down)" at bounding box center [571, 323] width 164 height 14
click at [495, 322] on input "Subject to 11 U.S.C. § 506 (Cram down)" at bounding box center [499, 320] width 9 height 9
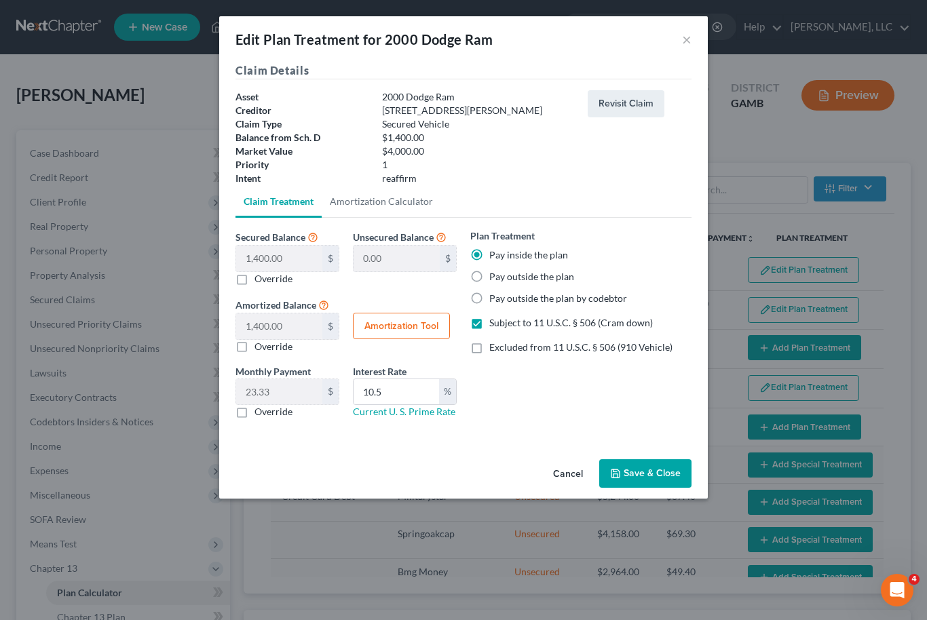
click at [407, 323] on button "Amortization Tool" at bounding box center [401, 326] width 97 height 27
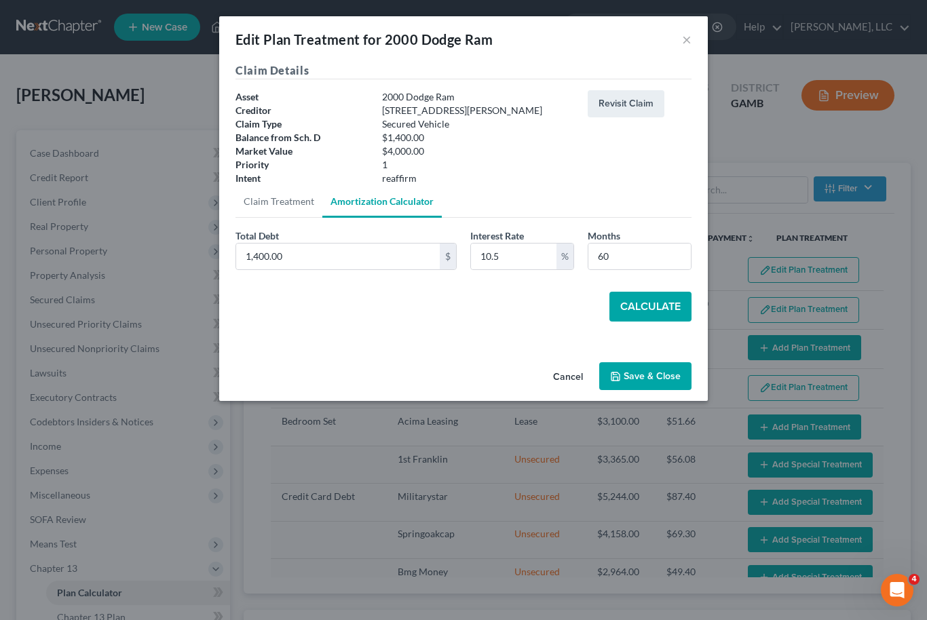
click at [658, 305] on button "Calculate" at bounding box center [650, 307] width 82 height 30
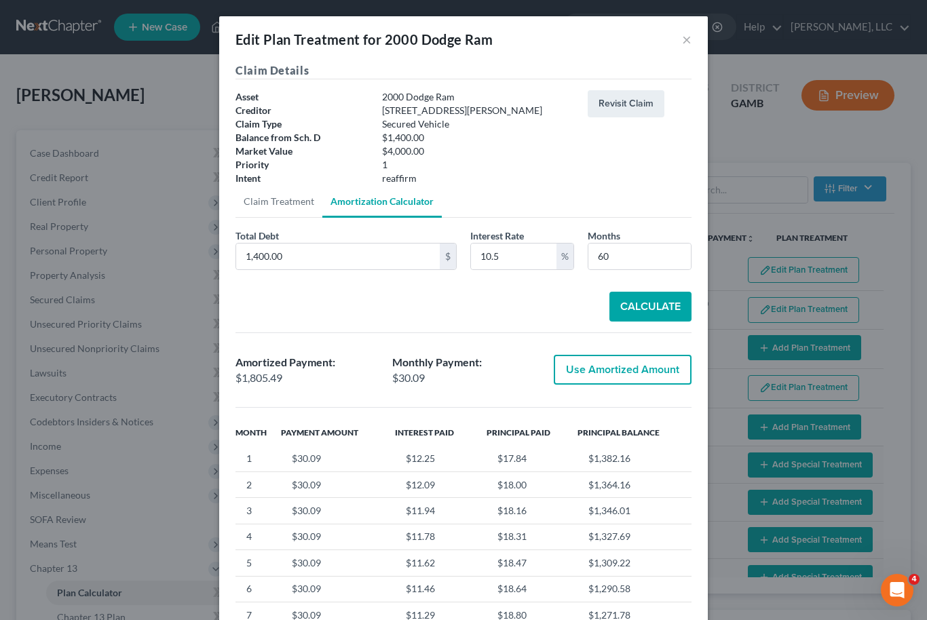
click at [639, 373] on button "Use Amortized Amount" at bounding box center [623, 370] width 138 height 30
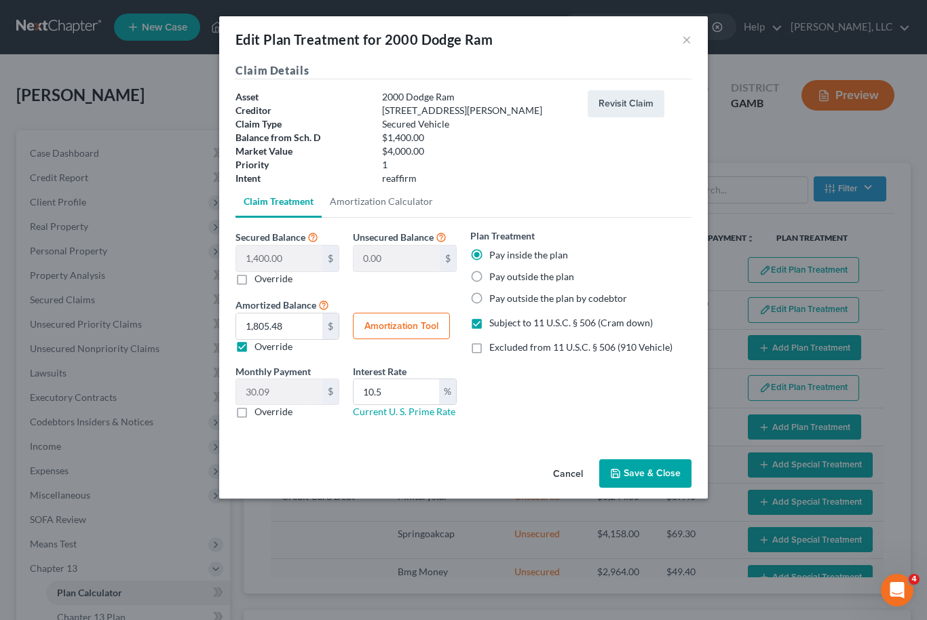
click at [666, 477] on button "Save & Close" at bounding box center [645, 473] width 92 height 29
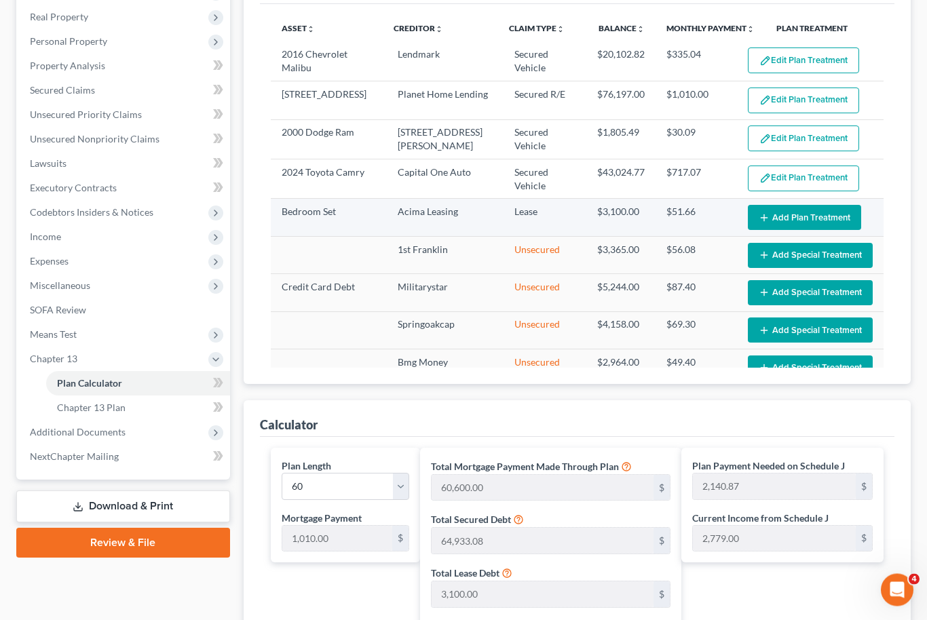
click at [823, 218] on button "Add Plan Treatment" at bounding box center [804, 218] width 113 height 25
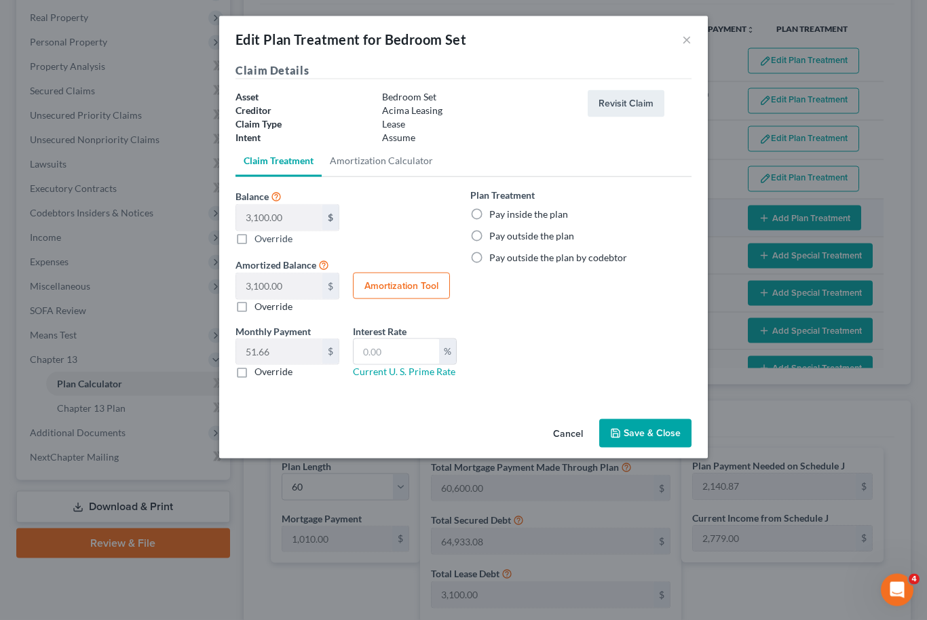
scroll to position [210, 0]
click at [489, 236] on label "Pay outside the plan" at bounding box center [531, 236] width 85 height 14
click at [495, 236] on input "Pay outside the plan" at bounding box center [499, 233] width 9 height 9
click at [661, 439] on button "Save & Close" at bounding box center [645, 433] width 92 height 29
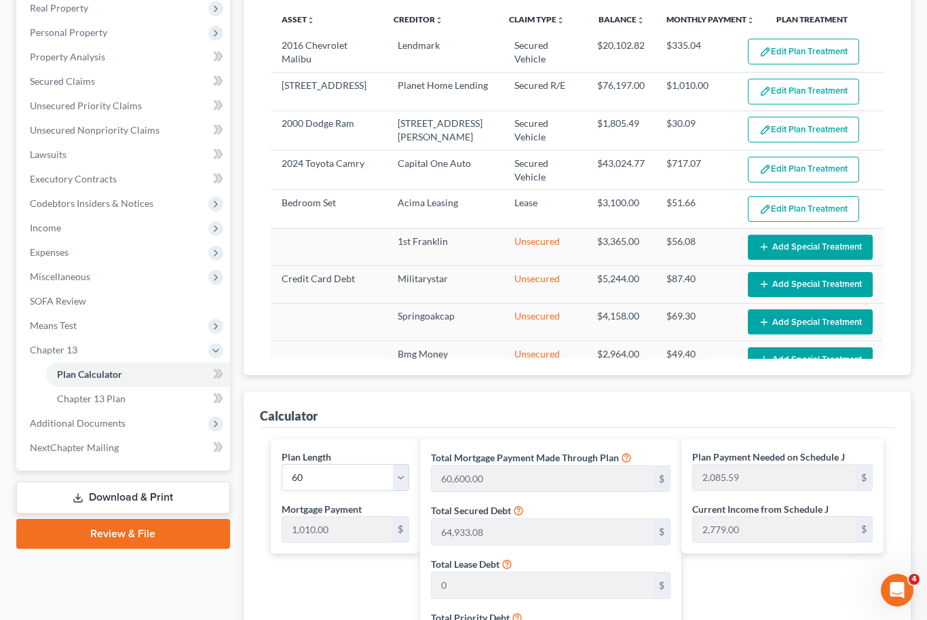
scroll to position [212, 0]
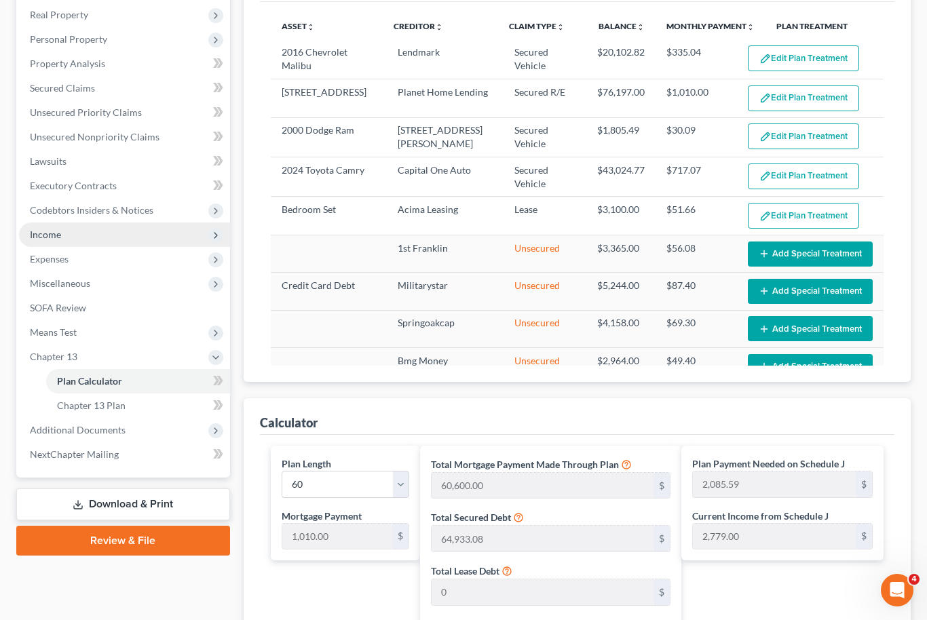
click at [77, 232] on span "Income" at bounding box center [124, 235] width 211 height 24
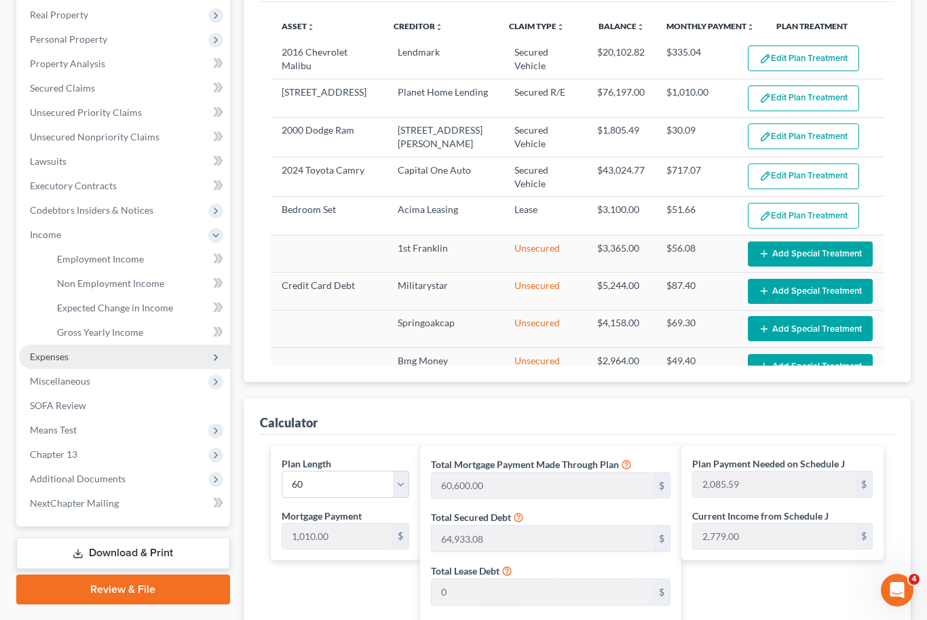
click at [92, 358] on span "Expenses" at bounding box center [124, 357] width 211 height 24
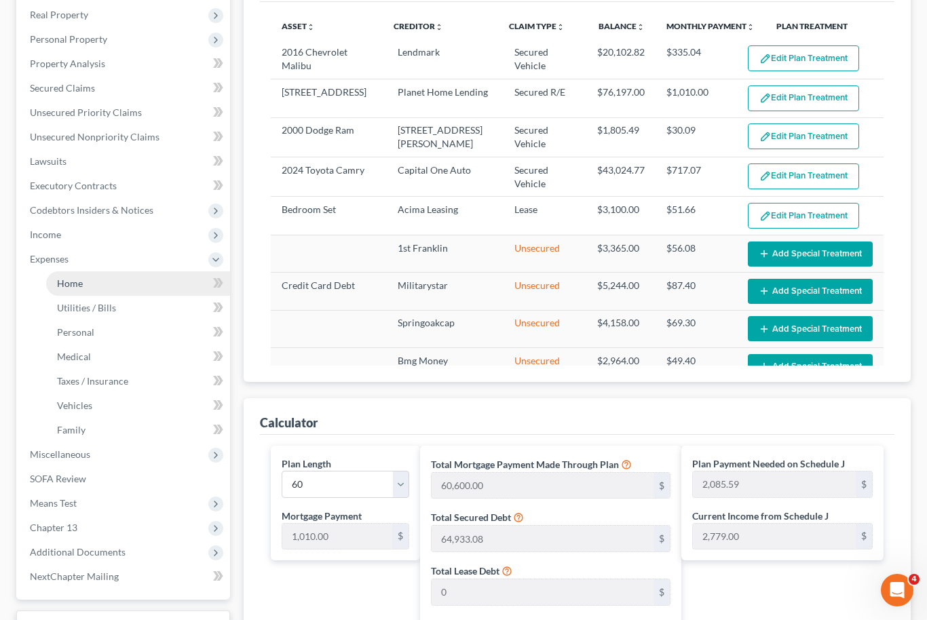
click at [111, 283] on link "Home" at bounding box center [138, 283] width 184 height 24
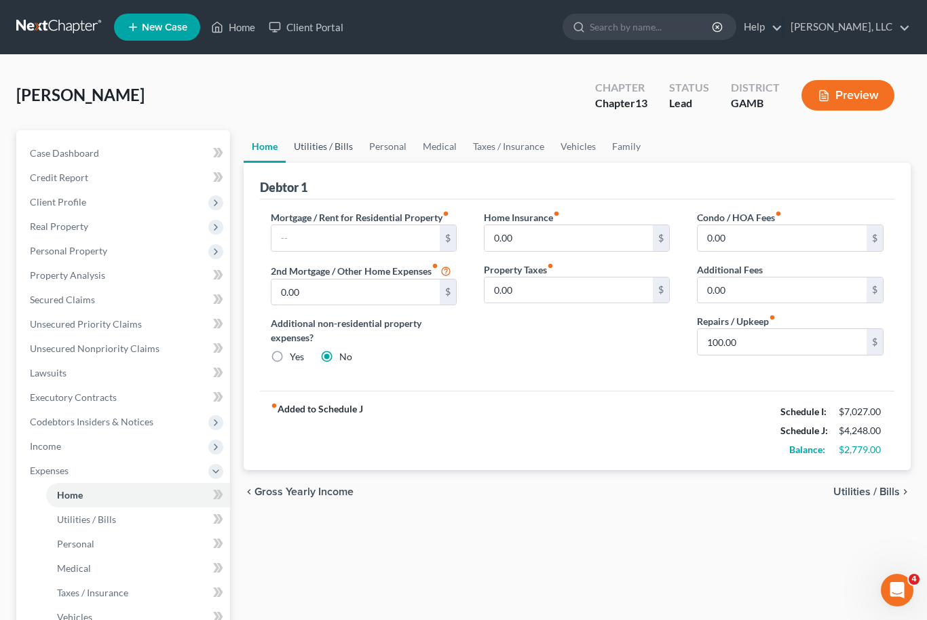
click at [330, 143] on link "Utilities / Bills" at bounding box center [323, 146] width 75 height 33
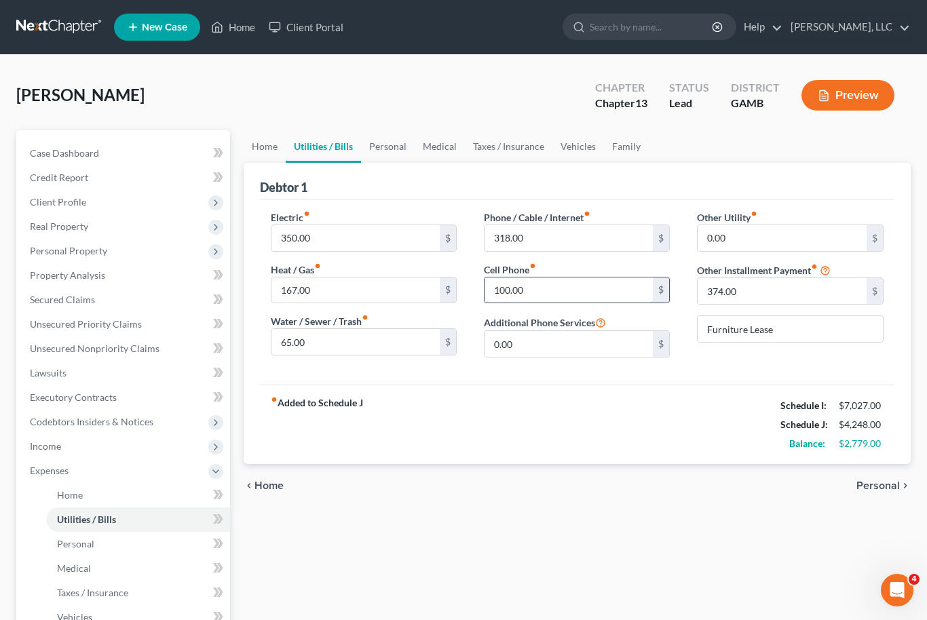
click at [520, 287] on input "100.00" at bounding box center [569, 291] width 169 height 26
click at [385, 143] on link "Personal" at bounding box center [388, 146] width 54 height 33
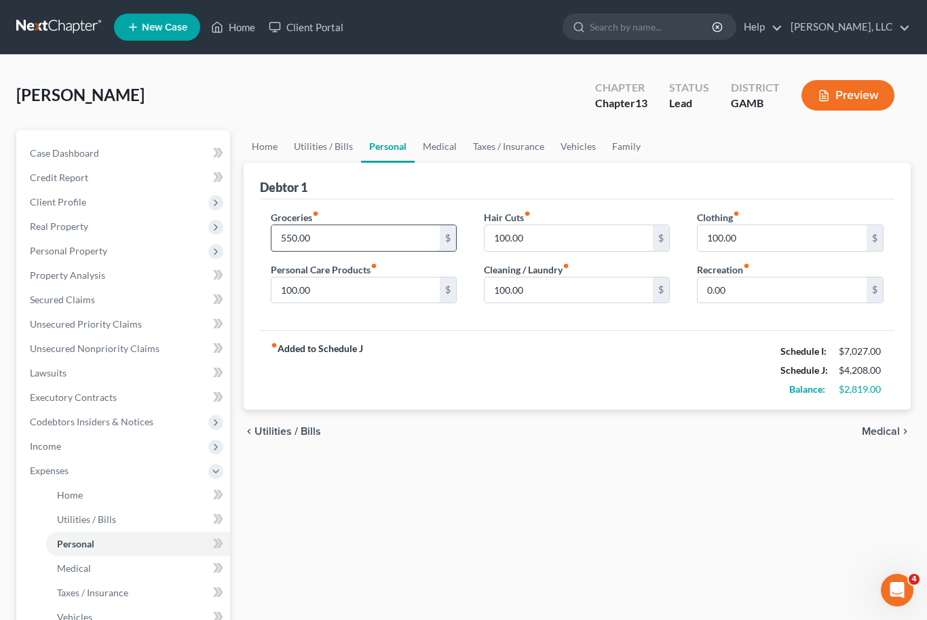
click at [299, 240] on input "550.00" at bounding box center [355, 238] width 169 height 26
click at [523, 241] on input "100.00" at bounding box center [569, 238] width 169 height 26
click at [305, 237] on input "300.00" at bounding box center [355, 238] width 169 height 26
click at [438, 150] on link "Medical" at bounding box center [440, 146] width 50 height 33
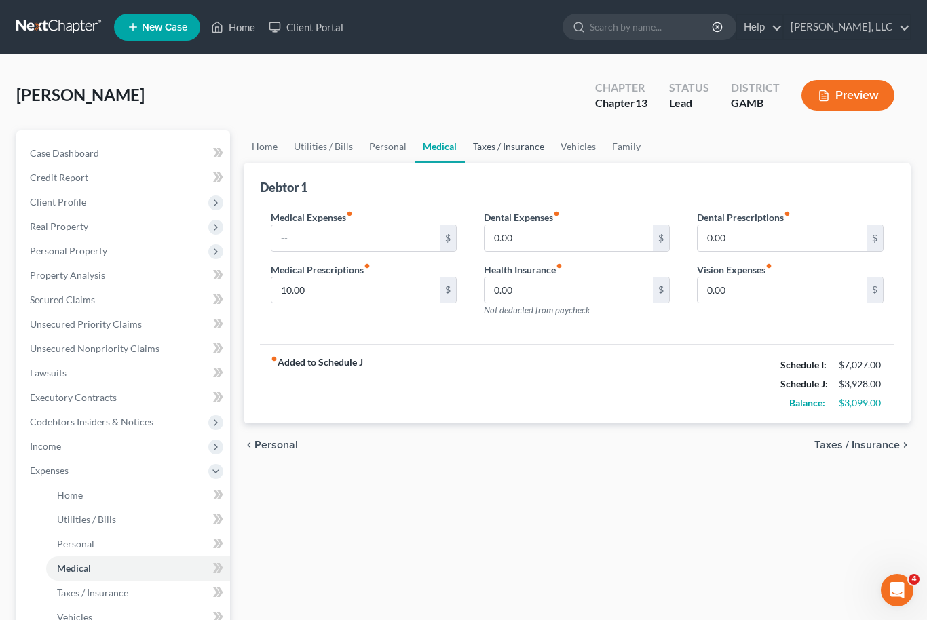
click at [503, 144] on link "Taxes / Insurance" at bounding box center [509, 146] width 88 height 33
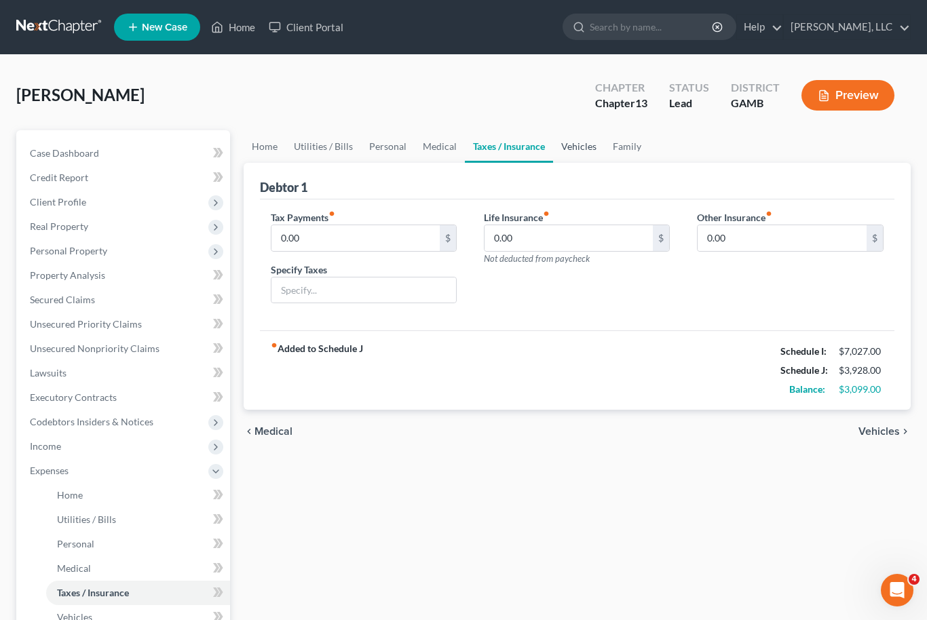
click at [586, 144] on link "Vehicles" at bounding box center [579, 146] width 52 height 33
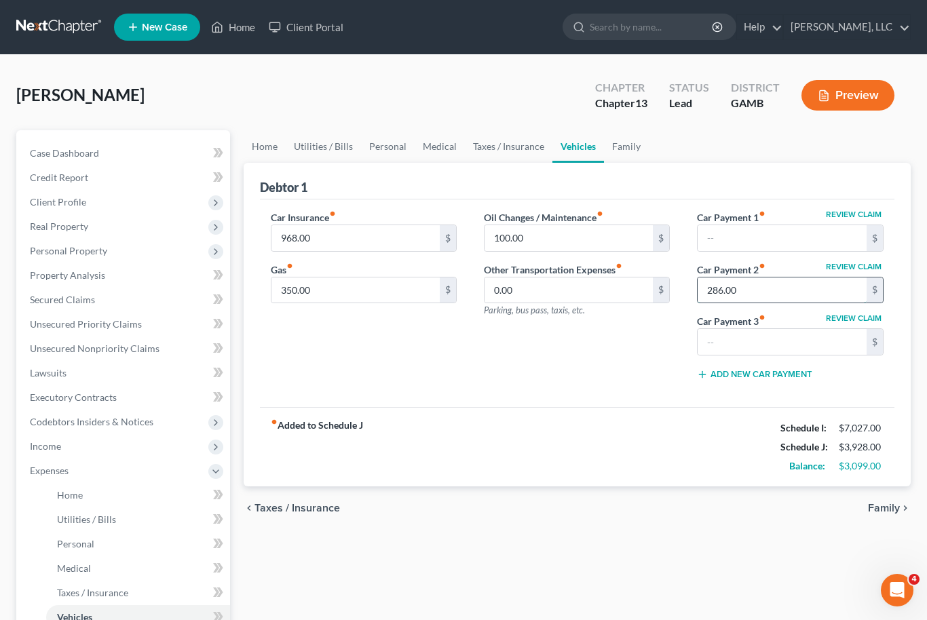
click at [733, 302] on input "286.00" at bounding box center [782, 291] width 169 height 26
click at [358, 242] on input "968.00" at bounding box center [355, 238] width 169 height 26
click at [388, 144] on link "Personal" at bounding box center [388, 146] width 54 height 33
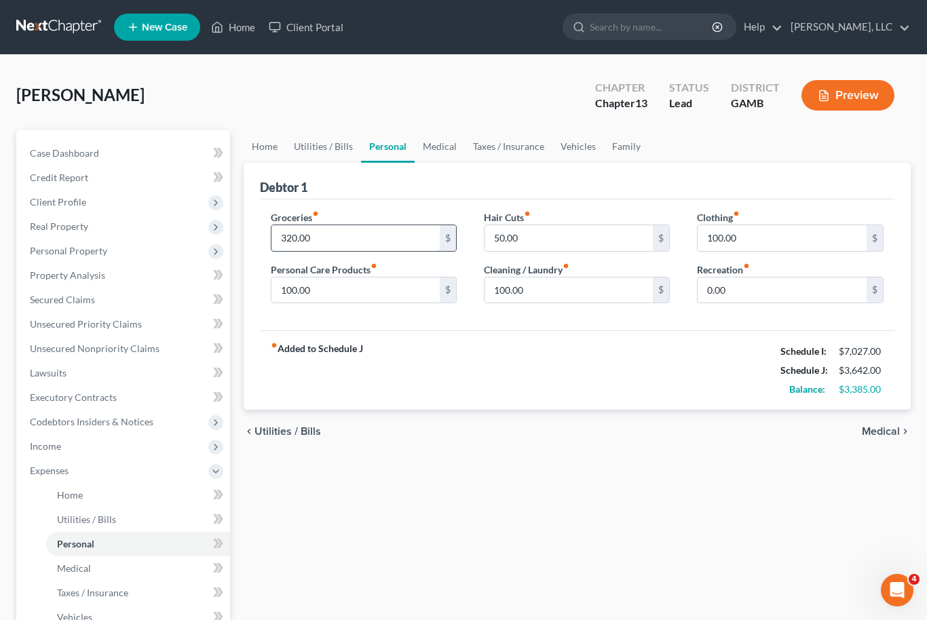
click at [301, 241] on input "320.00" at bounding box center [355, 238] width 169 height 26
click at [265, 150] on link "Home" at bounding box center [265, 146] width 42 height 33
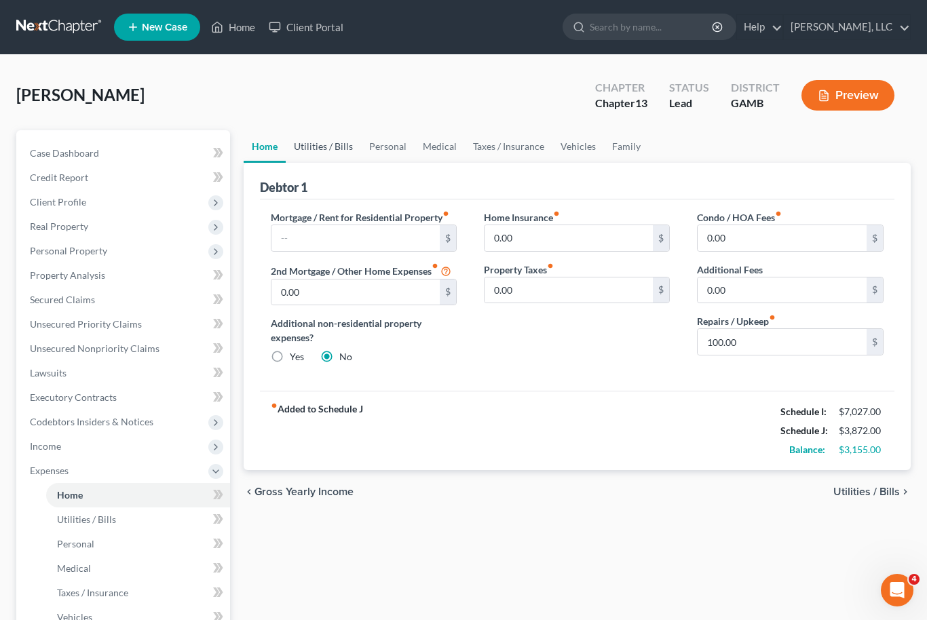
click at [321, 154] on link "Utilities / Bills" at bounding box center [323, 146] width 75 height 33
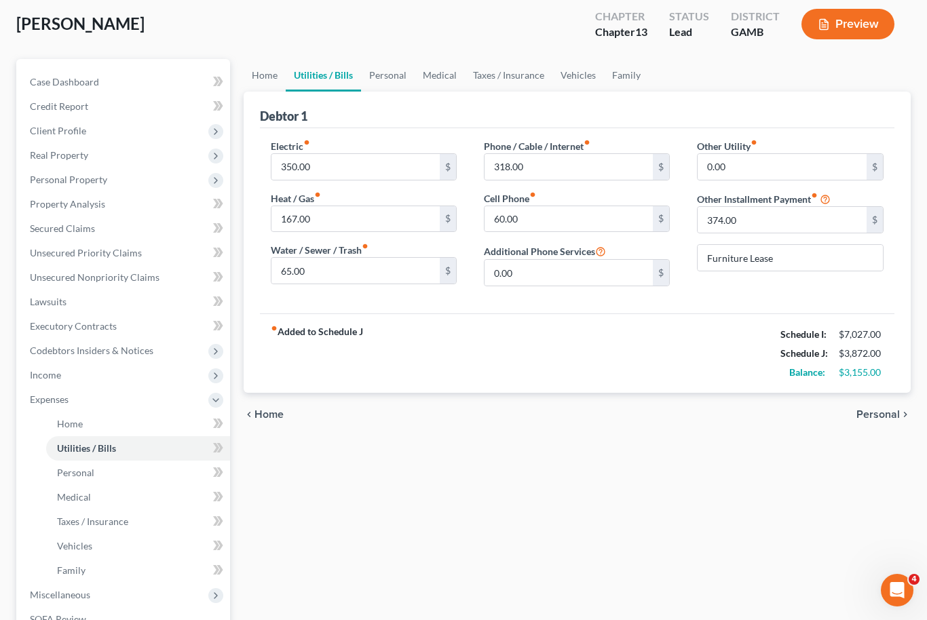
scroll to position [276, 0]
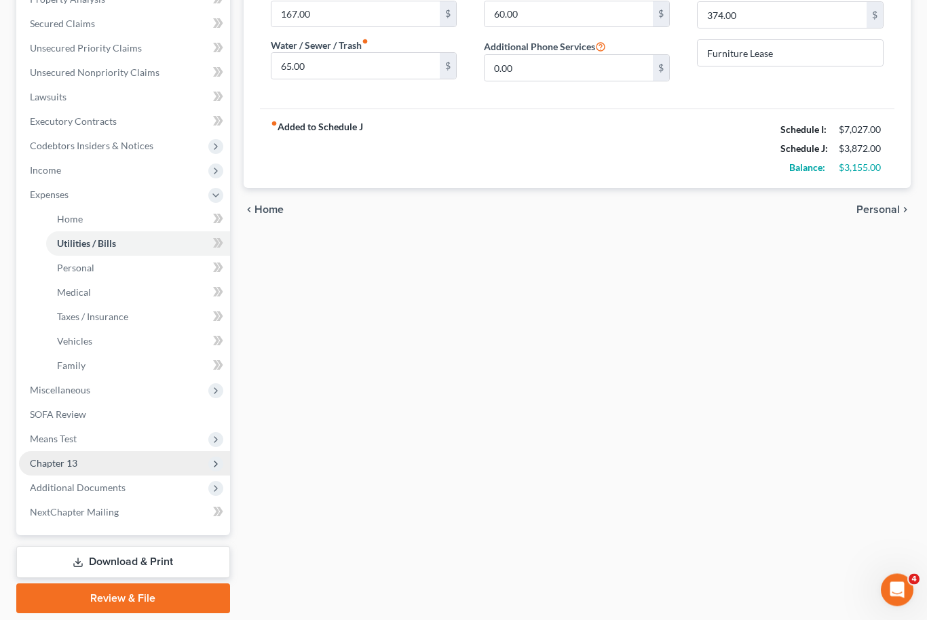
click at [99, 459] on span "Chapter 13" at bounding box center [124, 464] width 211 height 24
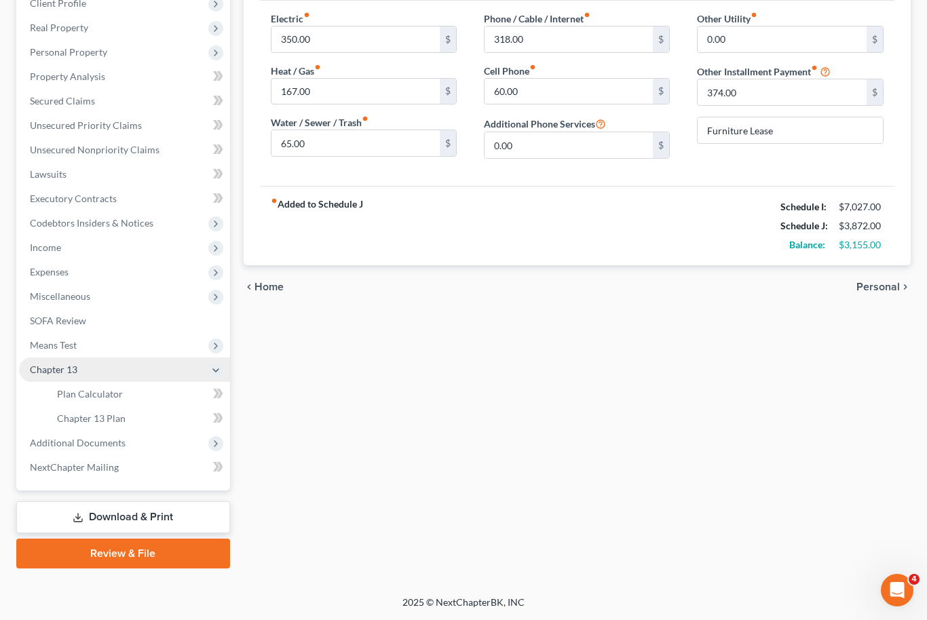
scroll to position [153, 0]
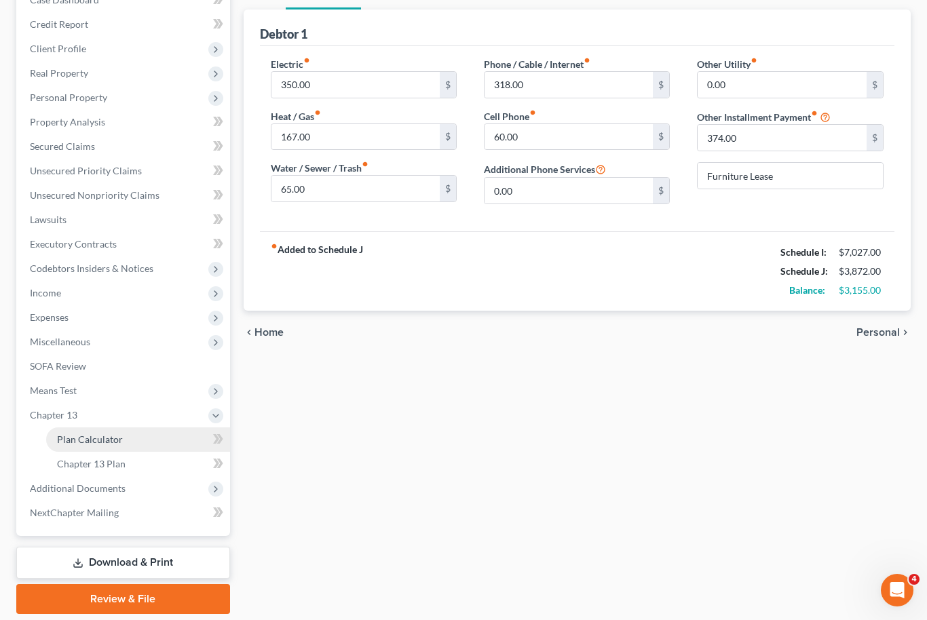
click at [136, 440] on link "Plan Calculator" at bounding box center [138, 440] width 184 height 24
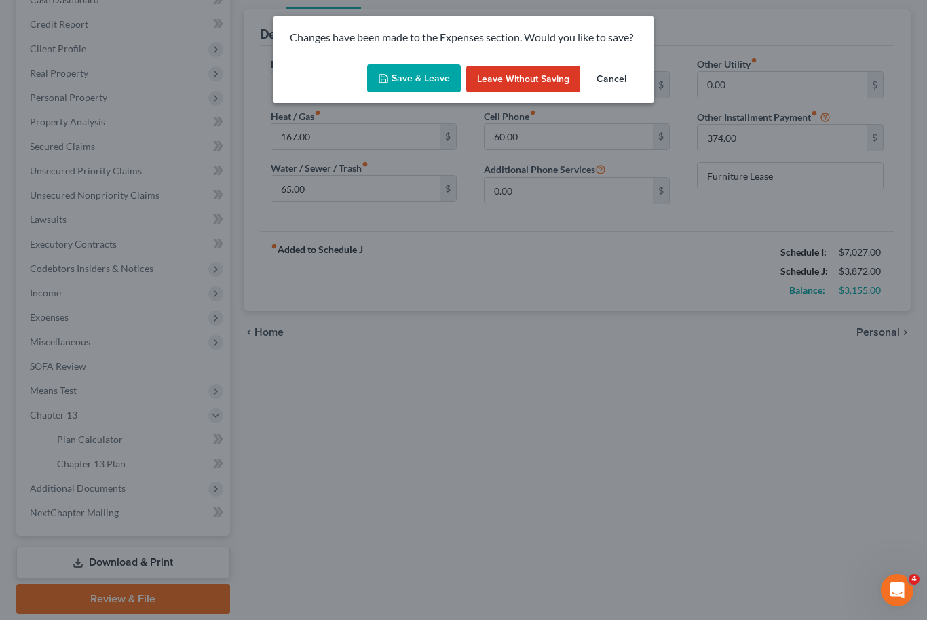
click at [434, 84] on button "Save & Leave" at bounding box center [414, 78] width 94 height 29
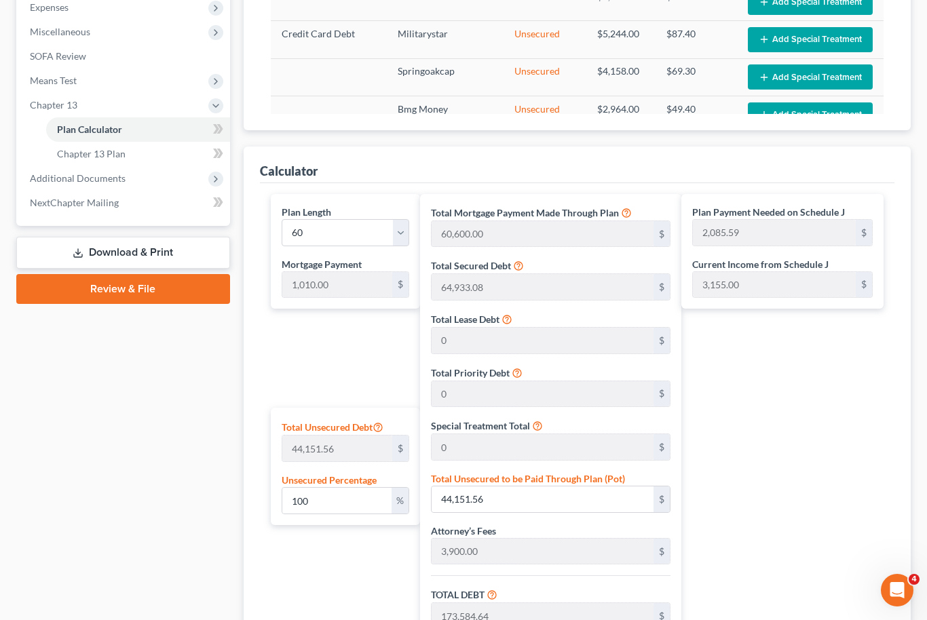
scroll to position [462, 0]
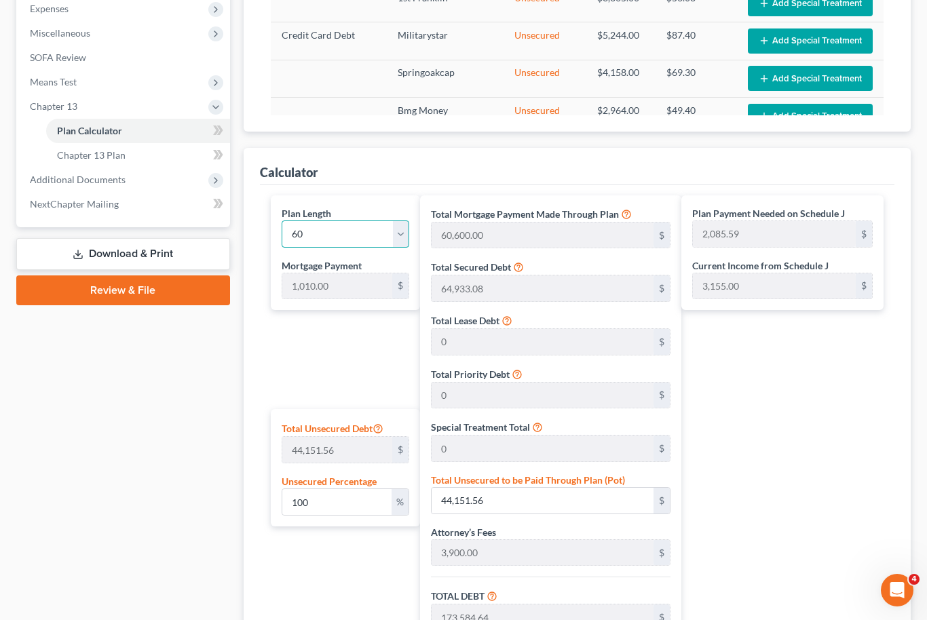
click at [402, 230] on select "1 2 3 4 5 6 7 8 9 10 11 12 13 14 15 16 17 18 19 20 21 22 23 24 25 26 27 28 29 3…" at bounding box center [346, 234] width 128 height 27
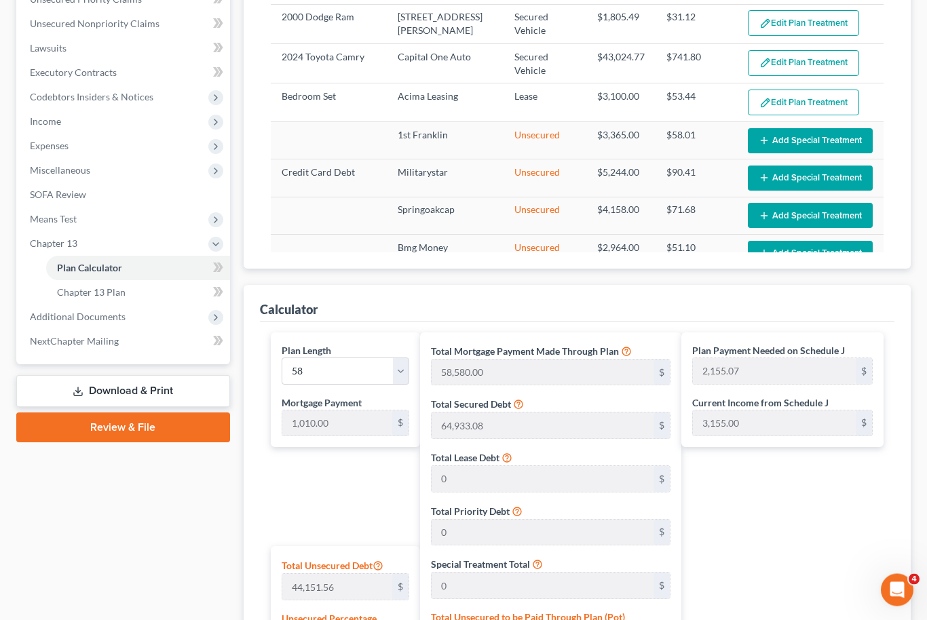
scroll to position [320, 0]
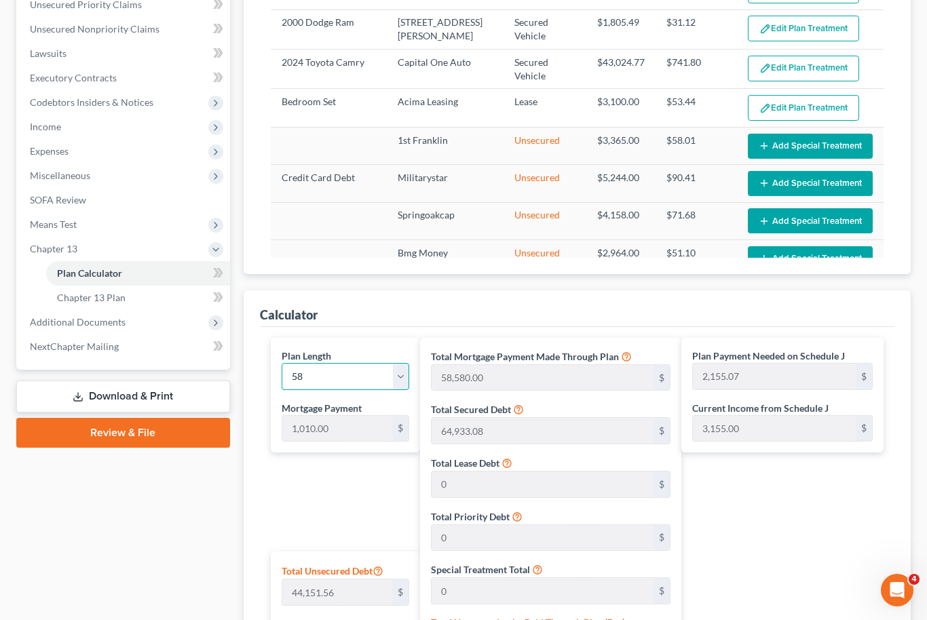
click at [396, 374] on select "1 2 3 4 5 6 7 8 9 10 11 12 13 14 15 16 17 18 19 20 21 22 23 24 25 26 27 28 29 3…" at bounding box center [346, 376] width 128 height 27
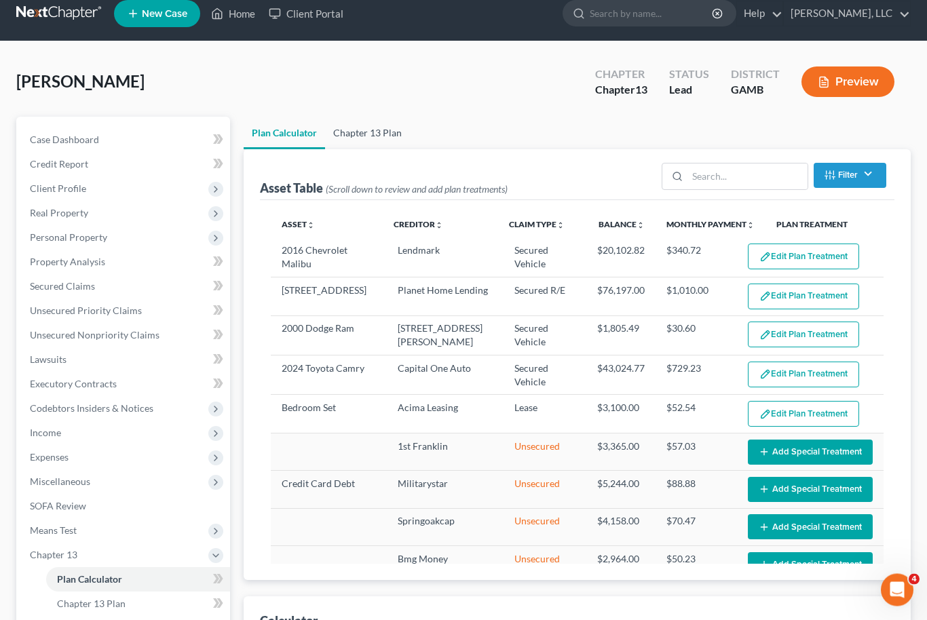
scroll to position [14, 0]
click at [385, 134] on link "Chapter 13 Plan" at bounding box center [367, 133] width 85 height 33
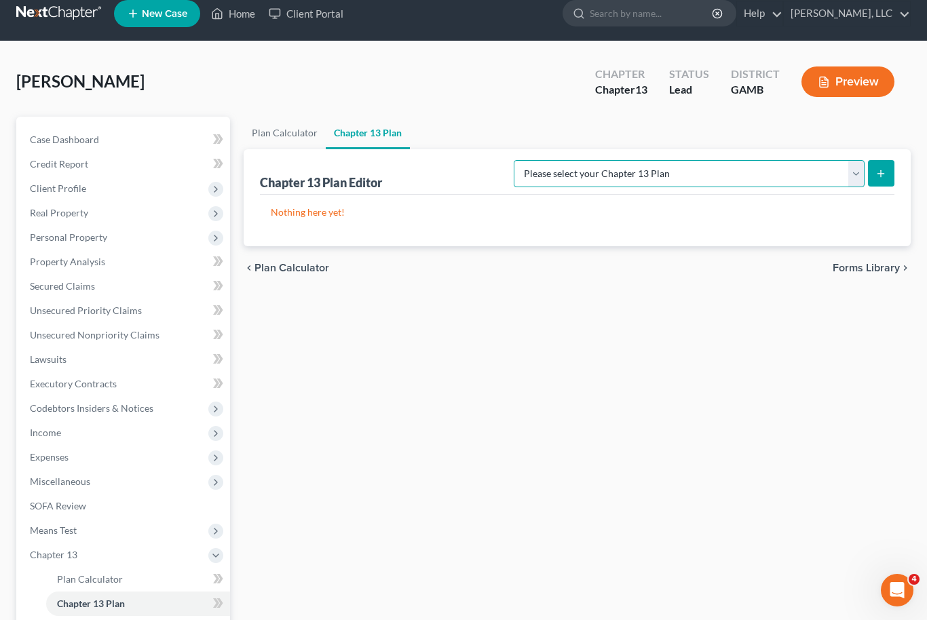
click at [857, 180] on select "Please select your Chapter 13 Plan [US_STATE] Middle - Revised [DATE] [US_STATE…" at bounding box center [689, 173] width 351 height 27
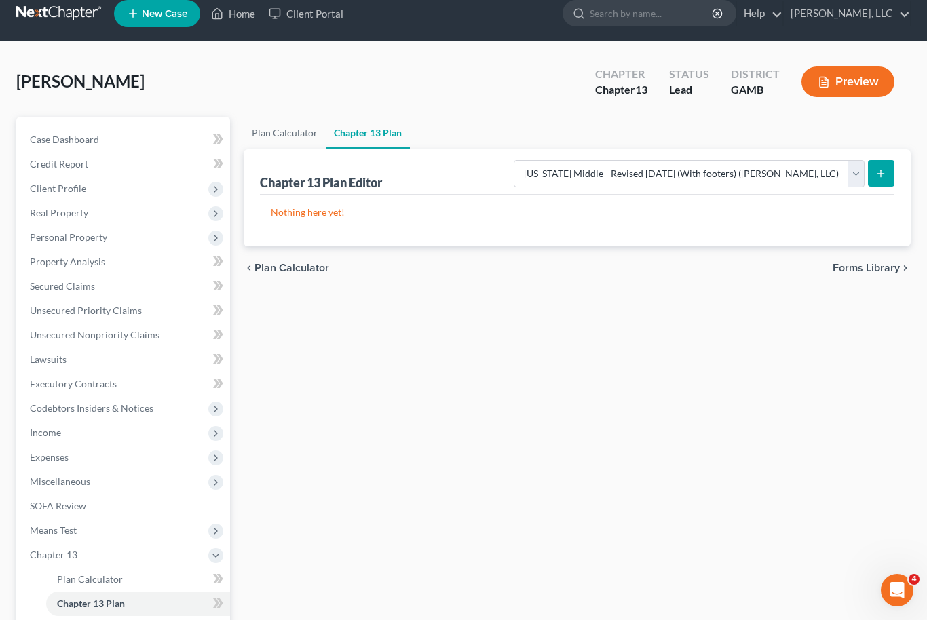
click at [880, 183] on button "submit" at bounding box center [881, 173] width 26 height 26
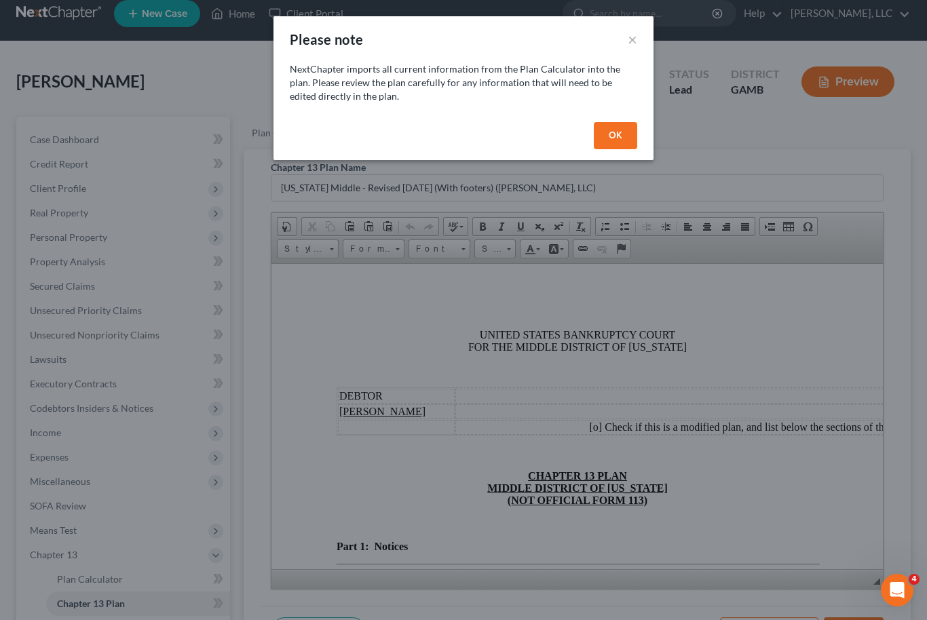
click at [626, 130] on button "OK" at bounding box center [615, 135] width 43 height 27
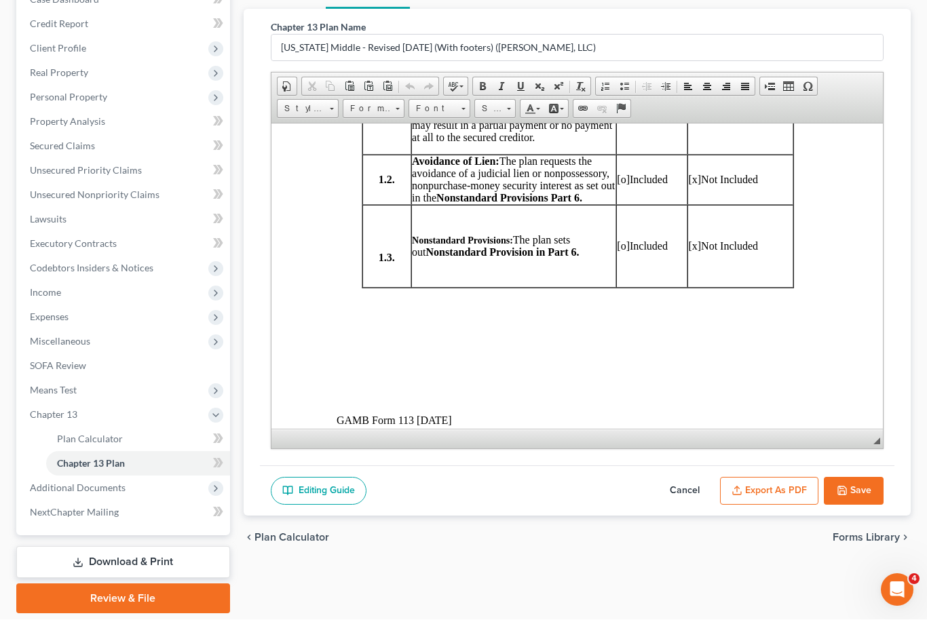
scroll to position [687, 0]
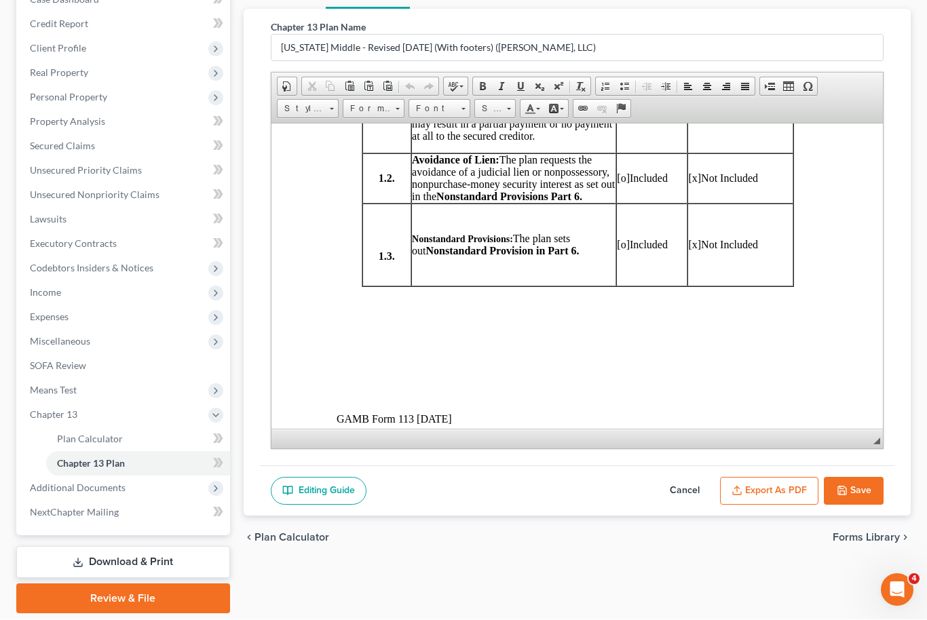
click at [693, 250] on span "[x]" at bounding box center [694, 244] width 13 height 12
click at [625, 250] on span "[o]" at bounding box center [622, 245] width 13 height 12
click at [623, 250] on span "[o]" at bounding box center [622, 245] width 13 height 12
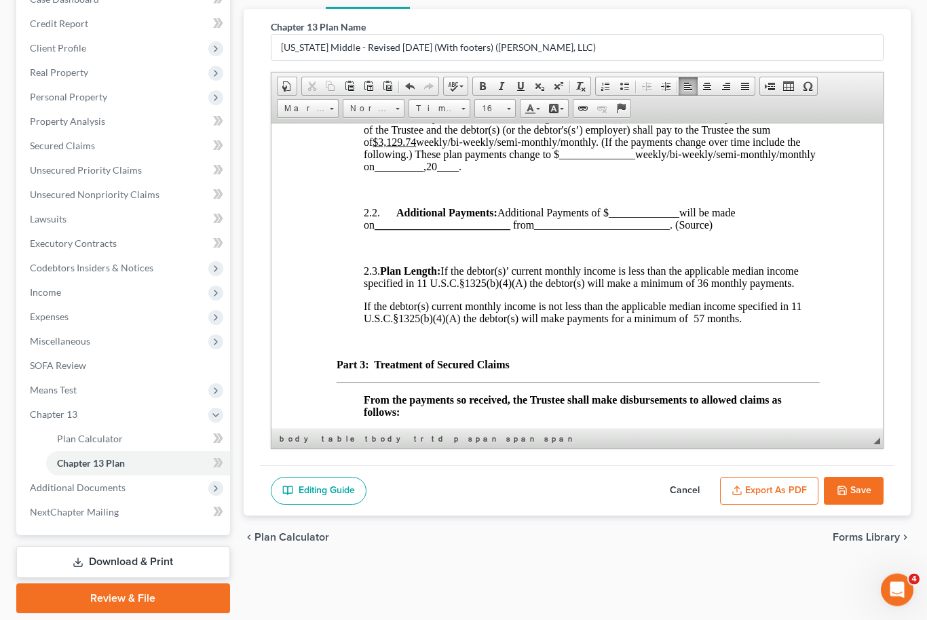
scroll to position [1314, 0]
click at [400, 148] on u "$3,129.74" at bounding box center [393, 142] width 43 height 12
click at [555, 172] on span "Plan Payments: The future earnings of the debtor(s) are submitted to the superv…" at bounding box center [589, 142] width 453 height 60
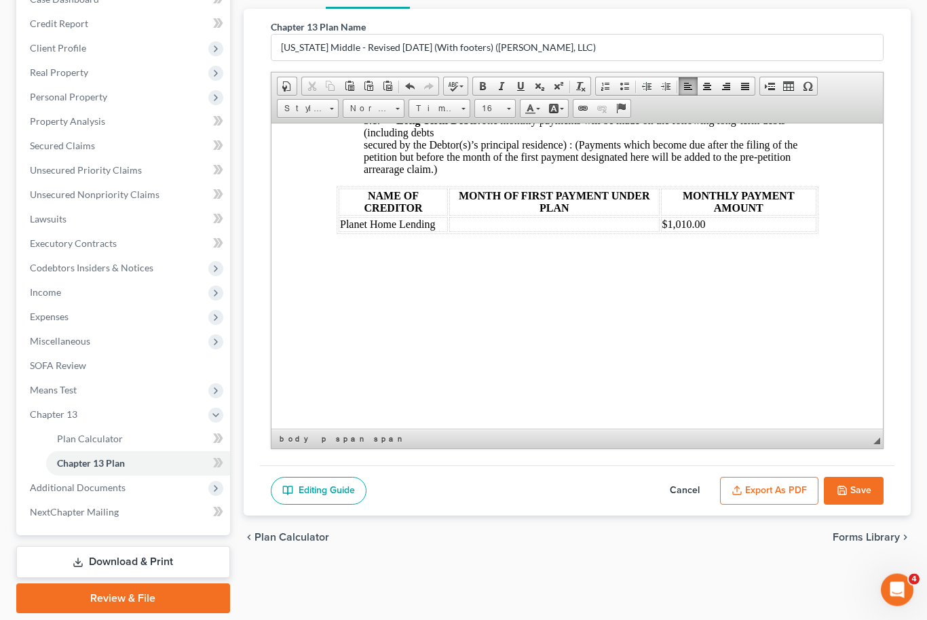
scroll to position [1636, 0]
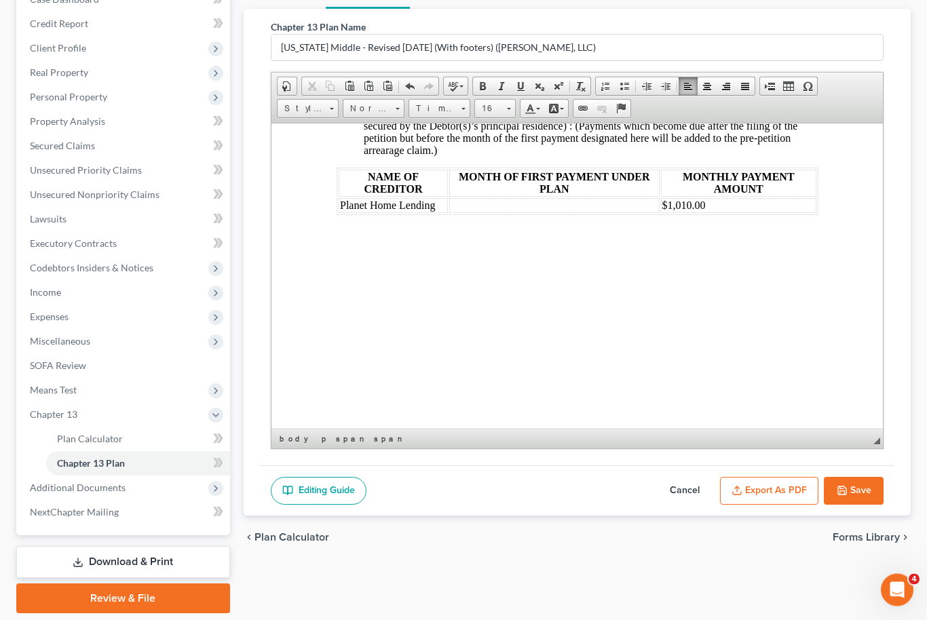
click at [557, 213] on td at bounding box center [554, 205] width 210 height 15
click at [713, 86] on link "Center" at bounding box center [707, 87] width 19 height 18
click at [690, 211] on span "$1,010.00" at bounding box center [683, 206] width 43 height 12
click at [709, 213] on td "$1,010.00" at bounding box center [738, 205] width 156 height 15
click at [711, 89] on span at bounding box center [707, 86] width 11 height 11
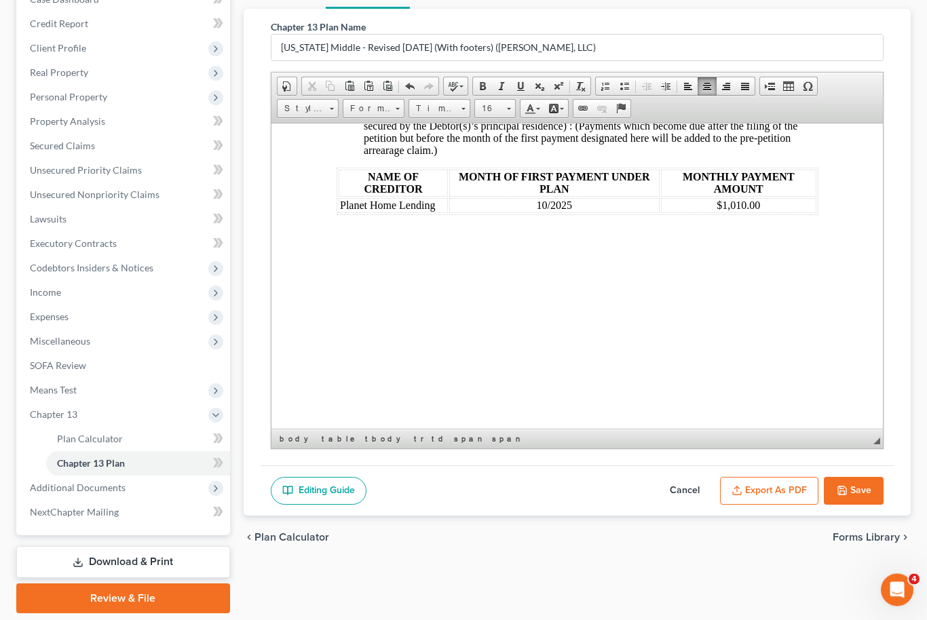
click at [786, 284] on p at bounding box center [590, 278] width 455 height 12
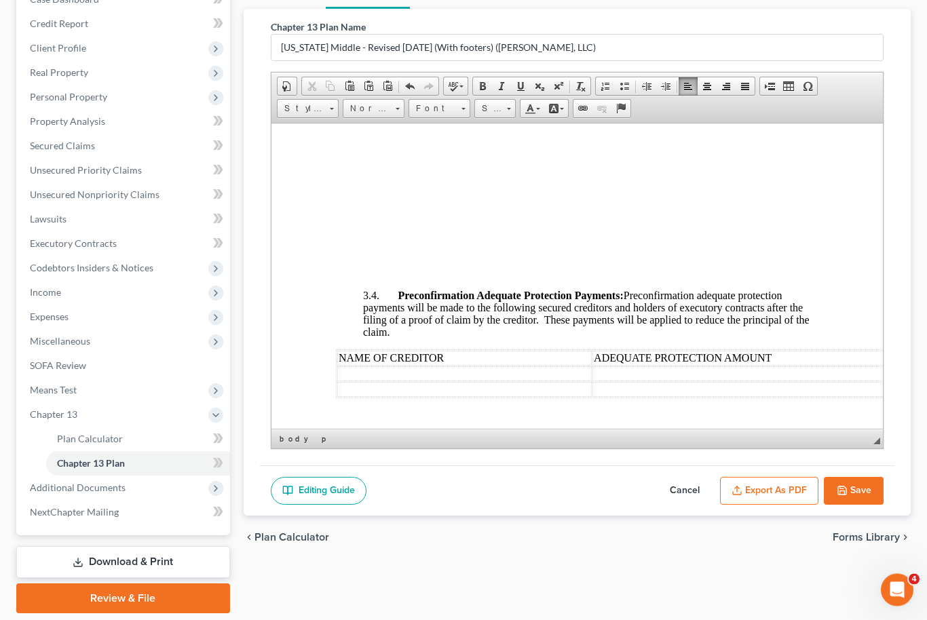
scroll to position [3338, 2]
click at [744, 75] on td "$340.73" at bounding box center [760, 61] width 107 height 27
click at [752, 91] on td "$729.23" at bounding box center [760, 83] width 107 height 15
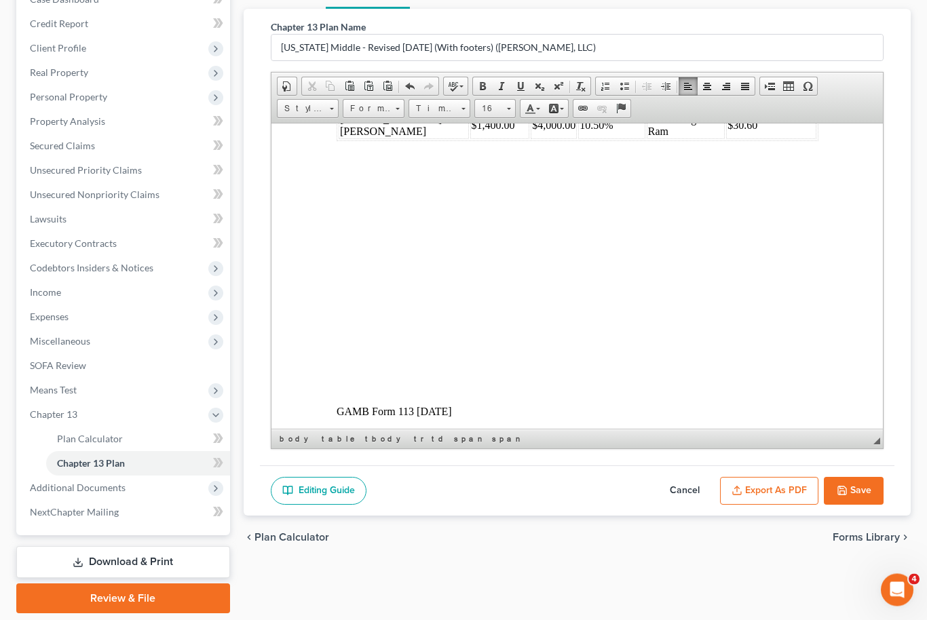
scroll to position [3895, 0]
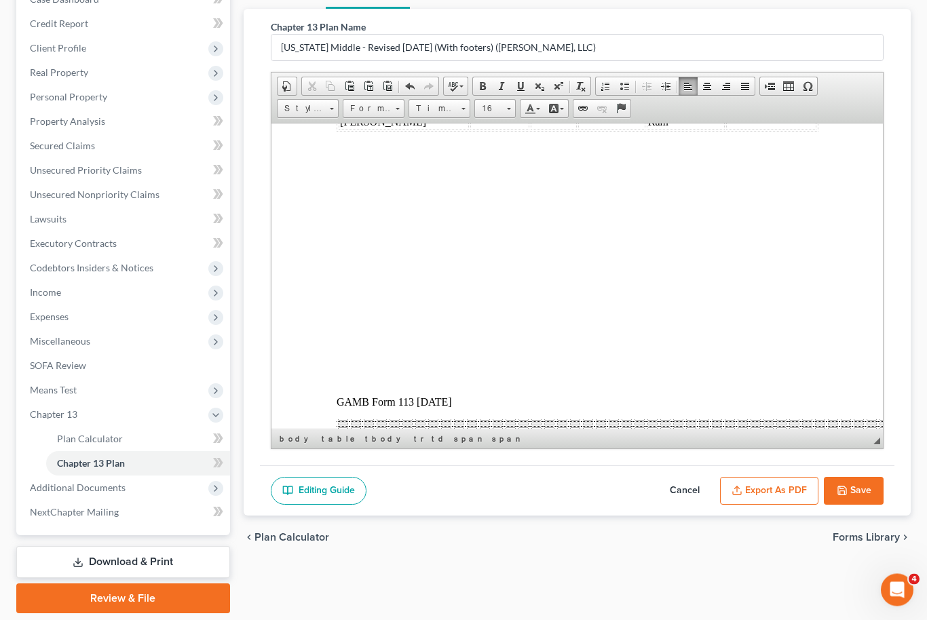
click at [734, 130] on td "$30.60" at bounding box center [771, 115] width 90 height 27
click at [531, 121] on span "$4,000.00" at bounding box center [552, 116] width 43 height 12
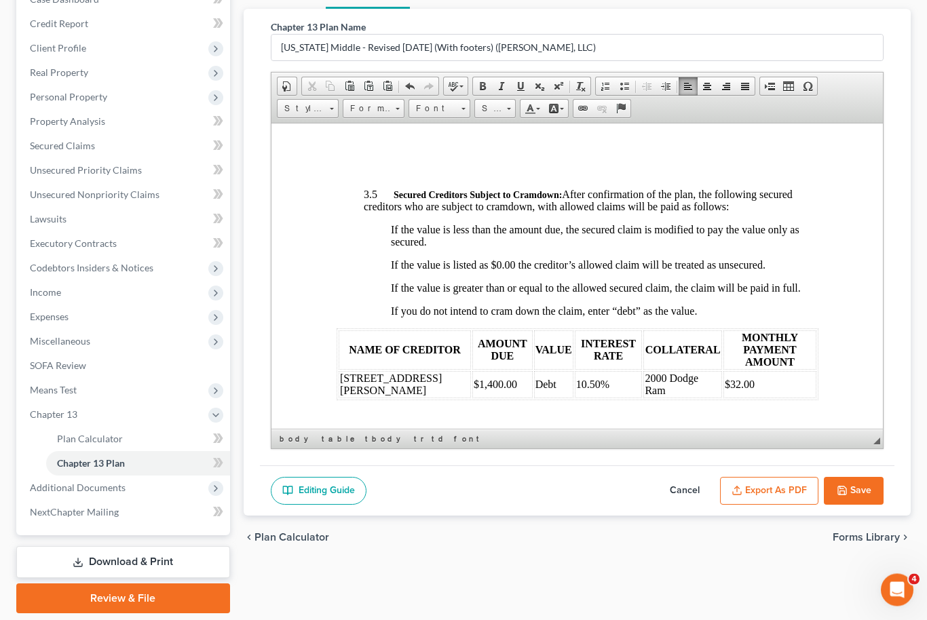
scroll to position [3628, 0]
click at [462, 90] on td at bounding box center [464, 82] width 255 height 15
click at [421, 92] on td at bounding box center [464, 84] width 255 height 15
click at [644, 109] on table "NAME OF CREDITOR ADEQUATE PROTECTION AMOUNT Landmark" at bounding box center [677, 84] width 683 height 49
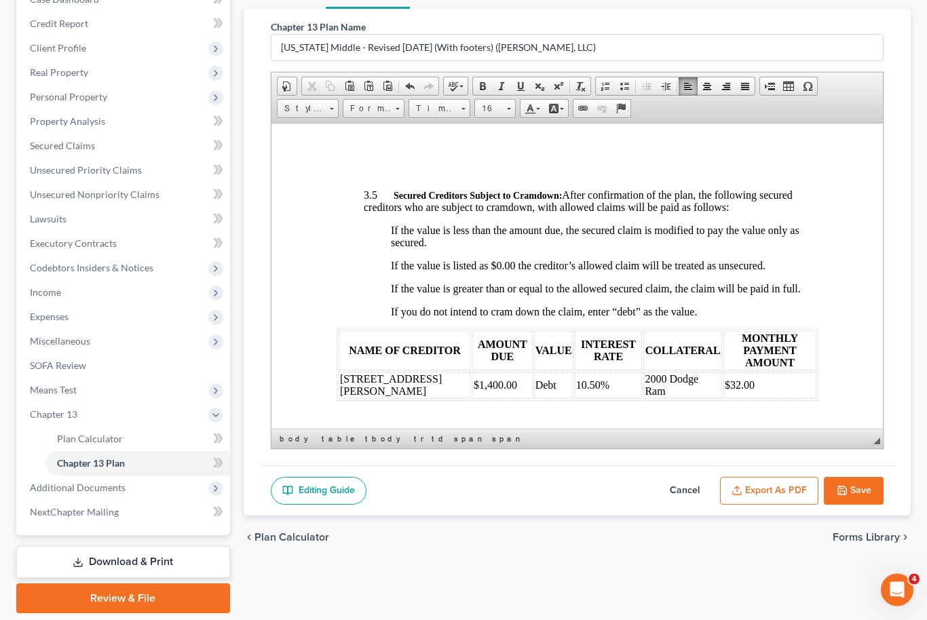
click at [638, 92] on td at bounding box center [805, 84] width 426 height 15
click at [375, 92] on td "Landmark" at bounding box center [464, 84] width 255 height 15
click at [436, 108] on td at bounding box center [464, 100] width 255 height 15
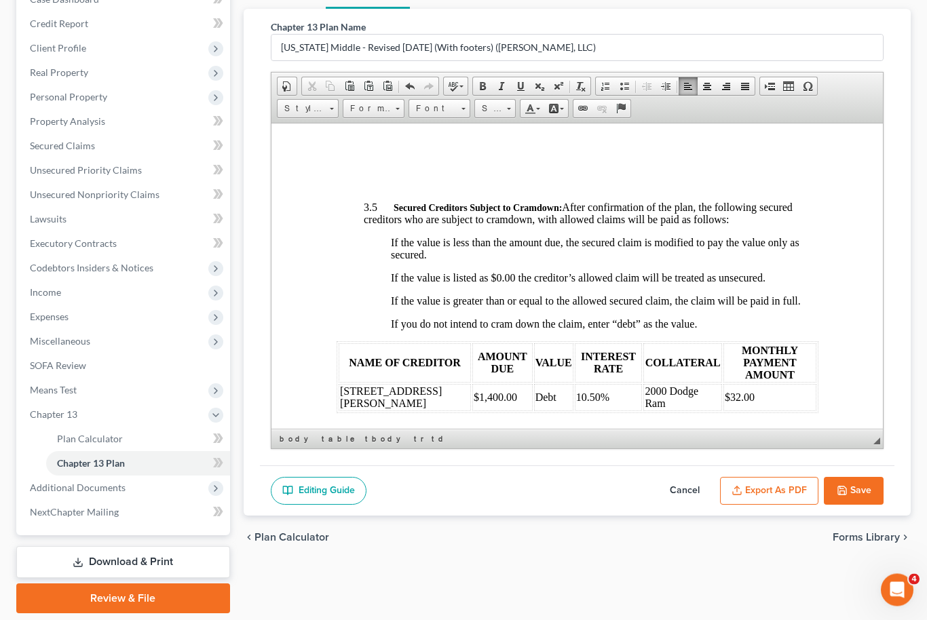
scroll to position [3614, 0]
click at [640, 119] on td at bounding box center [805, 112] width 426 height 15
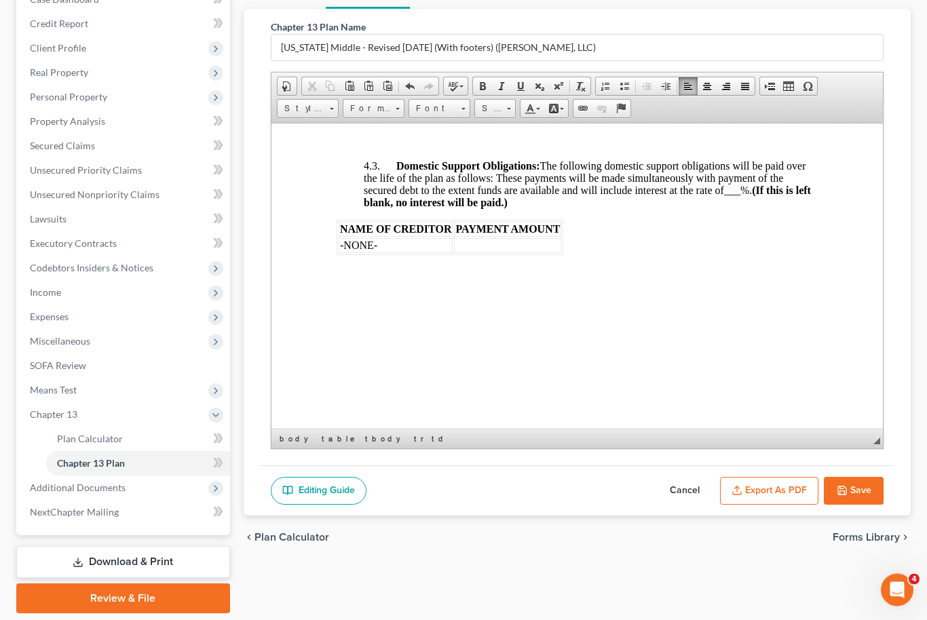
scroll to position [5062, 0]
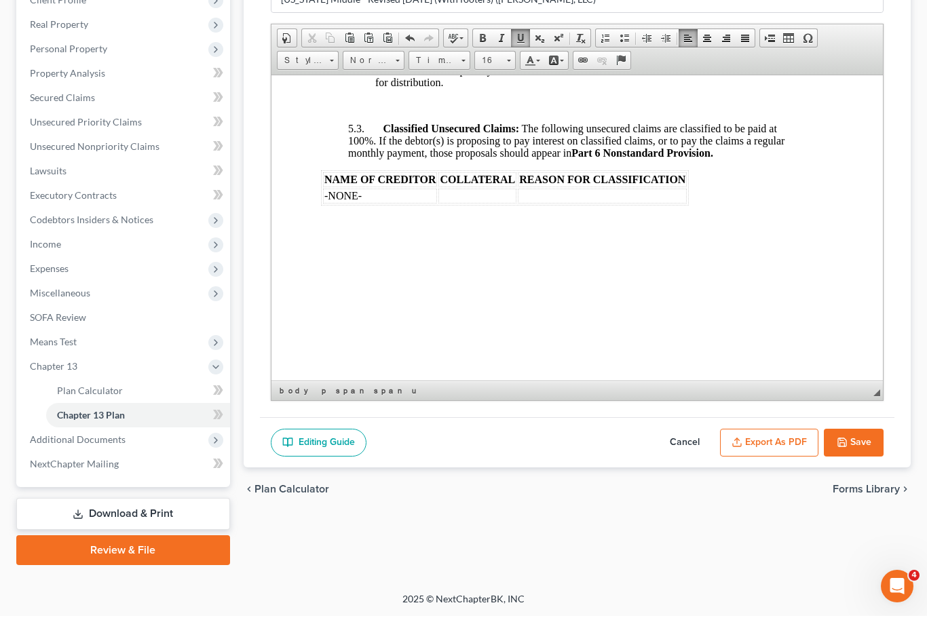
scroll to position [5929, 16]
click at [523, 37] on span at bounding box center [520, 42] width 11 height 11
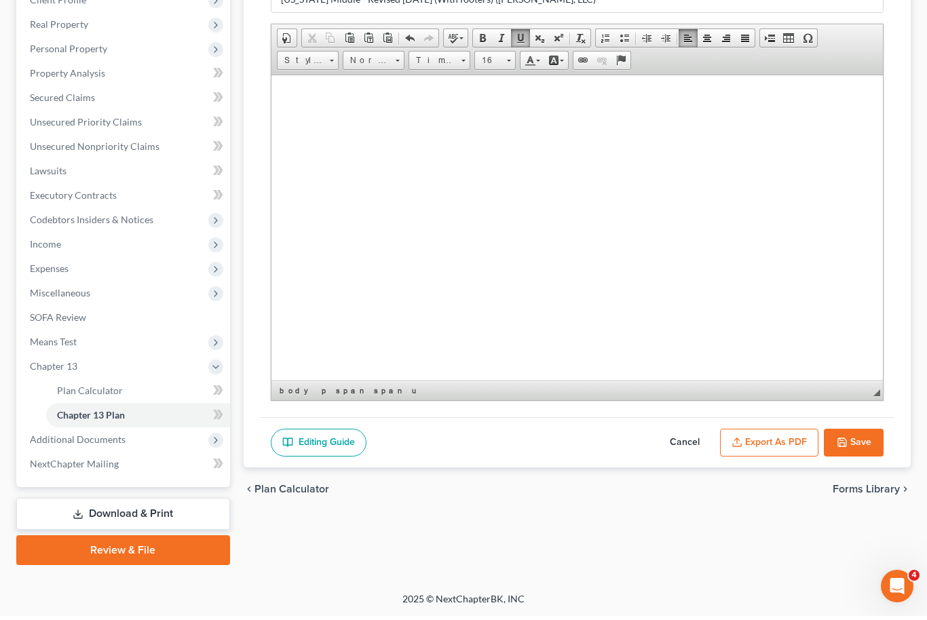
scroll to position [6141, 0]
click at [524, 38] on span at bounding box center [520, 42] width 11 height 11
click at [515, 37] on span at bounding box center [520, 42] width 11 height 11
click at [527, 33] on link "Underline" at bounding box center [520, 42] width 19 height 18
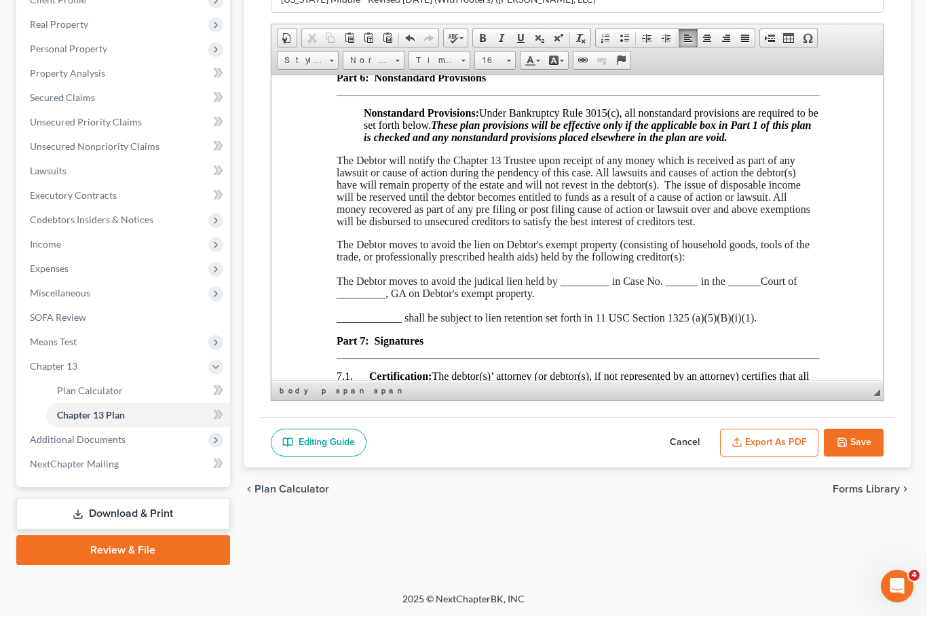
scroll to position [7396, 0]
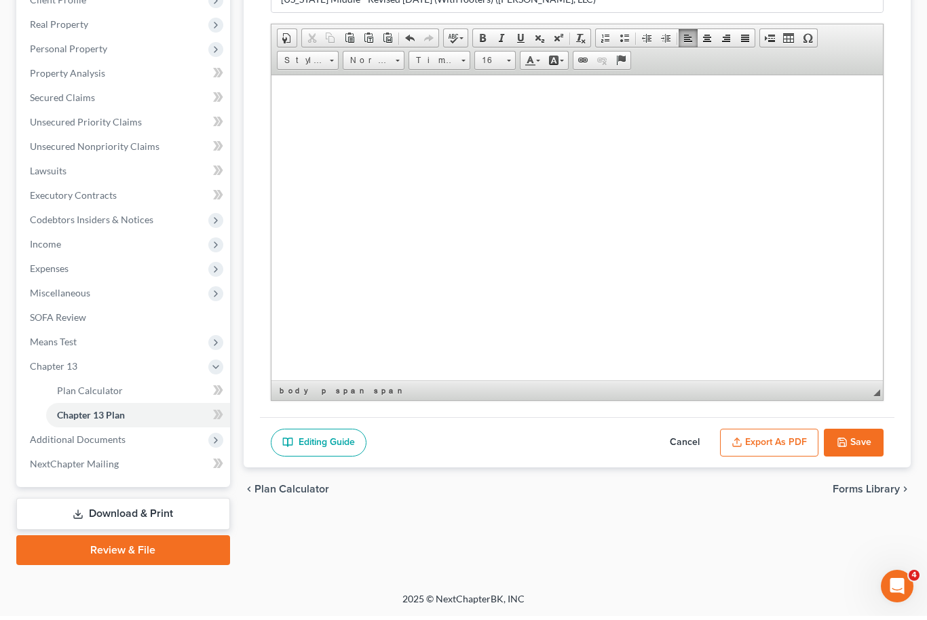
click at [776, 445] on button "Export as PDF" at bounding box center [769, 447] width 98 height 29
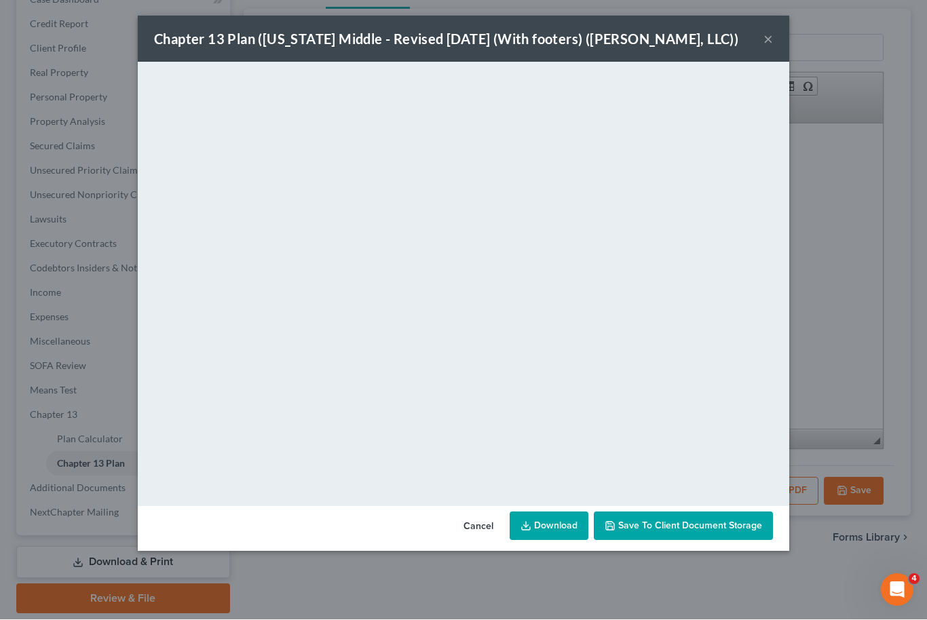
click at [563, 527] on link "Download" at bounding box center [549, 526] width 79 height 29
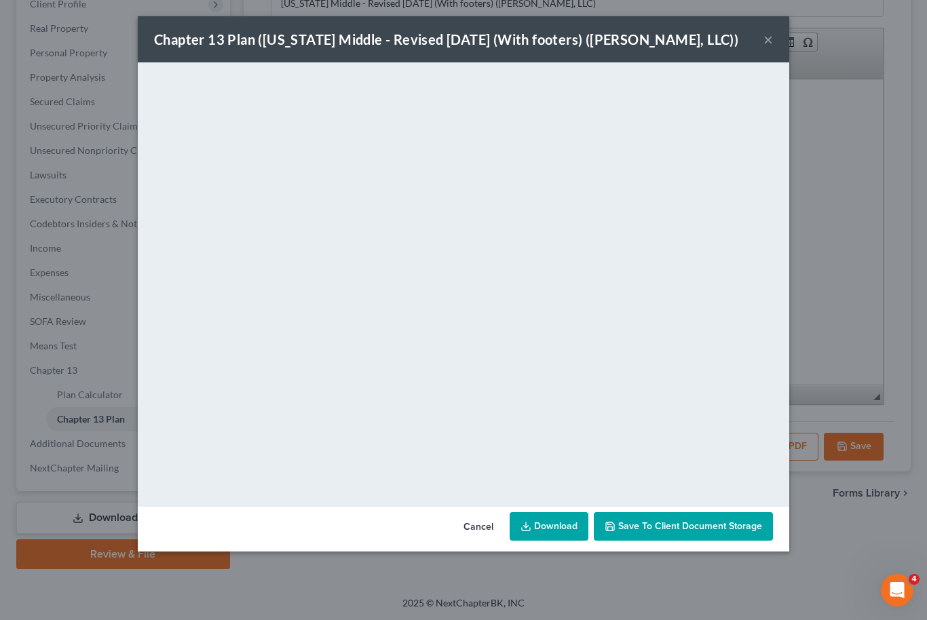
click at [744, 527] on span "Save to Client Document Storage" at bounding box center [690, 527] width 144 height 12
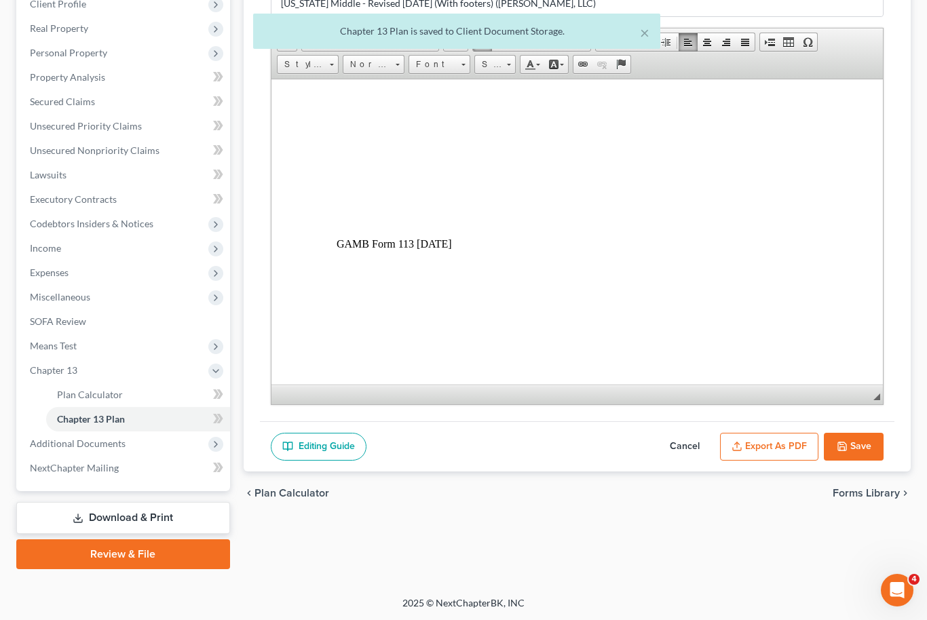
click at [863, 446] on button "Save" at bounding box center [854, 447] width 60 height 29
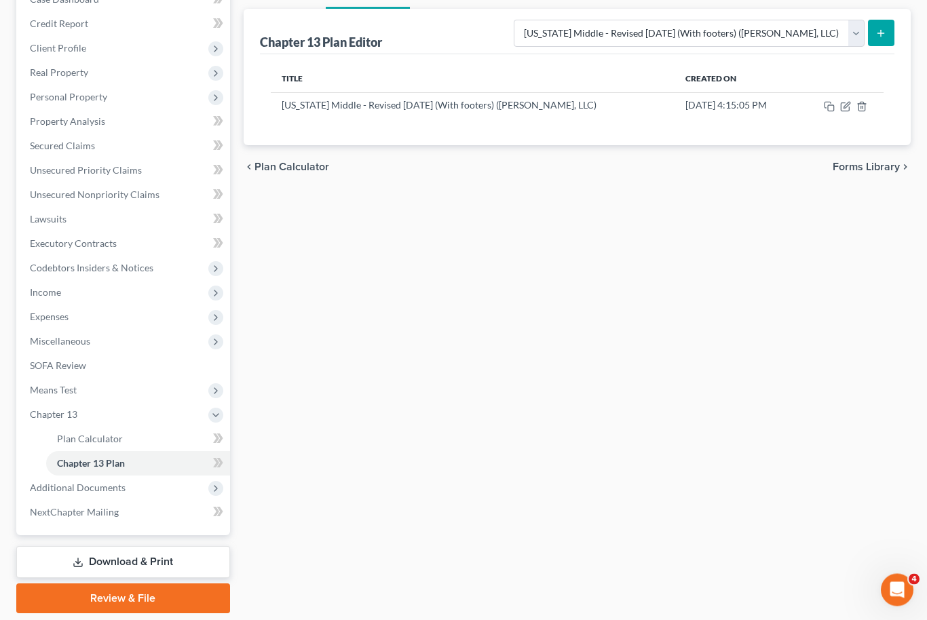
click at [162, 563] on link "Download & Print" at bounding box center [123, 563] width 214 height 32
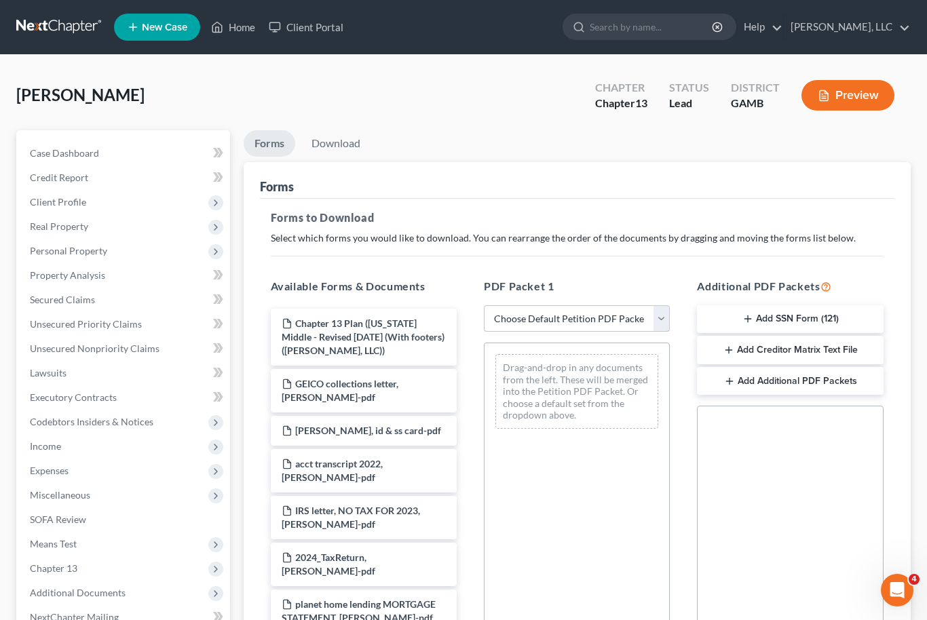
click at [669, 324] on select "Choose Default Petition PDF Packet Complete Bankruptcy Petition (all forms and …" at bounding box center [577, 318] width 186 height 27
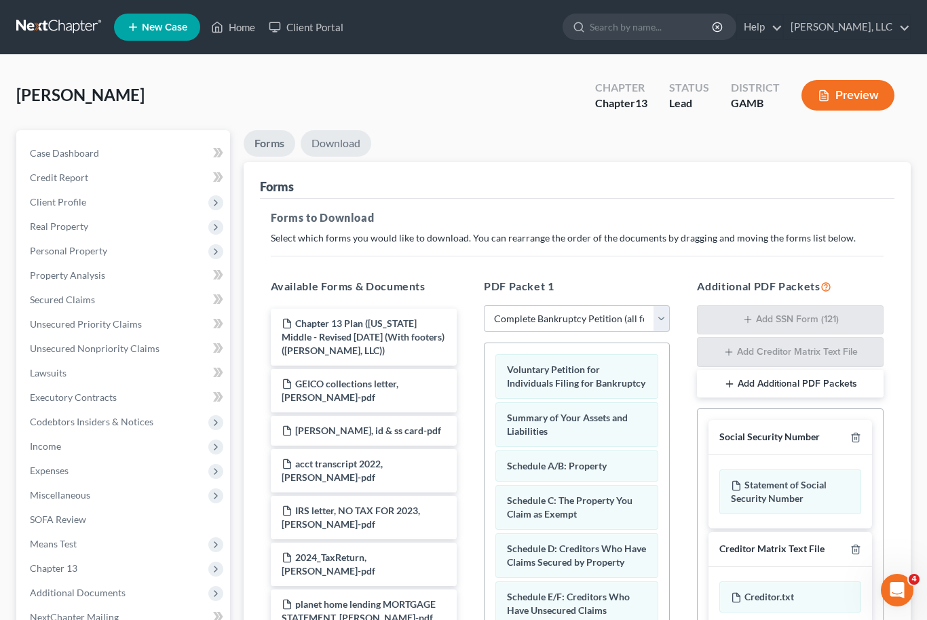
click at [351, 140] on link "Download" at bounding box center [336, 143] width 71 height 26
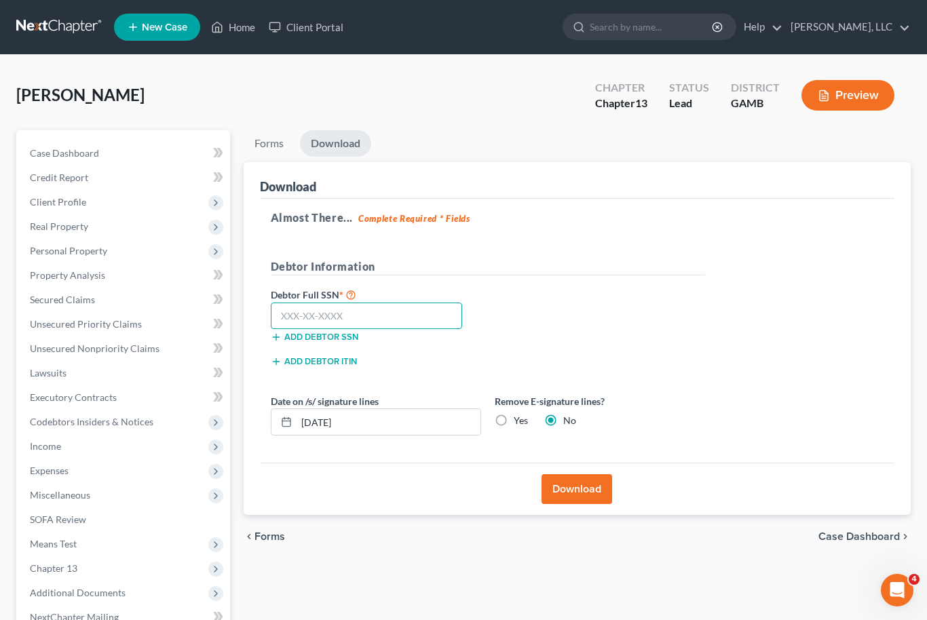
click at [385, 320] on input "text" at bounding box center [367, 316] width 192 height 27
click at [299, 308] on input "text" at bounding box center [367, 316] width 192 height 27
click at [343, 324] on input "131-50" at bounding box center [367, 316] width 192 height 27
click at [592, 488] on button "Download" at bounding box center [577, 489] width 71 height 30
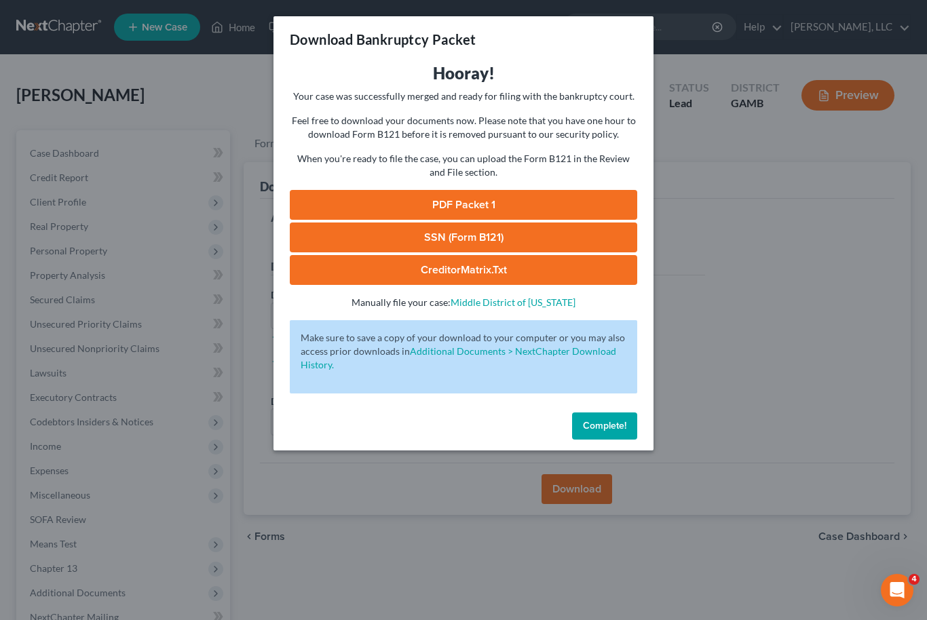
click at [513, 202] on link "PDF Packet 1" at bounding box center [463, 205] width 347 height 30
click at [468, 240] on link "SSN (Form B121)" at bounding box center [463, 238] width 347 height 30
click at [502, 282] on link "CreditorMatrix.txt" at bounding box center [463, 270] width 347 height 30
click at [617, 433] on button "Complete!" at bounding box center [604, 426] width 65 height 27
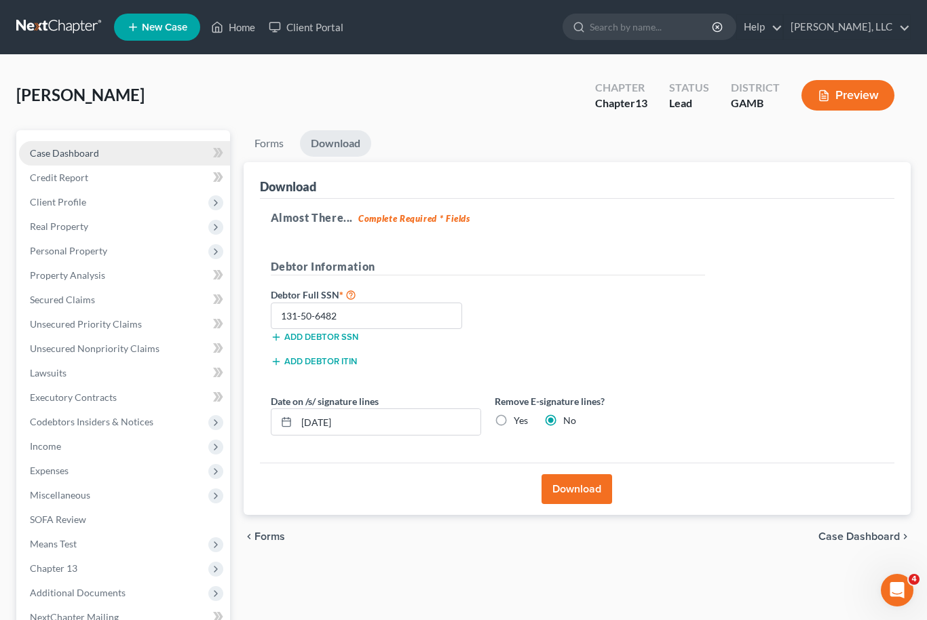
click at [79, 147] on span "Case Dashboard" at bounding box center [64, 153] width 69 height 12
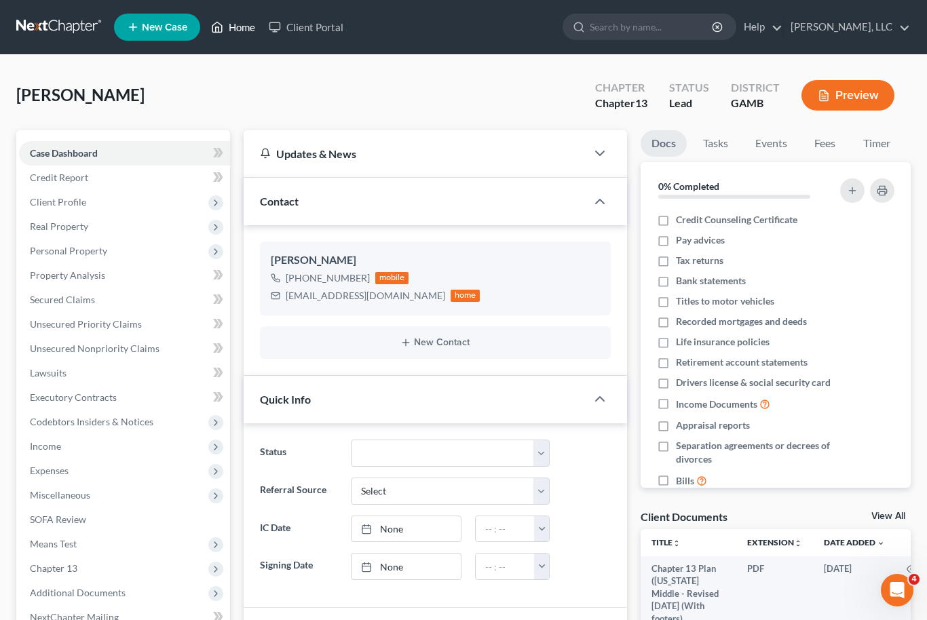
click at [240, 37] on link "Home" at bounding box center [233, 27] width 58 height 24
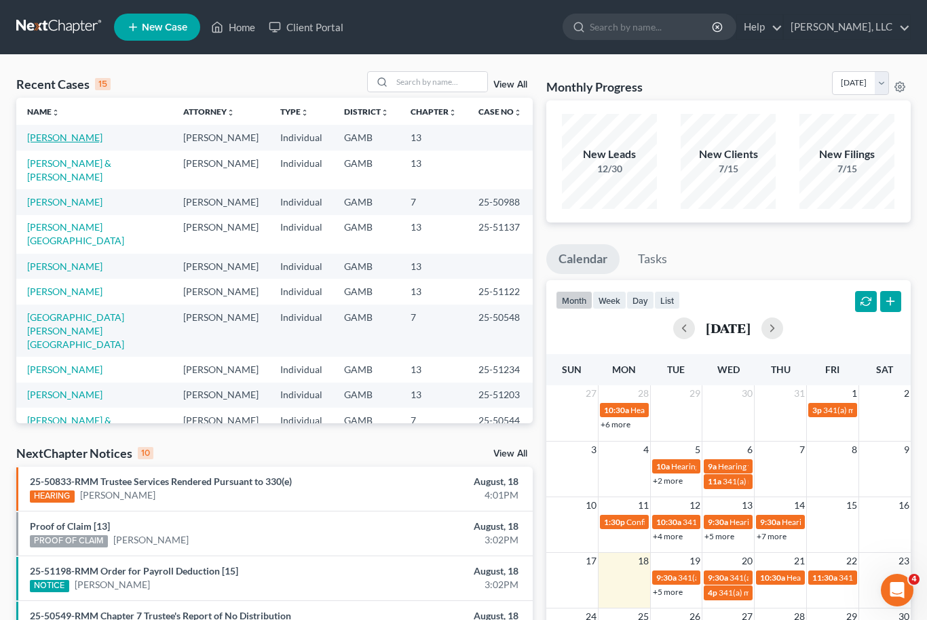
click at [86, 136] on link "[PERSON_NAME]" at bounding box center [64, 138] width 75 height 12
